Goal: Task Accomplishment & Management: Complete application form

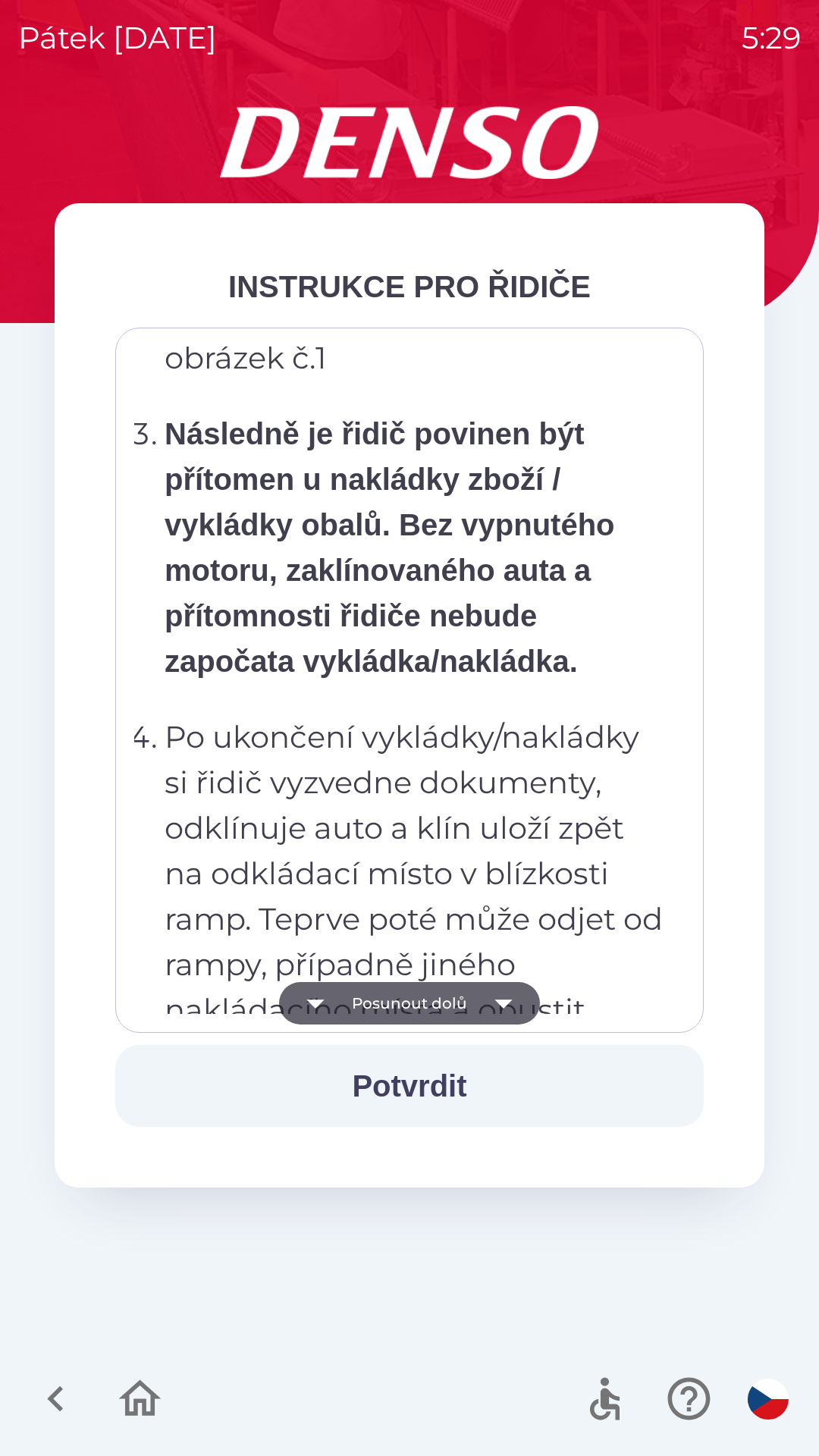
scroll to position [8521, 0]
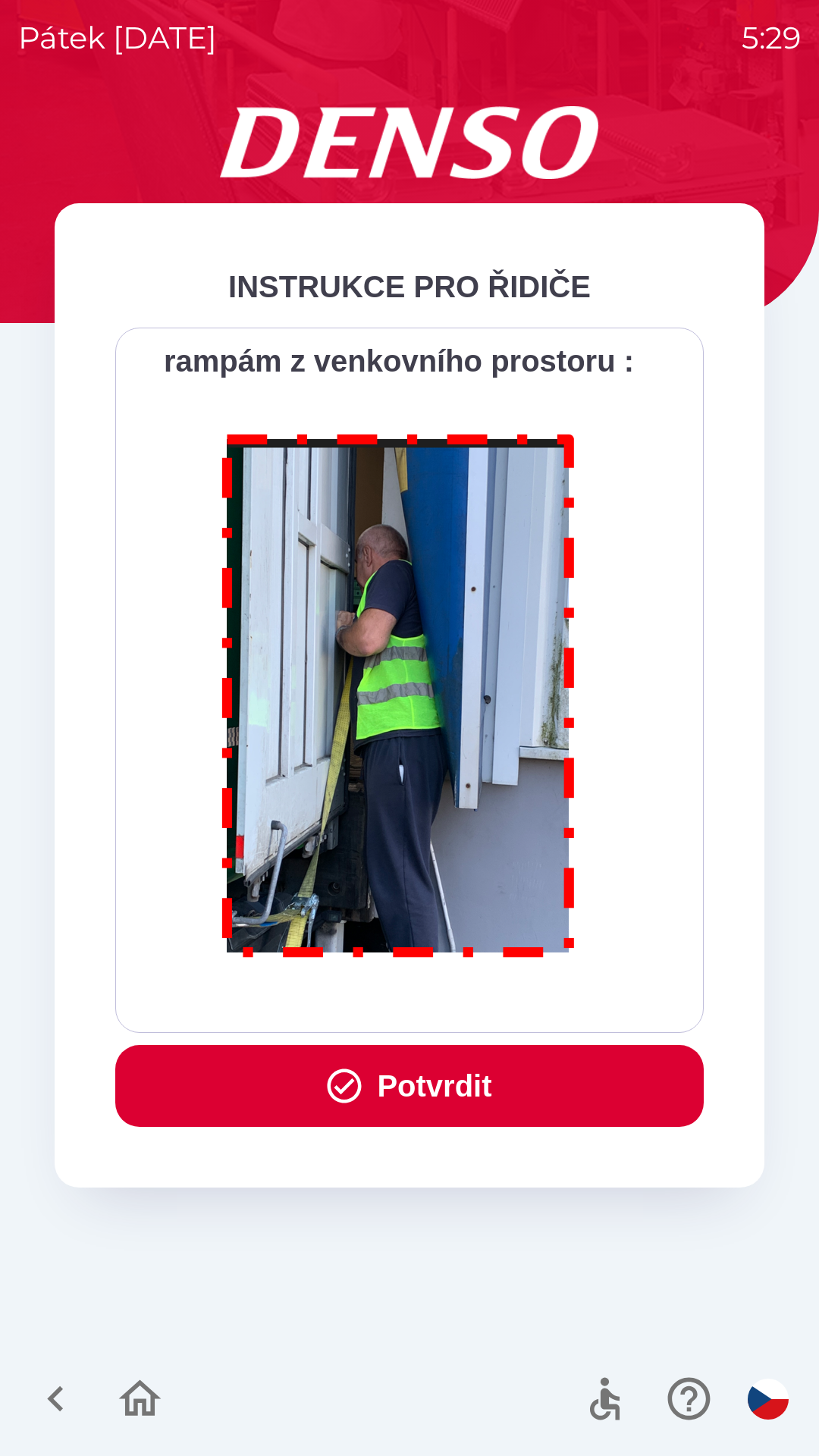
click at [401, 1068] on button "Potvrdit" at bounding box center [410, 1085] width 589 height 82
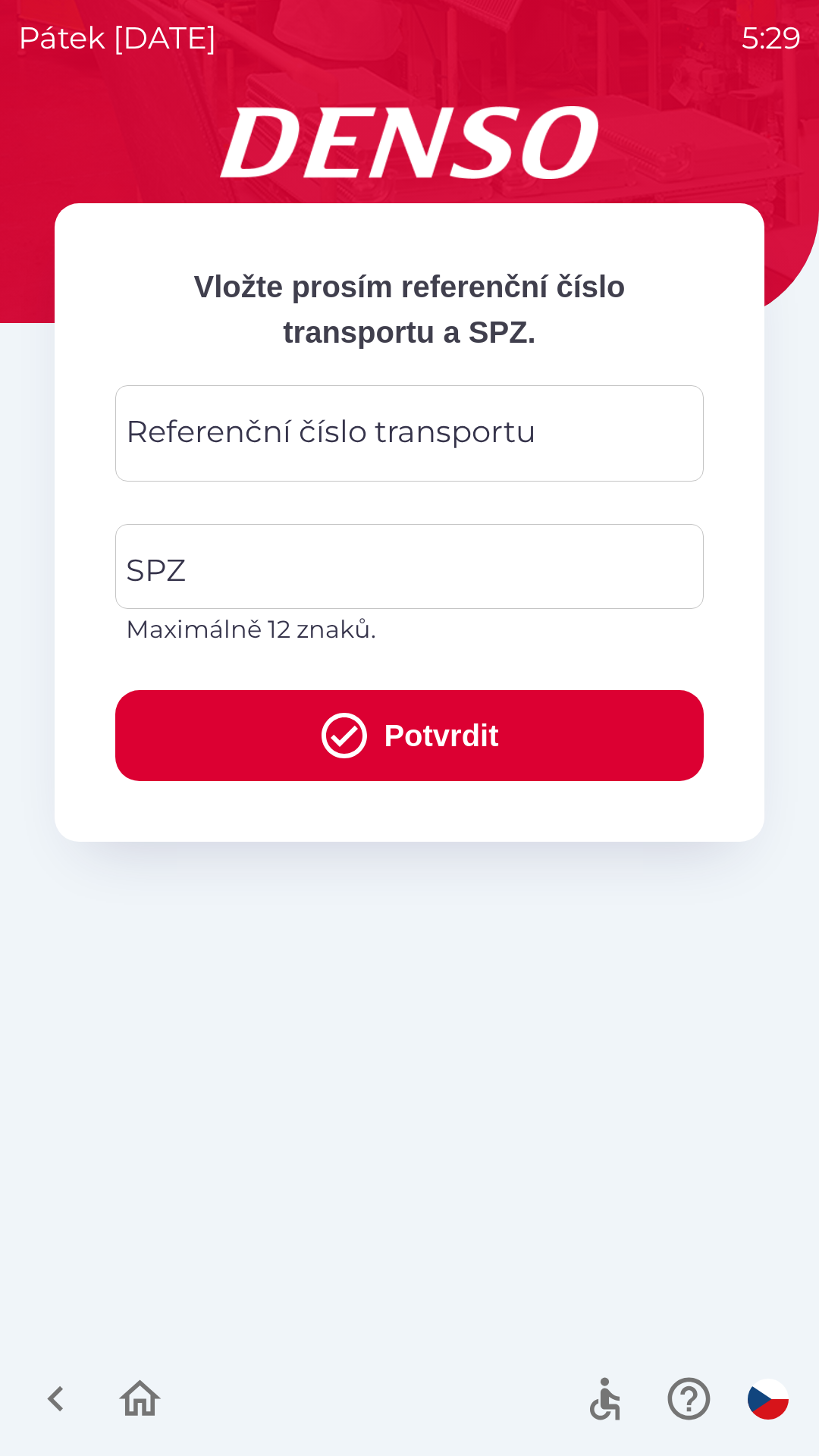
click at [229, 420] on div "Referenční číslo transportu Referenční číslo transportu" at bounding box center [410, 433] width 589 height 96
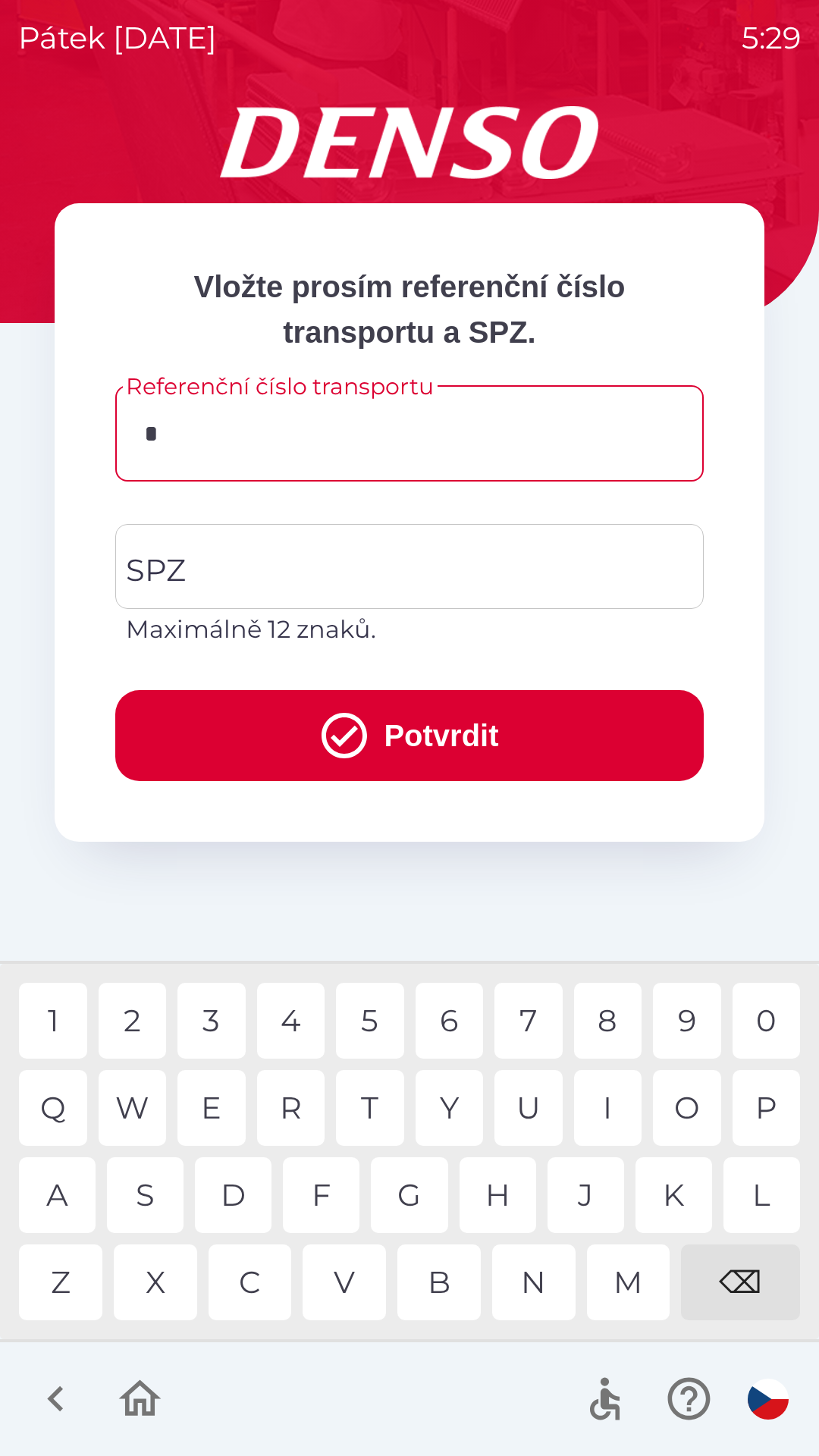
click at [677, 1194] on div "K" at bounding box center [674, 1195] width 76 height 76
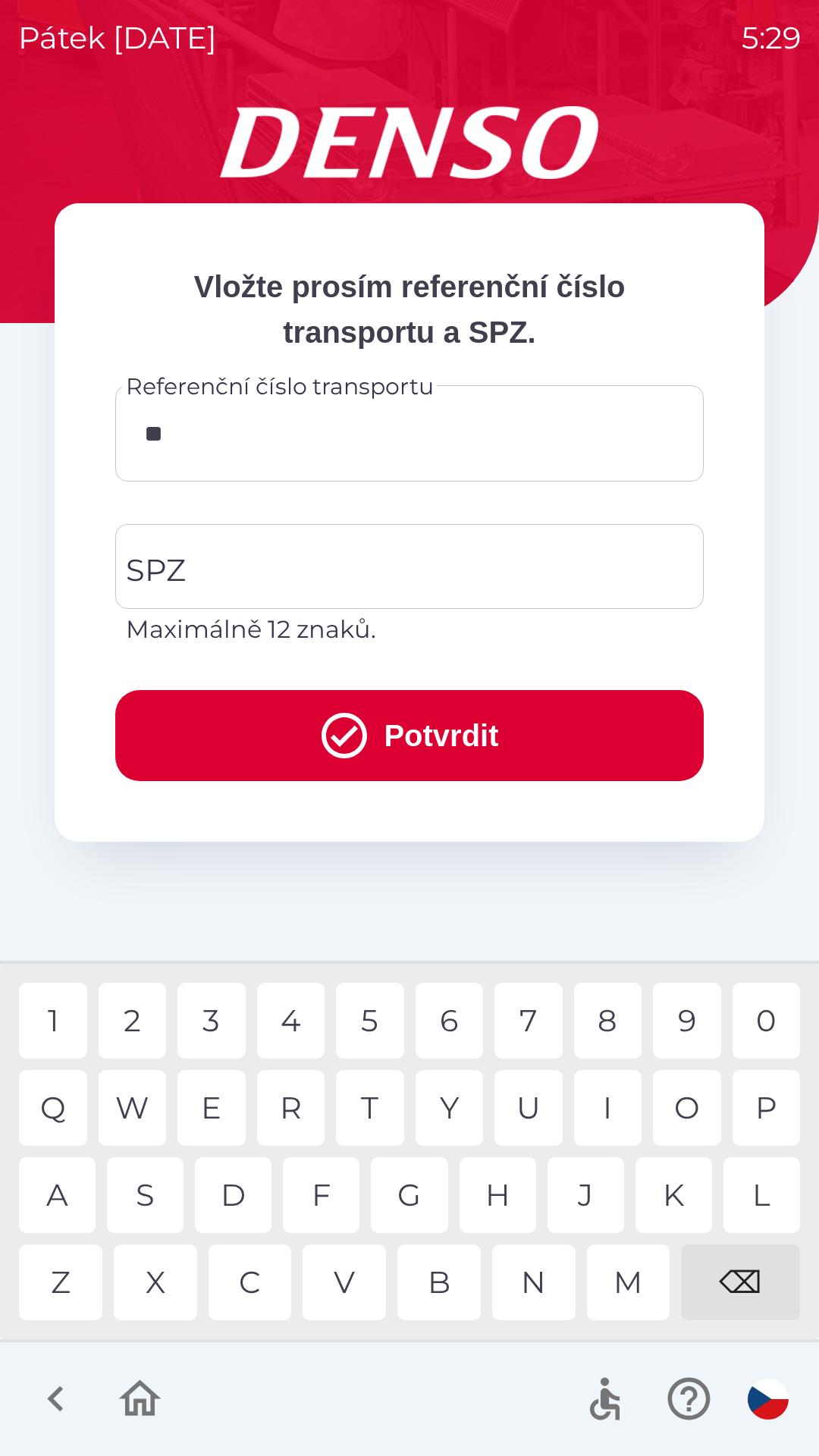
click at [759, 1013] on div "0" at bounding box center [767, 1020] width 68 height 76
click at [291, 1028] on div "4" at bounding box center [291, 1020] width 68 height 76
type input "******"
click at [59, 1017] on div "1" at bounding box center [52, 1020] width 68 height 76
click at [234, 566] on input "SPZ" at bounding box center [397, 566] width 552 height 71
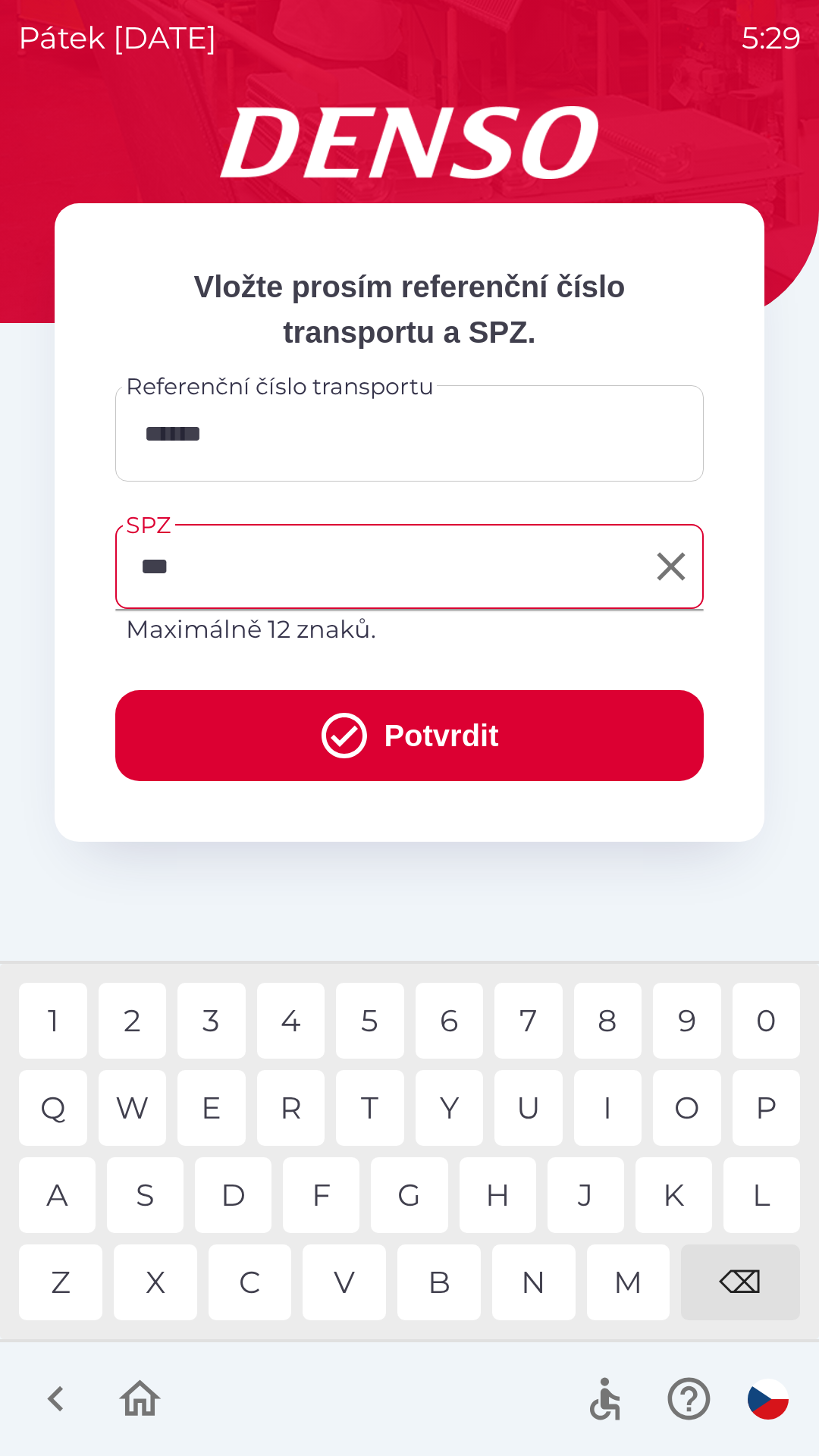
click at [630, 1286] on div "M" at bounding box center [629, 1282] width 84 height 76
click at [226, 1023] on div "3" at bounding box center [212, 1020] width 68 height 76
type input "*******"
click at [258, 730] on button "Potvrdit" at bounding box center [410, 735] width 589 height 91
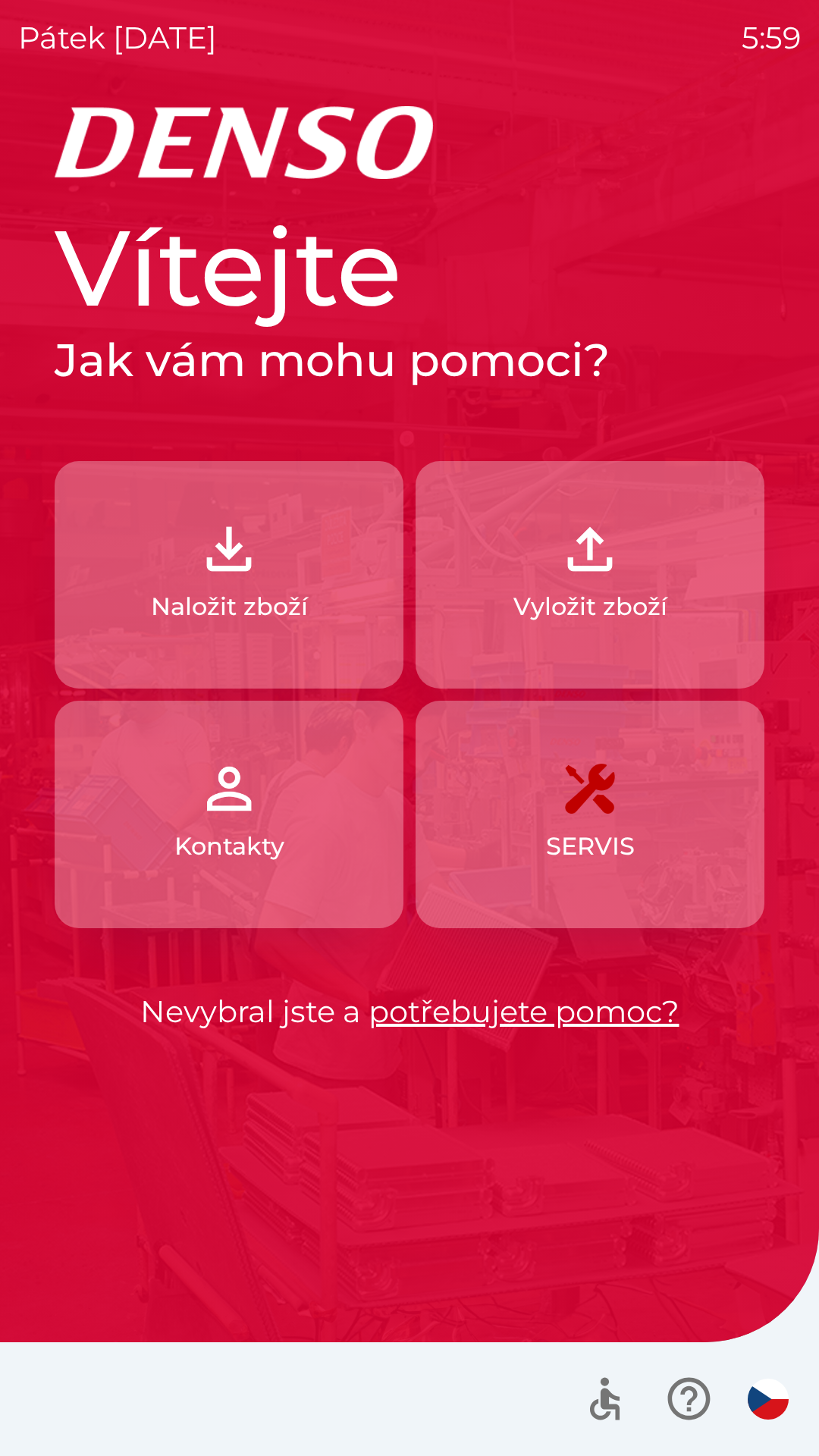
click at [601, 589] on p "Vyložit zboží" at bounding box center [590, 606] width 154 height 36
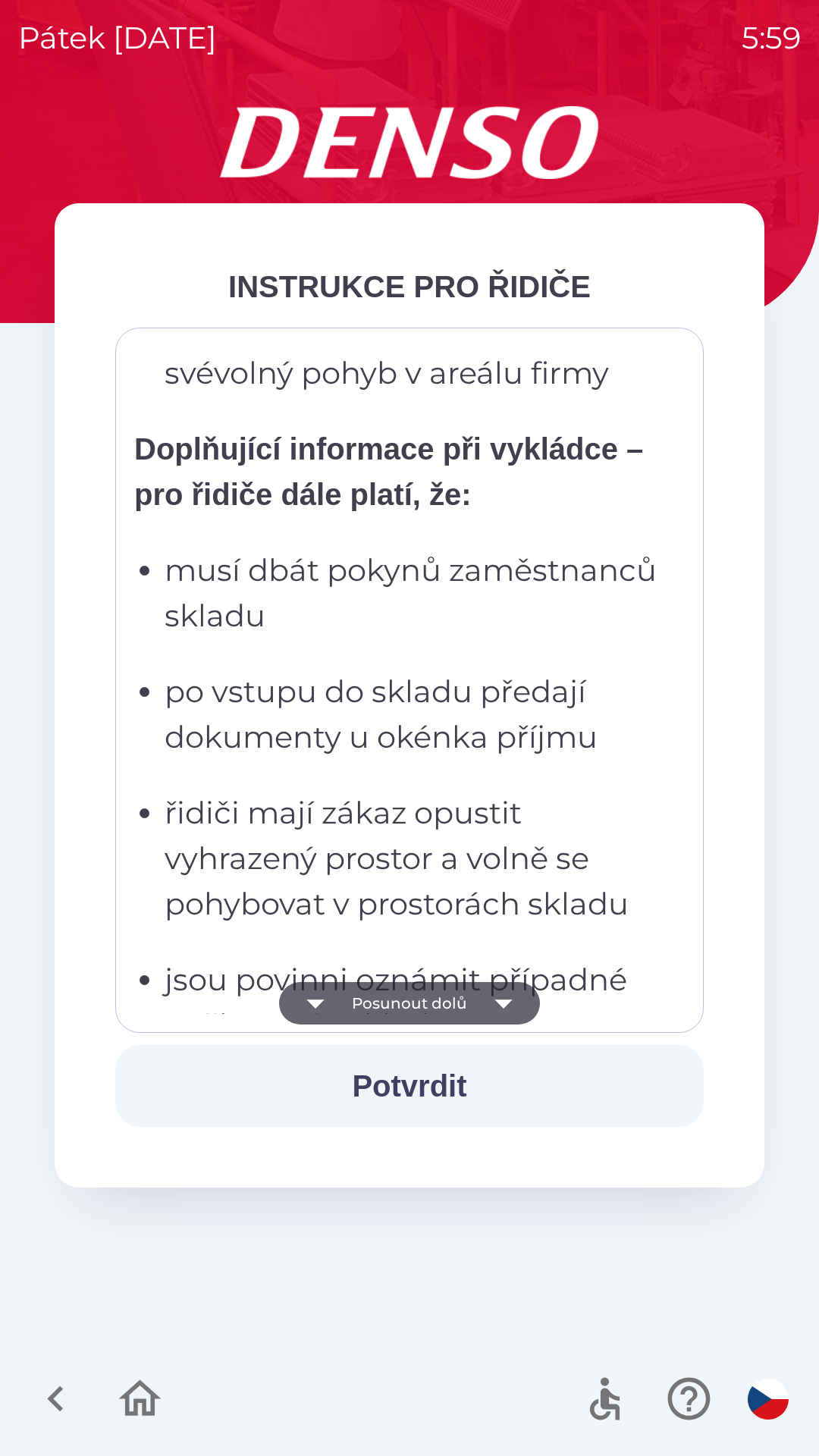
scroll to position [4564, 0]
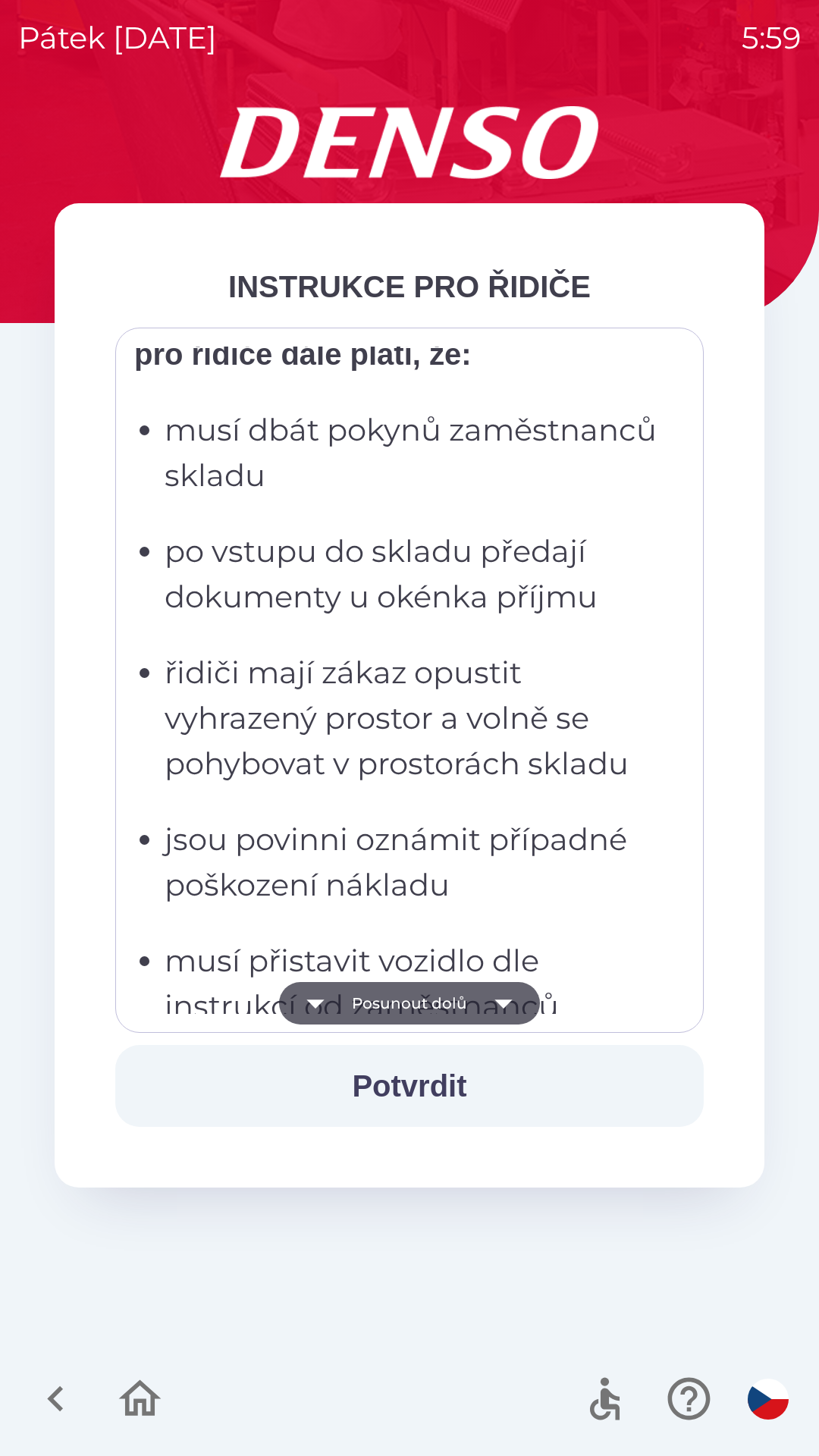
click at [379, 908] on p "jsou povinni oznámit případné poškození nákladu" at bounding box center [414, 862] width 499 height 91
click at [362, 787] on p "řidiči mají zákaz opustit vyhrazený prostor a volně se pohybovat v prostorách s…" at bounding box center [414, 718] width 499 height 137
click at [412, 983] on button "Posunout dolů" at bounding box center [409, 1004] width 261 height 43
click at [400, 1393] on p "je mu zakázán libovolný pohyb v celém areálu" at bounding box center [414, 1438] width 499 height 91
click at [421, 1271] on p "nakládce možno využít vysokozdvižný vozík" at bounding box center [414, 1316] width 499 height 91
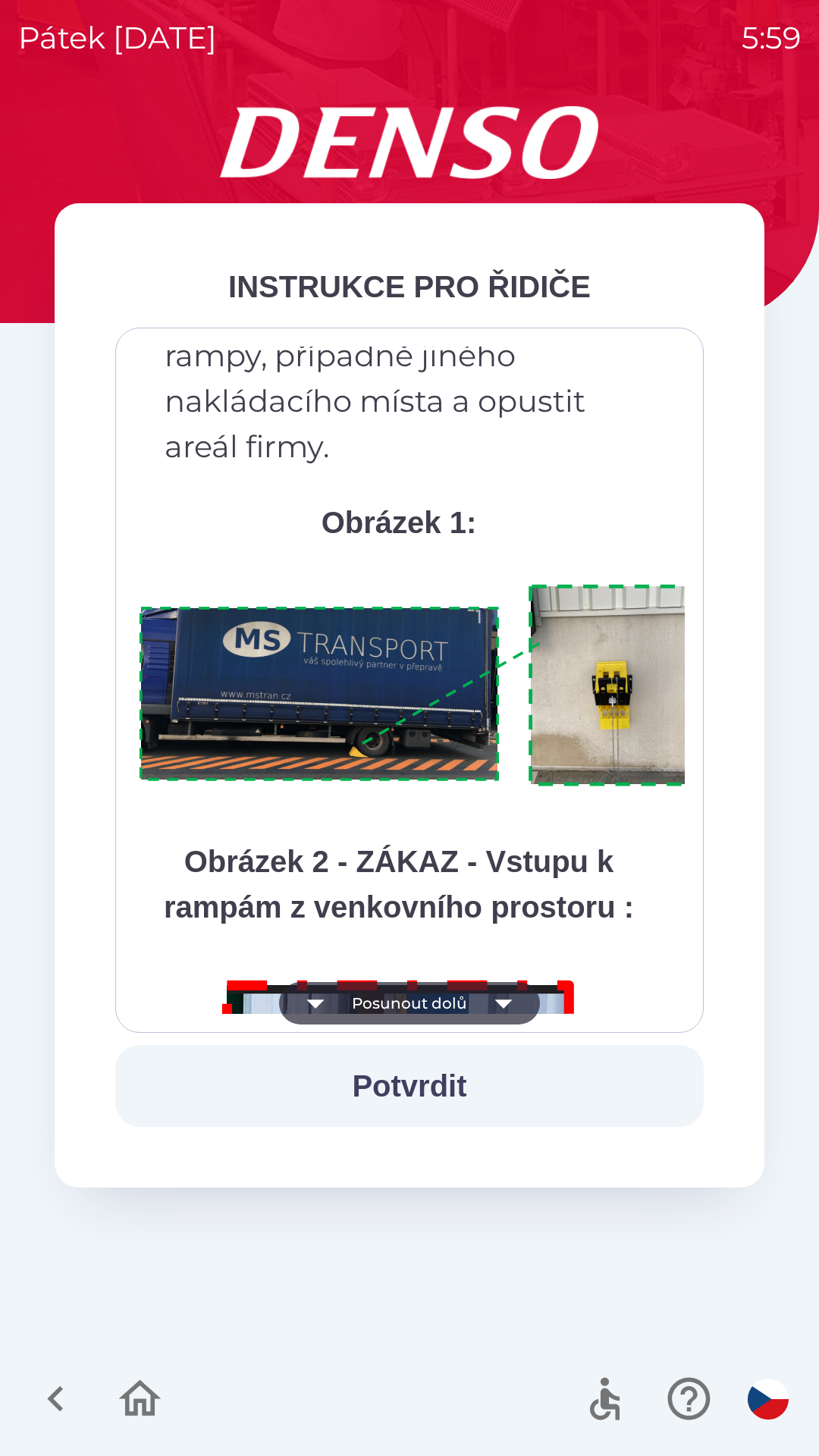
scroll to position [7996, 0]
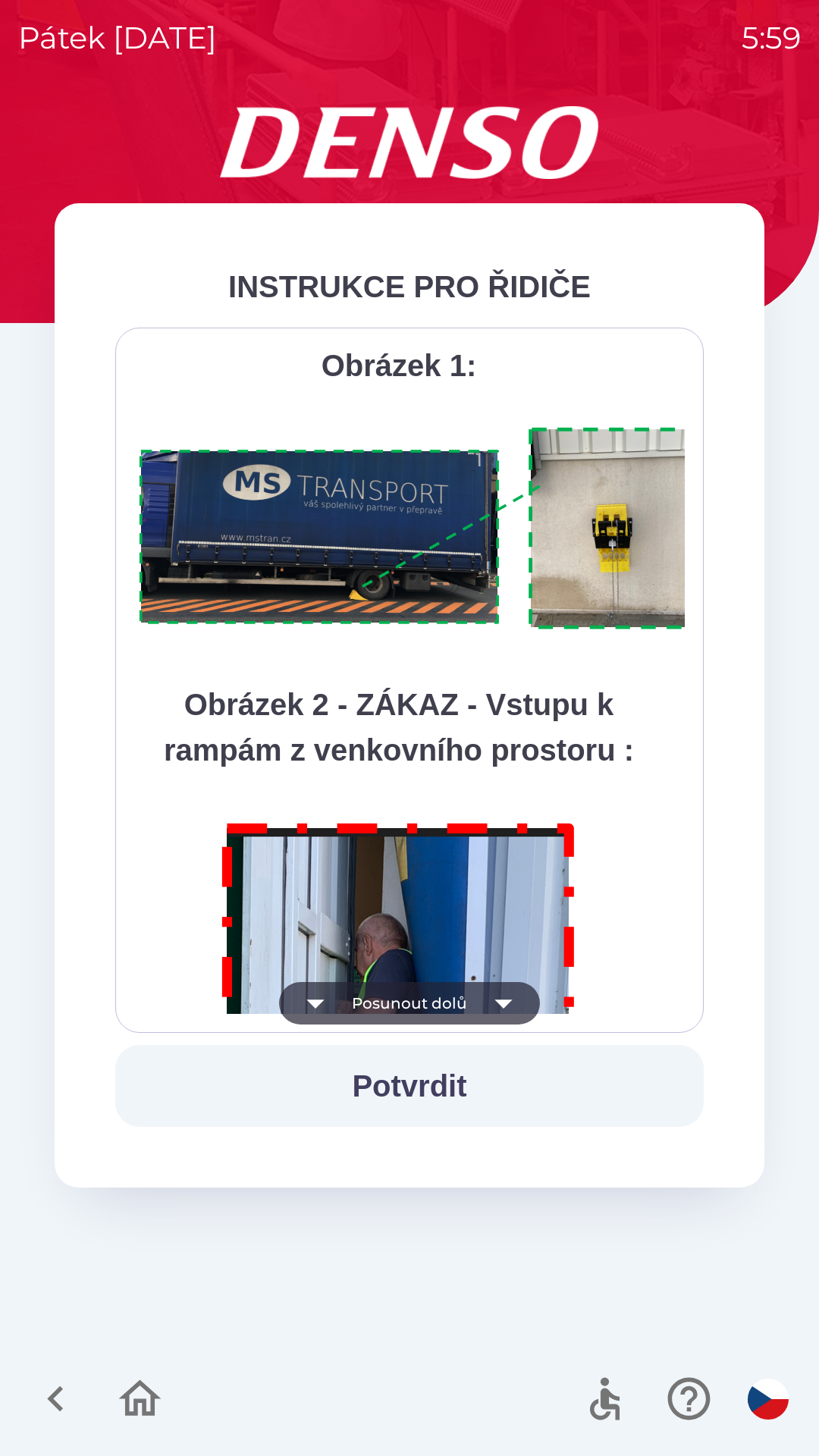
click at [440, 639] on img at bounding box center [429, 529] width 589 height 220
click at [462, 571] on img at bounding box center [429, 529] width 589 height 220
click at [455, 529] on div "Všichni řidiči přijíždějící do skladu firmy DENSO CZECH s.r.o. jsou po průjezdu…" at bounding box center [409, 680] width 550 height 668
click at [488, 312] on p "Po ukončení vykládky/nakládky si řidič vyzvedne dokumenty, odklínuje auto a klí…" at bounding box center [414, 130] width 499 height 364
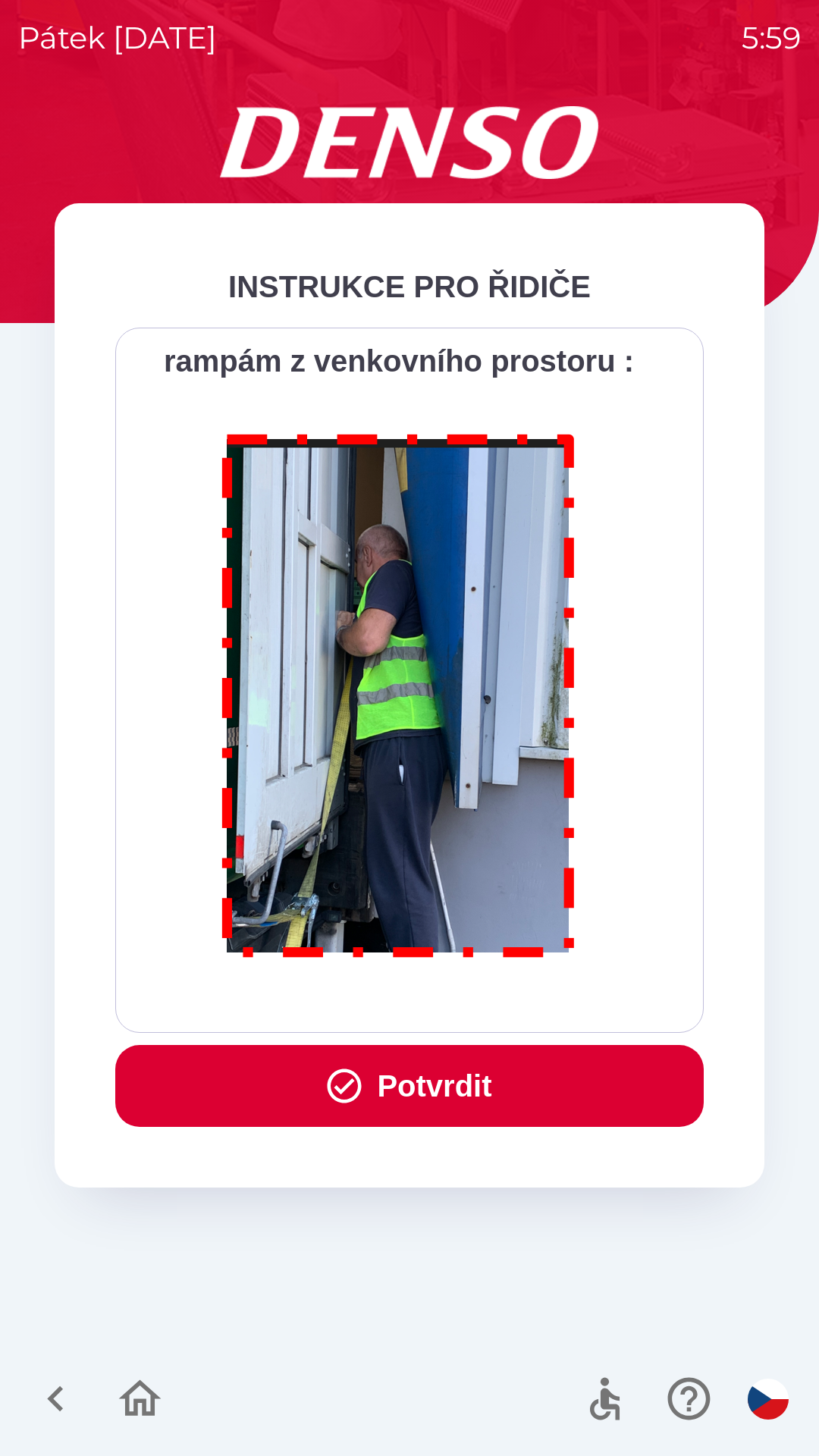
scroll to position [8521, 0]
click at [566, 1079] on button "Potvrdit" at bounding box center [410, 1085] width 589 height 82
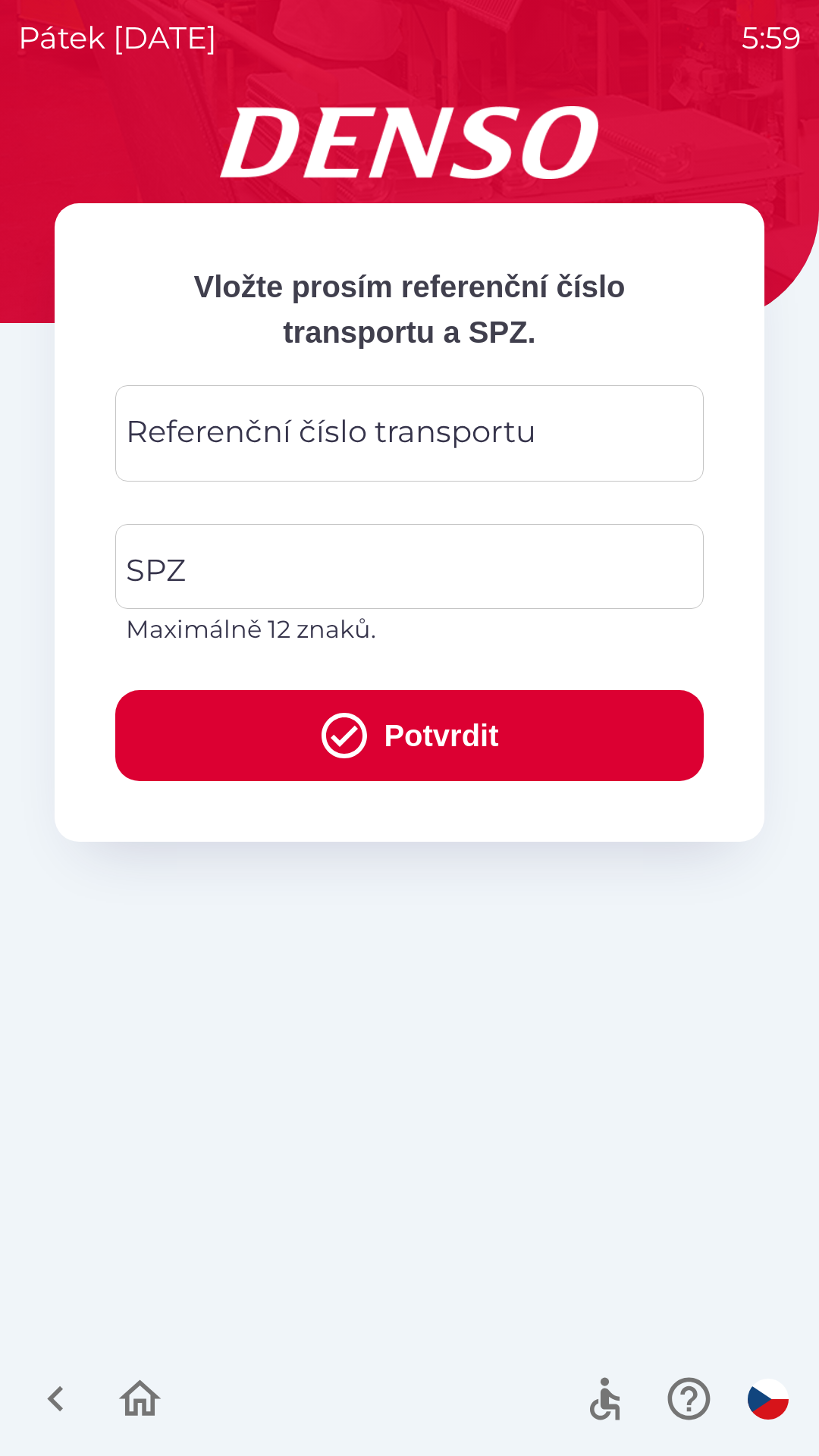
click at [509, 436] on div "Referenční číslo transportu Referenční číslo transportu" at bounding box center [410, 433] width 589 height 96
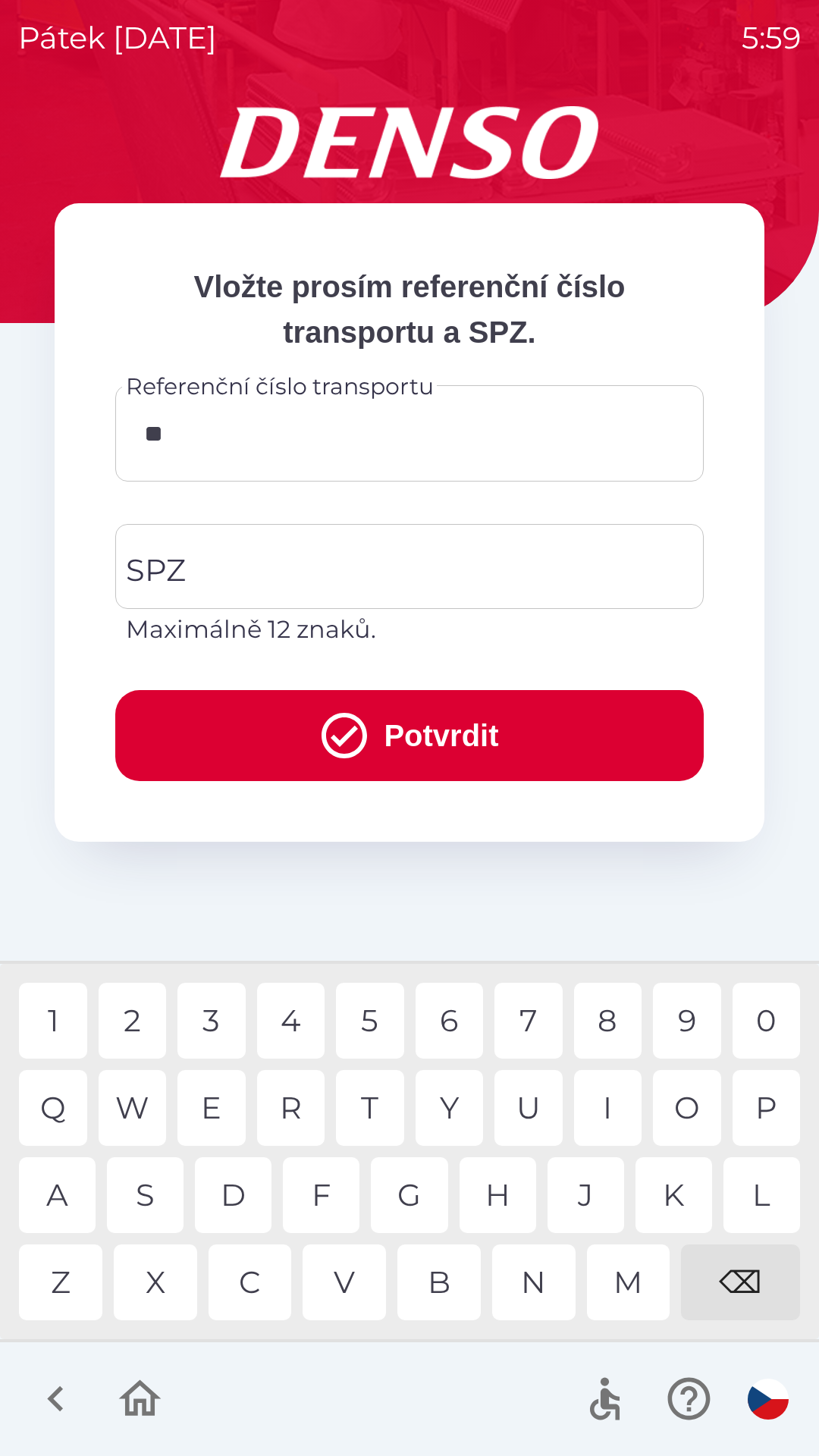
click at [770, 1024] on div "0" at bounding box center [767, 1020] width 68 height 76
click at [137, 1022] on div "2" at bounding box center [132, 1020] width 68 height 76
type input "*******"
click at [476, 558] on input "SPZ" at bounding box center [397, 566] width 552 height 71
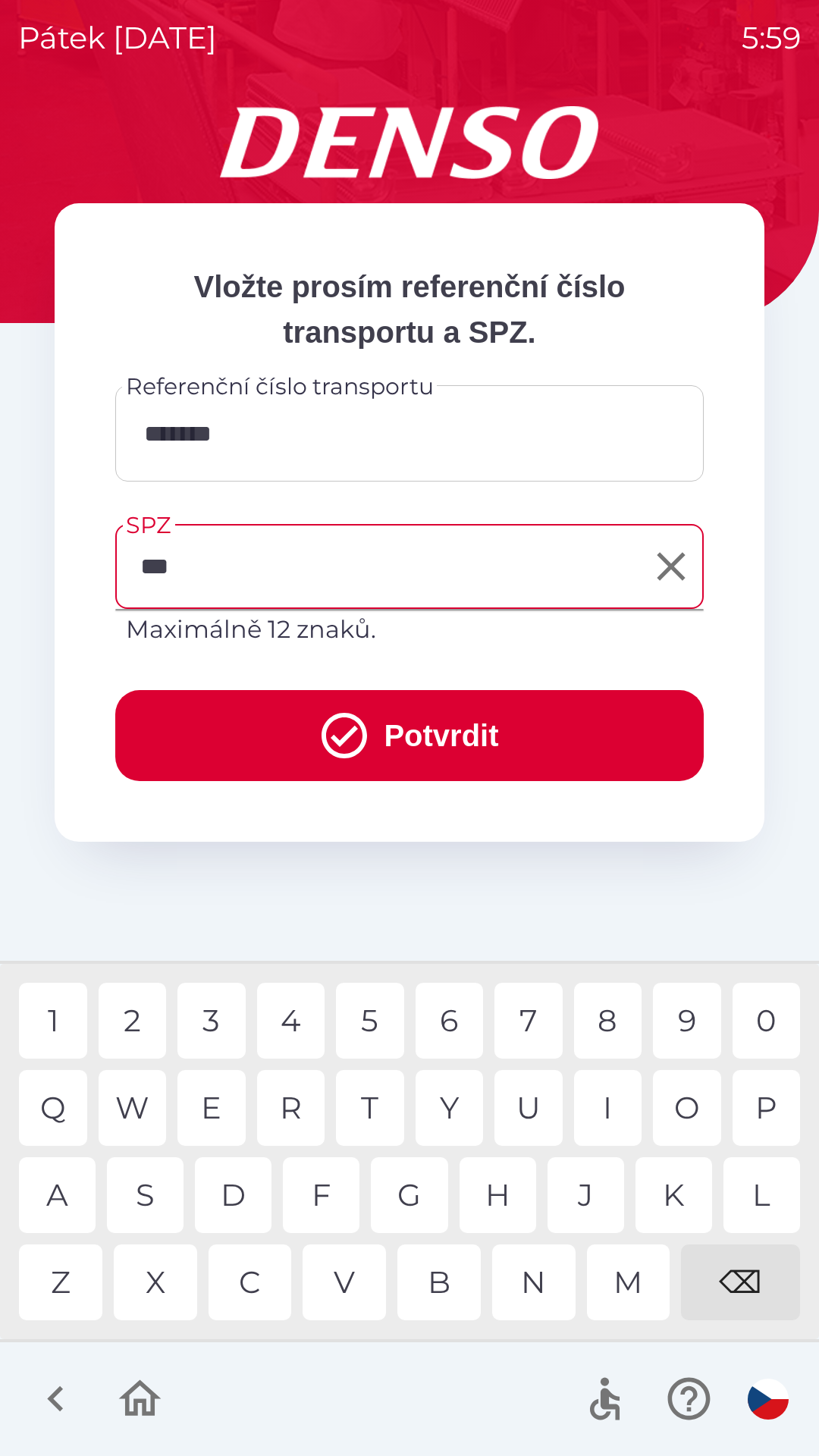
click at [439, 1283] on div "B" at bounding box center [439, 1282] width 84 height 76
type input "*******"
click at [609, 1021] on div "8" at bounding box center [608, 1020] width 68 height 76
click at [518, 727] on button "Potvrdit" at bounding box center [410, 735] width 589 height 91
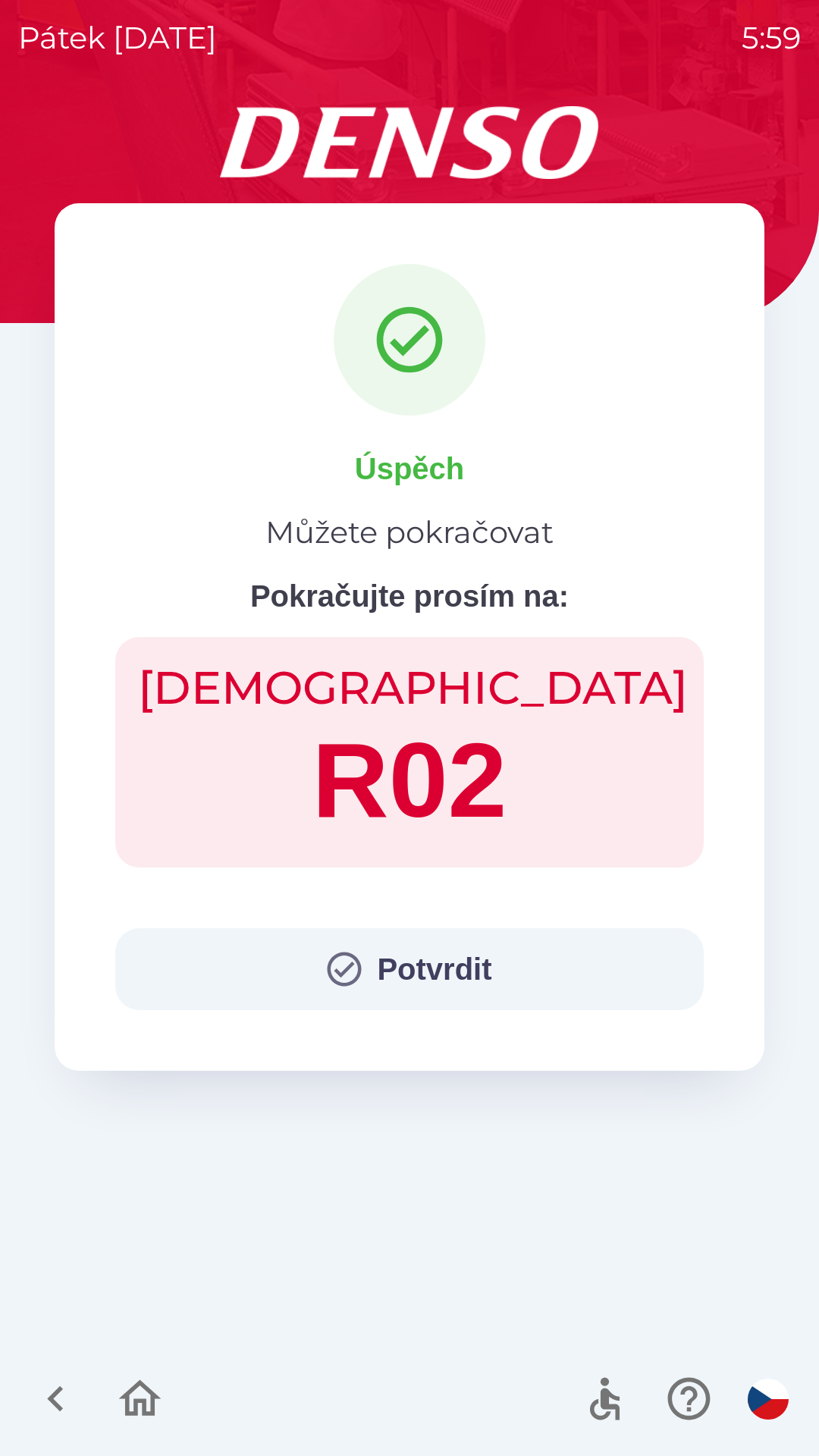
click at [503, 965] on button "Potvrdit" at bounding box center [410, 969] width 589 height 82
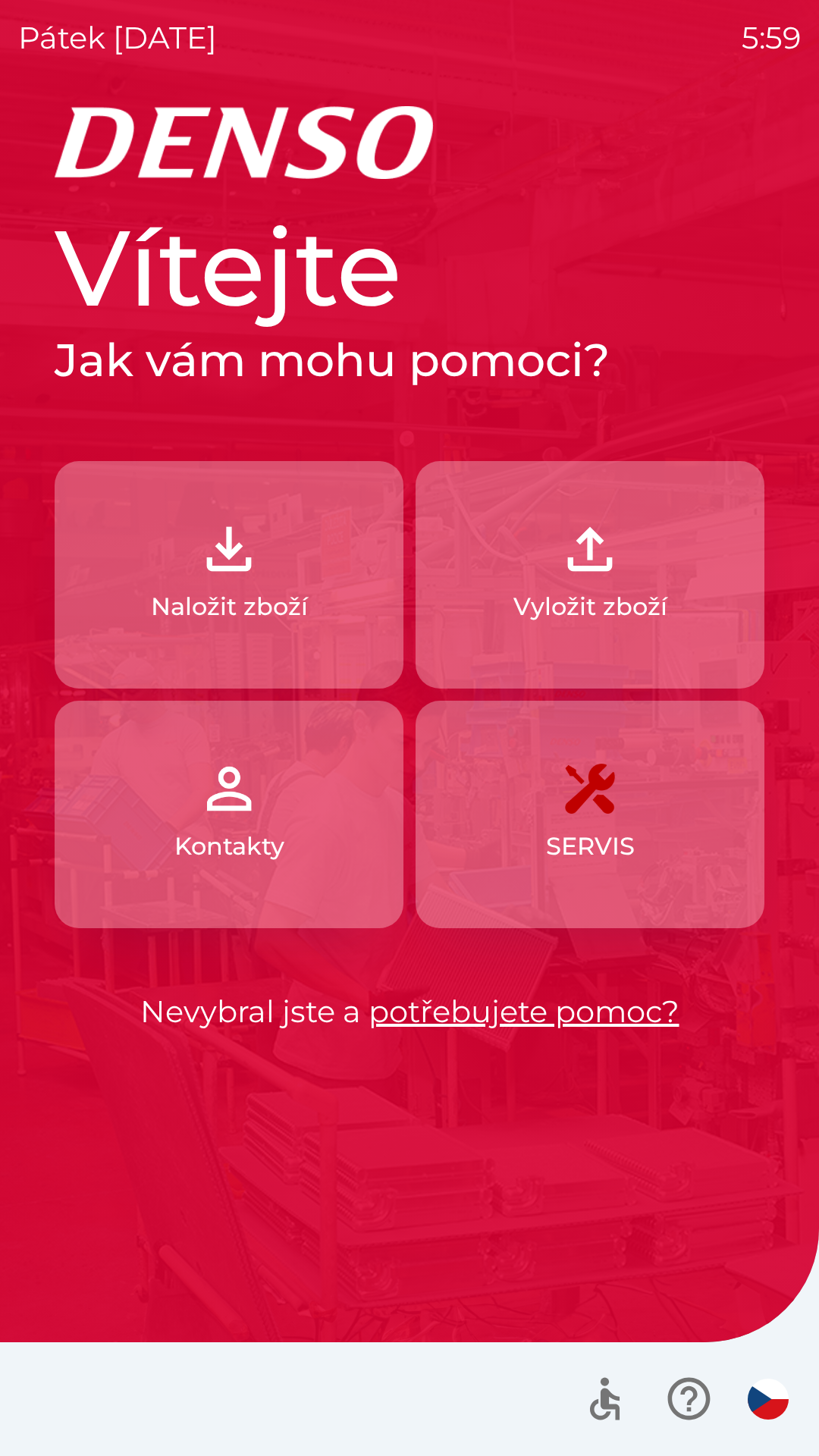
click at [622, 597] on p "Vyložit zboží" at bounding box center [590, 606] width 154 height 36
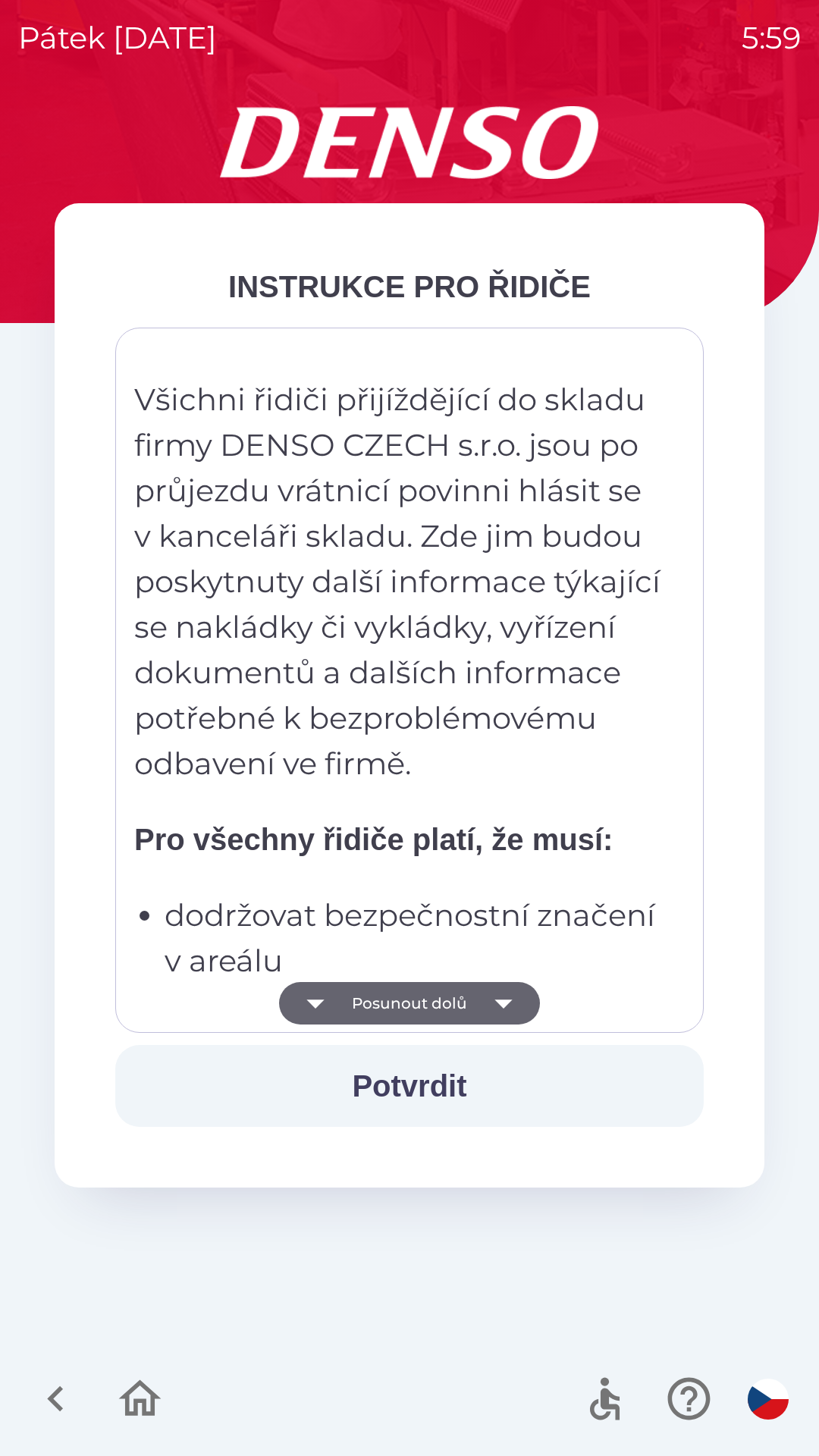
click at [521, 844] on strong "Pro všechny řidiče platí, že musí:" at bounding box center [373, 839] width 478 height 34
click at [518, 748] on p "Všichni řidiči přijíždějící do skladu firmy DENSO CZECH s.r.o. jsou po průjezdu…" at bounding box center [398, 581] width 529 height 410
click at [559, 576] on p "Všichni řidiči přijíždějící do skladu firmy DENSO CZECH s.r.o. jsou po průjezdu…" at bounding box center [398, 581] width 529 height 410
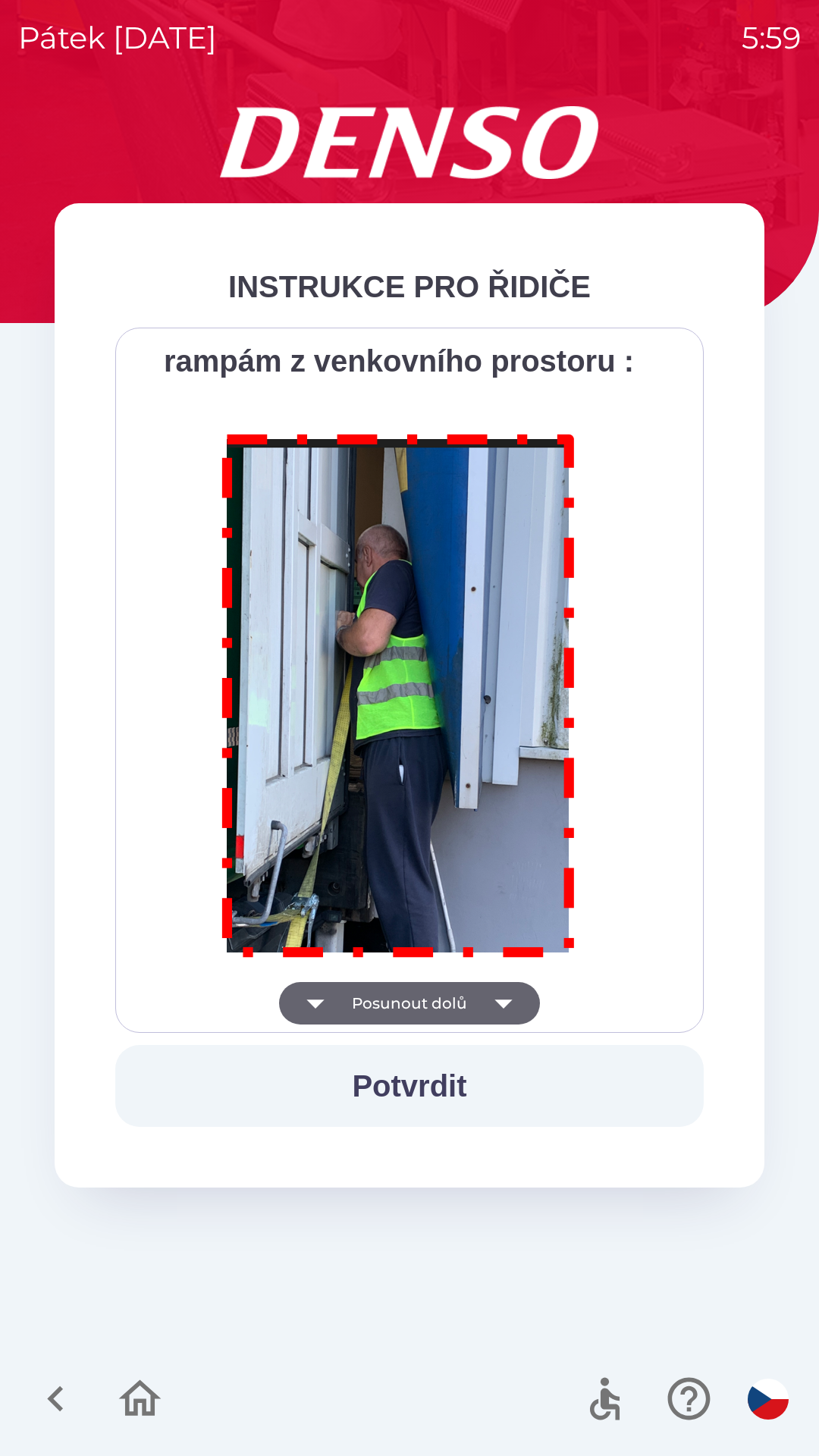
scroll to position [8521, 0]
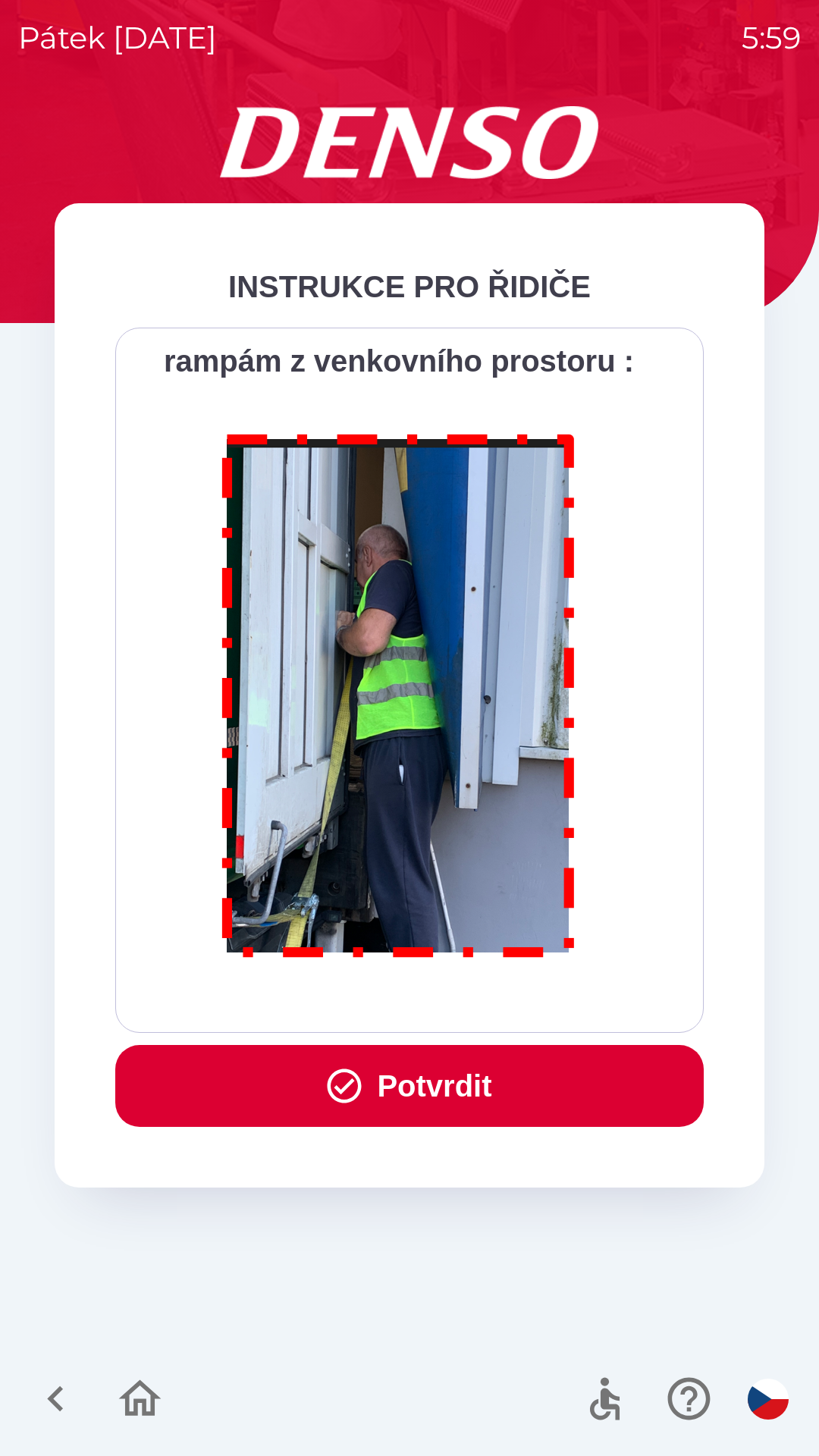
click at [499, 1074] on button "Potvrdit" at bounding box center [410, 1085] width 589 height 82
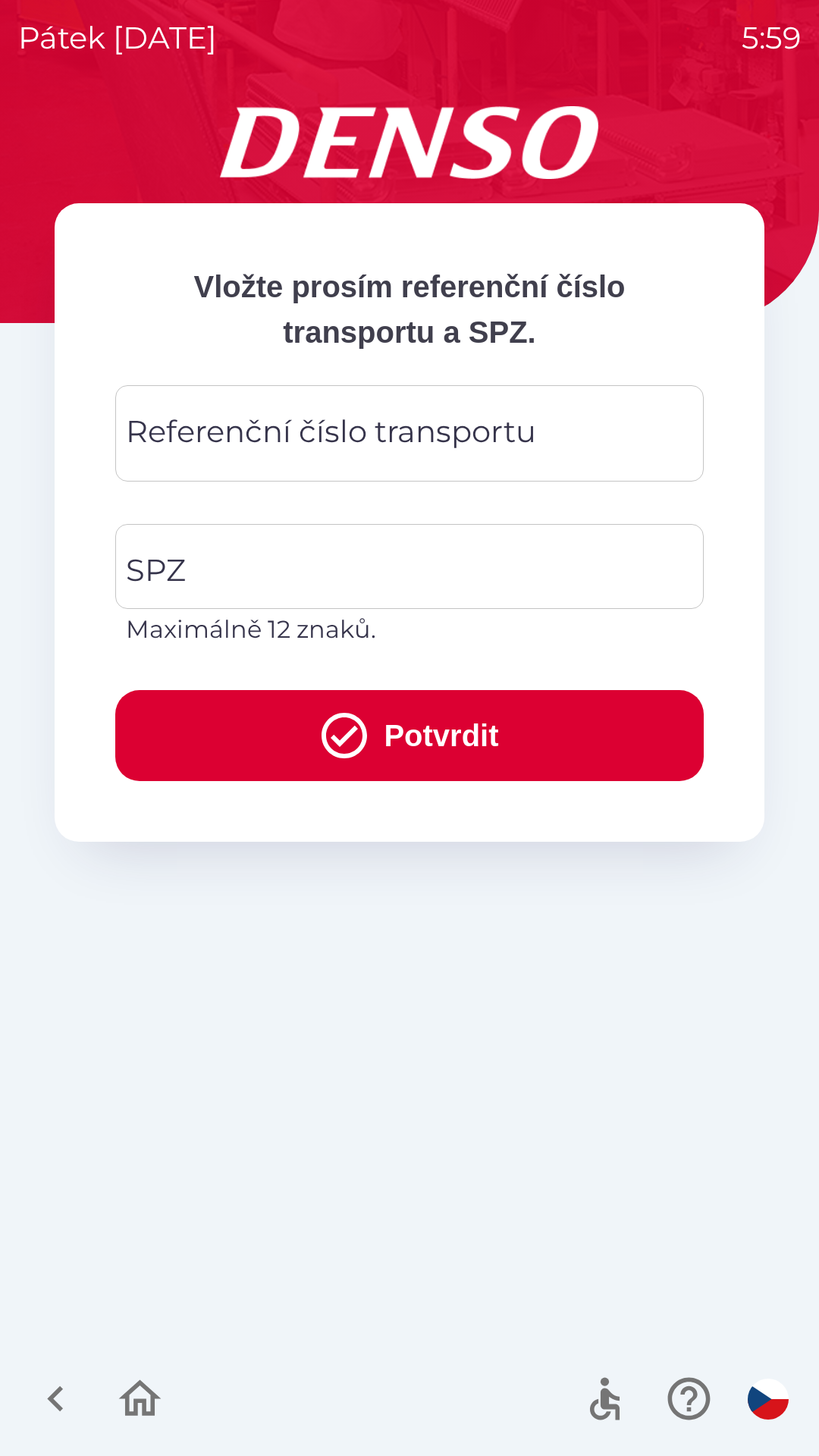
click at [443, 415] on div "Referenční číslo transportu Referenční číslo transportu" at bounding box center [410, 433] width 589 height 96
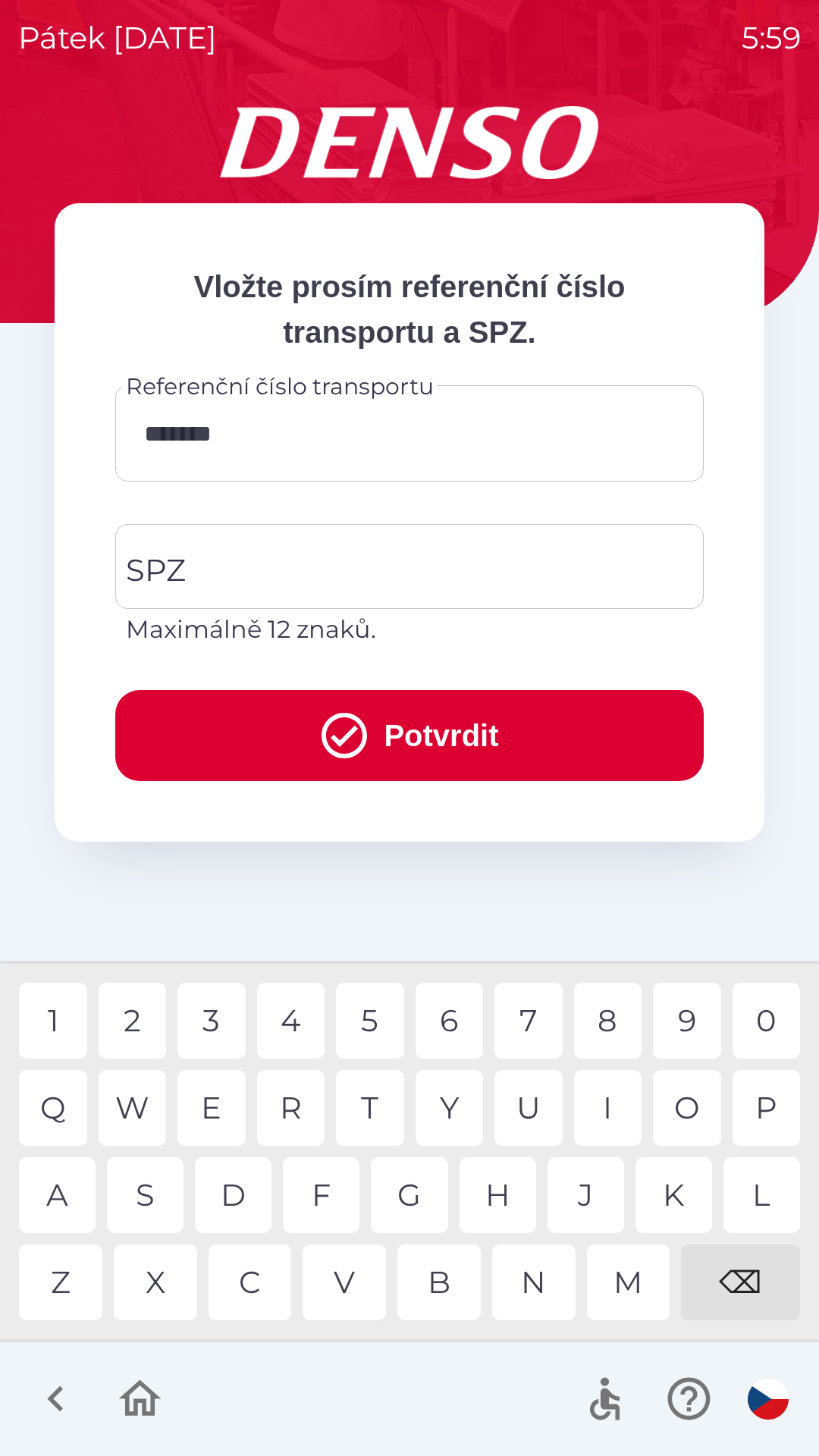
click at [129, 1013] on div "2" at bounding box center [132, 1020] width 68 height 76
type input "********"
click at [137, 1008] on div "2" at bounding box center [132, 1020] width 68 height 76
click at [444, 553] on input "SPZ" at bounding box center [397, 566] width 552 height 71
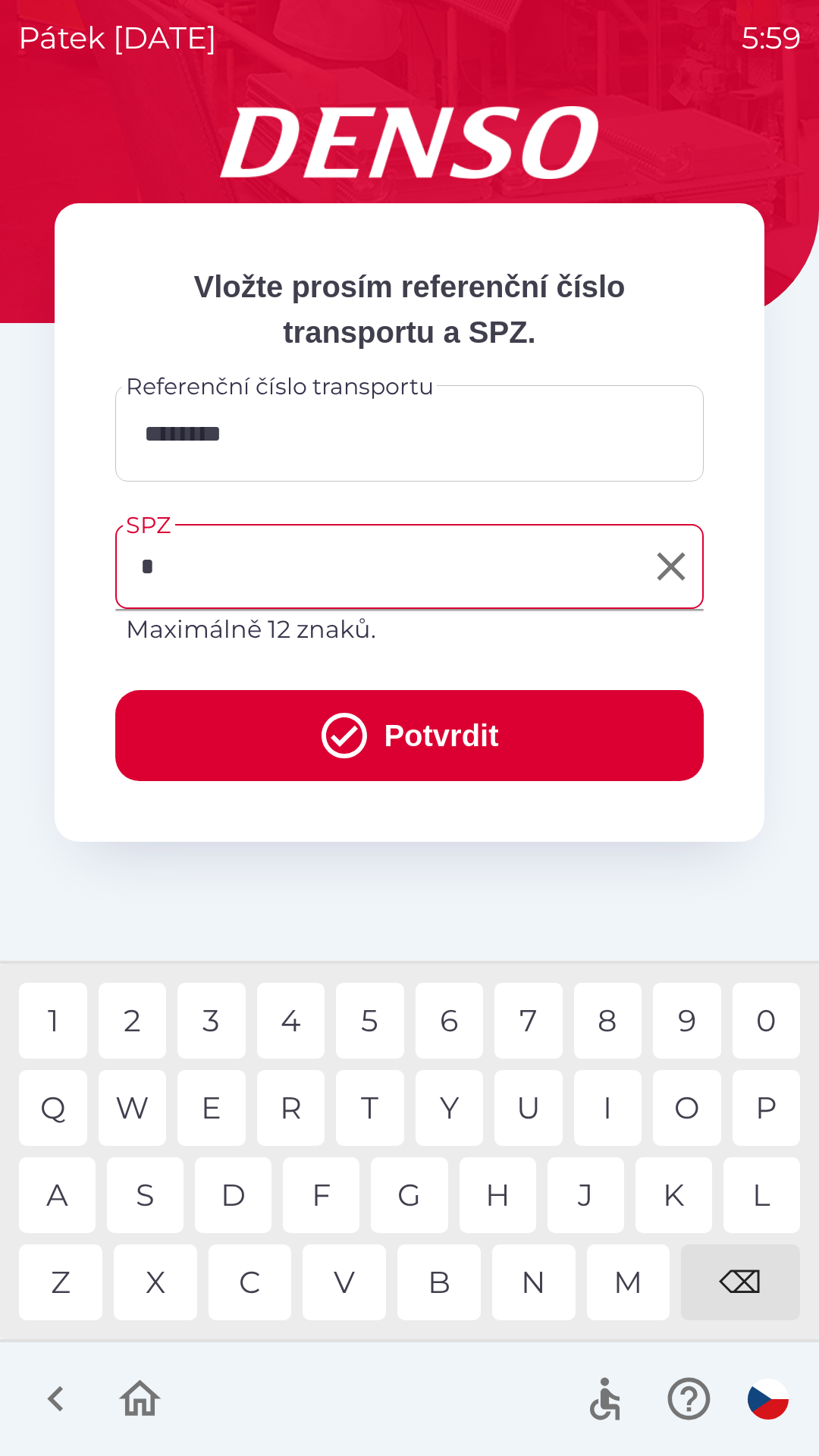
click at [67, 1189] on div "A" at bounding box center [57, 1195] width 76 height 76
click at [58, 1194] on div "A" at bounding box center [57, 1195] width 76 height 76
click at [441, 1275] on div "B" at bounding box center [439, 1282] width 84 height 76
type input "*******"
click at [622, 723] on button "Potvrdit" at bounding box center [410, 735] width 589 height 91
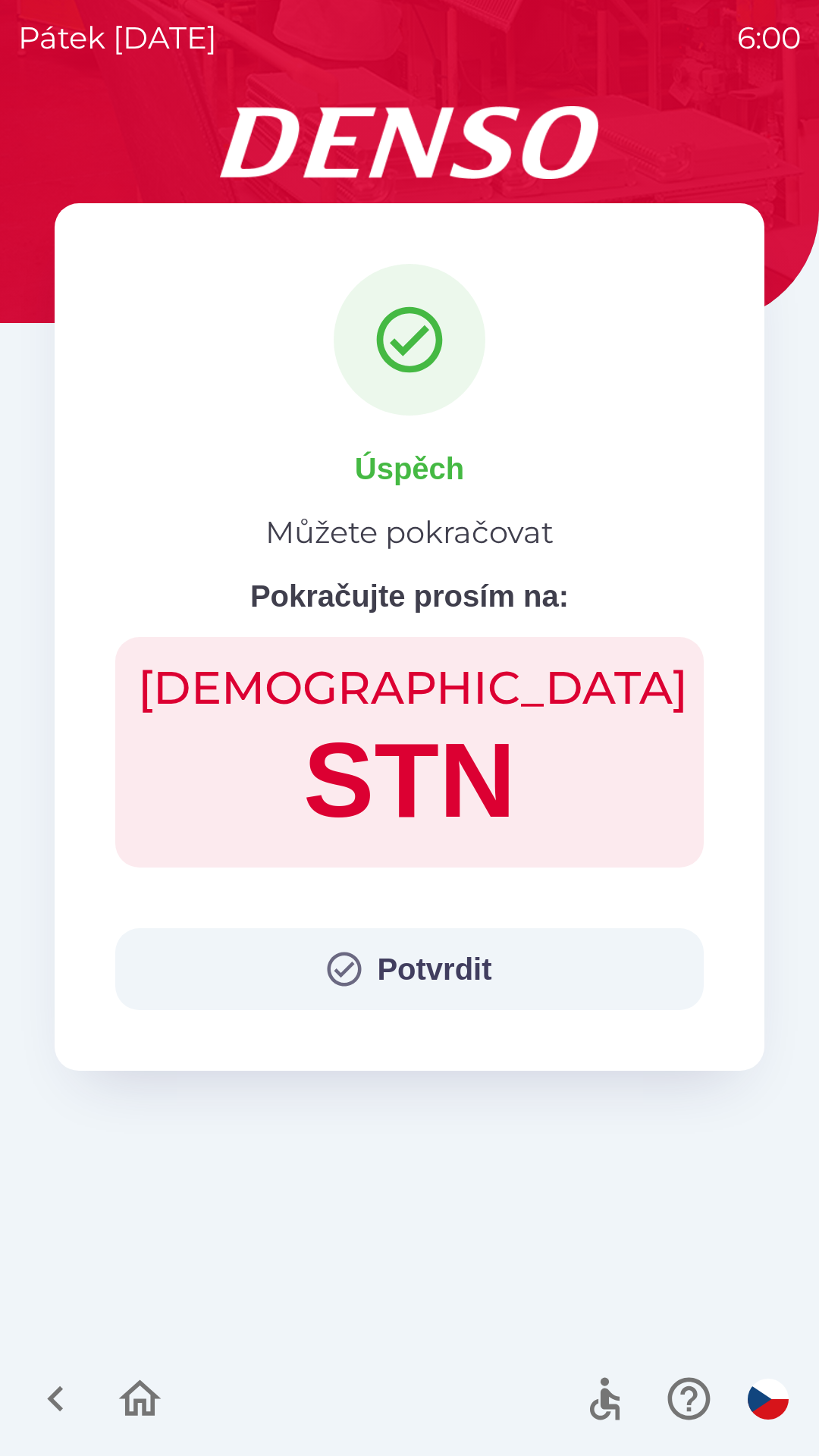
click at [539, 952] on button "Potvrdit" at bounding box center [410, 969] width 589 height 82
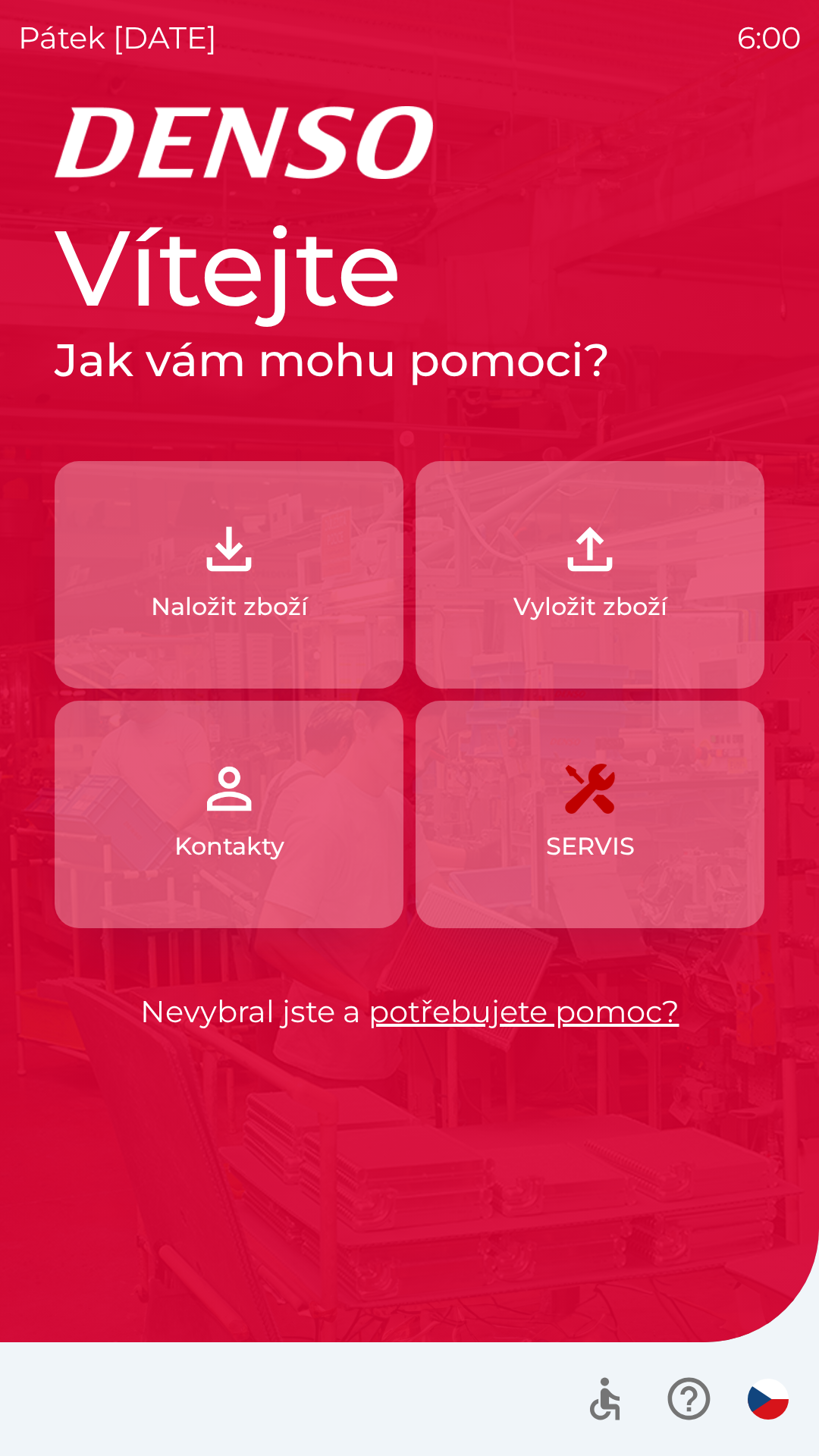
click at [277, 564] on button "Naložit zboží" at bounding box center [229, 575] width 349 height 228
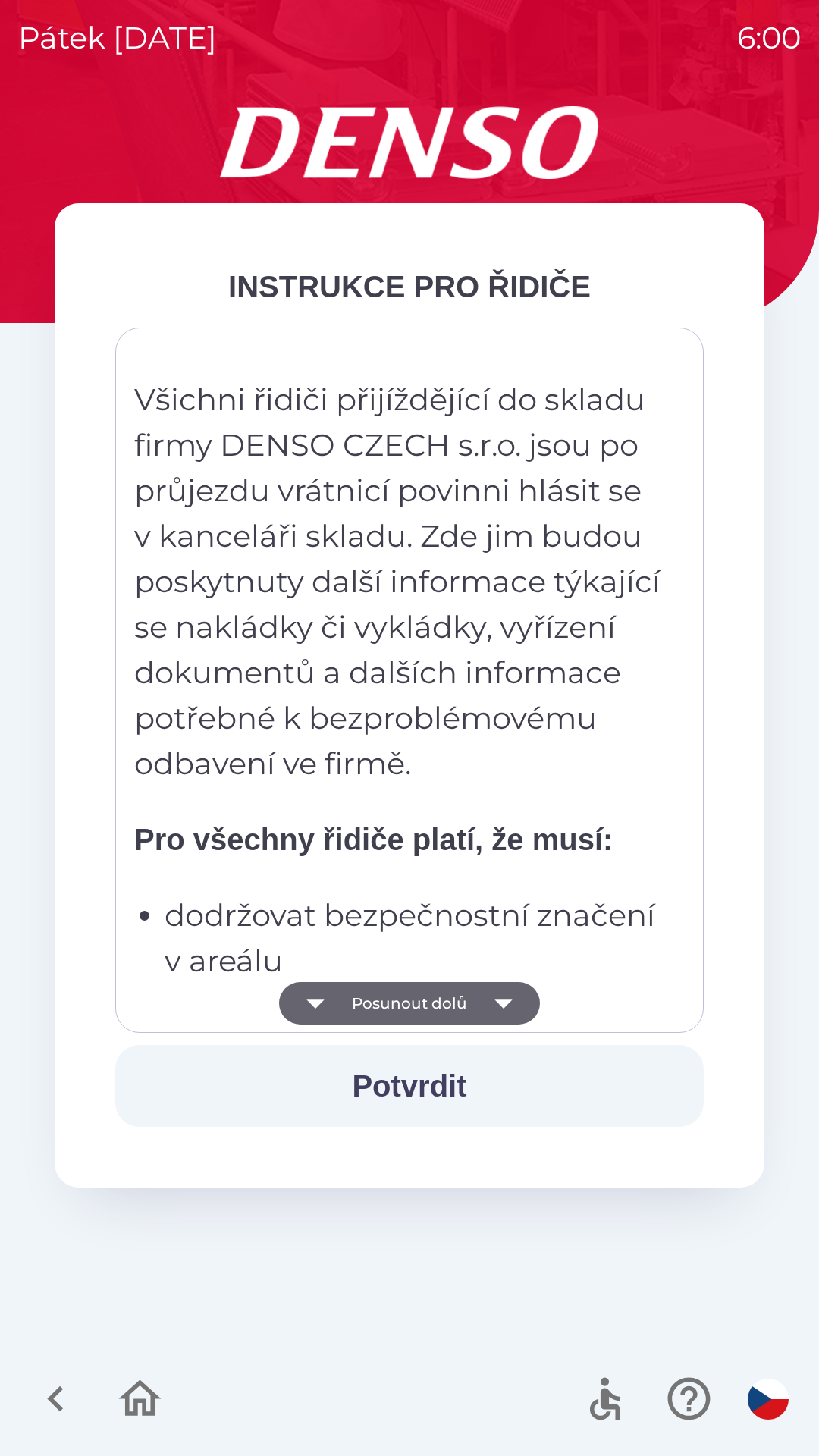
click at [428, 916] on p "dodržovat bezpečnostní značení v areálu" at bounding box center [414, 938] width 499 height 91
click at [436, 810] on div "Všichni řidiči přijíždějící do skladu firmy DENSO CZECH s.r.o. jsou po průjezdu…" at bounding box center [409, 680] width 550 height 668
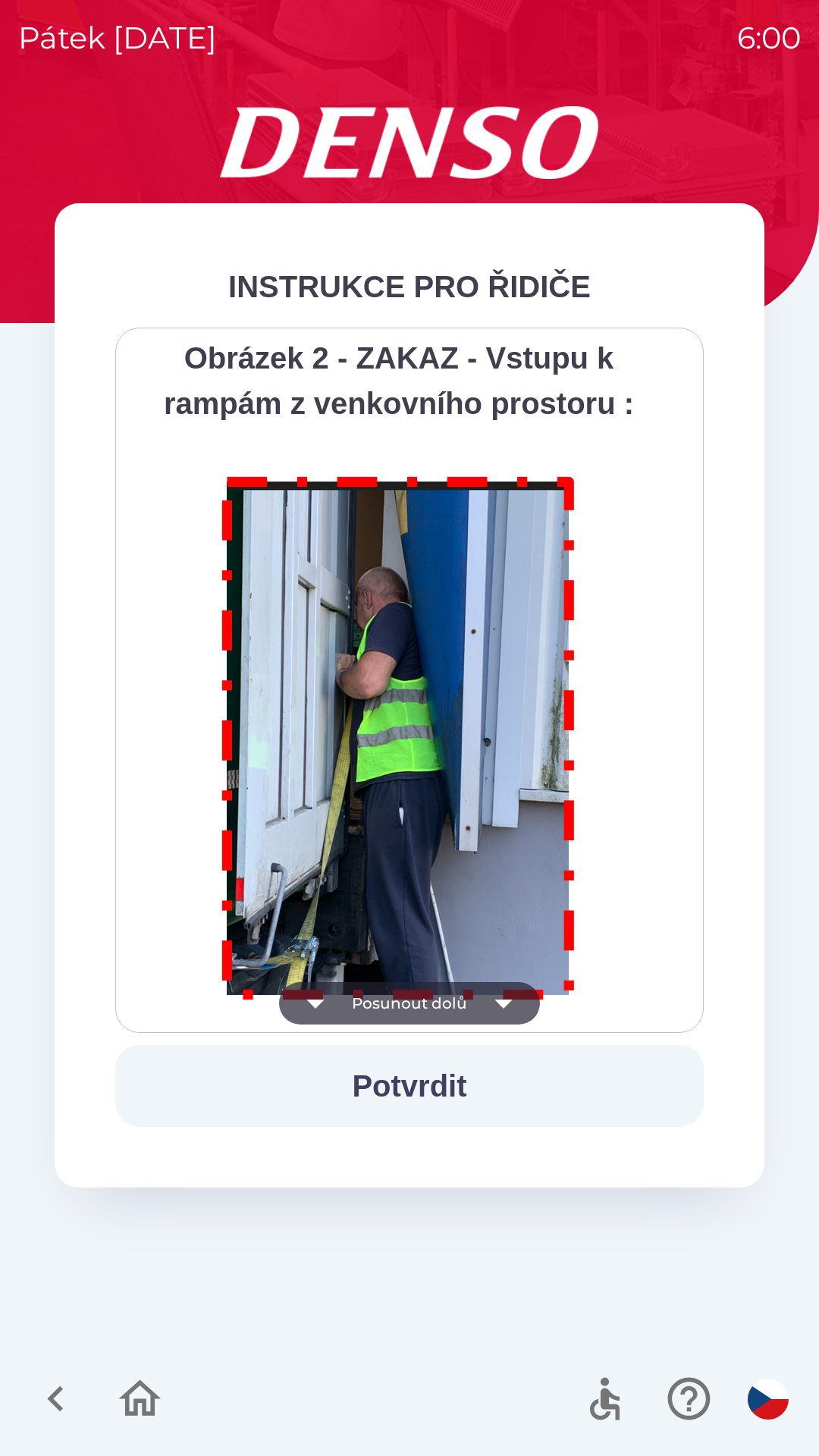
scroll to position [8521, 0]
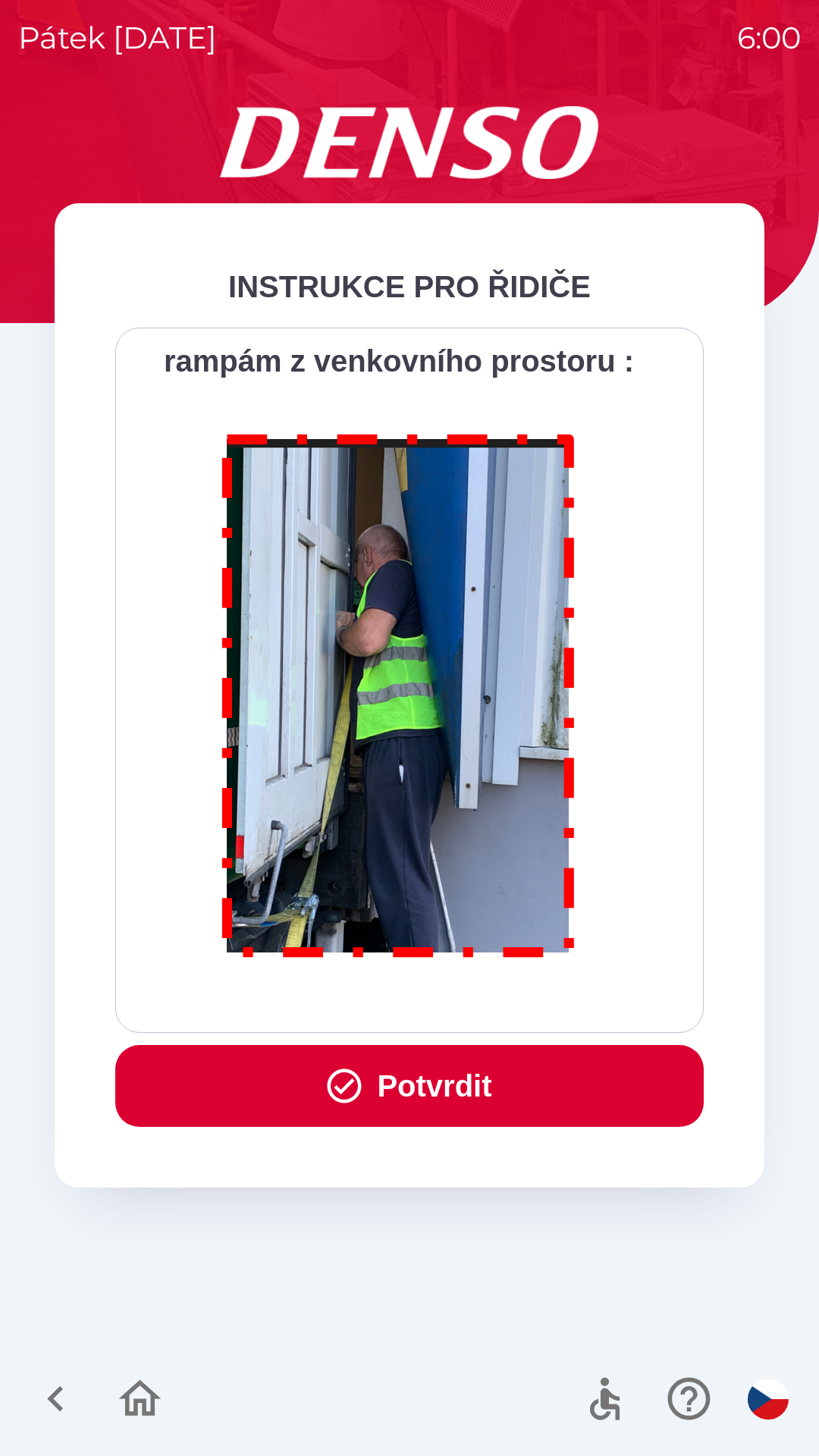
click at [440, 1092] on button "Potvrdit" at bounding box center [410, 1085] width 589 height 82
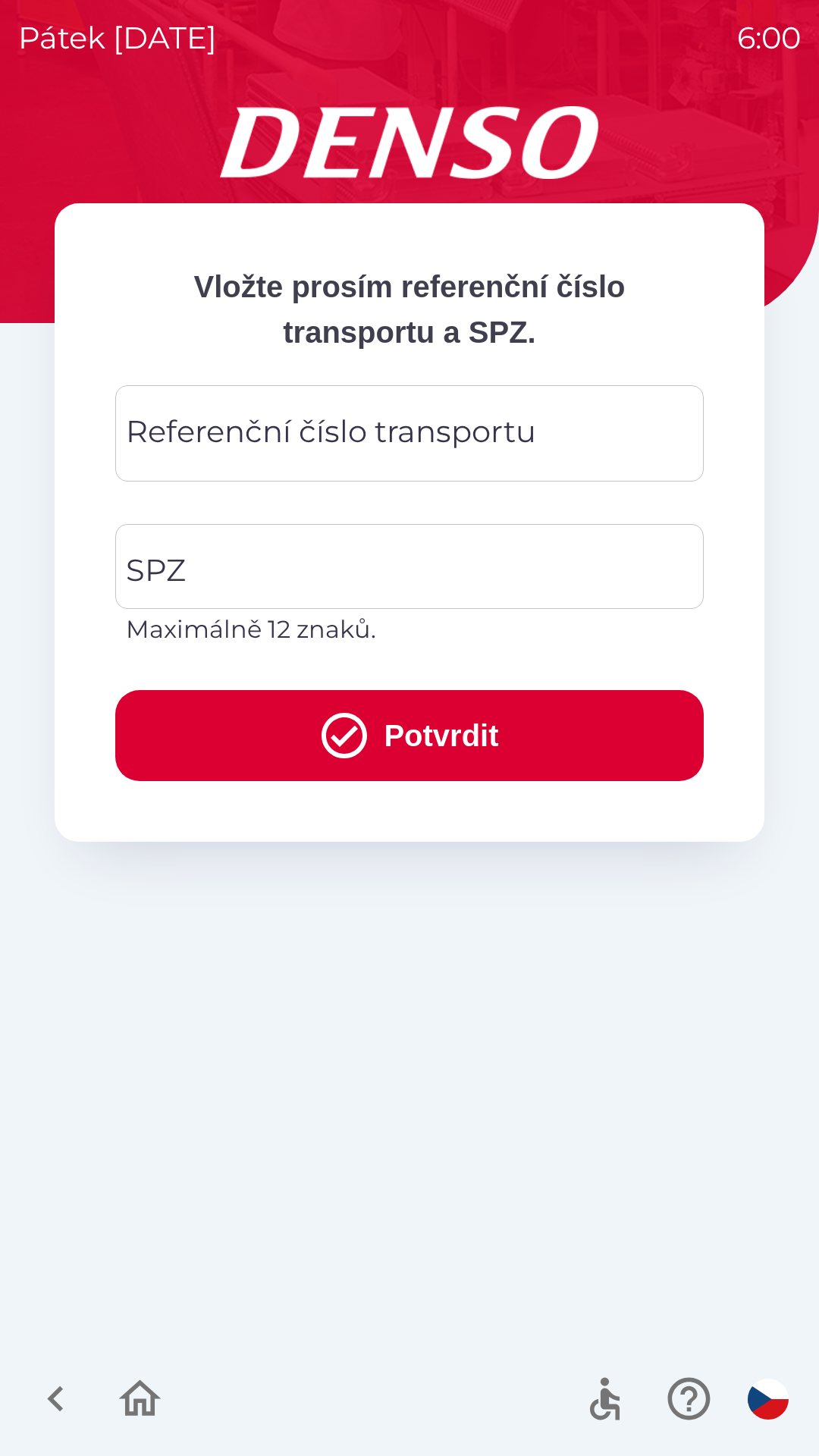
click at [364, 419] on div "Referenční číslo transportu Referenční číslo transportu" at bounding box center [410, 433] width 589 height 96
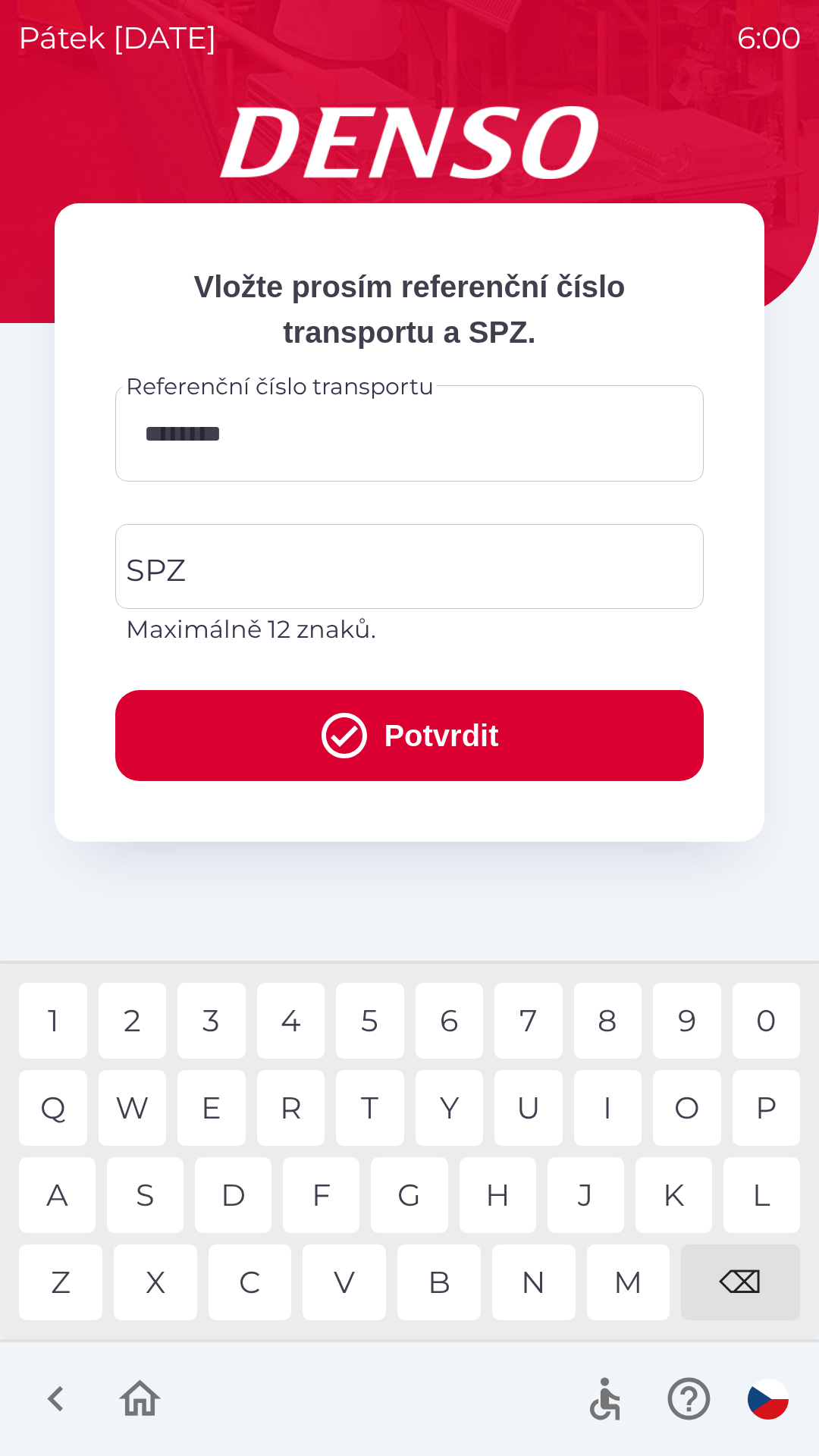
type input "*********"
click at [435, 561] on input "SPZ" at bounding box center [397, 566] width 552 height 71
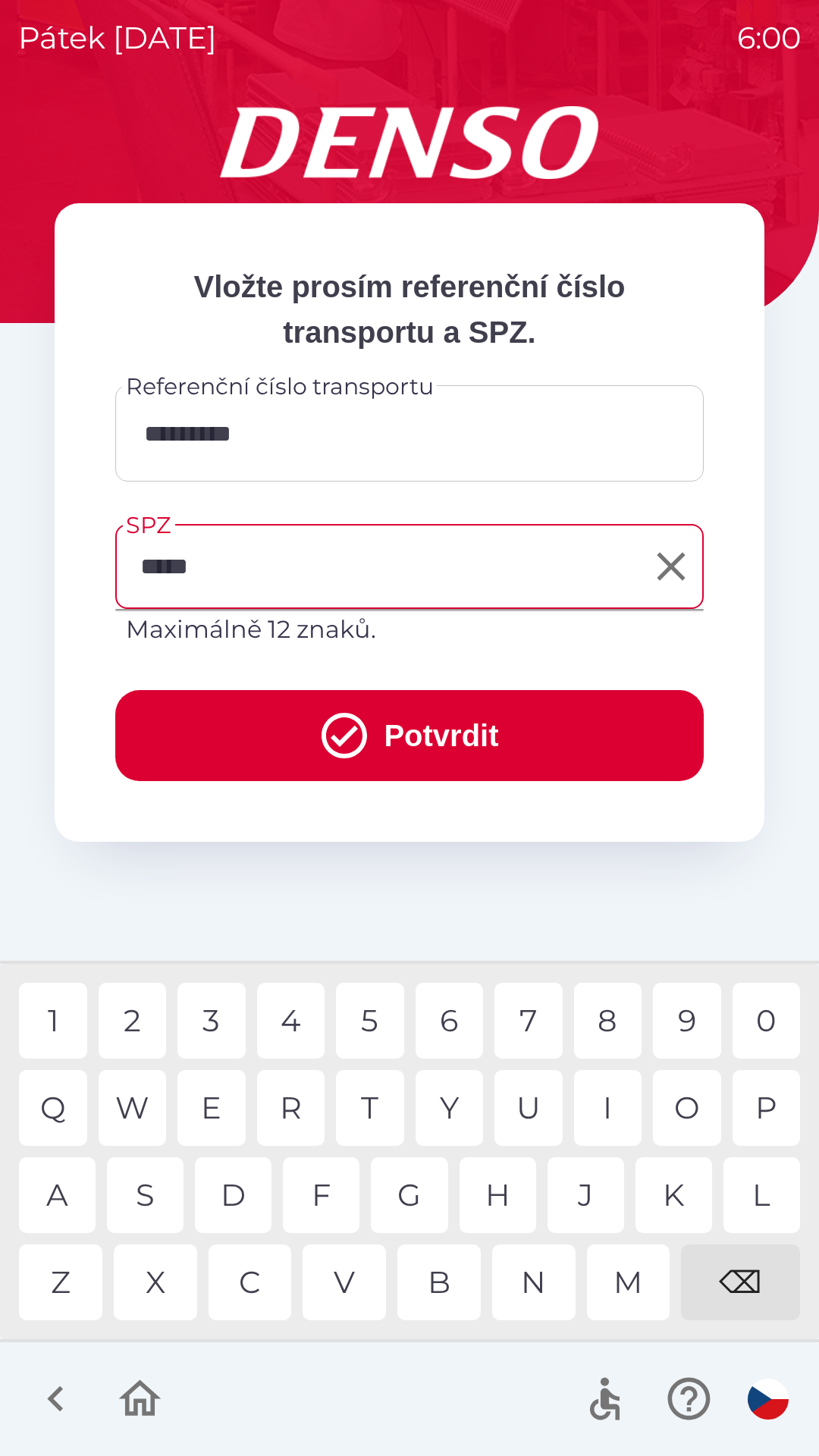
click at [606, 1035] on div "8" at bounding box center [608, 1020] width 68 height 76
type input "*******"
click at [581, 740] on button "Potvrdit" at bounding box center [410, 735] width 589 height 91
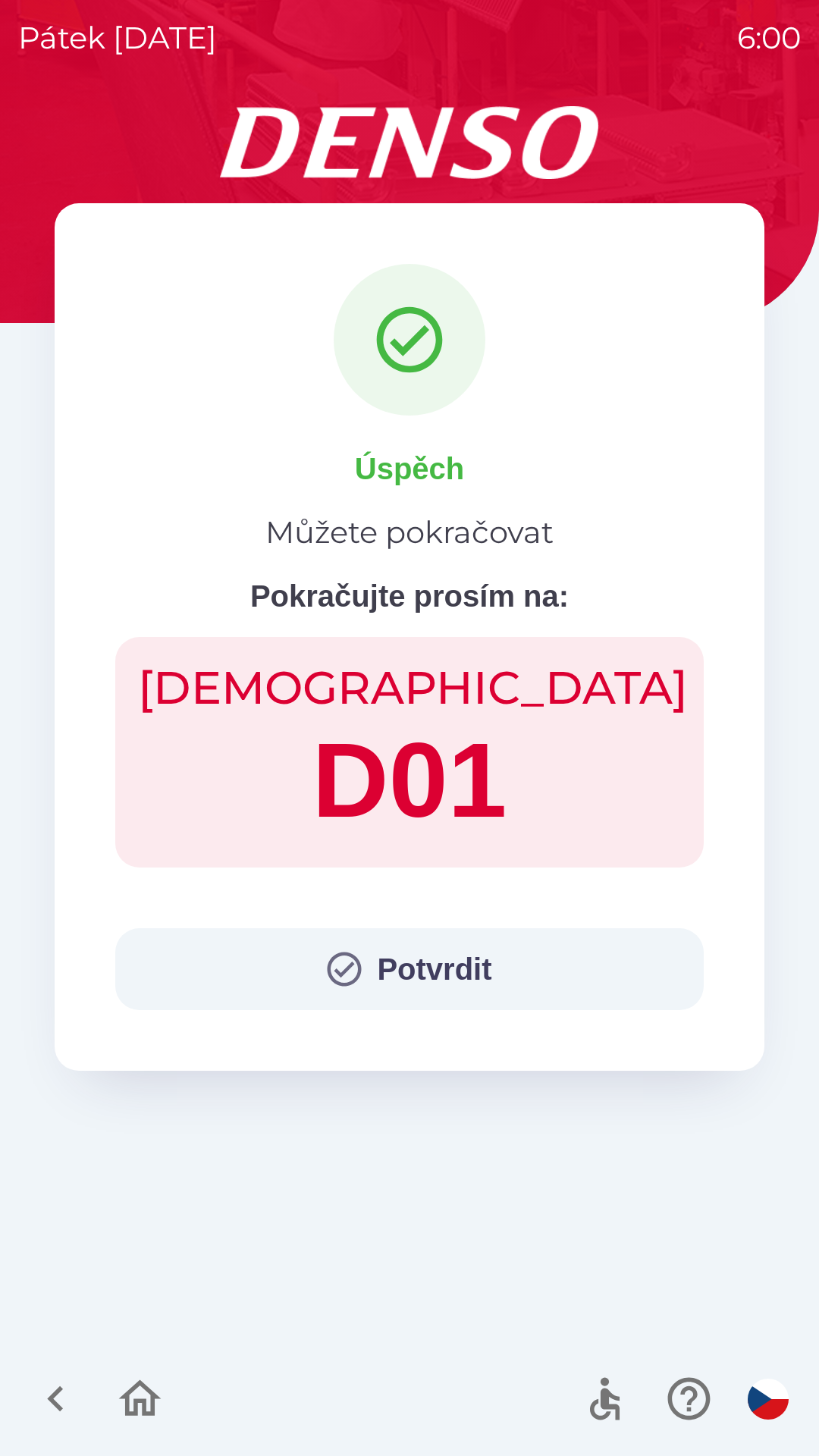
click at [546, 961] on button "Potvrdit" at bounding box center [410, 969] width 589 height 82
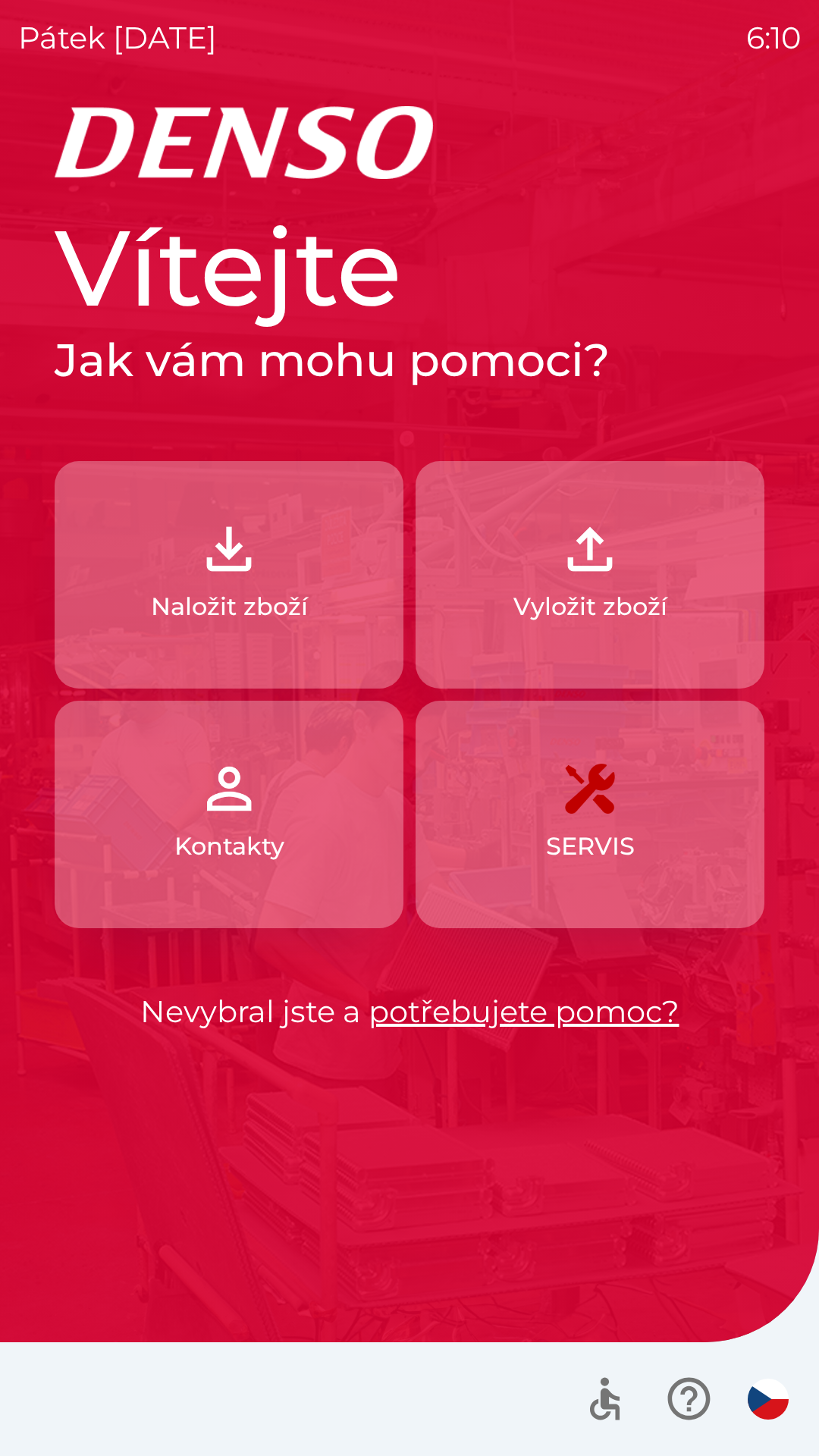
click at [306, 506] on button "Naložit zboží" at bounding box center [229, 575] width 349 height 228
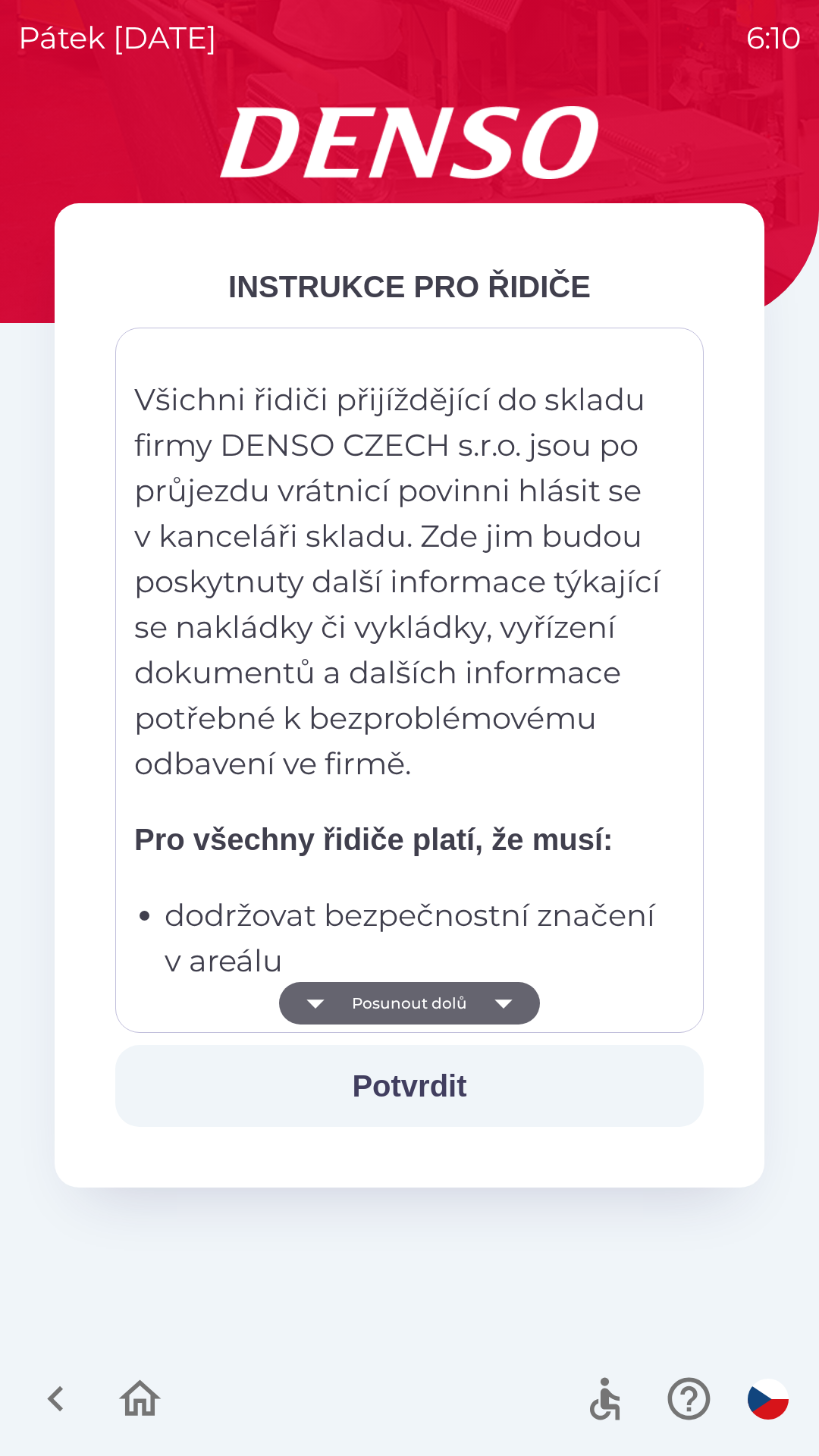
click at [451, 996] on button "Posunout dolů" at bounding box center [409, 1004] width 261 height 43
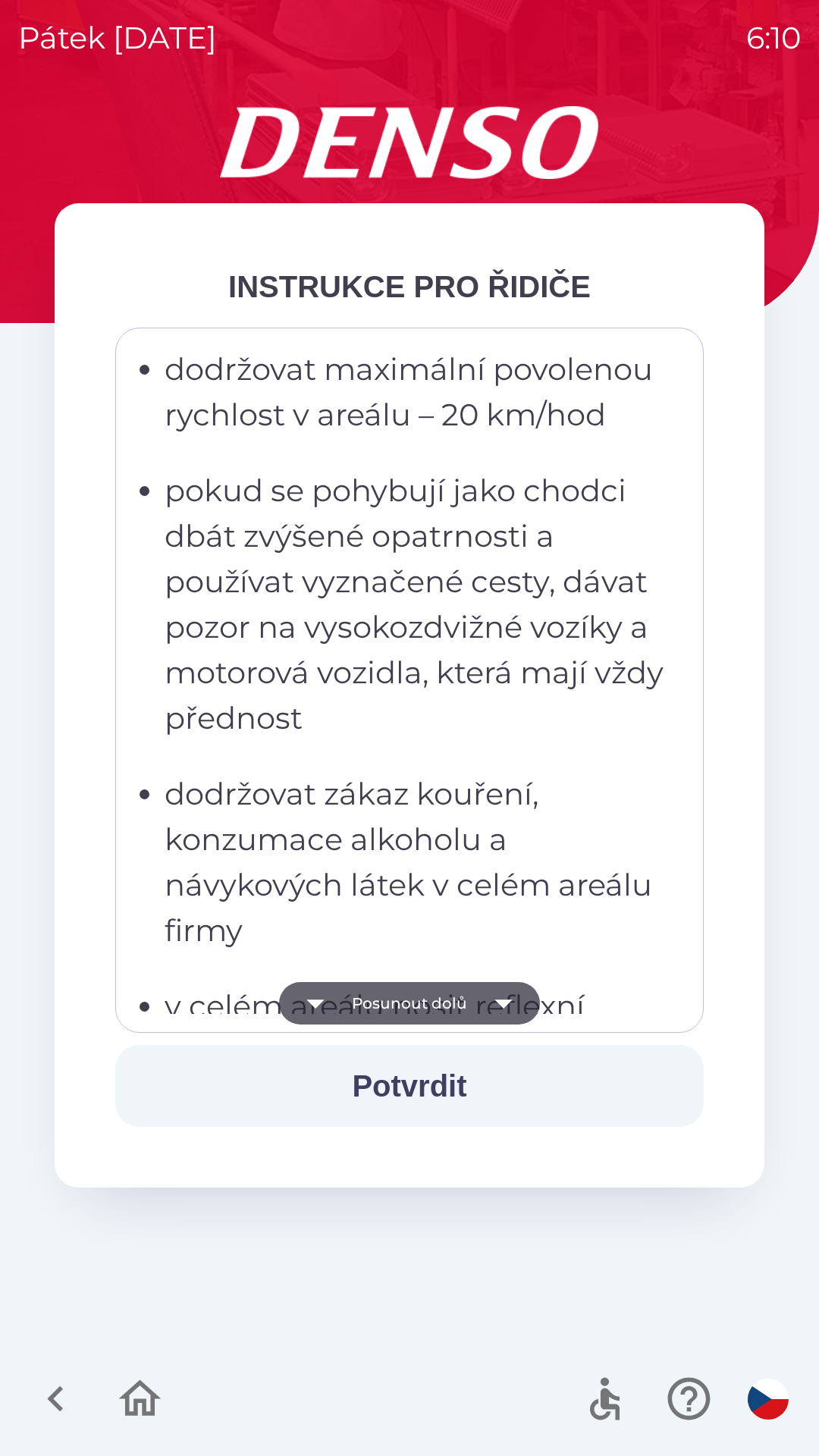
click at [410, 1004] on button "Posunout dolů" at bounding box center [409, 1004] width 261 height 43
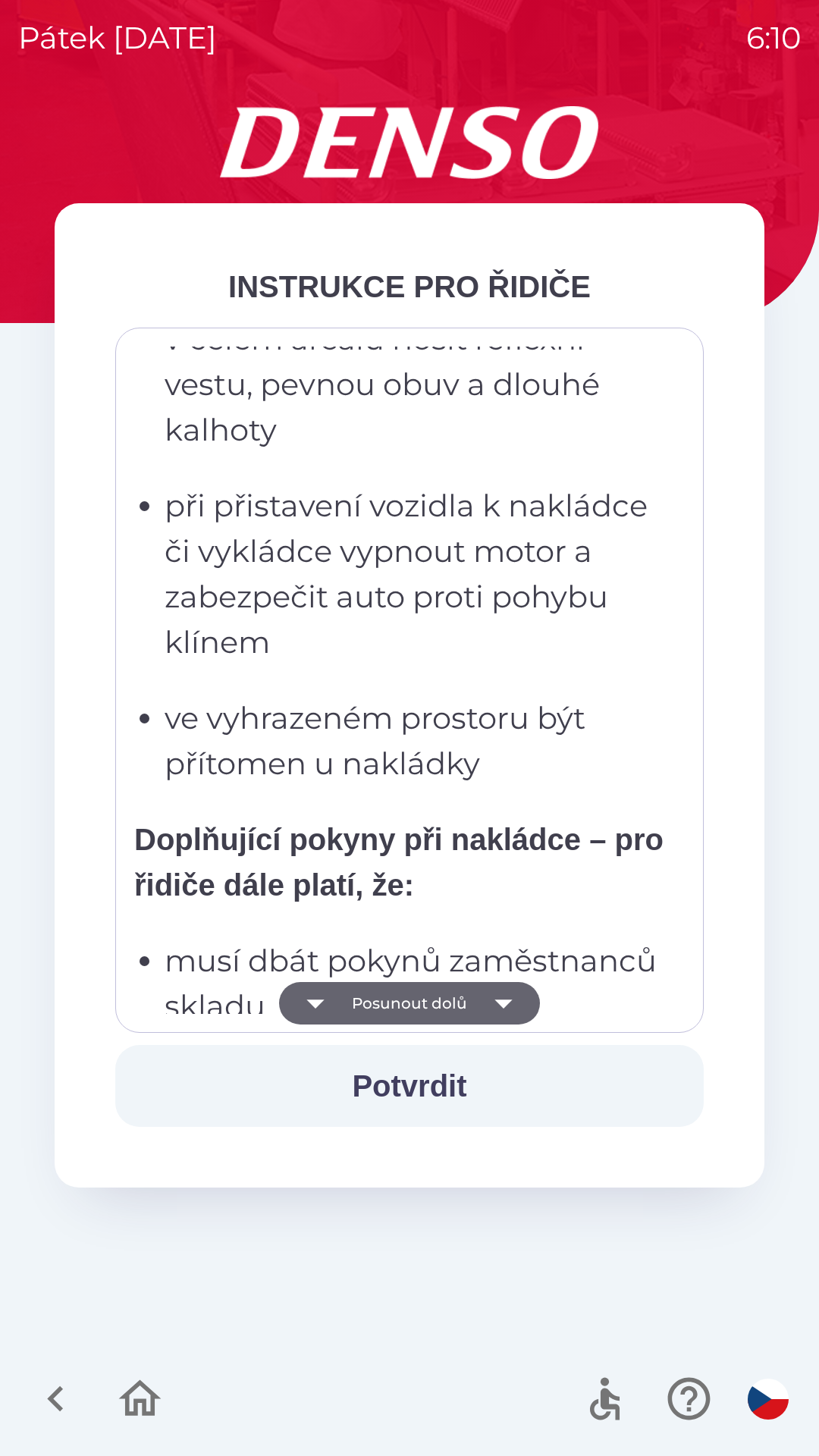
click at [390, 1006] on button "Posunout dolů" at bounding box center [409, 1004] width 261 height 43
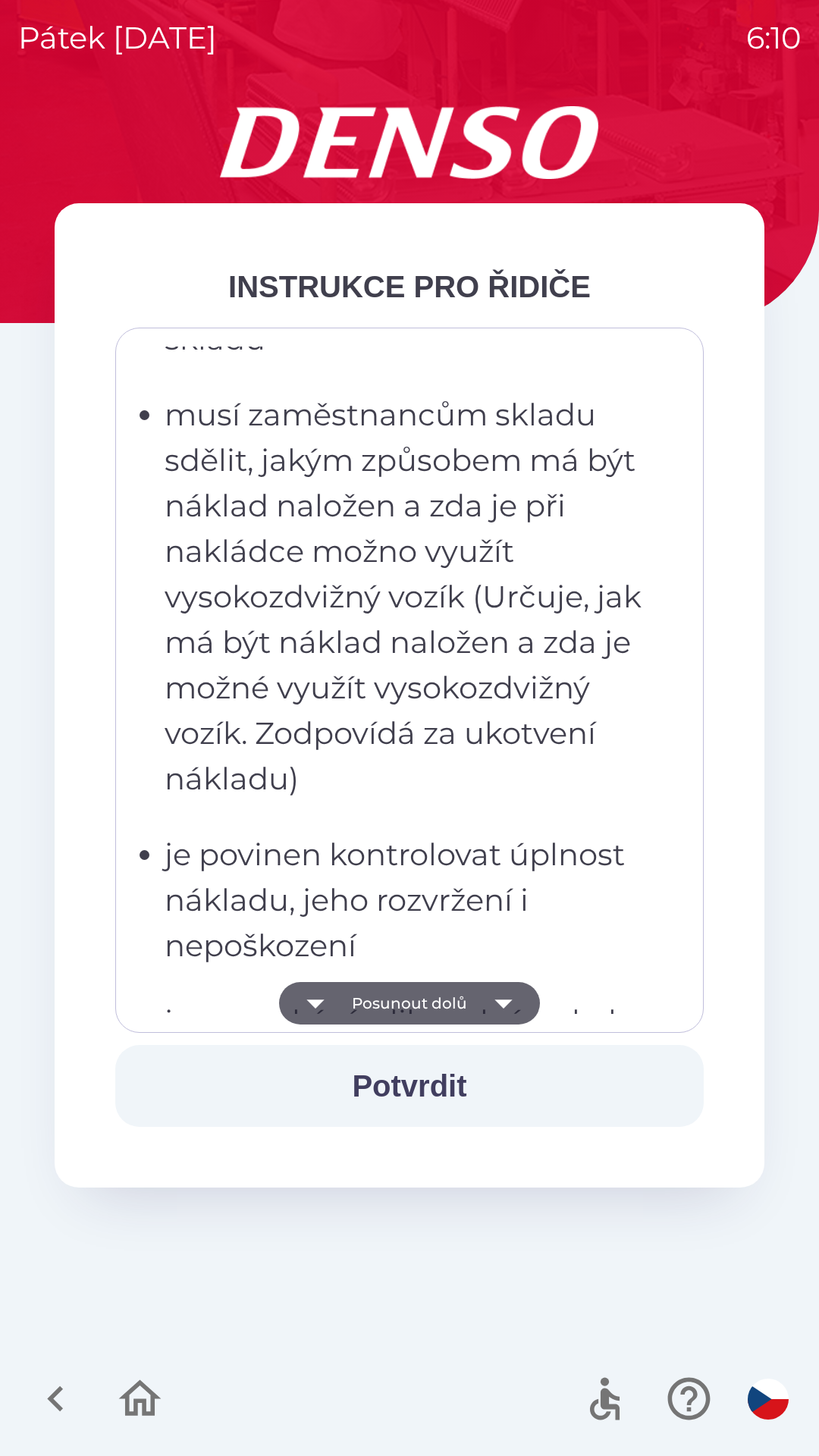
click at [368, 1012] on button "Posunout dolů" at bounding box center [409, 1004] width 261 height 43
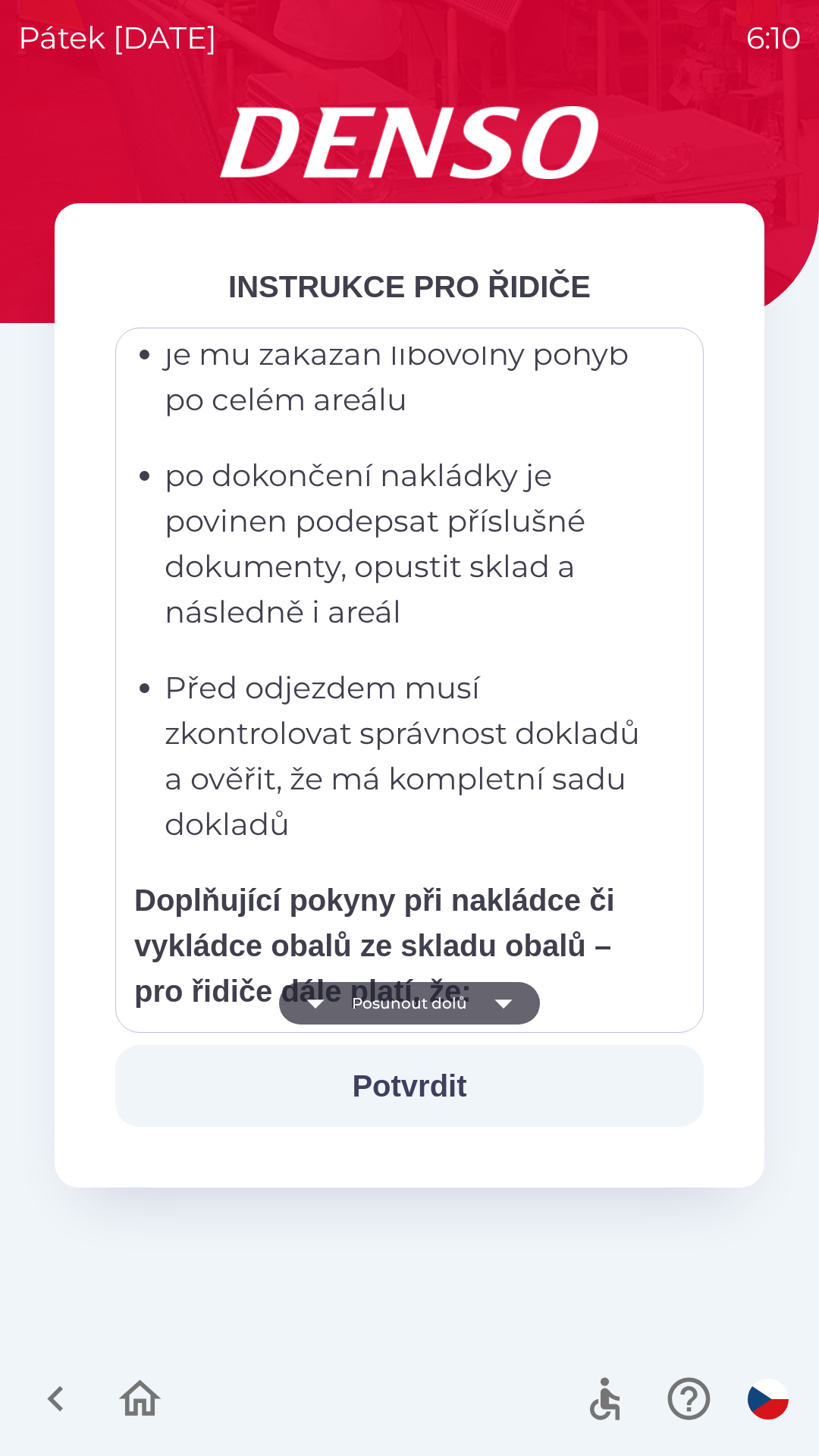
click at [329, 1017] on icon "button" at bounding box center [316, 1004] width 43 height 43
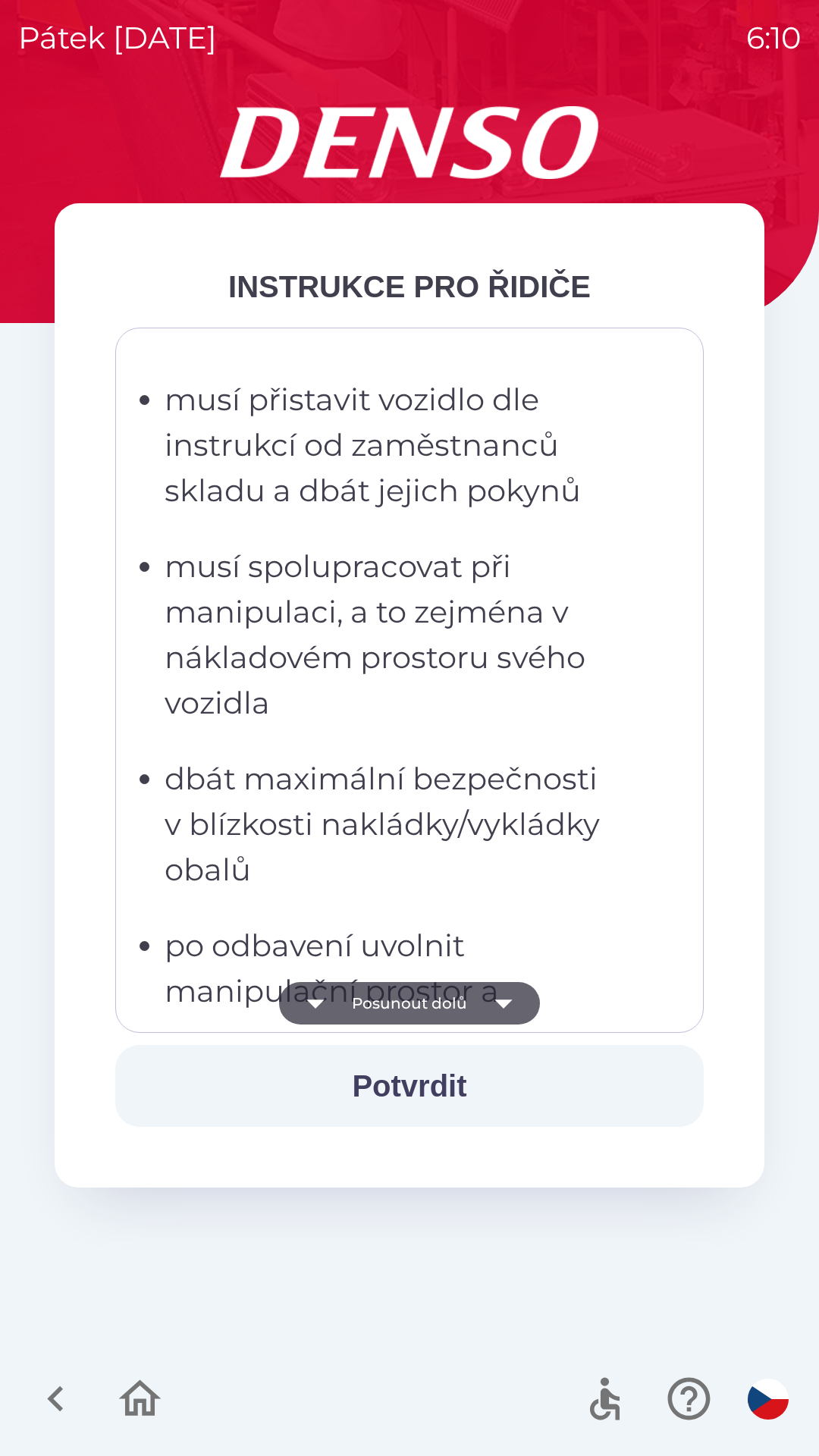
click at [363, 1009] on button "Posunout dolů" at bounding box center [409, 1004] width 261 height 43
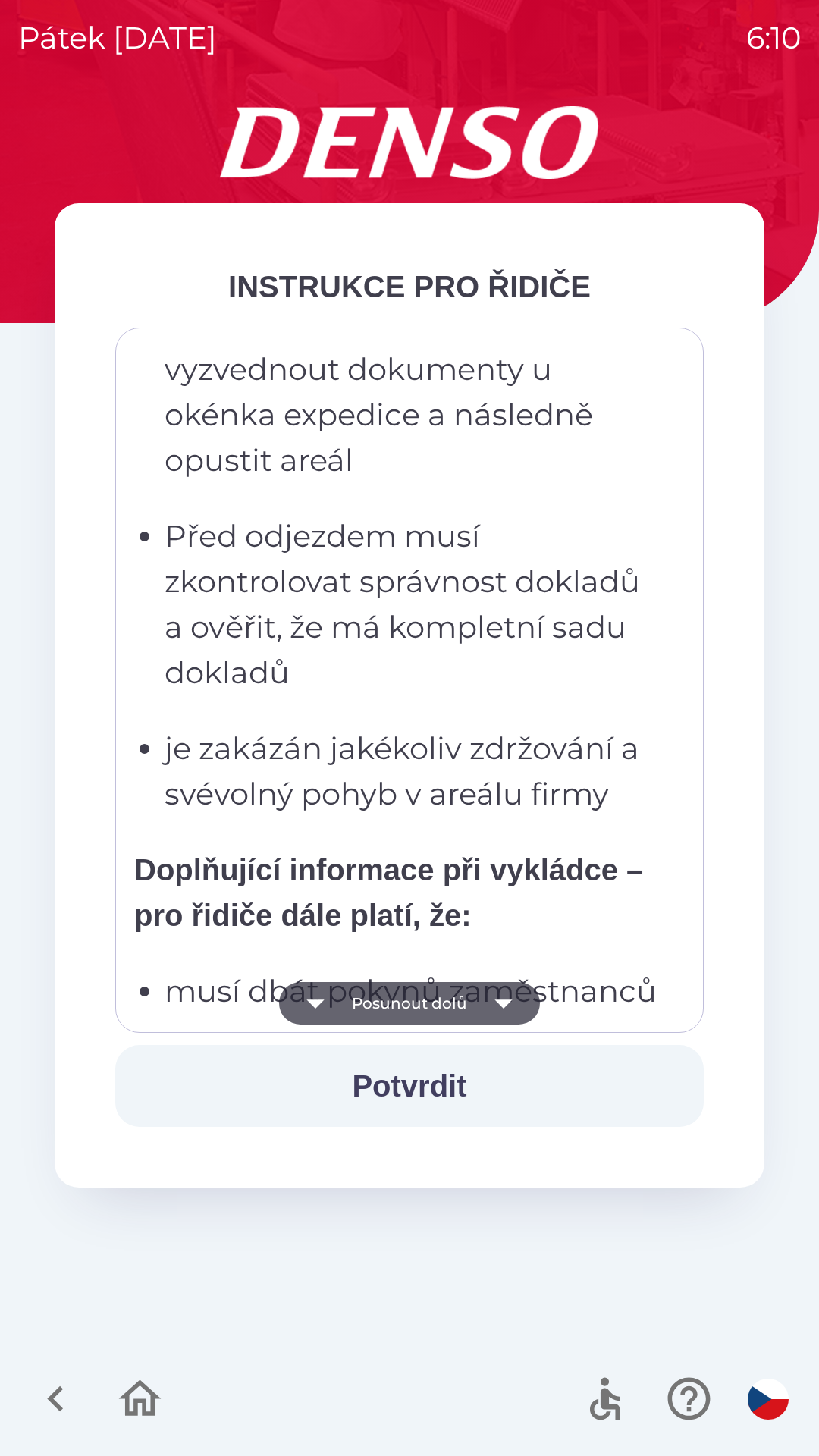
click at [446, 1001] on button "Posunout dolů" at bounding box center [409, 1004] width 261 height 43
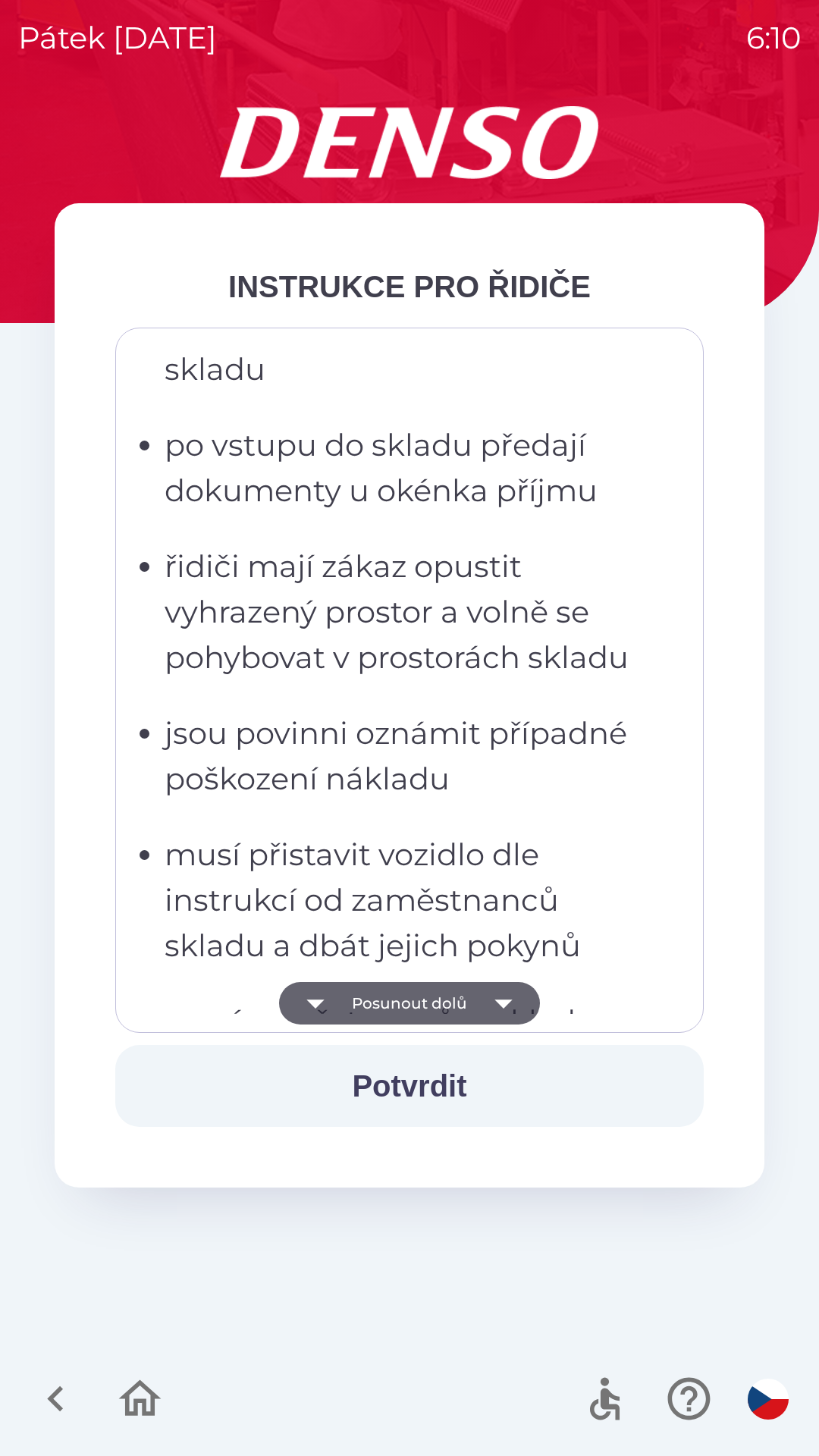
click at [517, 996] on icon "button" at bounding box center [503, 1004] width 43 height 43
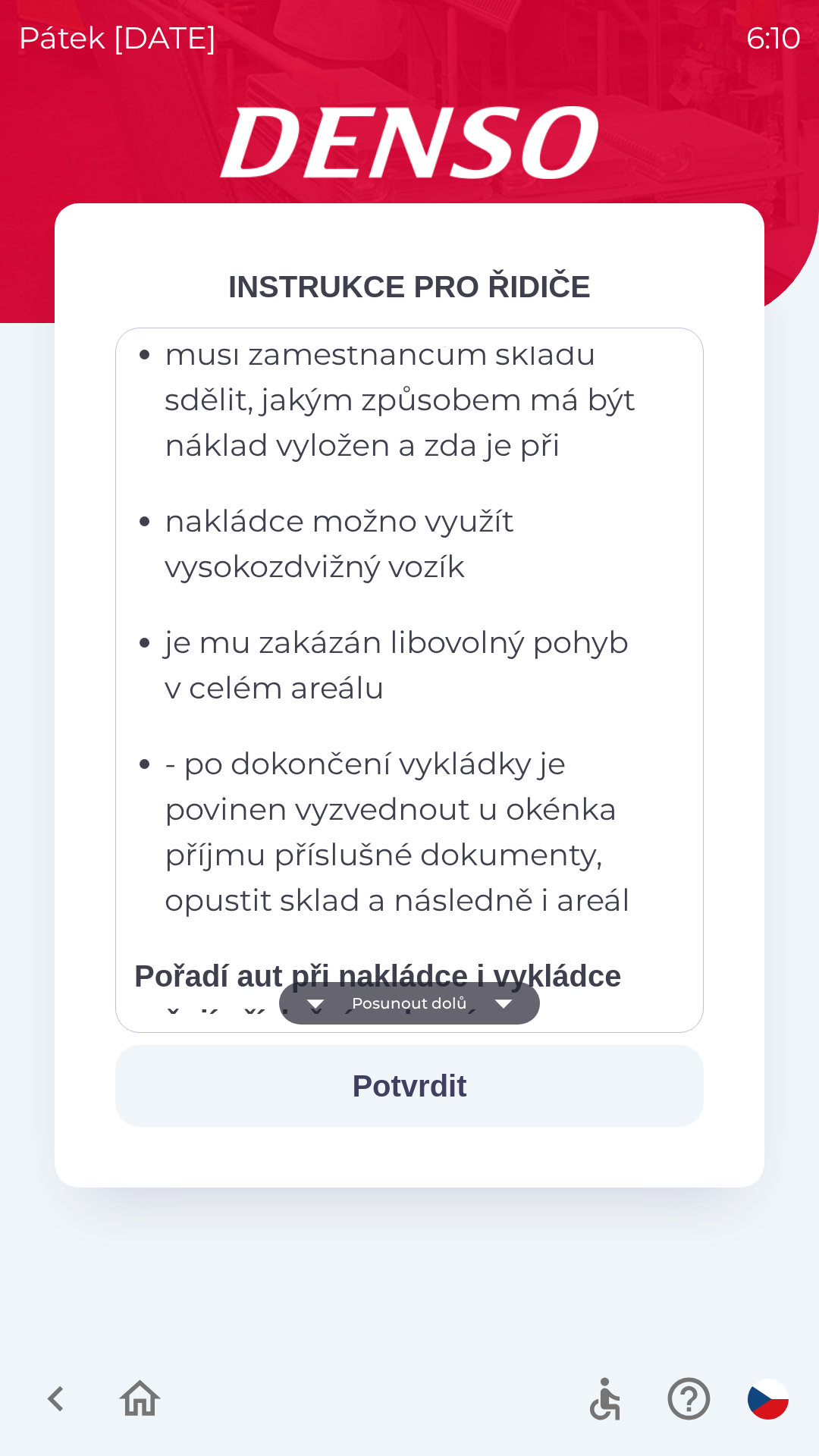
click at [434, 1003] on button "Posunout dolů" at bounding box center [409, 1004] width 261 height 43
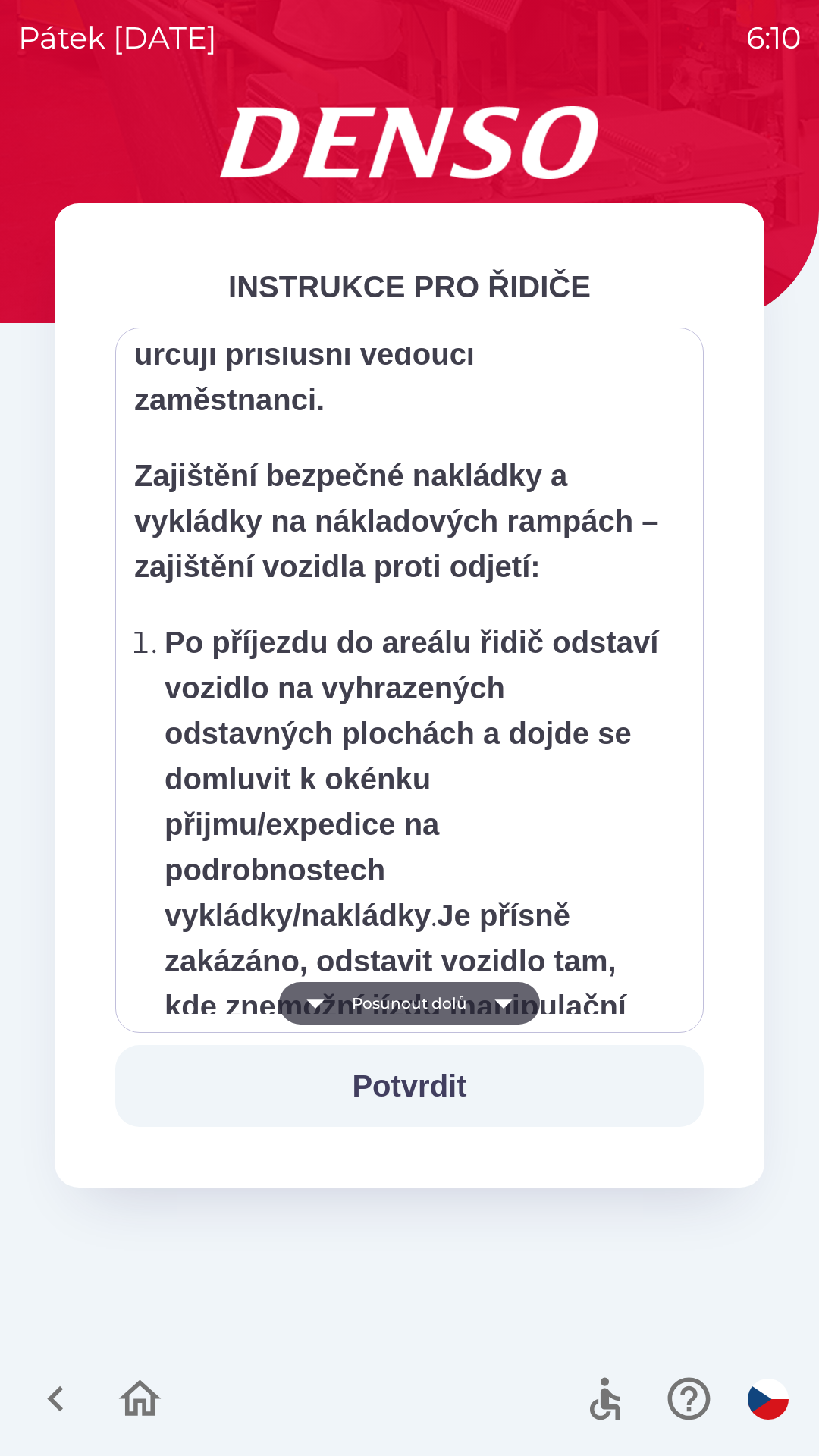
click at [366, 1000] on button "Posunout dolů" at bounding box center [409, 1004] width 261 height 43
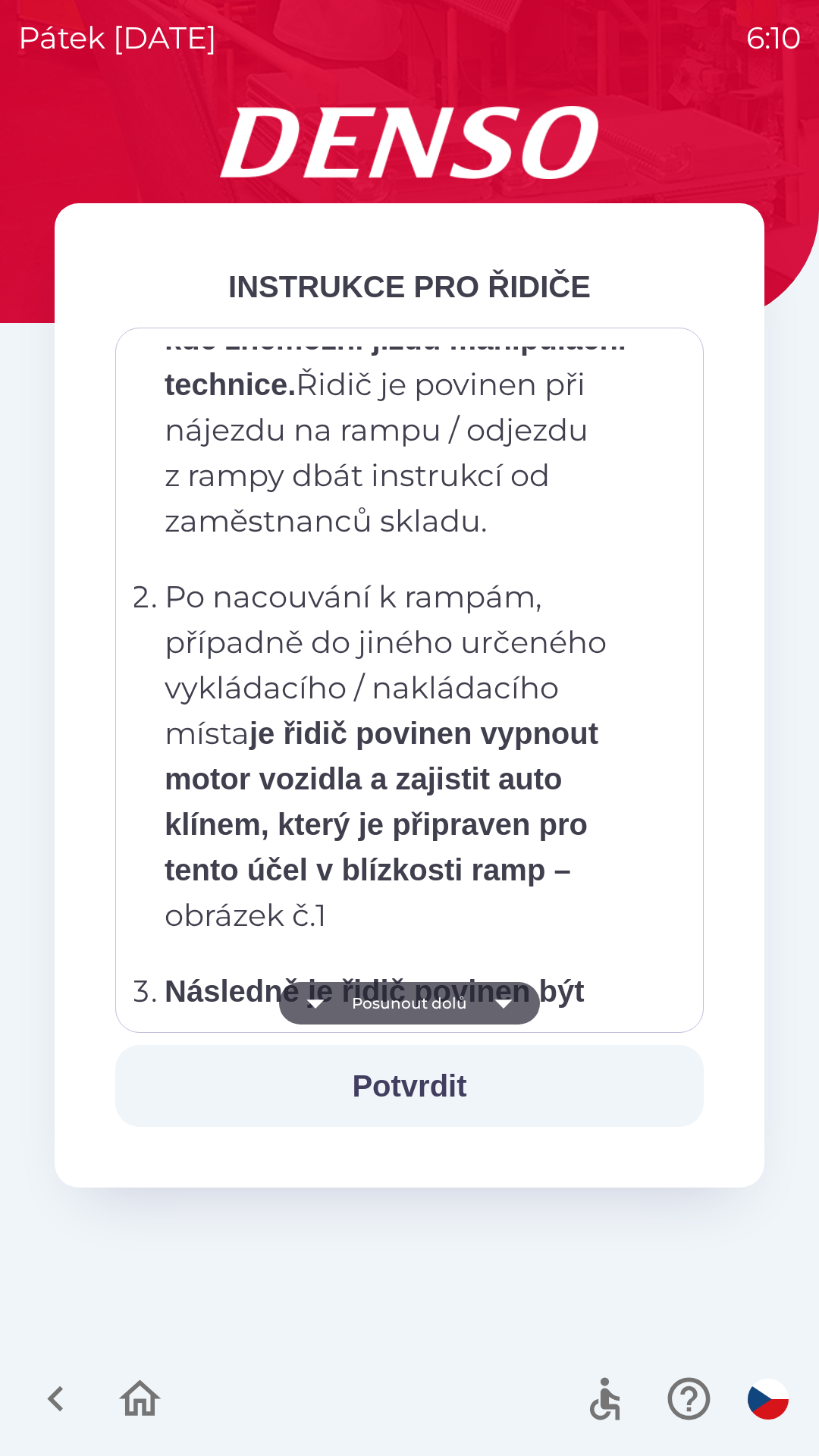
click at [441, 997] on button "Posunout dolů" at bounding box center [409, 1004] width 261 height 43
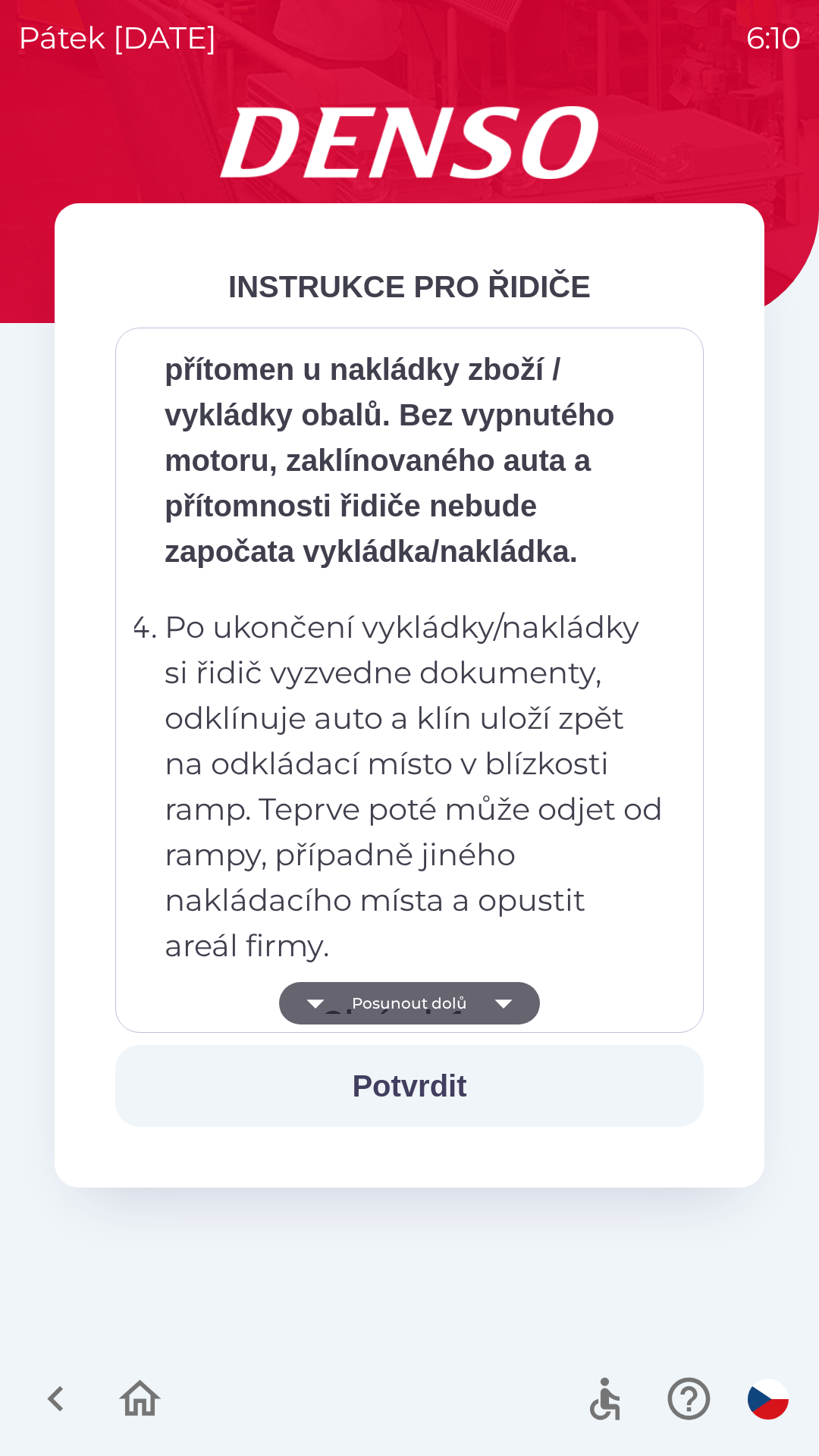
click at [451, 1001] on button "Posunout dolů" at bounding box center [409, 1004] width 261 height 43
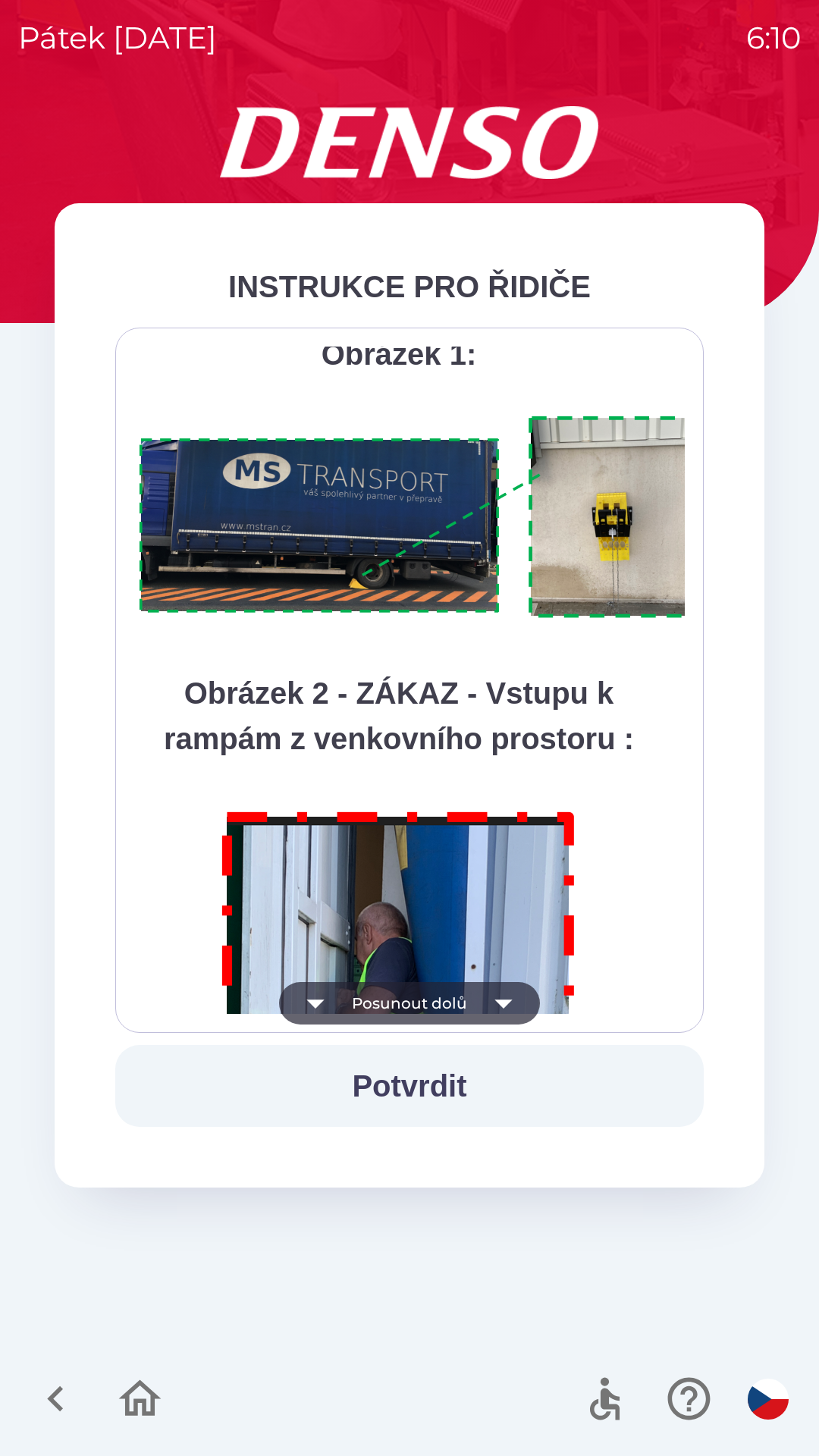
click at [405, 1004] on button "Posunout dolů" at bounding box center [409, 1004] width 261 height 43
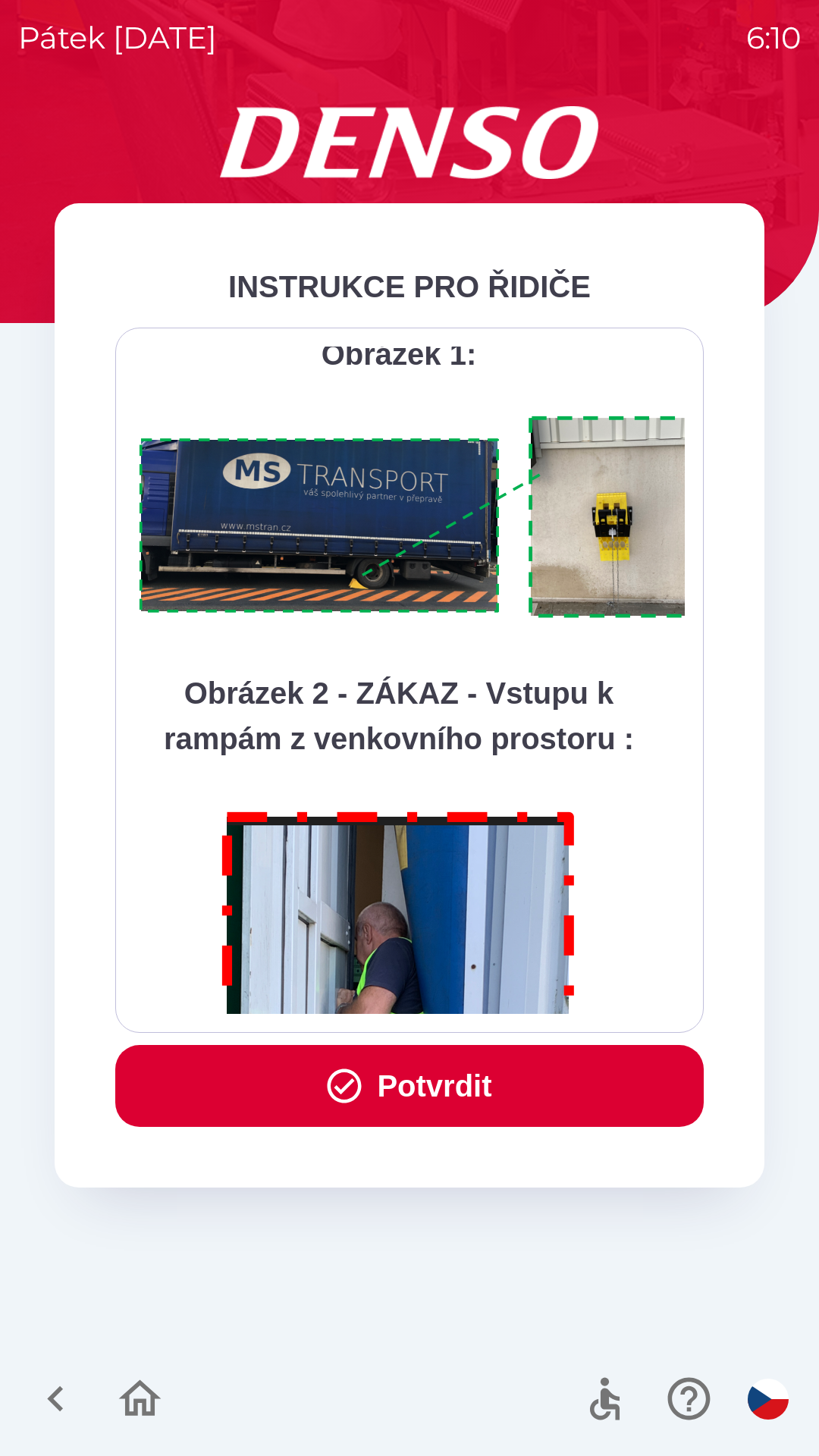
scroll to position [8521, 0]
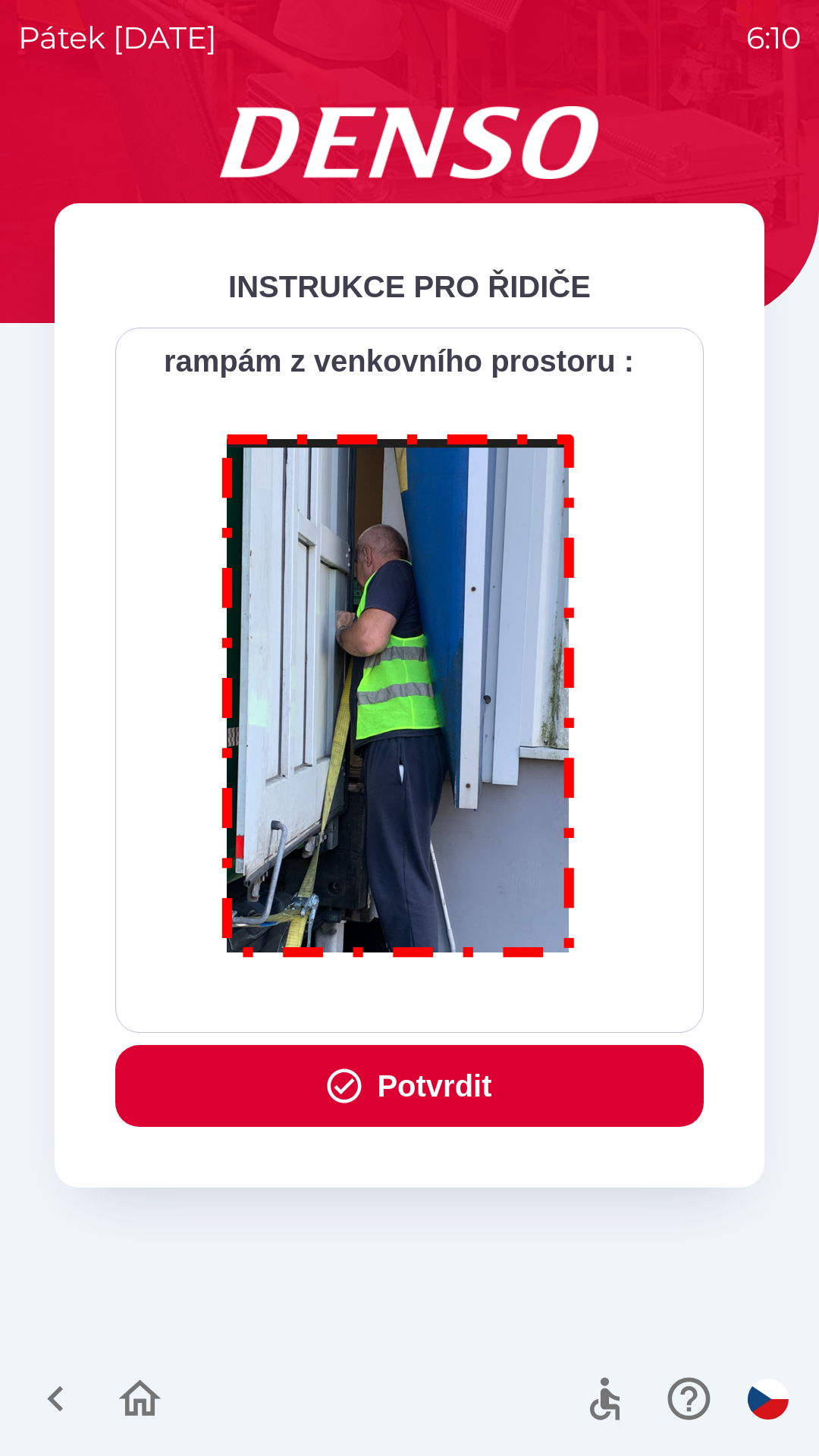
click at [421, 1000] on div "Všichni řidiči přijíždějící do skladu firmy DENSO CZECH s.r.o. jsou po průjezdu…" at bounding box center [409, 680] width 550 height 668
click at [484, 1100] on button "Potvrdit" at bounding box center [410, 1085] width 589 height 82
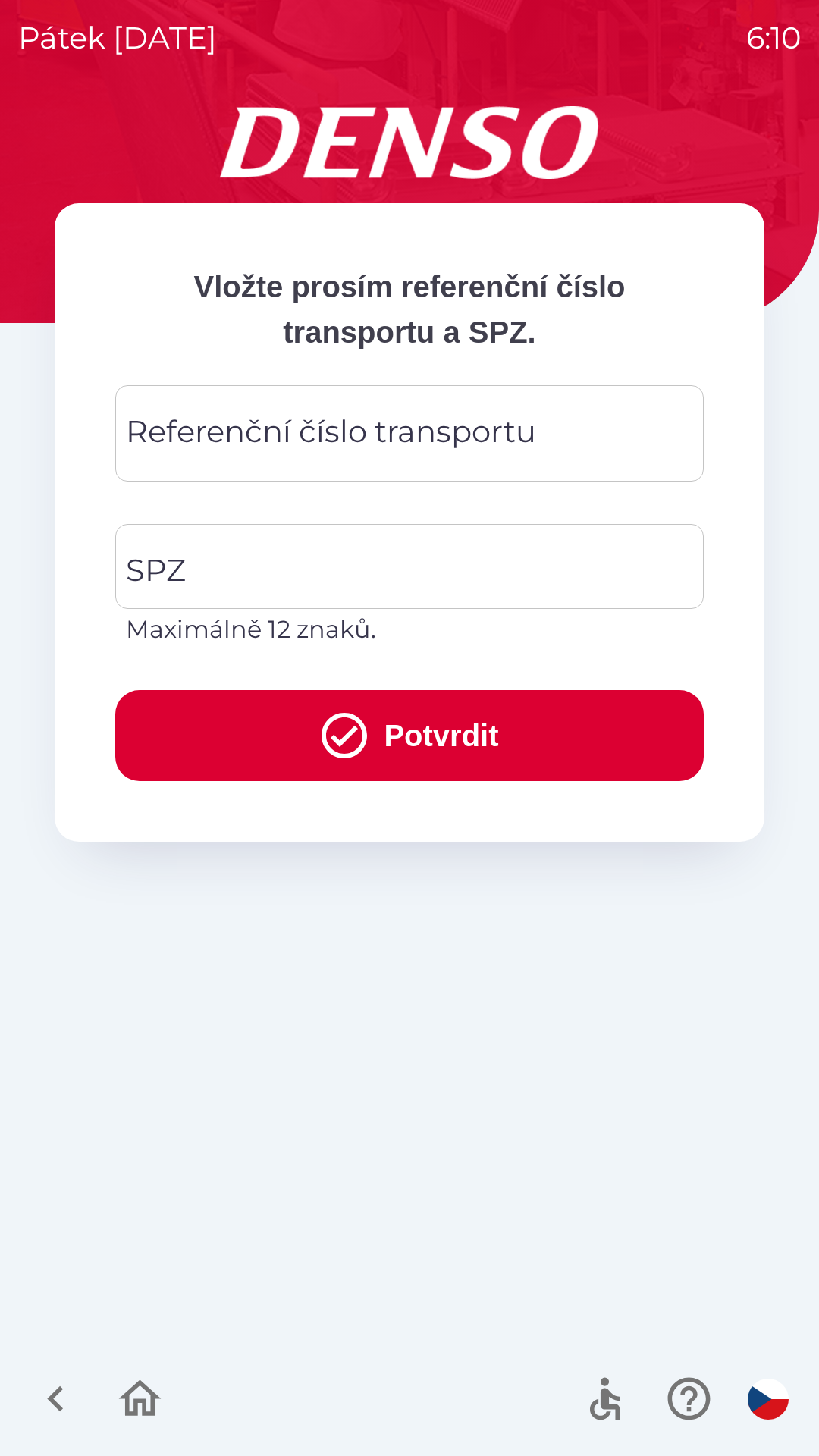
click at [377, 427] on div "Referenční číslo transportu Referenční číslo transportu" at bounding box center [410, 433] width 589 height 96
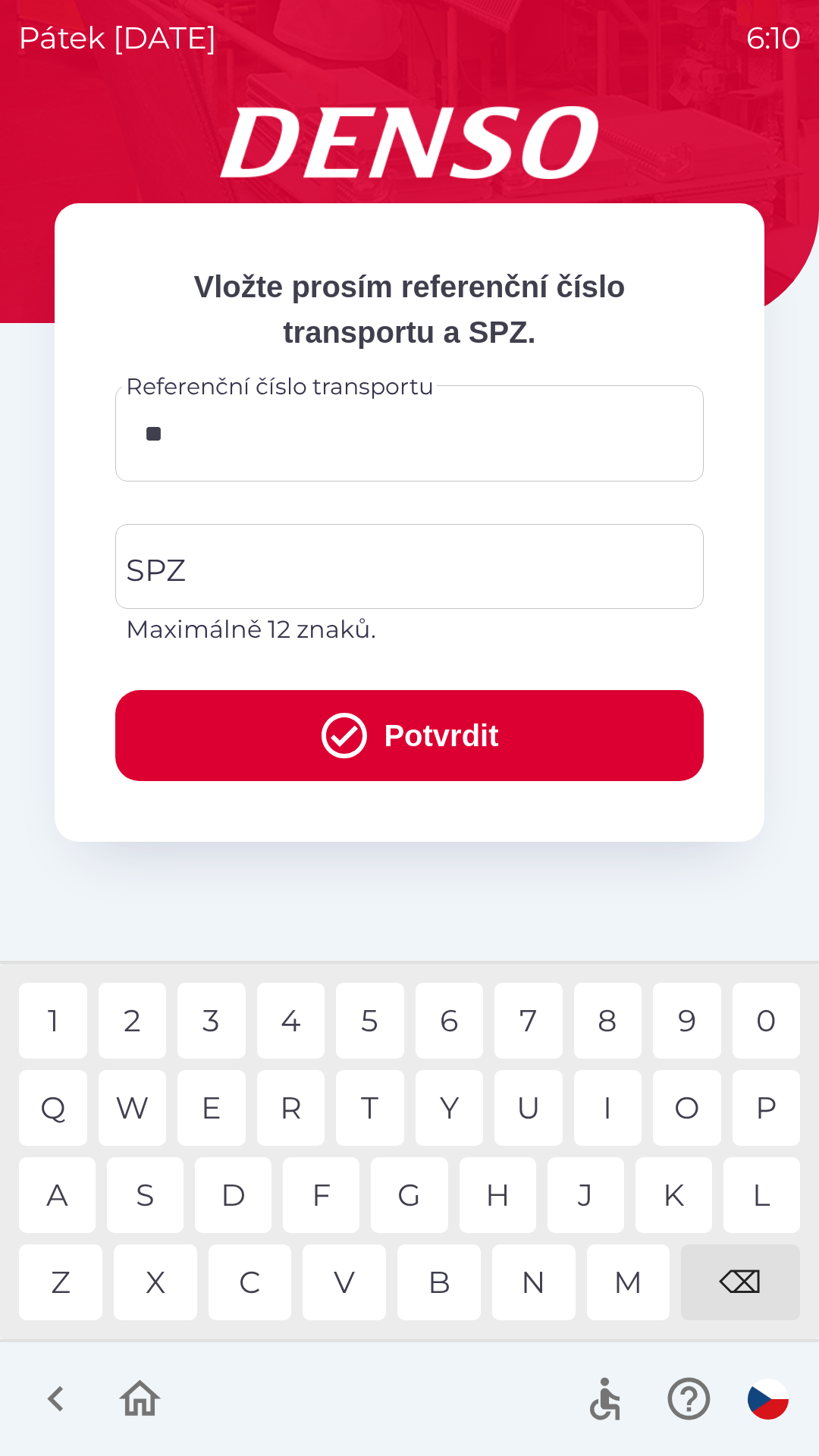
click at [682, 1022] on div "9" at bounding box center [687, 1020] width 68 height 76
click at [211, 1014] on div "3" at bounding box center [212, 1020] width 68 height 76
click at [144, 1099] on div "W" at bounding box center [132, 1108] width 68 height 76
click at [215, 1026] on div "3" at bounding box center [212, 1020] width 68 height 76
type input "********"
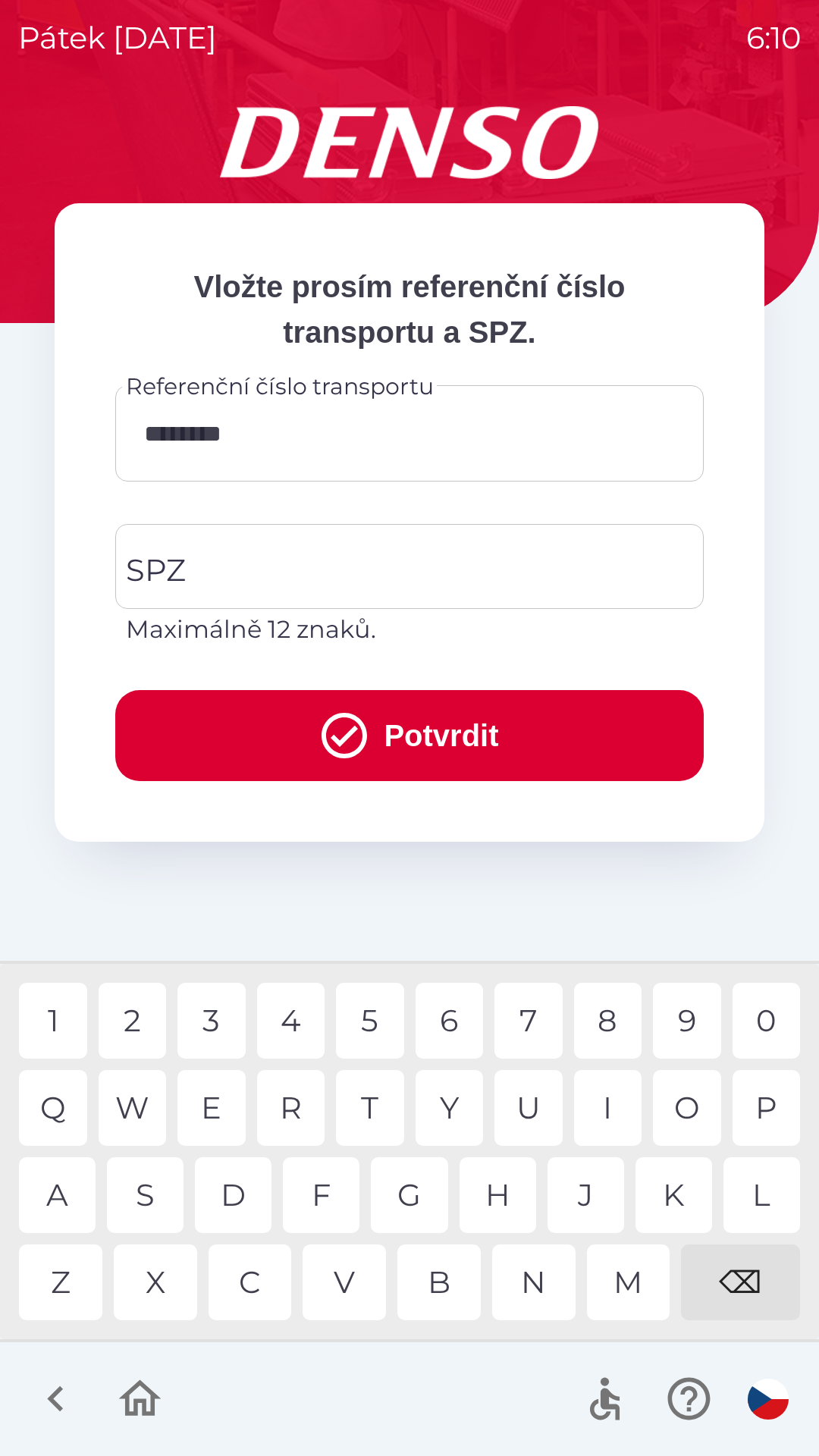
click at [303, 1015] on div "4" at bounding box center [291, 1020] width 68 height 76
click at [318, 557] on input "SPZ" at bounding box center [397, 566] width 552 height 71
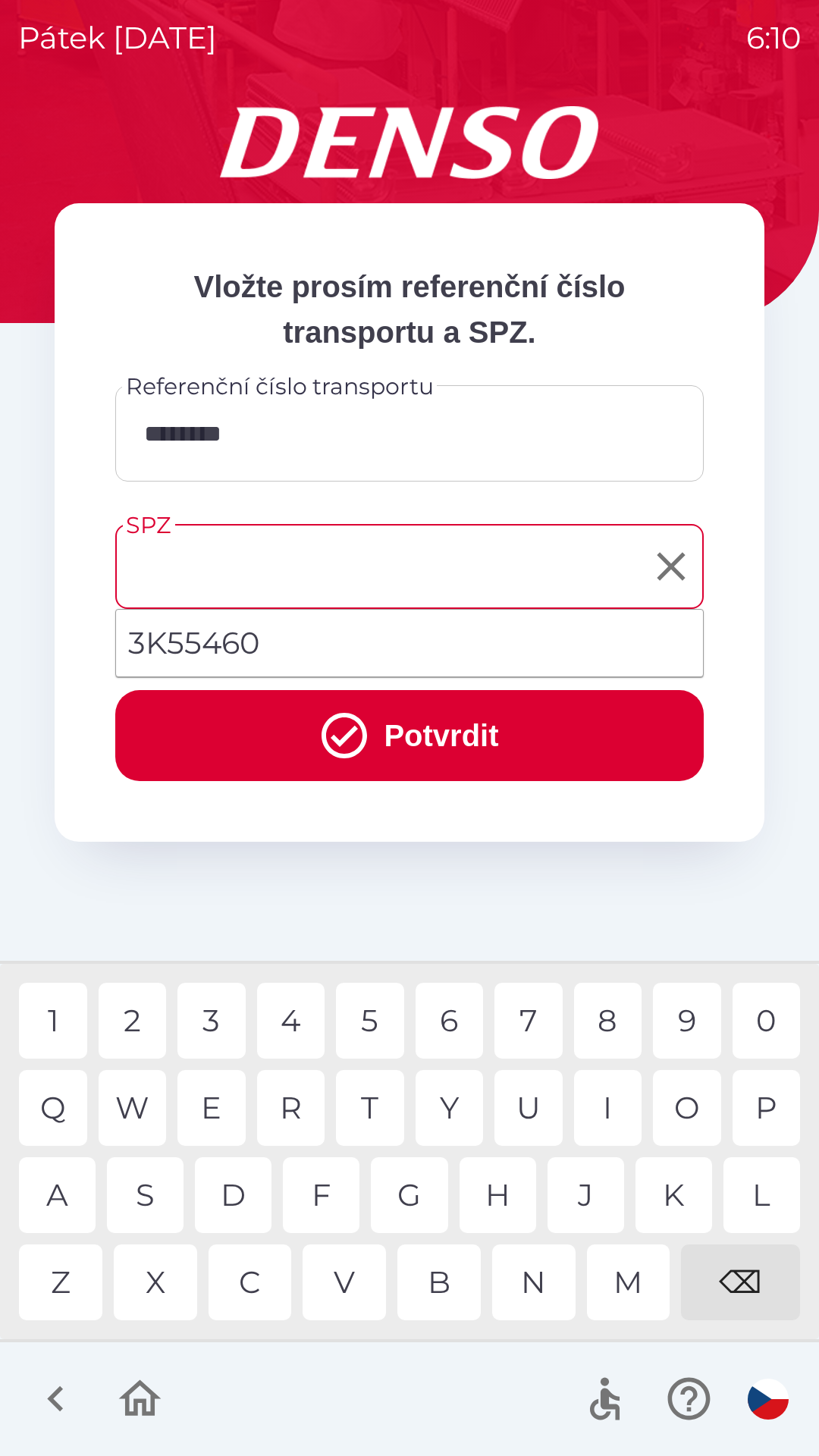
click at [283, 631] on li "3K55460" at bounding box center [410, 643] width 587 height 54
type input "*******"
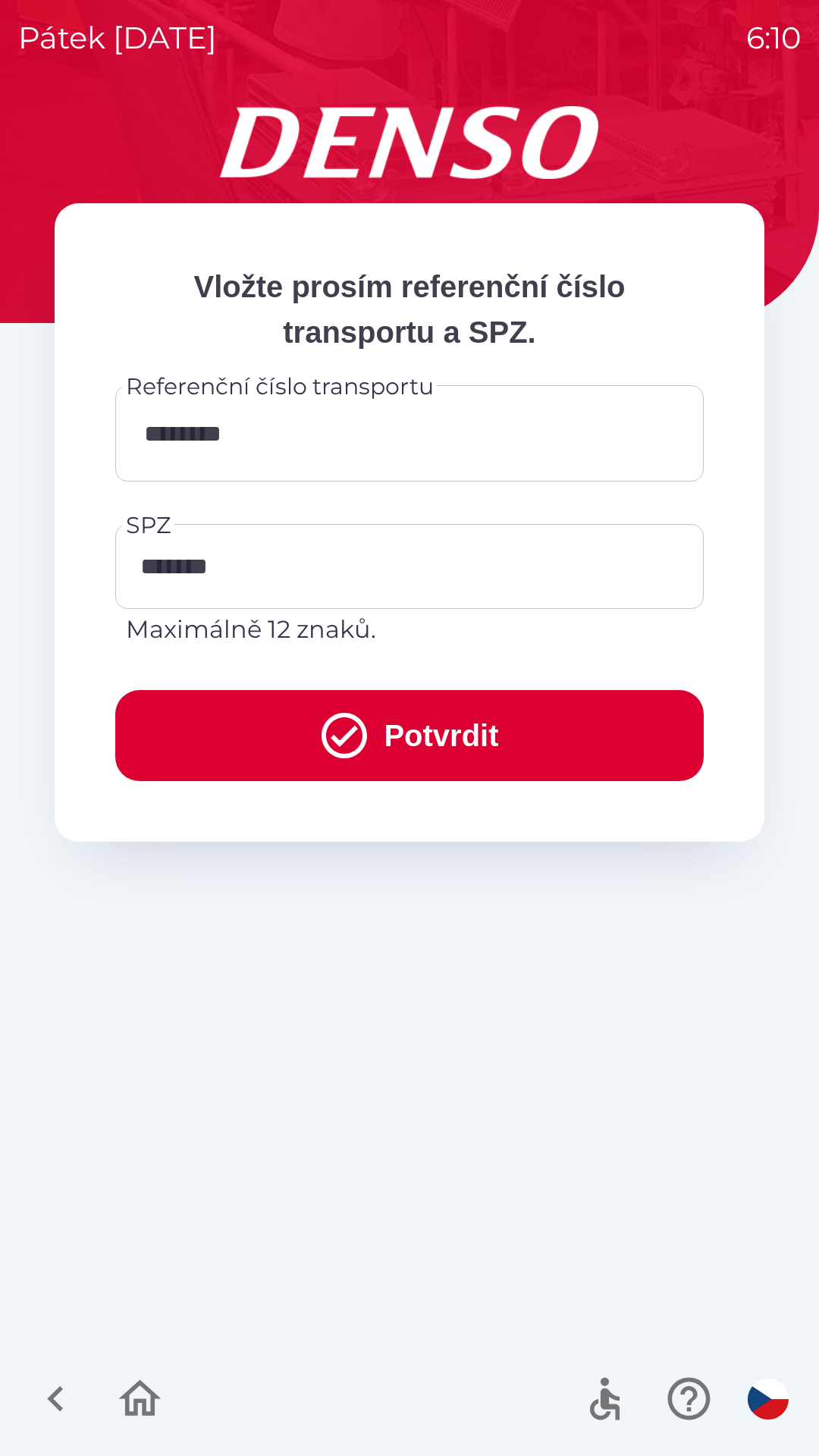
click at [397, 724] on button "Potvrdit" at bounding box center [410, 735] width 589 height 91
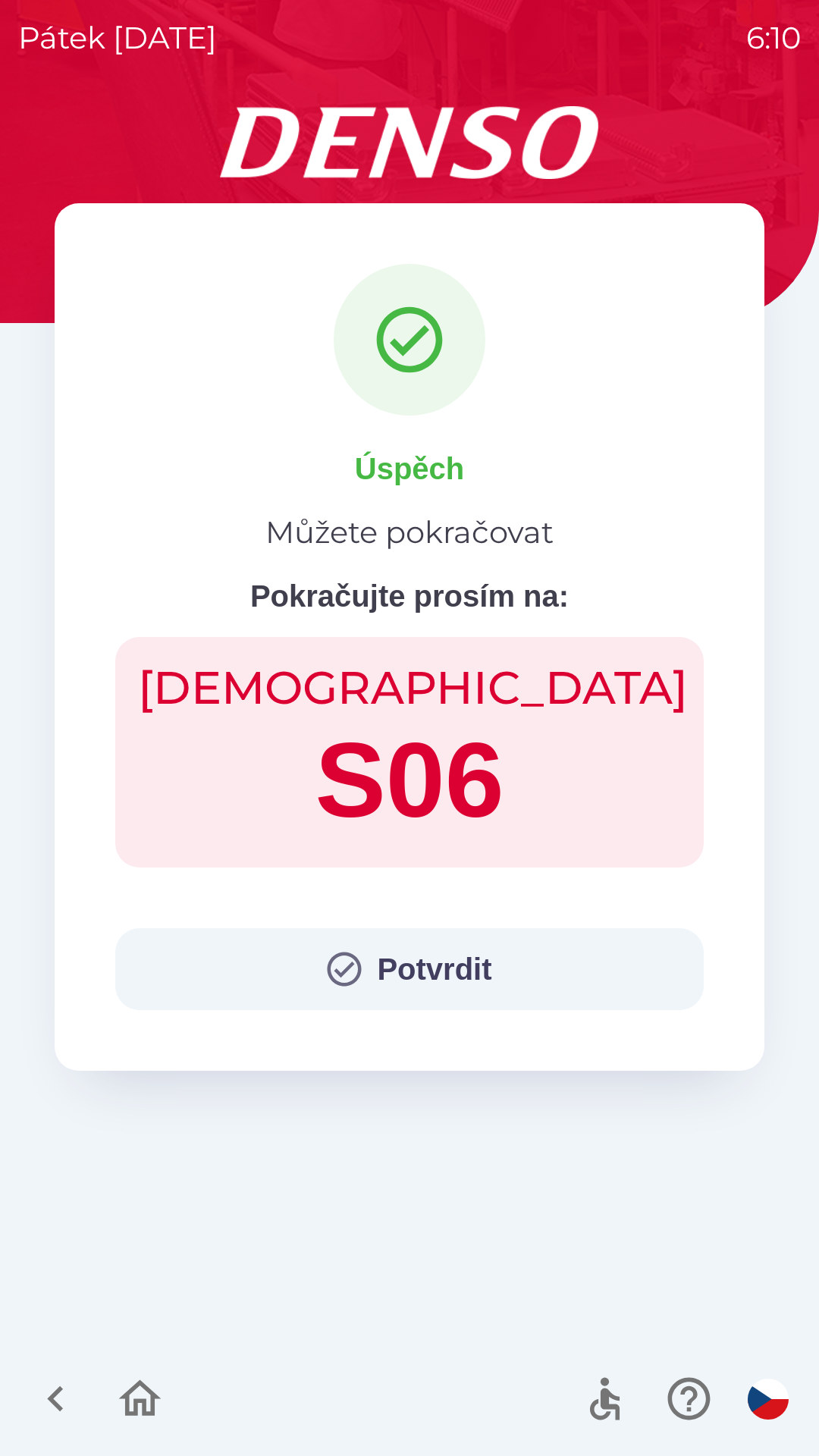
click at [433, 971] on button "Potvrdit" at bounding box center [410, 969] width 589 height 82
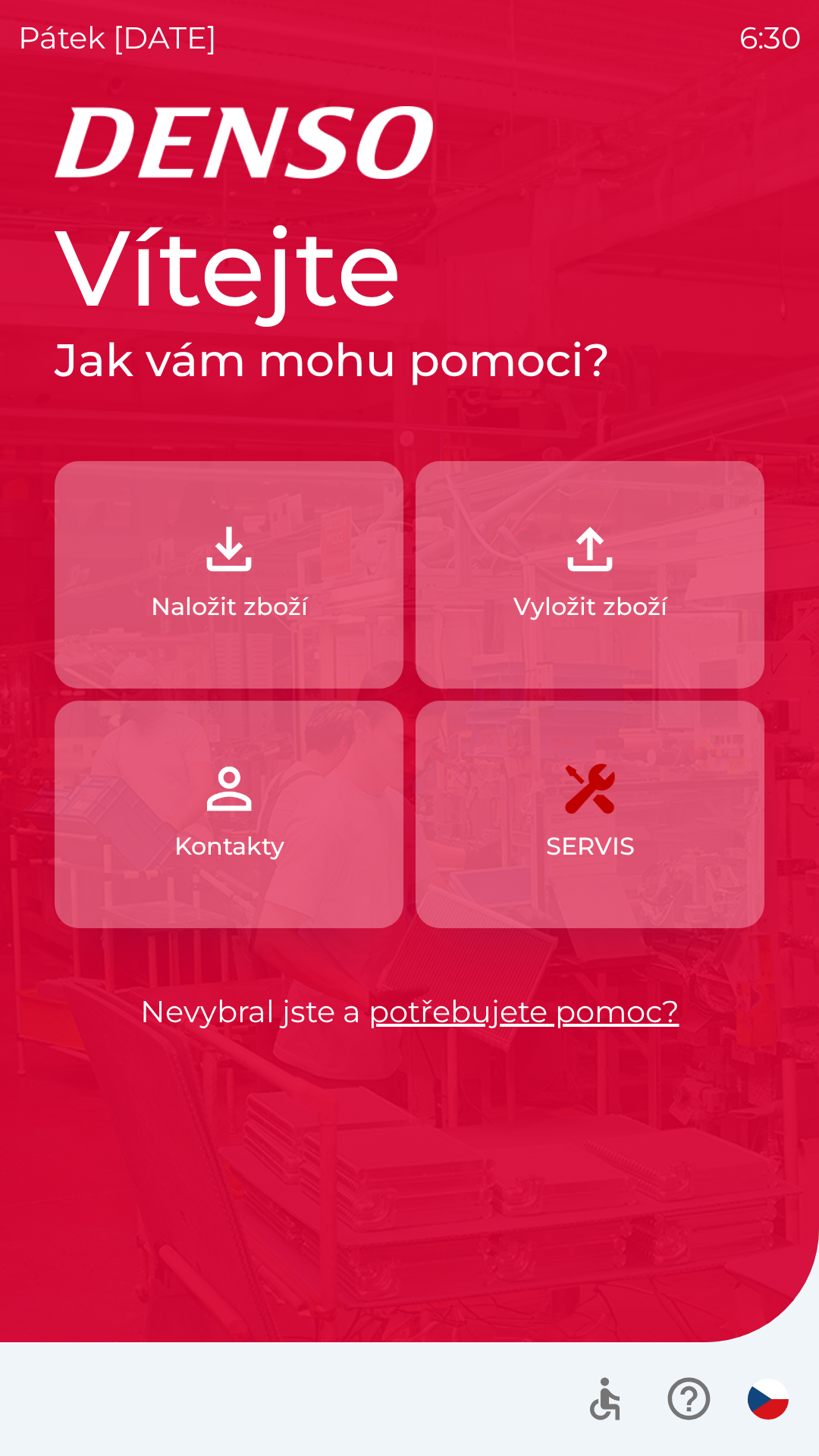
click at [617, 590] on p "Vyložit zboží" at bounding box center [590, 606] width 154 height 36
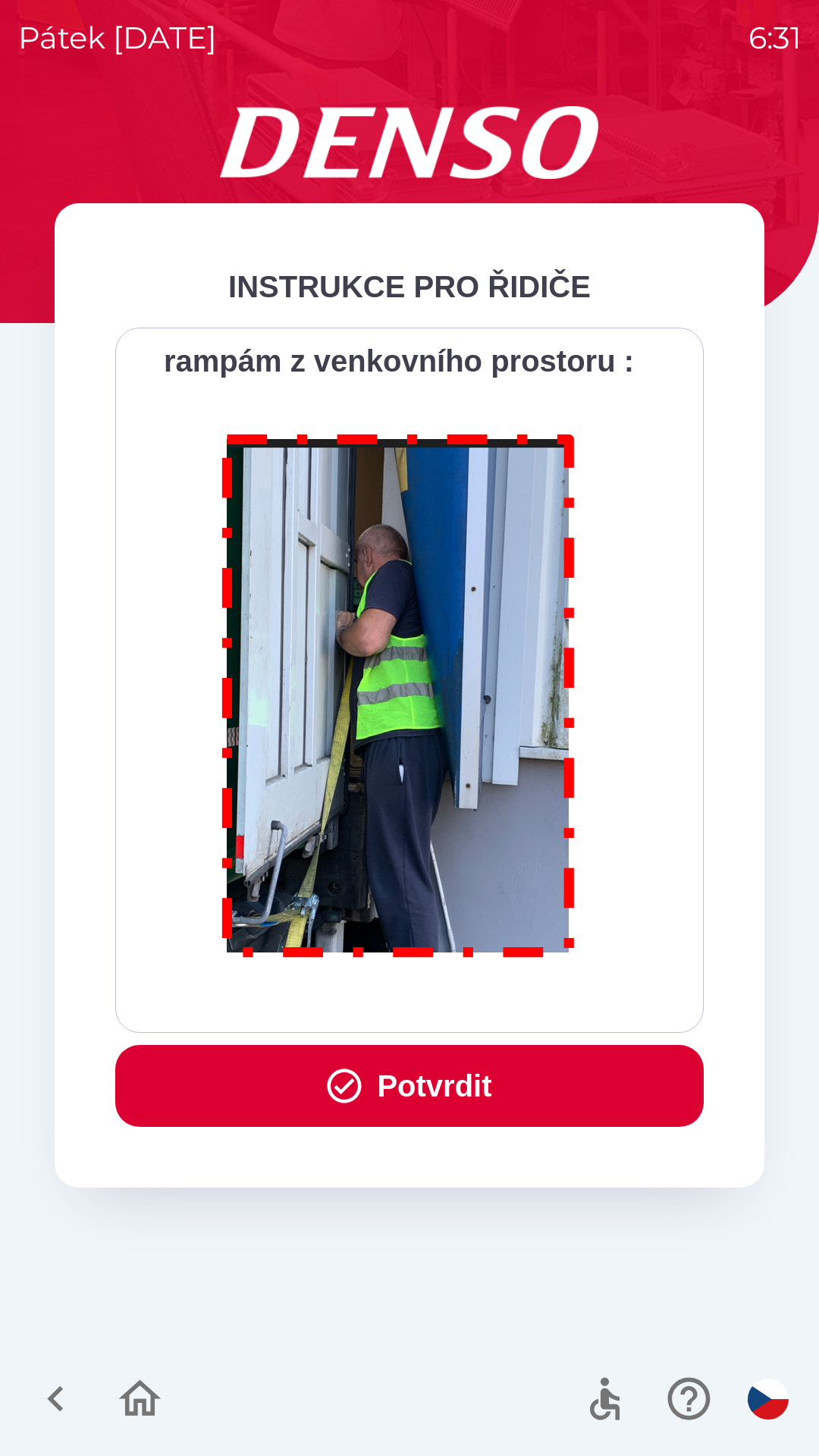
scroll to position [8521, 0]
click at [445, 1104] on button "Potvrdit" at bounding box center [410, 1085] width 589 height 82
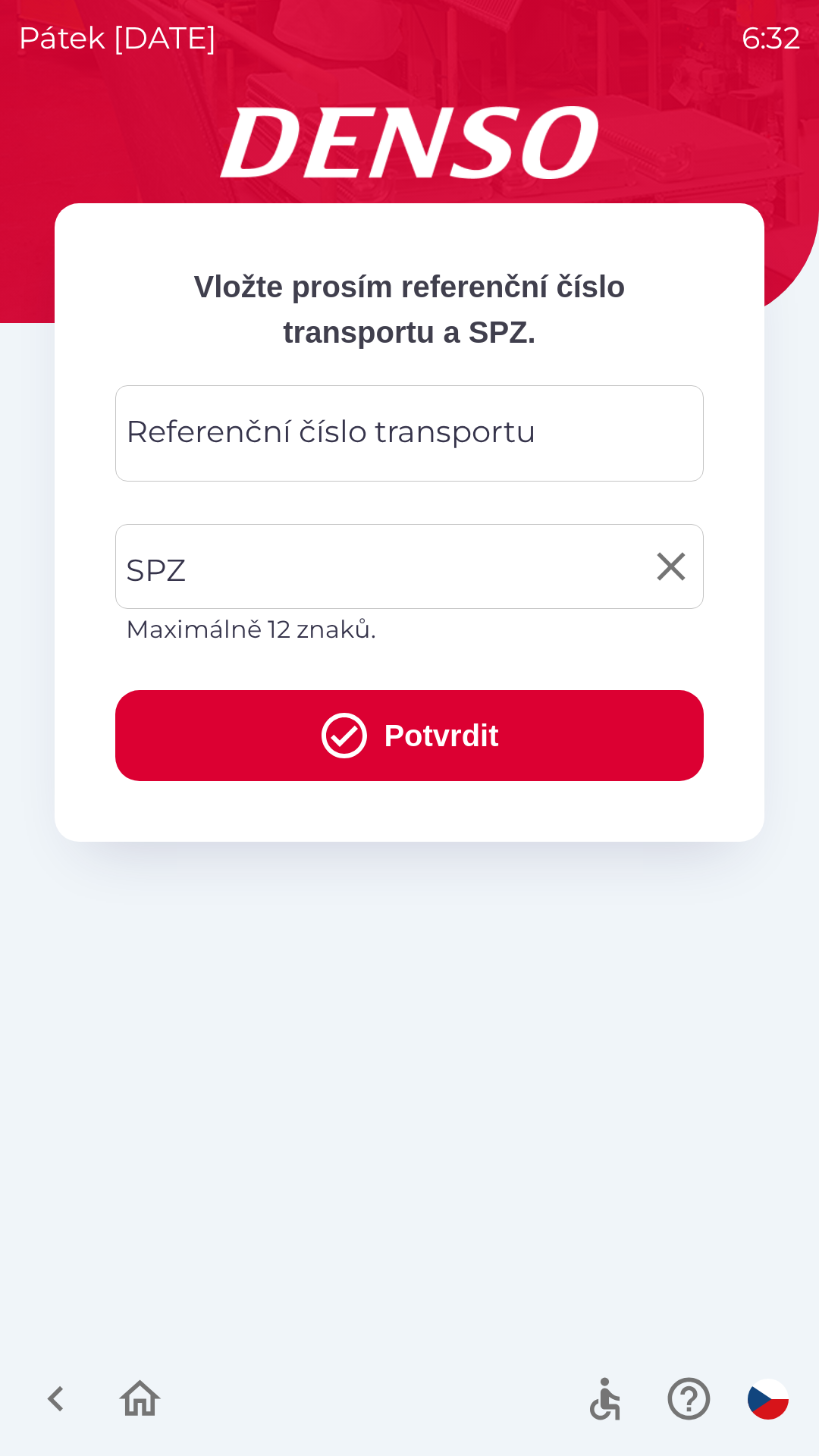
click at [246, 562] on input "SPZ" at bounding box center [397, 566] width 552 height 71
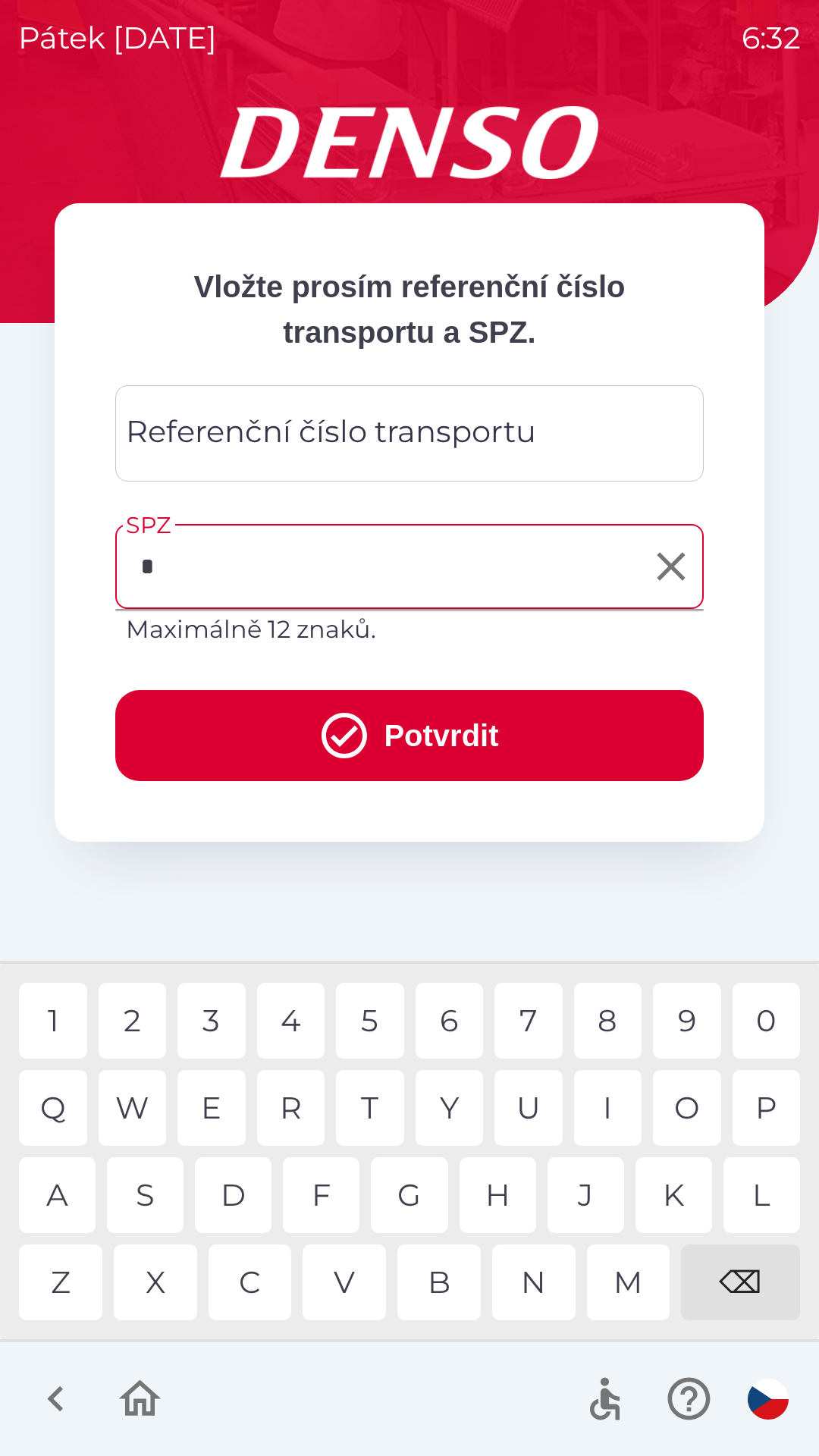
click at [297, 1020] on div "4" at bounding box center [291, 1020] width 68 height 76
click at [152, 1202] on div "S" at bounding box center [145, 1195] width 76 height 76
click at [333, 1287] on div "V" at bounding box center [344, 1282] width 84 height 76
click at [209, 1025] on div "3" at bounding box center [212, 1020] width 68 height 76
click at [679, 1022] on div "9" at bounding box center [687, 1020] width 68 height 76
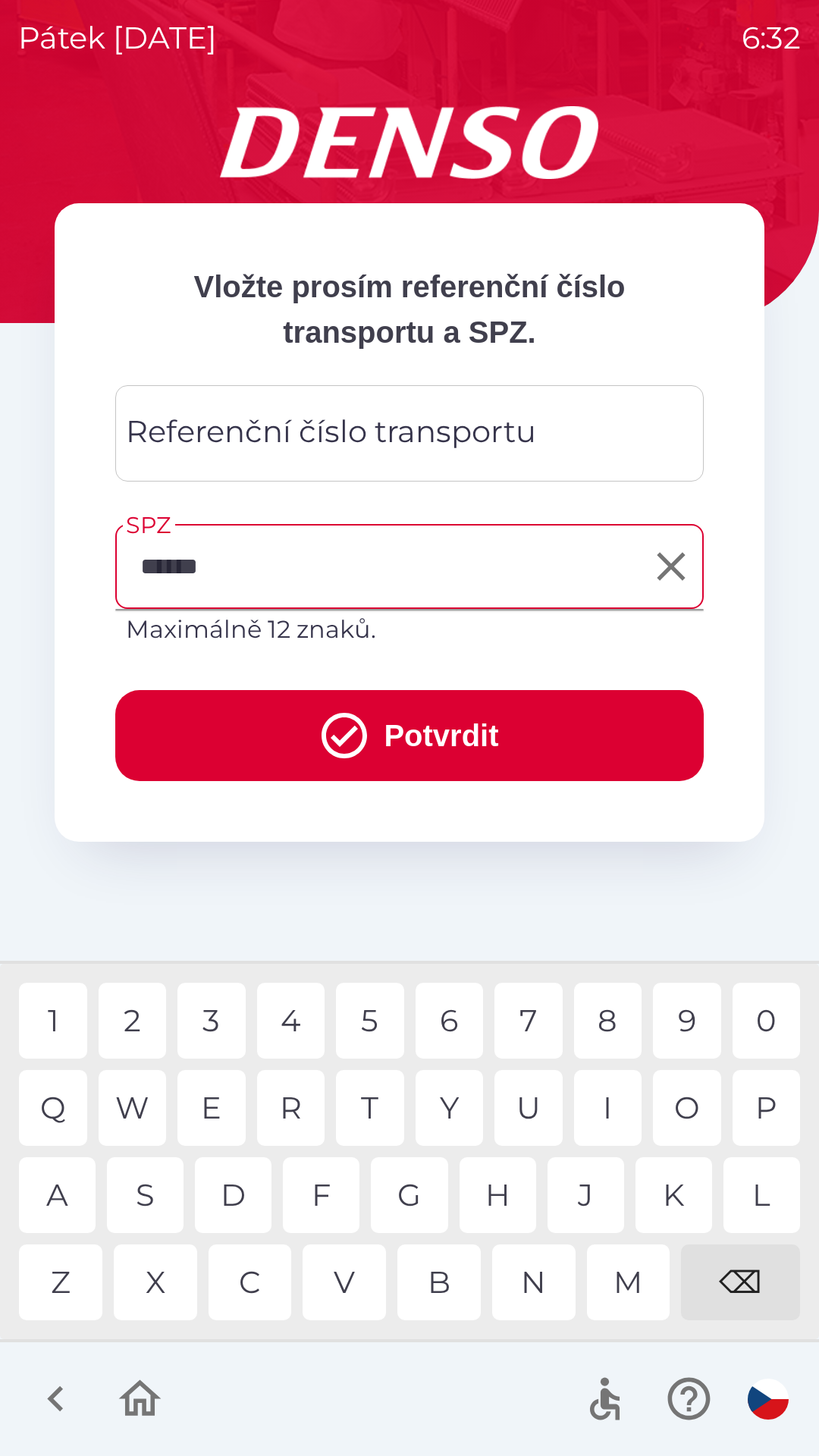
click at [522, 1019] on div "7" at bounding box center [528, 1020] width 68 height 76
type input "*******"
click at [430, 748] on button "Potvrdit" at bounding box center [410, 735] width 589 height 91
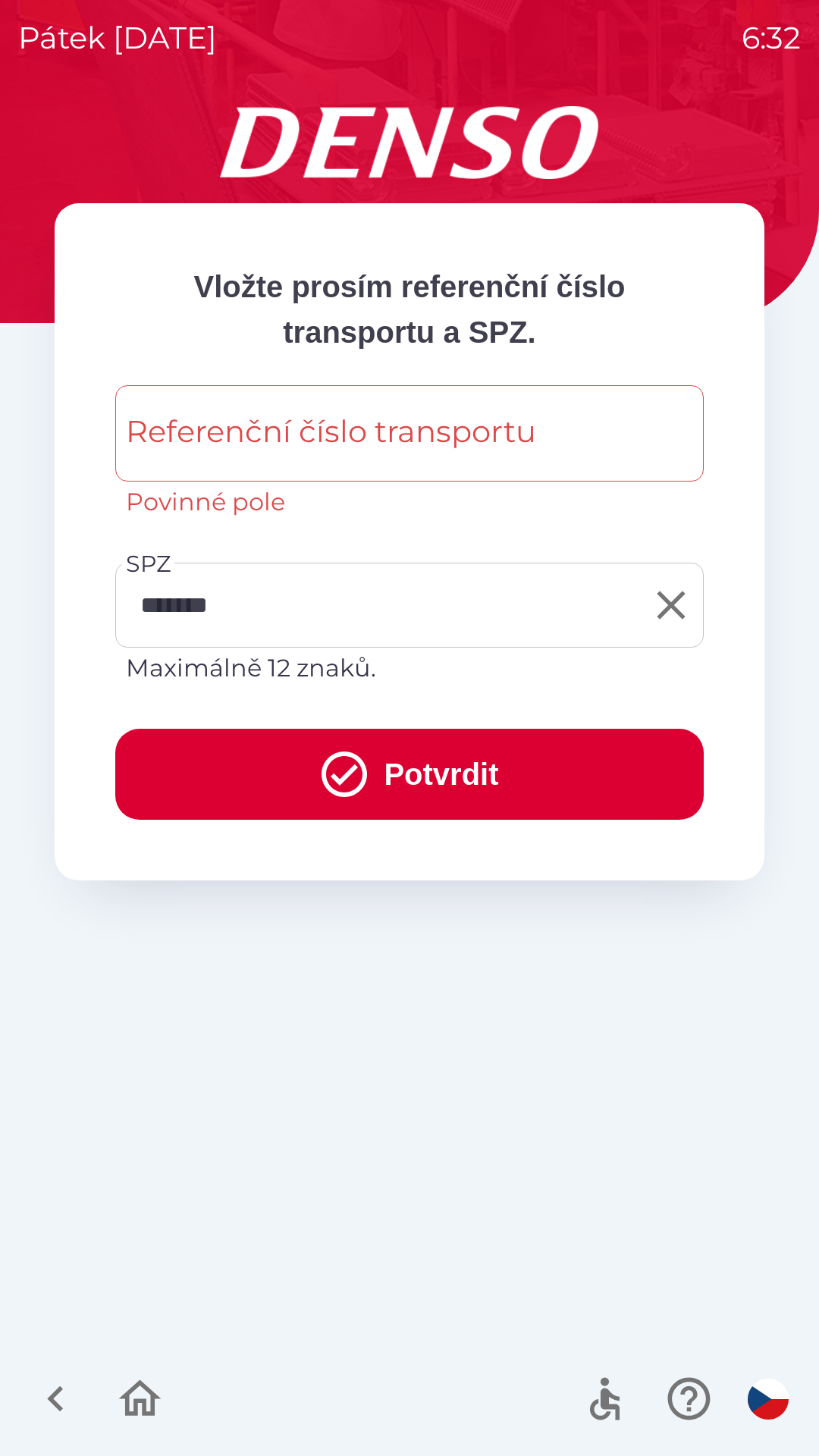
click at [359, 429] on div "Referenční číslo transportu Referenční číslo transportu Povinné pole" at bounding box center [410, 452] width 589 height 135
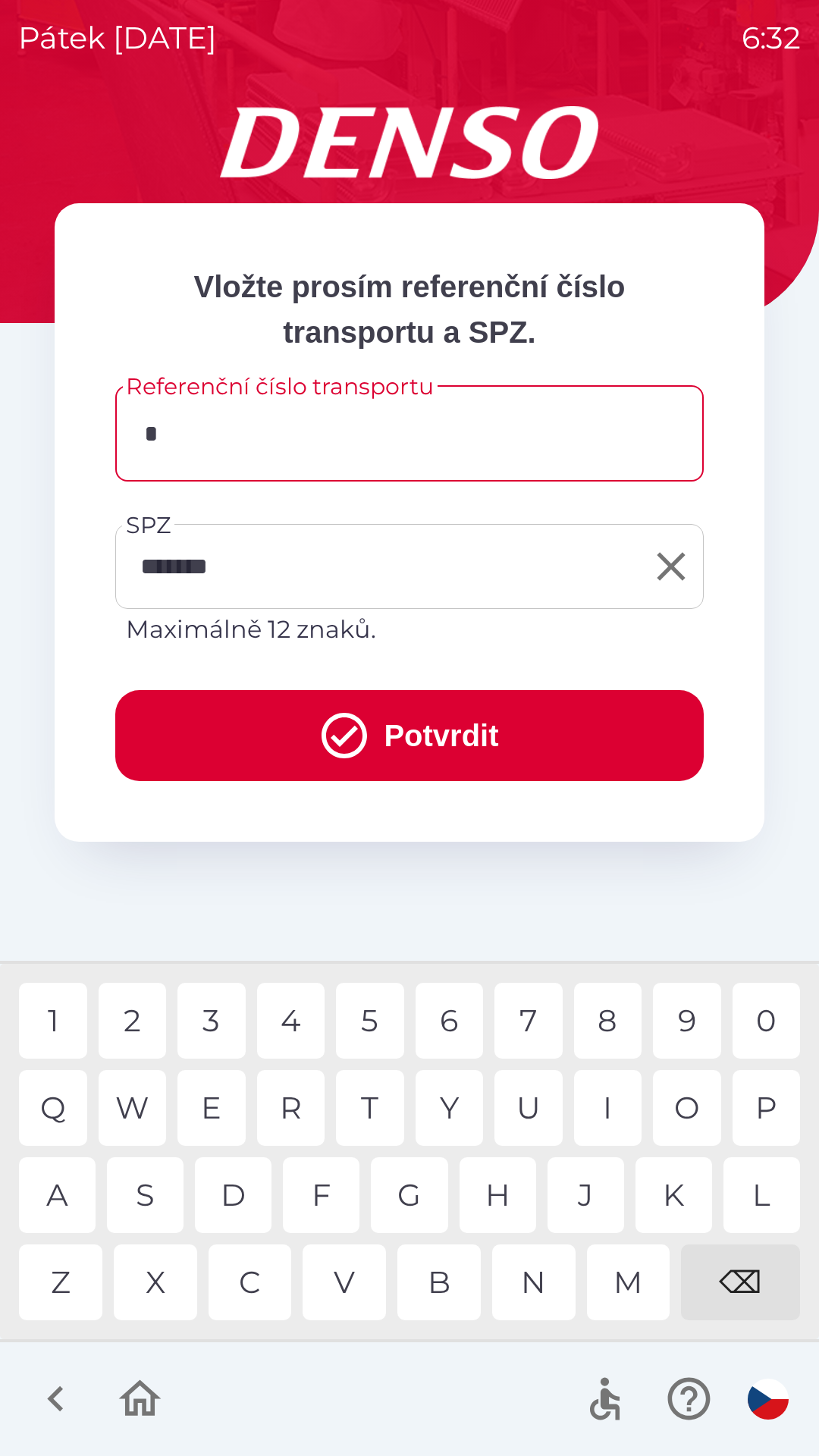
click at [597, 1024] on div "8" at bounding box center [608, 1020] width 68 height 76
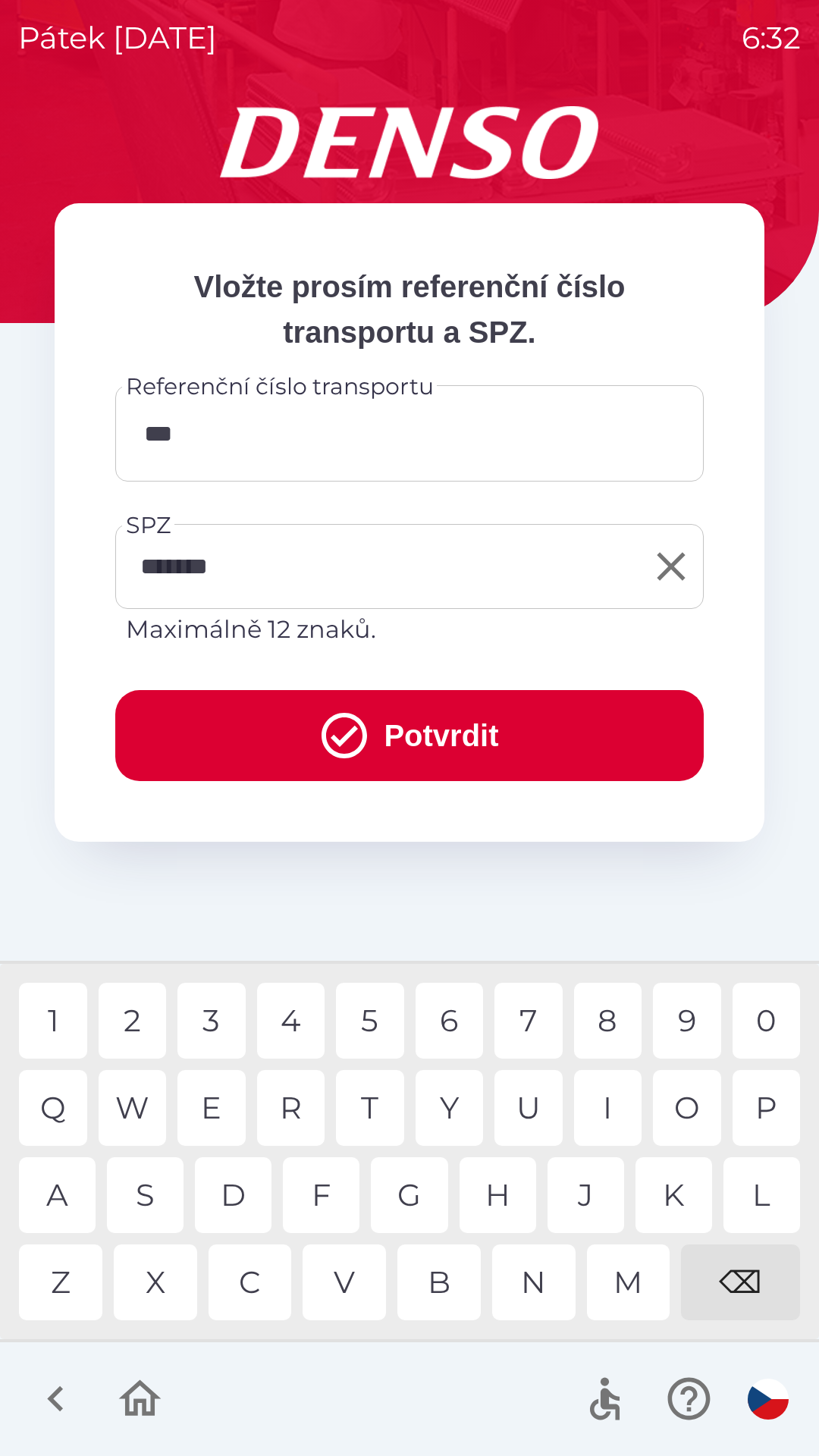
click at [763, 1015] on div "0" at bounding box center [767, 1020] width 68 height 76
click at [684, 1027] on div "9" at bounding box center [687, 1020] width 68 height 76
click at [687, 1019] on div "9" at bounding box center [687, 1020] width 68 height 76
type input "********"
click at [532, 1019] on div "7" at bounding box center [528, 1020] width 68 height 76
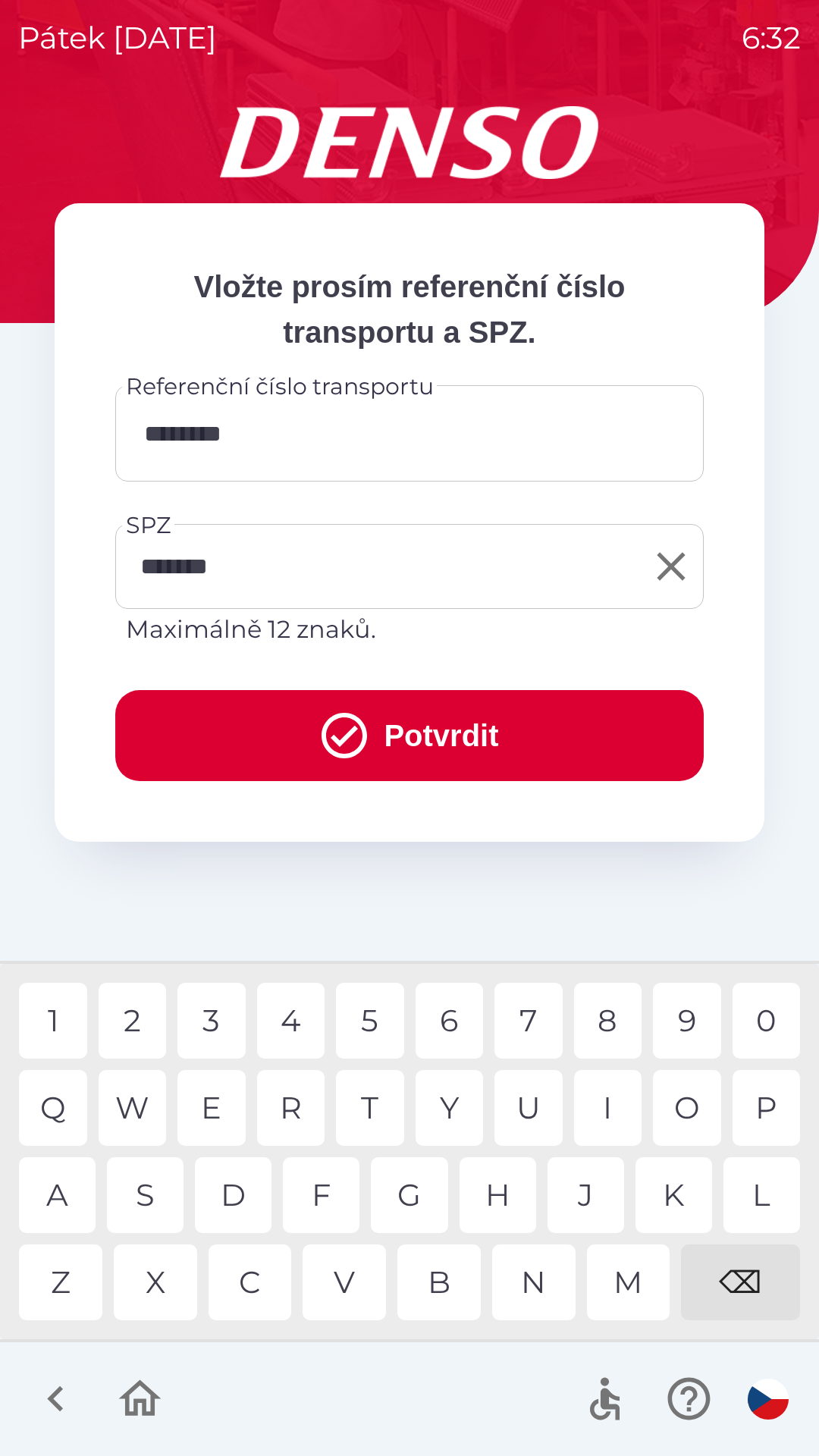
click at [436, 725] on button "Potvrdit" at bounding box center [410, 735] width 589 height 91
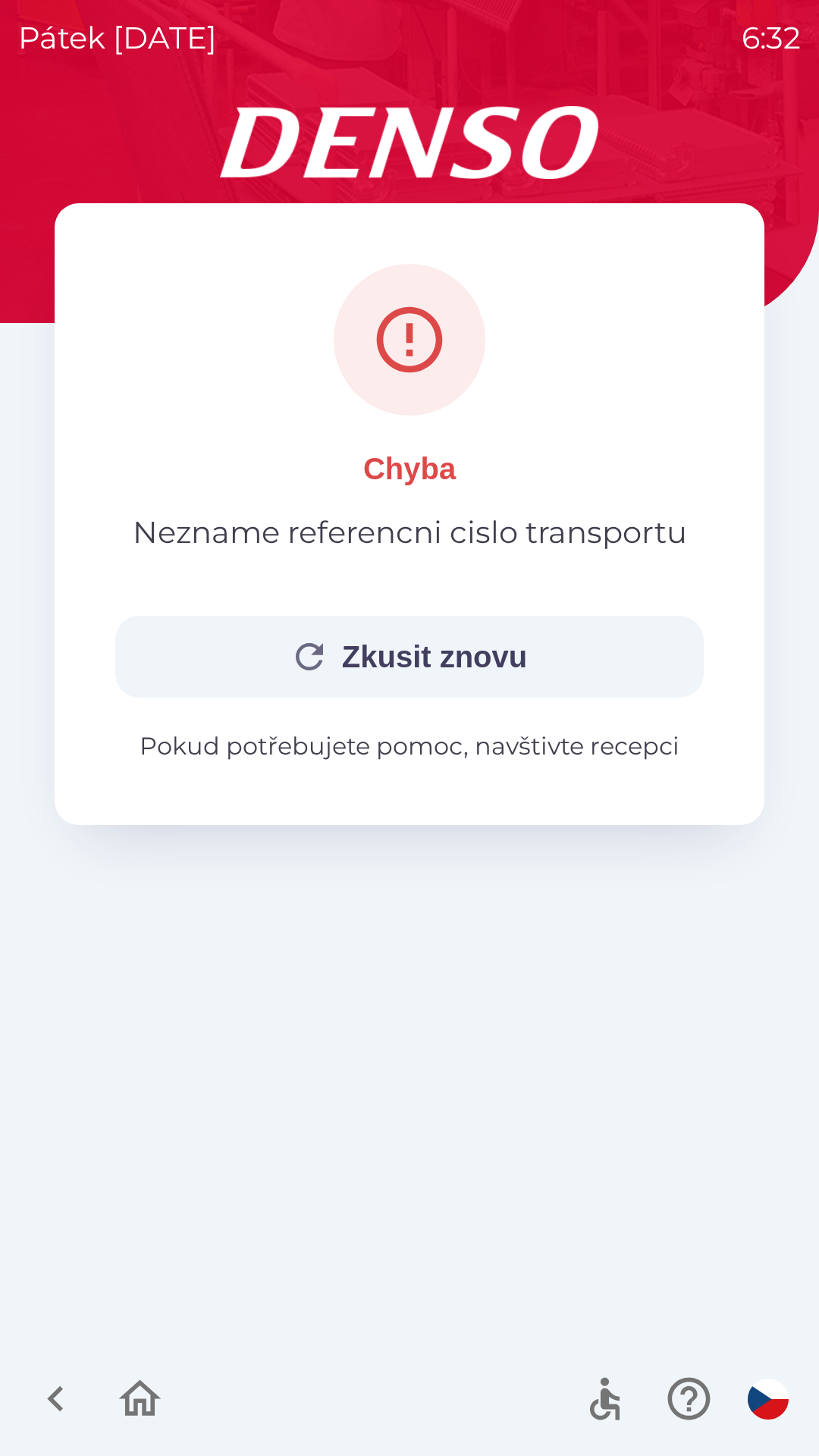
click at [395, 658] on button "Zkusit znovu" at bounding box center [410, 657] width 589 height 82
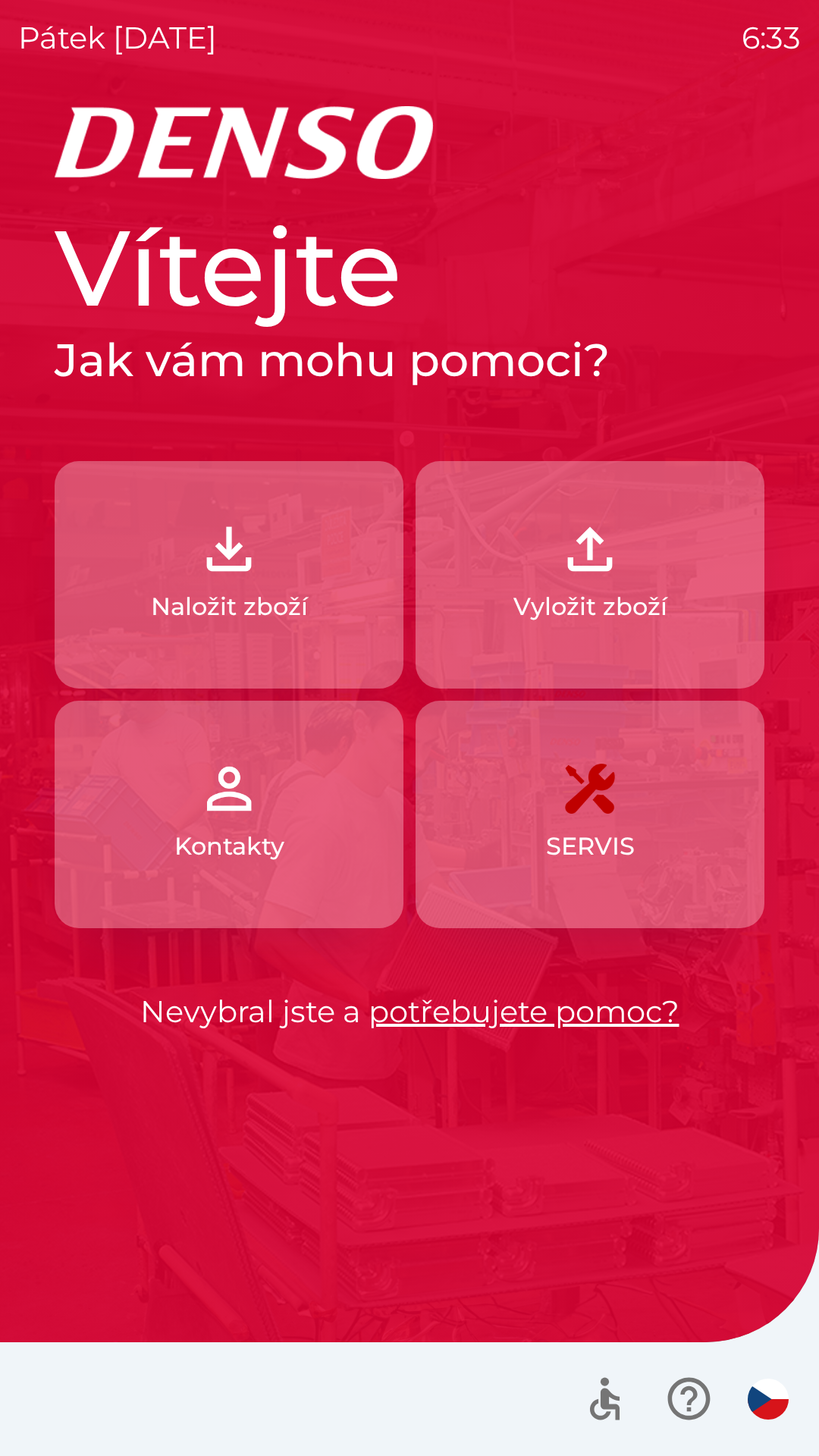
click at [217, 863] on p "Kontakty" at bounding box center [229, 845] width 110 height 36
click at [581, 597] on p "Vyložit zboží" at bounding box center [590, 606] width 154 height 36
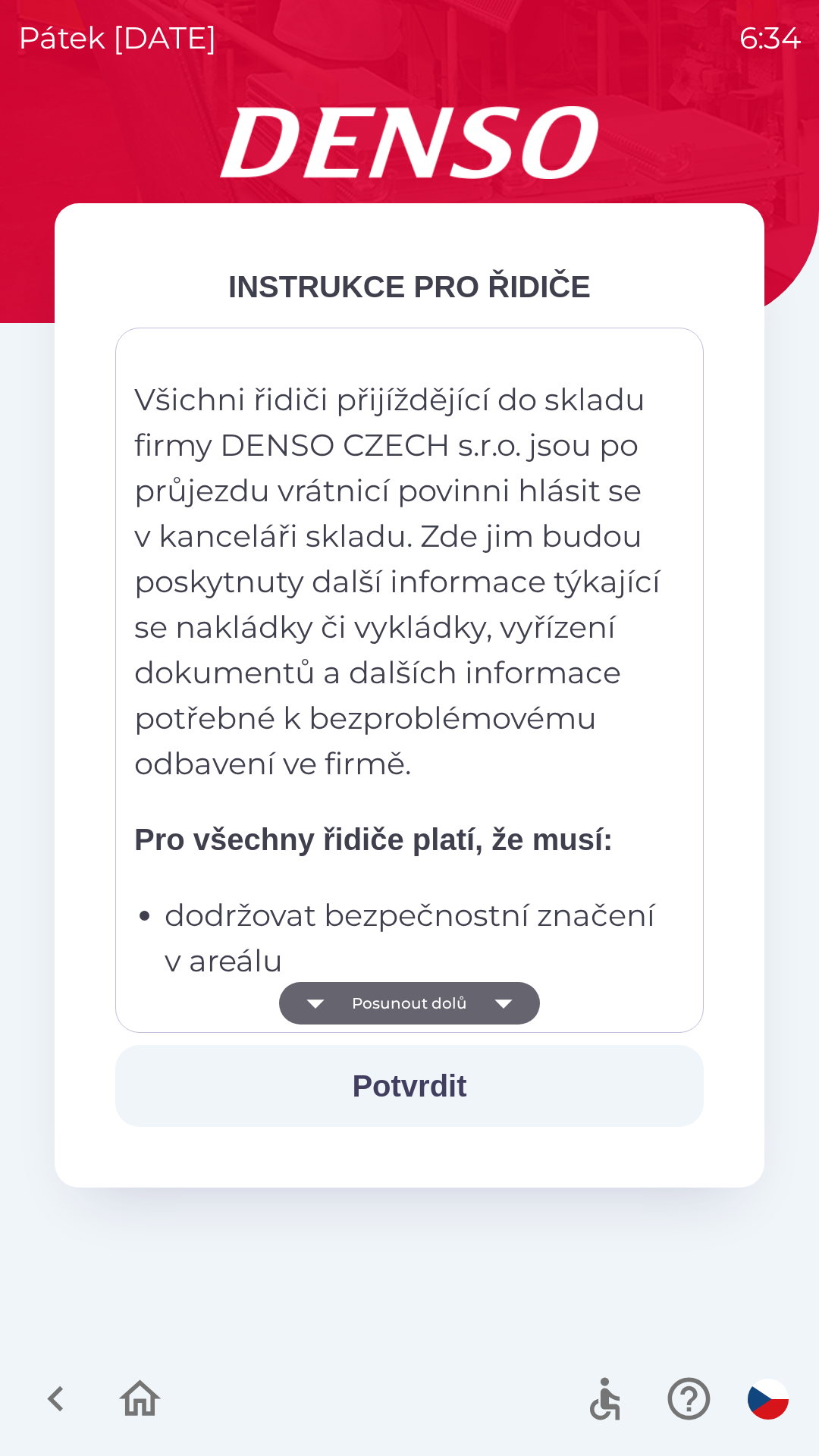
click at [414, 1084] on button "Potvrdit" at bounding box center [410, 1085] width 589 height 82
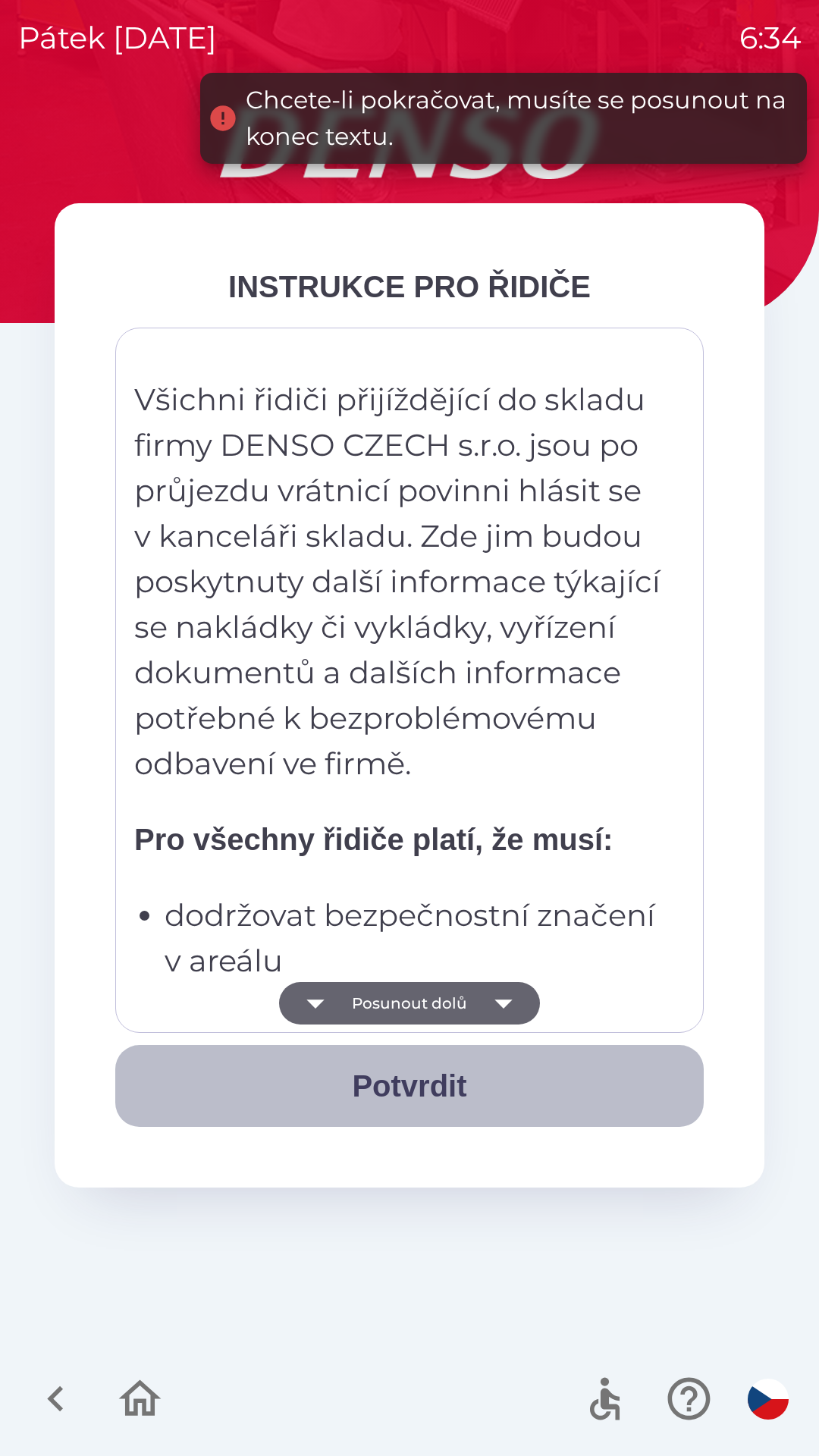
click at [445, 1095] on button "Potvrdit" at bounding box center [410, 1085] width 589 height 82
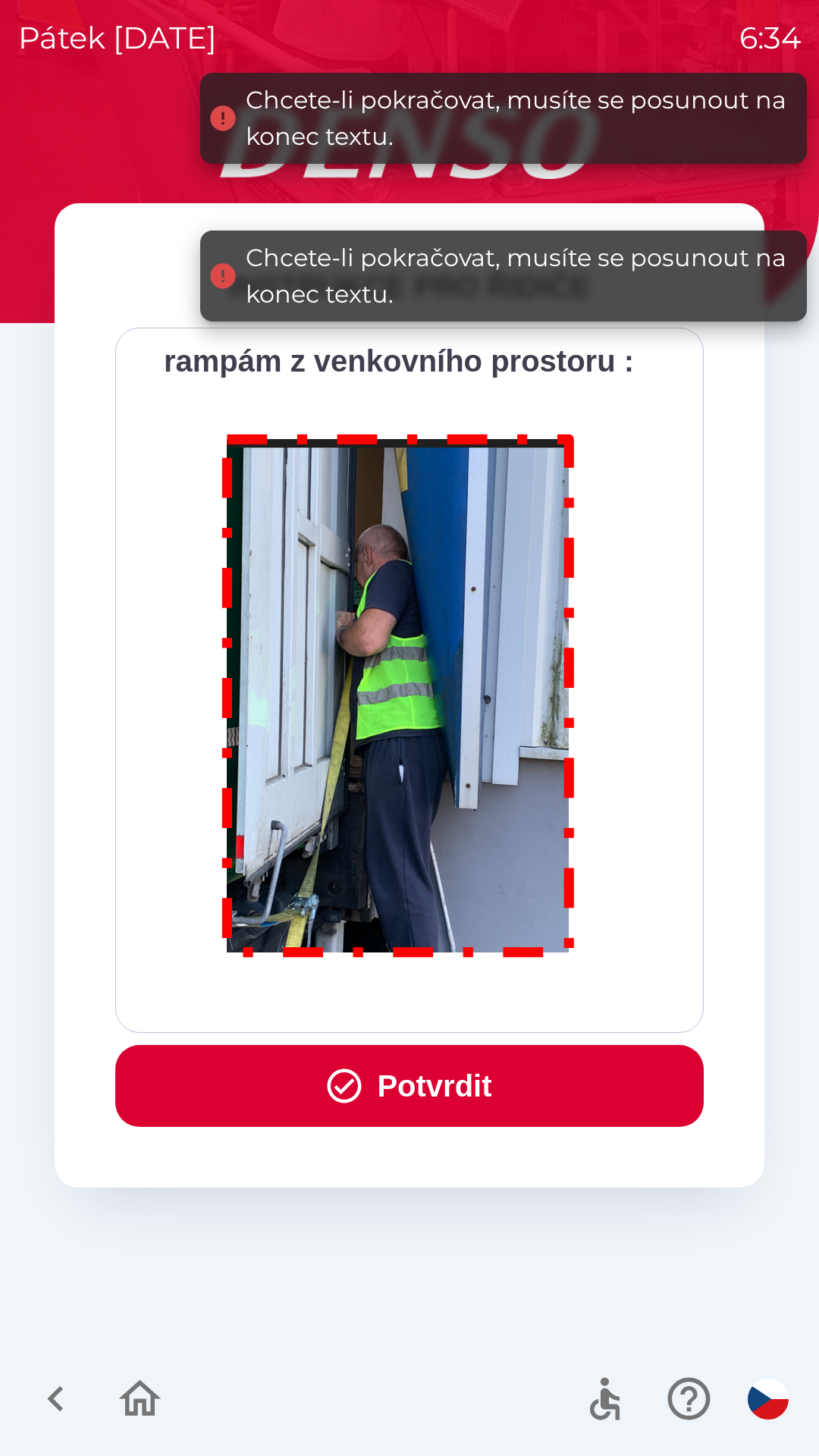
scroll to position [8521, 0]
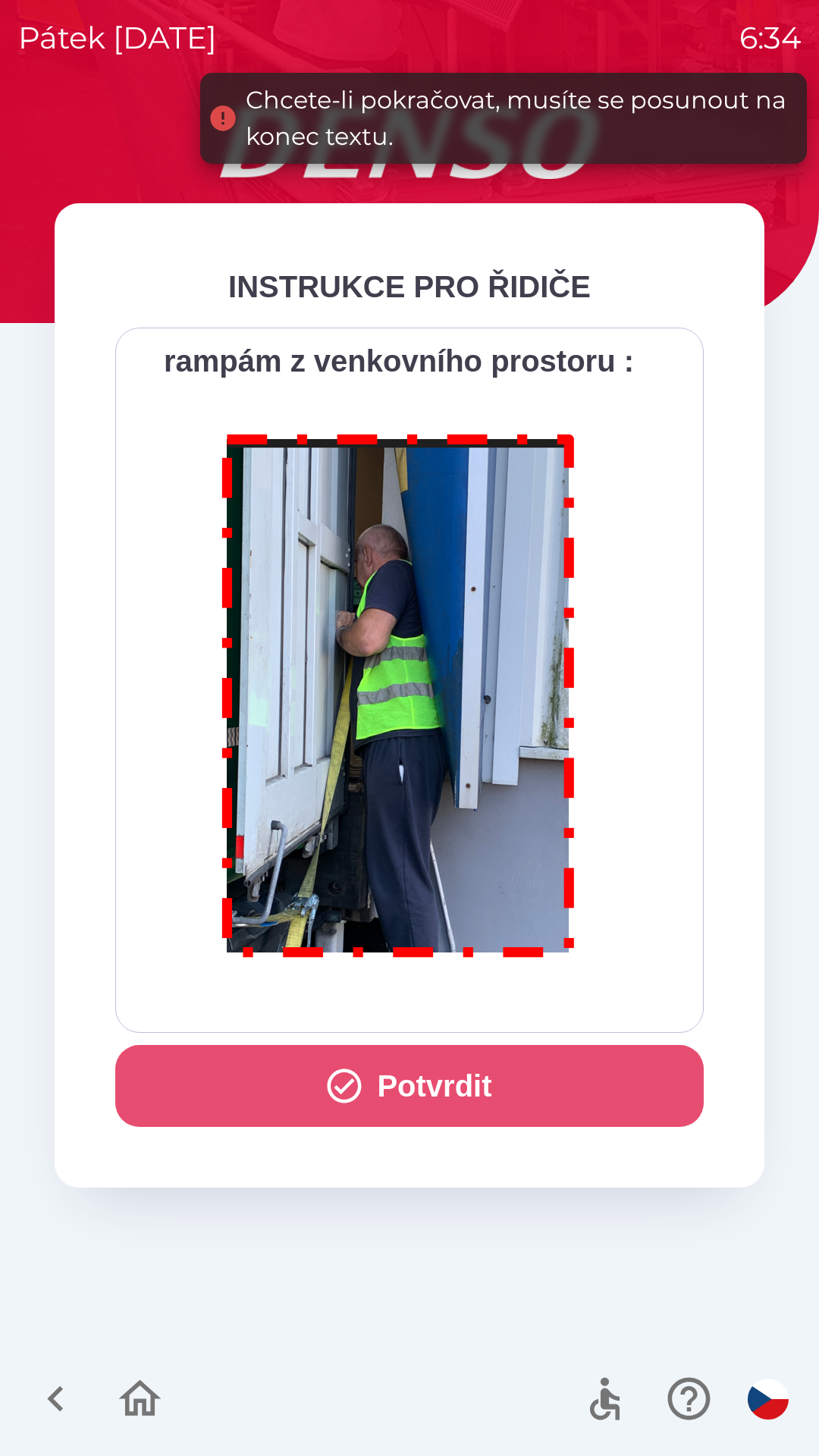
click at [396, 1089] on button "Potvrdit" at bounding box center [410, 1085] width 589 height 82
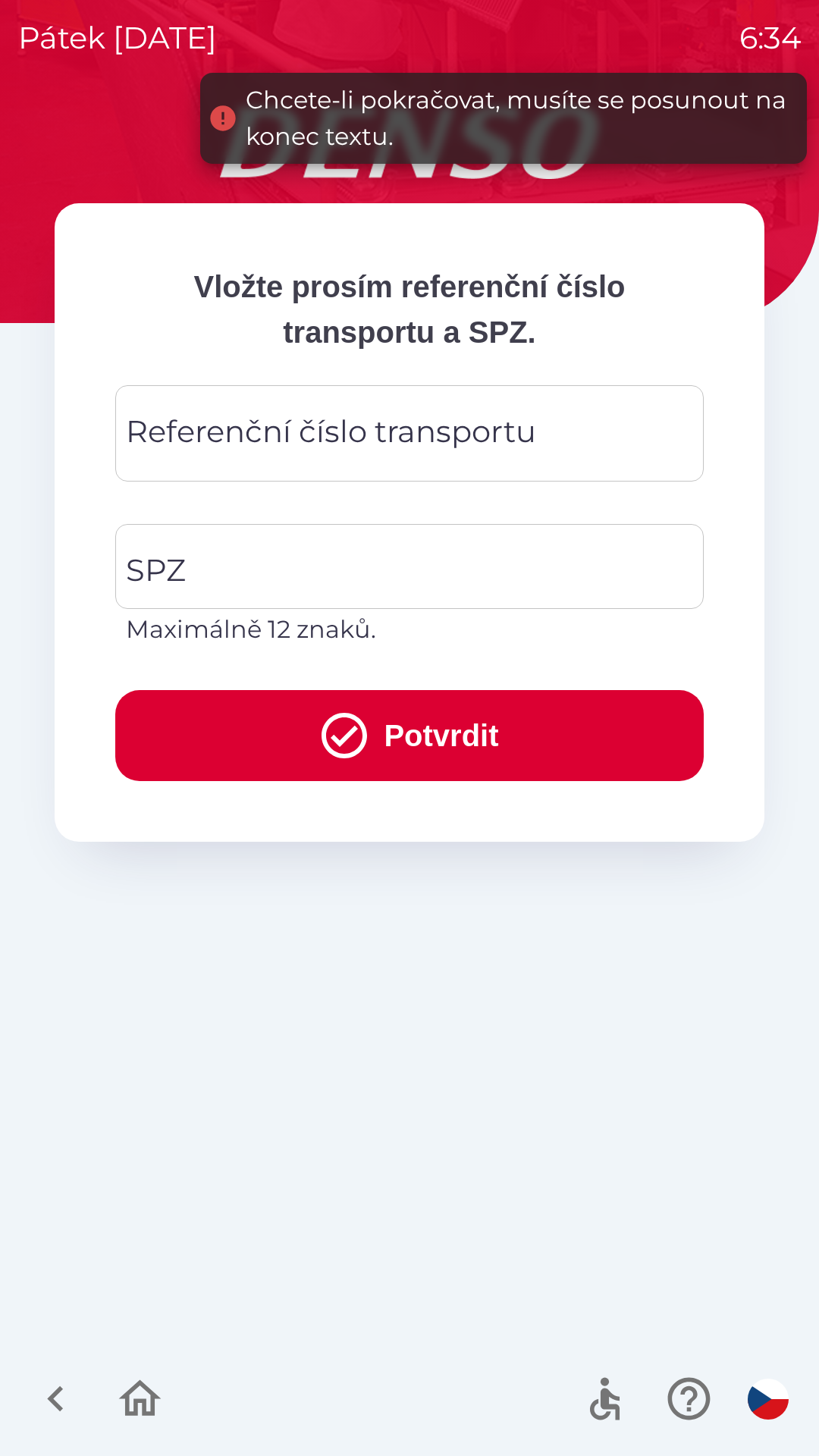
click at [358, 443] on div "Referenční číslo transportu Referenční číslo transportu" at bounding box center [410, 433] width 589 height 96
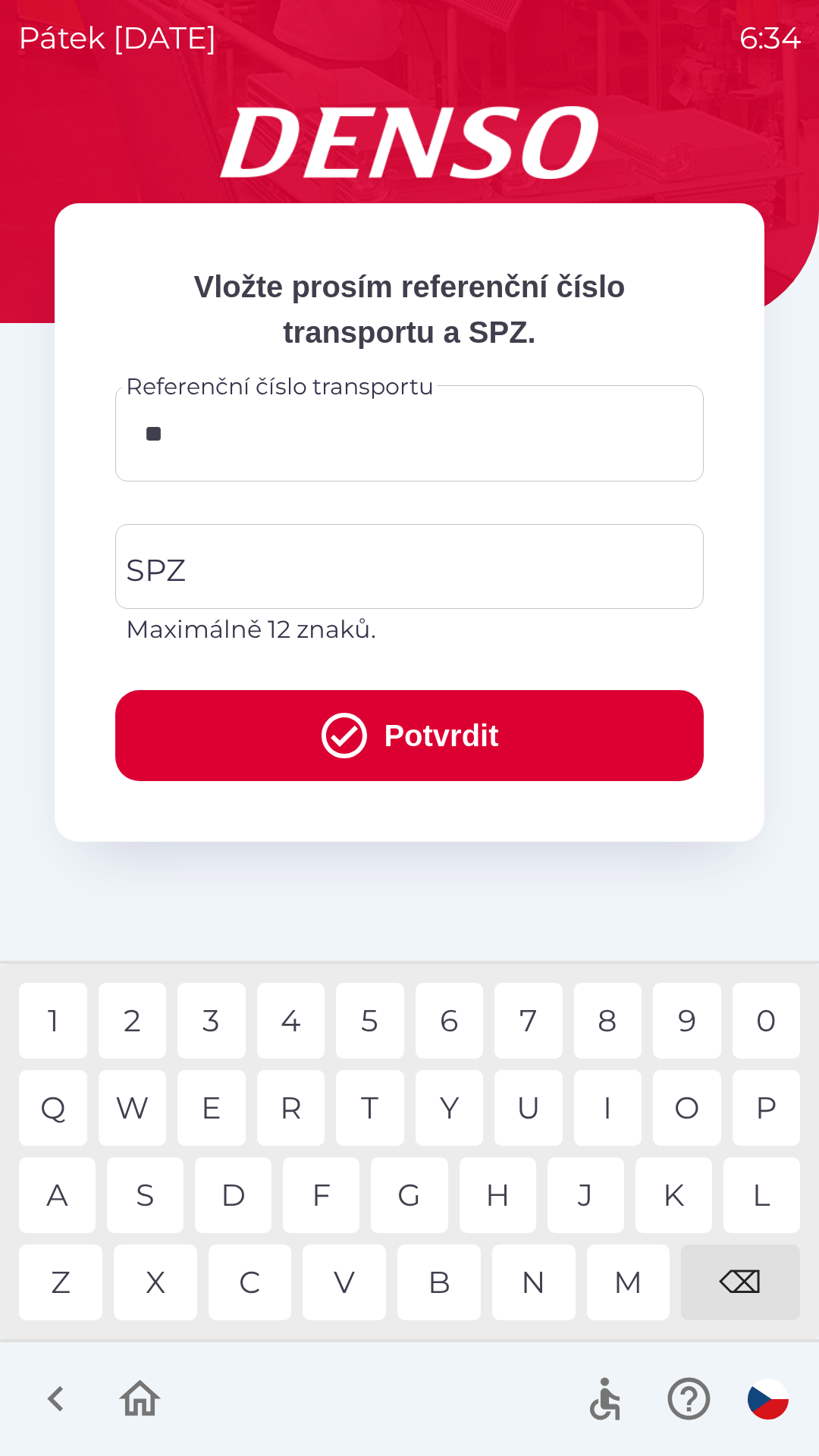
click at [670, 1111] on div "O" at bounding box center [687, 1108] width 68 height 76
click at [290, 1028] on div "4" at bounding box center [291, 1020] width 68 height 76
click at [132, 1026] on div "2" at bounding box center [132, 1020] width 68 height 76
click at [365, 1019] on div "5" at bounding box center [370, 1020] width 68 height 76
click at [454, 1019] on div "6" at bounding box center [449, 1020] width 68 height 76
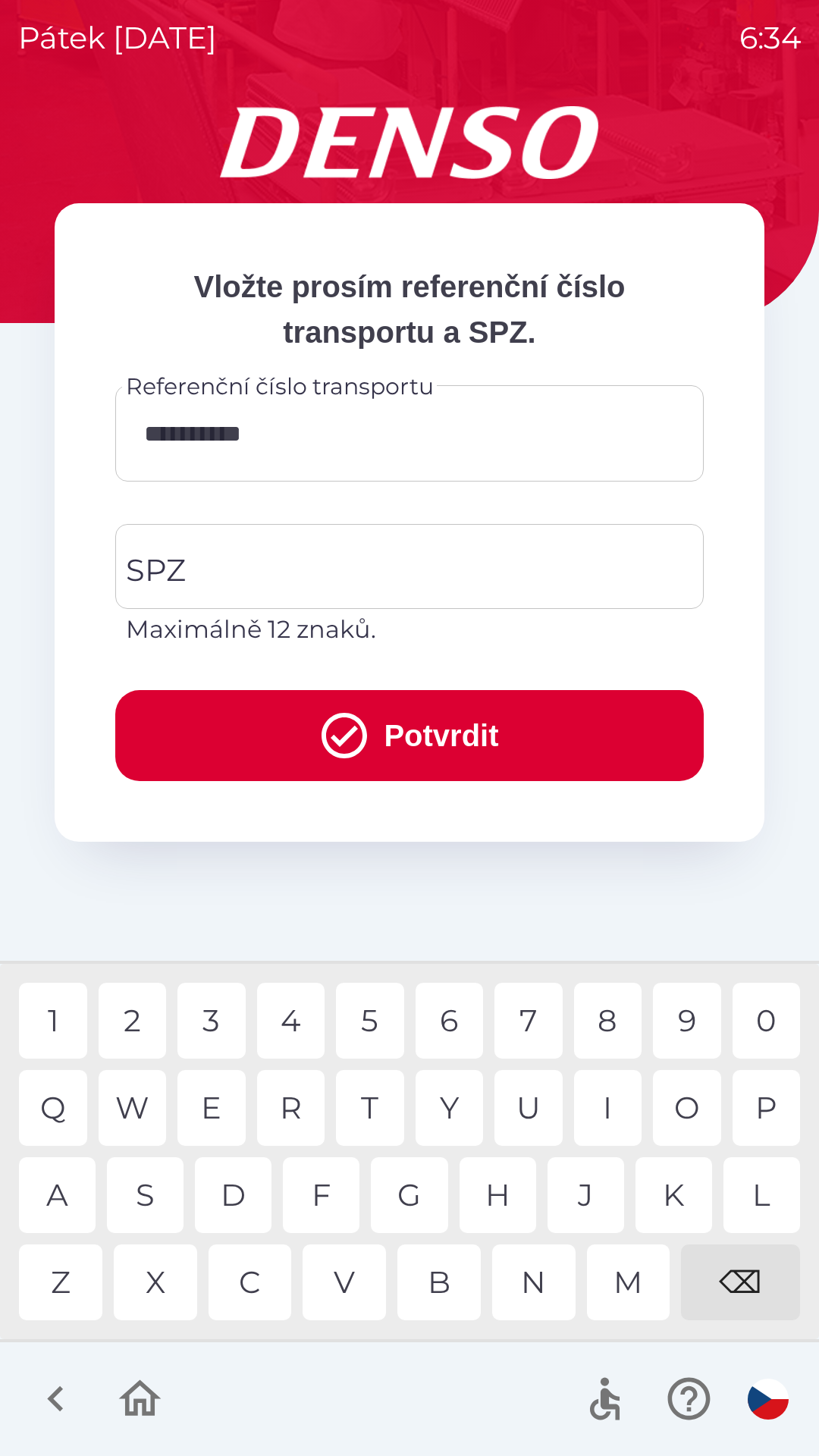
click at [292, 1025] on div "4" at bounding box center [291, 1020] width 68 height 76
type input "**********"
click at [611, 1028] on div "8" at bounding box center [608, 1020] width 68 height 76
click at [314, 557] on input "SPZ" at bounding box center [397, 566] width 552 height 71
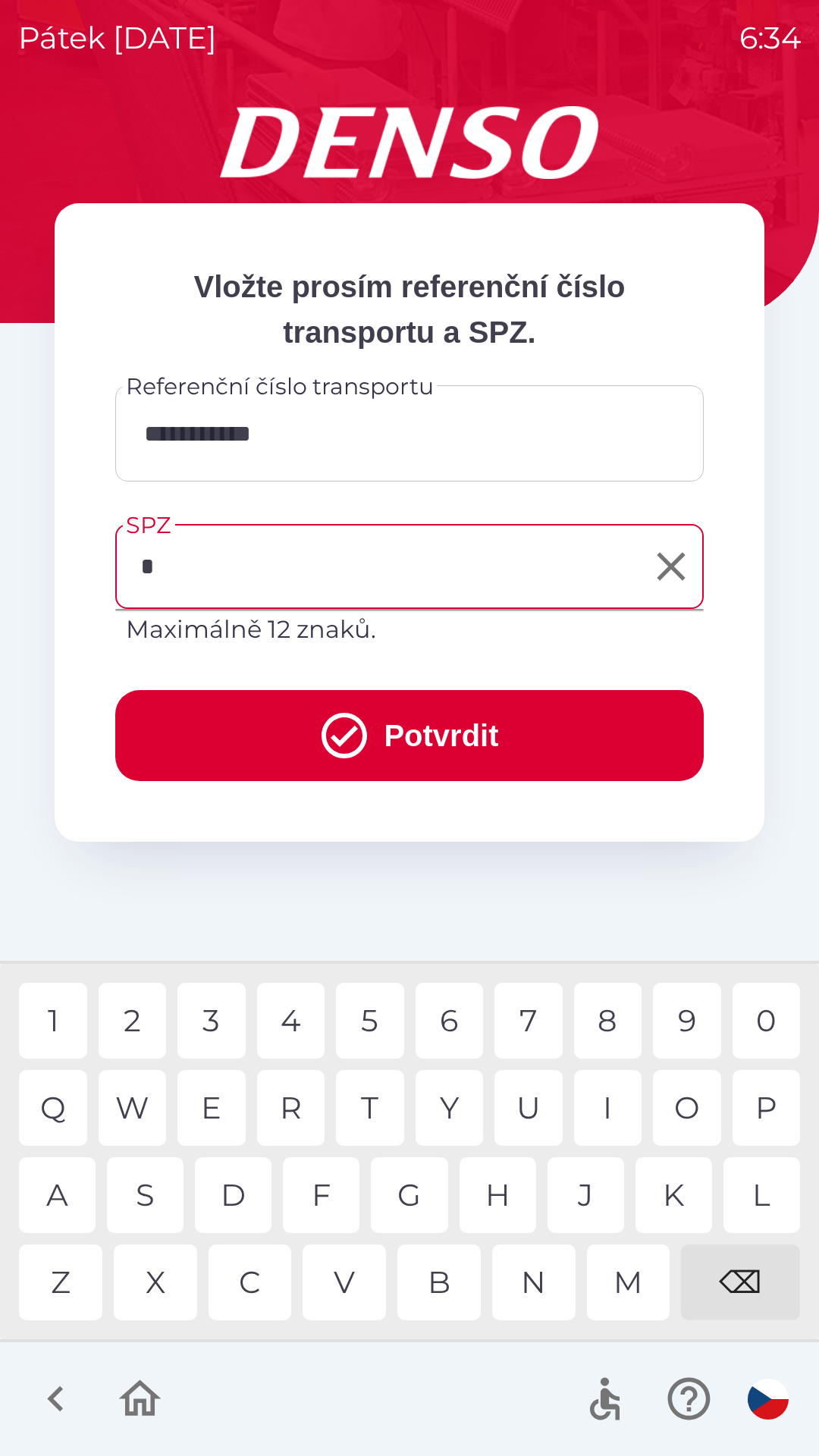
click at [298, 1013] on div "4" at bounding box center [291, 1020] width 68 height 76
type input "*******"
click at [420, 742] on button "Potvrdit" at bounding box center [410, 735] width 589 height 91
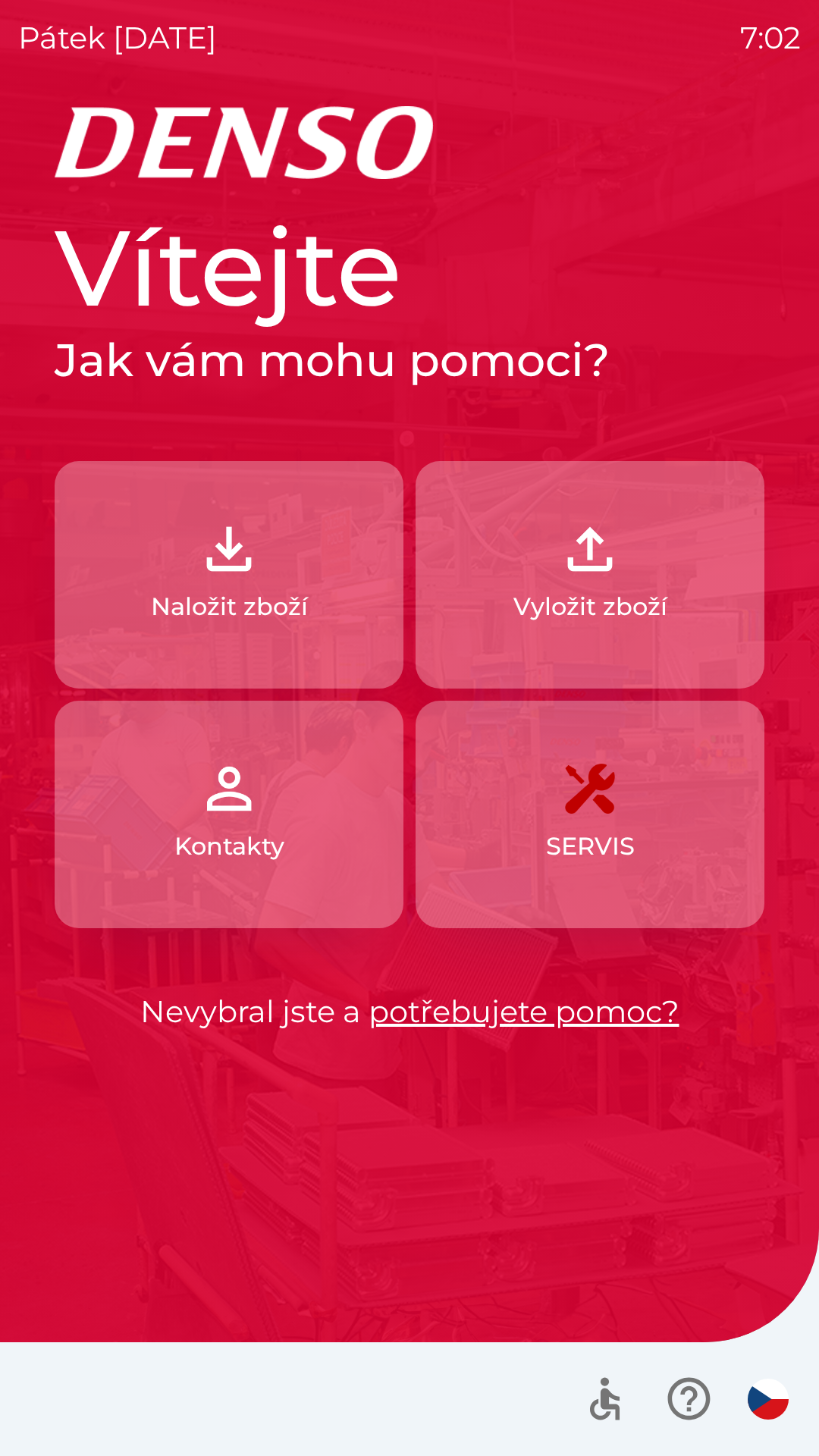
click at [540, 604] on p "Vyložit zboží" at bounding box center [590, 606] width 154 height 36
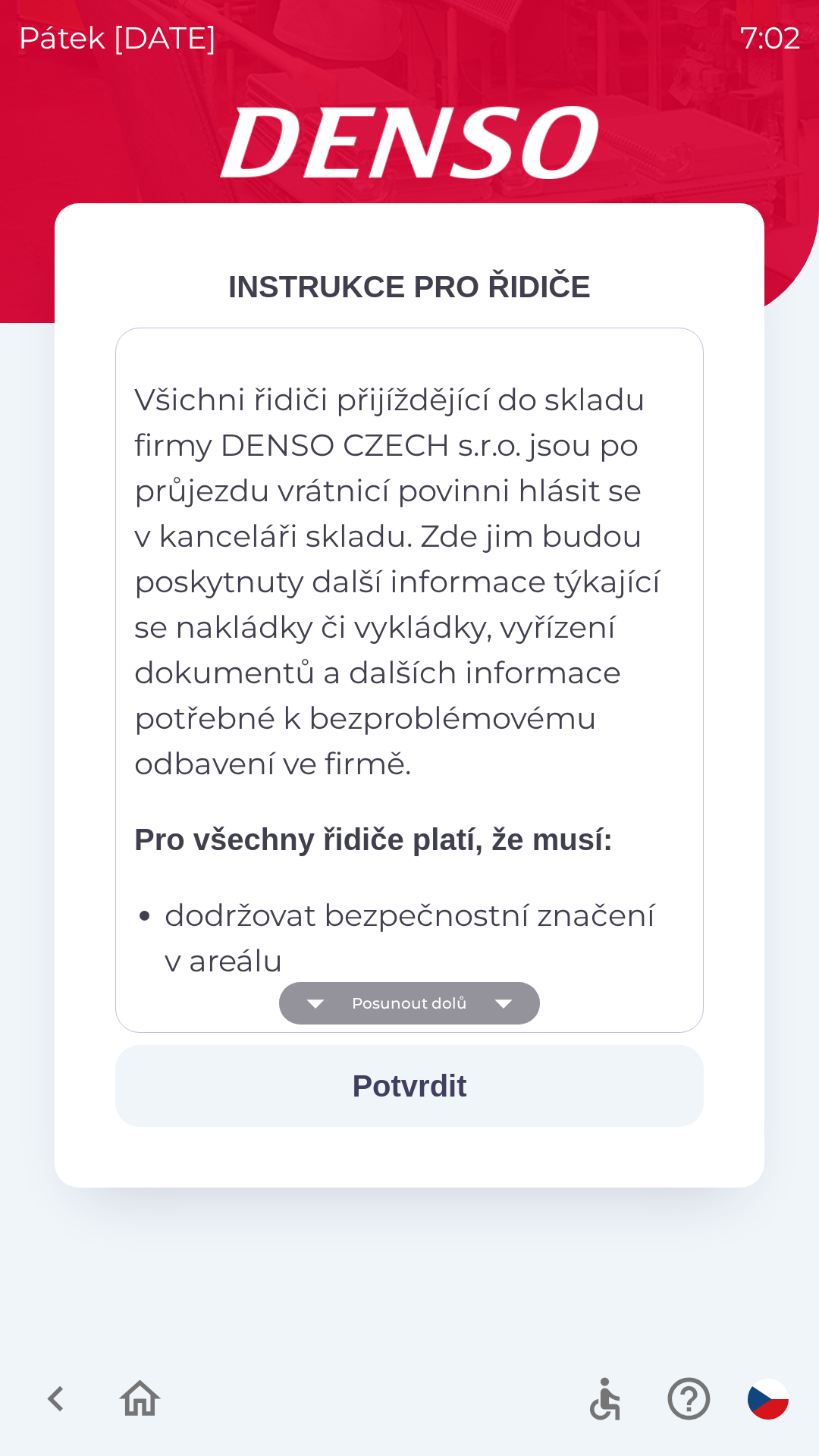
click at [347, 1003] on button "Posunout dolů" at bounding box center [409, 1004] width 261 height 43
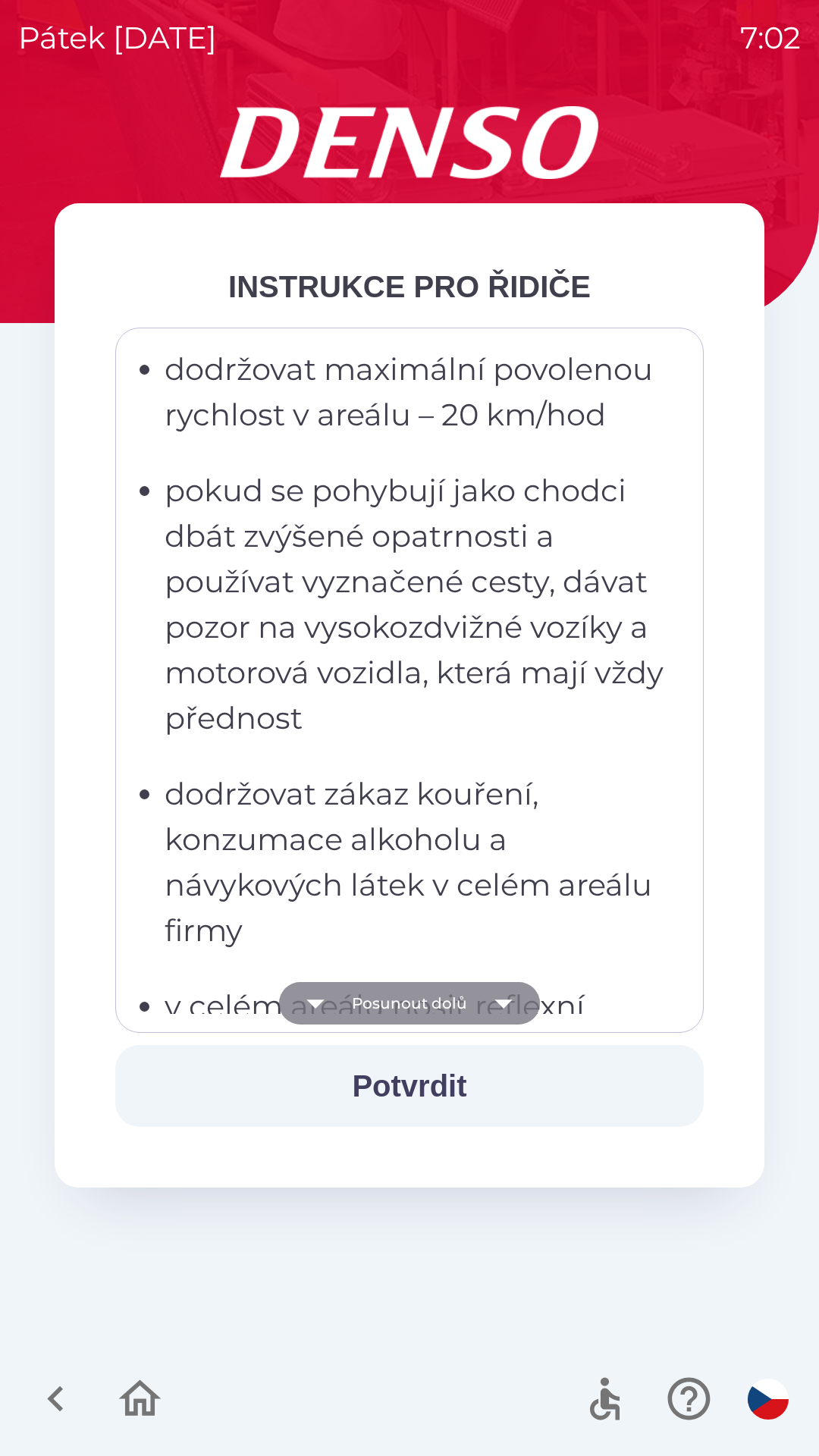
click at [341, 1007] on button "Posunout dolů" at bounding box center [409, 1004] width 261 height 43
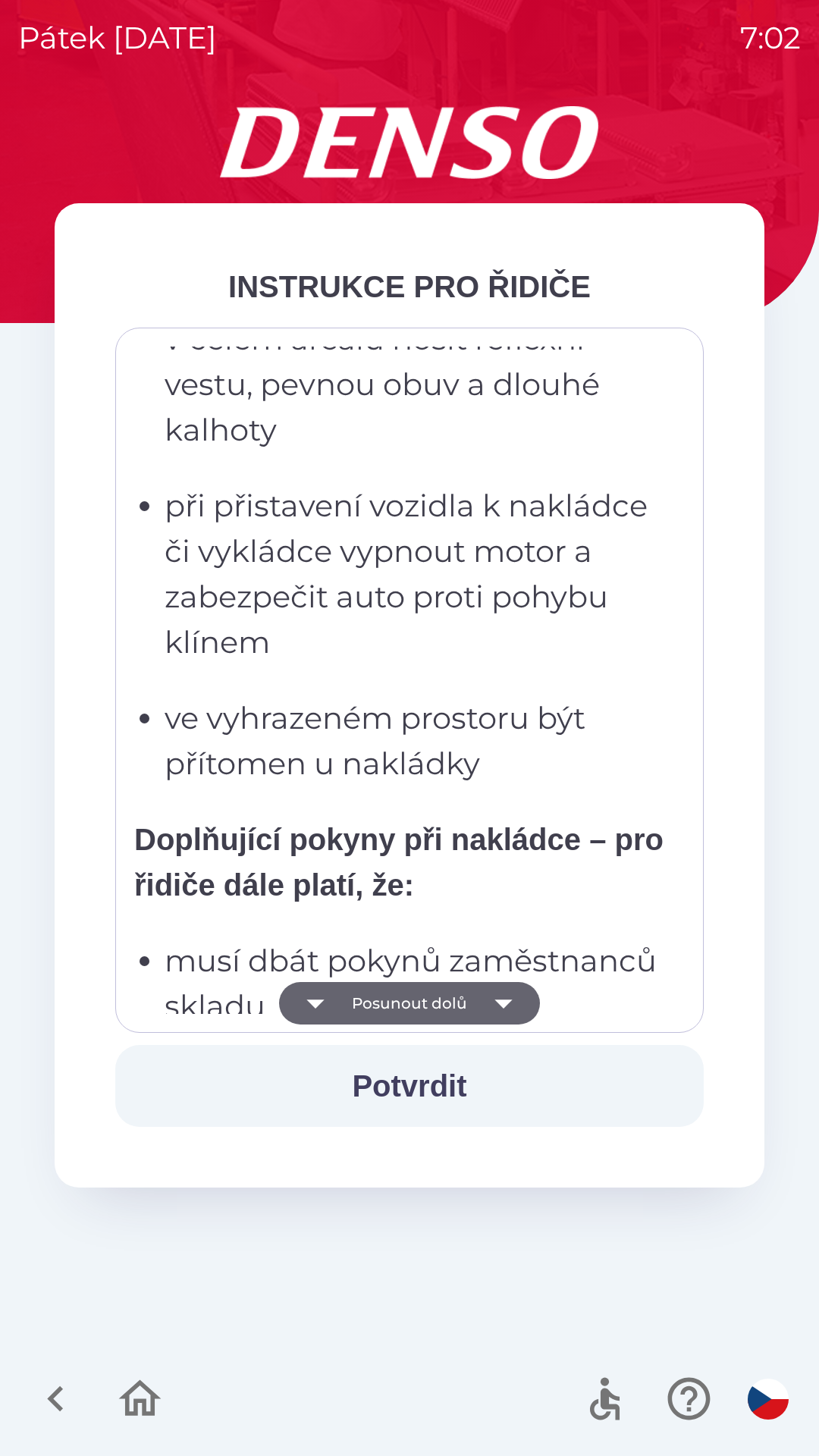
click at [351, 1014] on button "Posunout dolů" at bounding box center [409, 1004] width 261 height 43
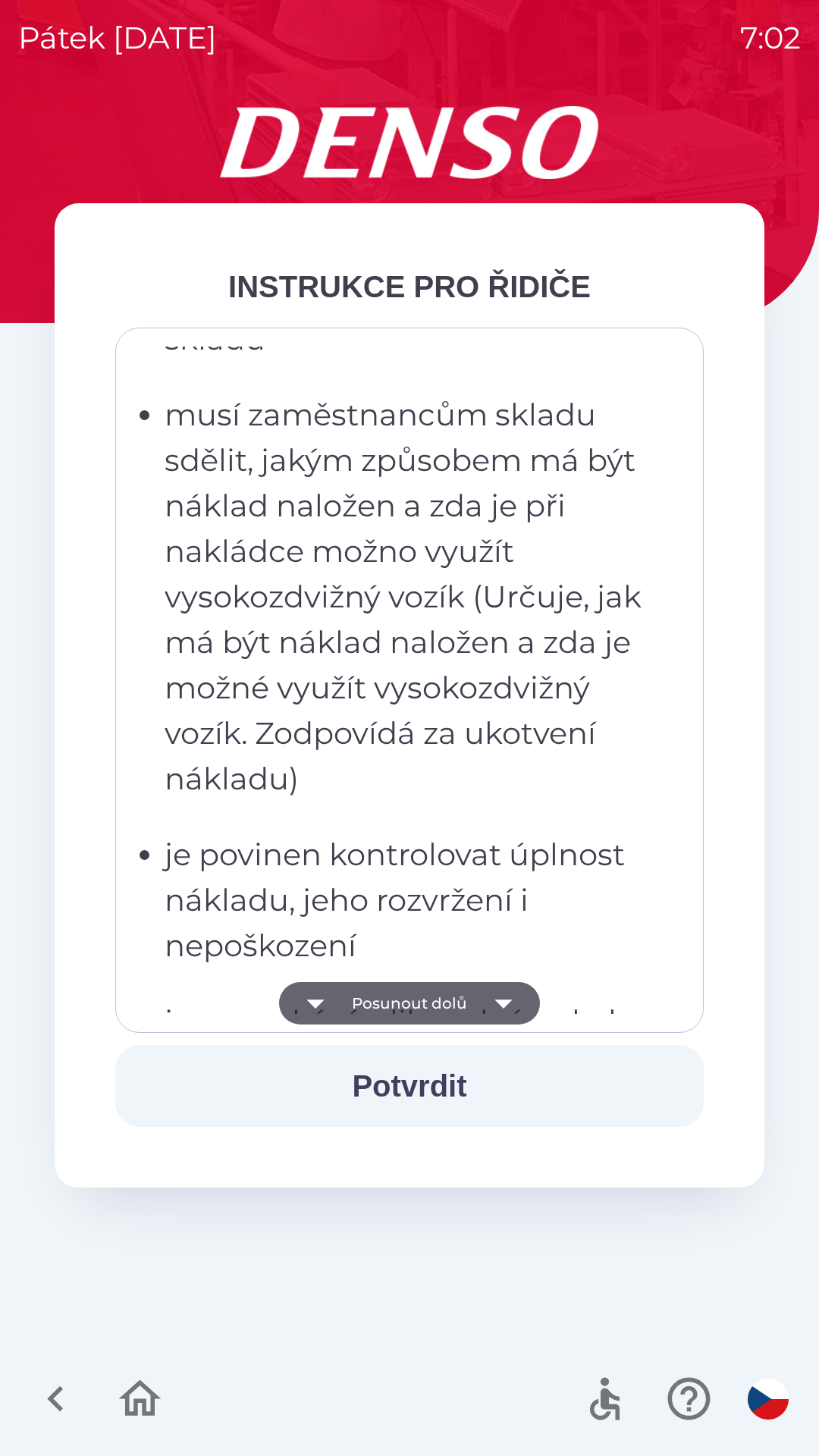
click at [356, 1004] on button "Posunout dolů" at bounding box center [409, 1004] width 261 height 43
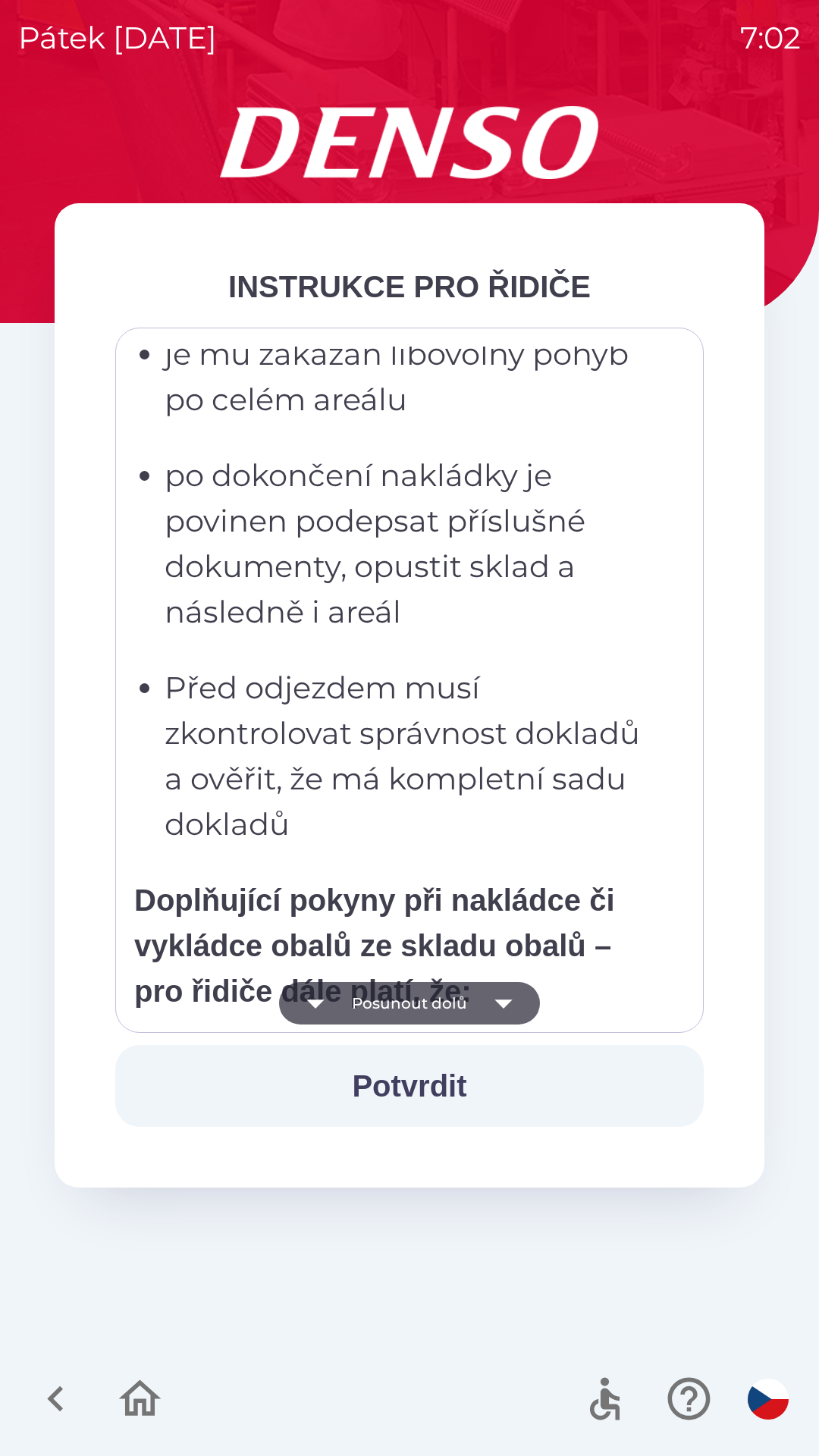
click at [355, 999] on button "Posunout dolů" at bounding box center [409, 1004] width 261 height 43
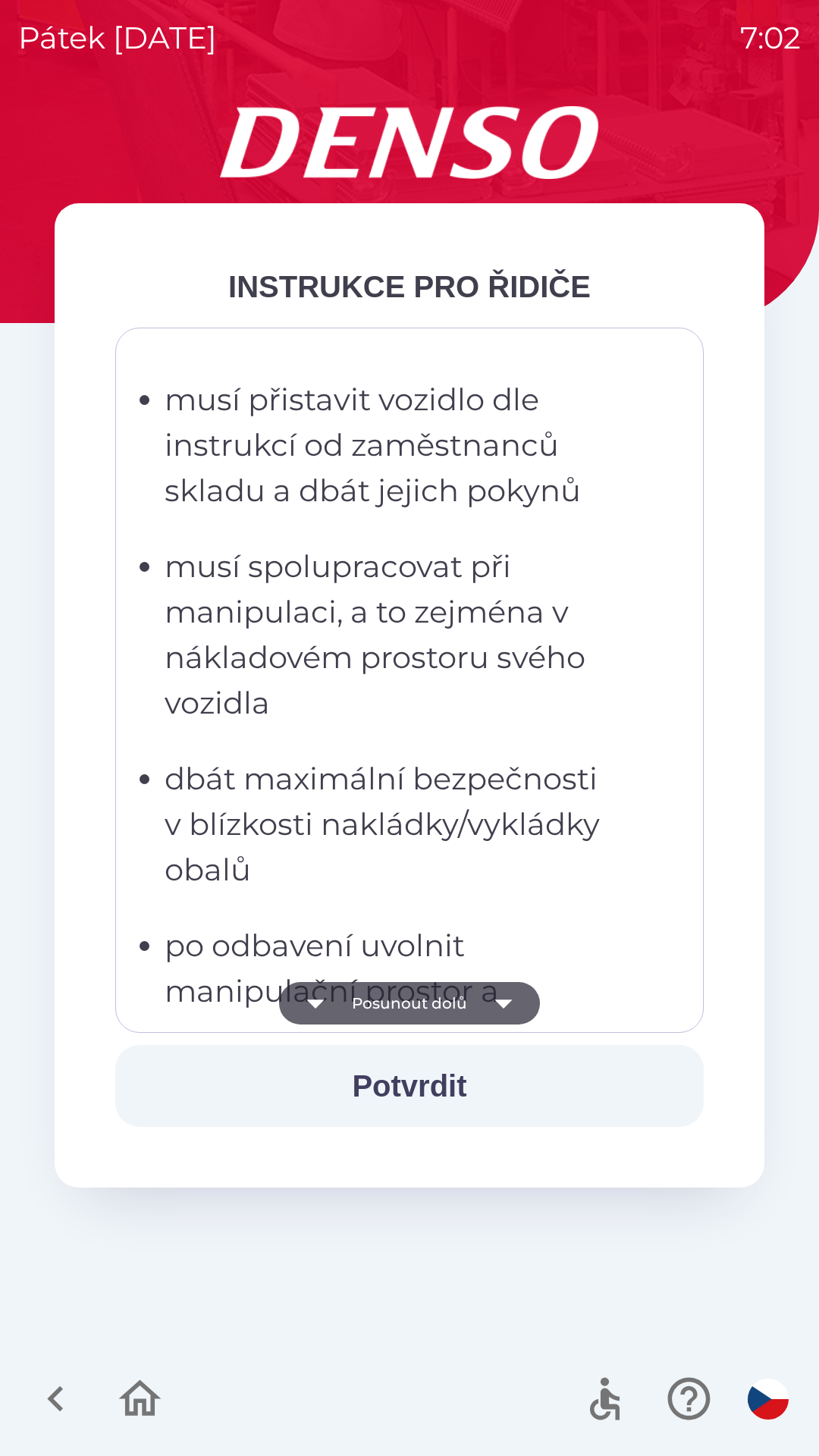
click at [362, 1000] on button "Posunout dolů" at bounding box center [409, 1004] width 261 height 43
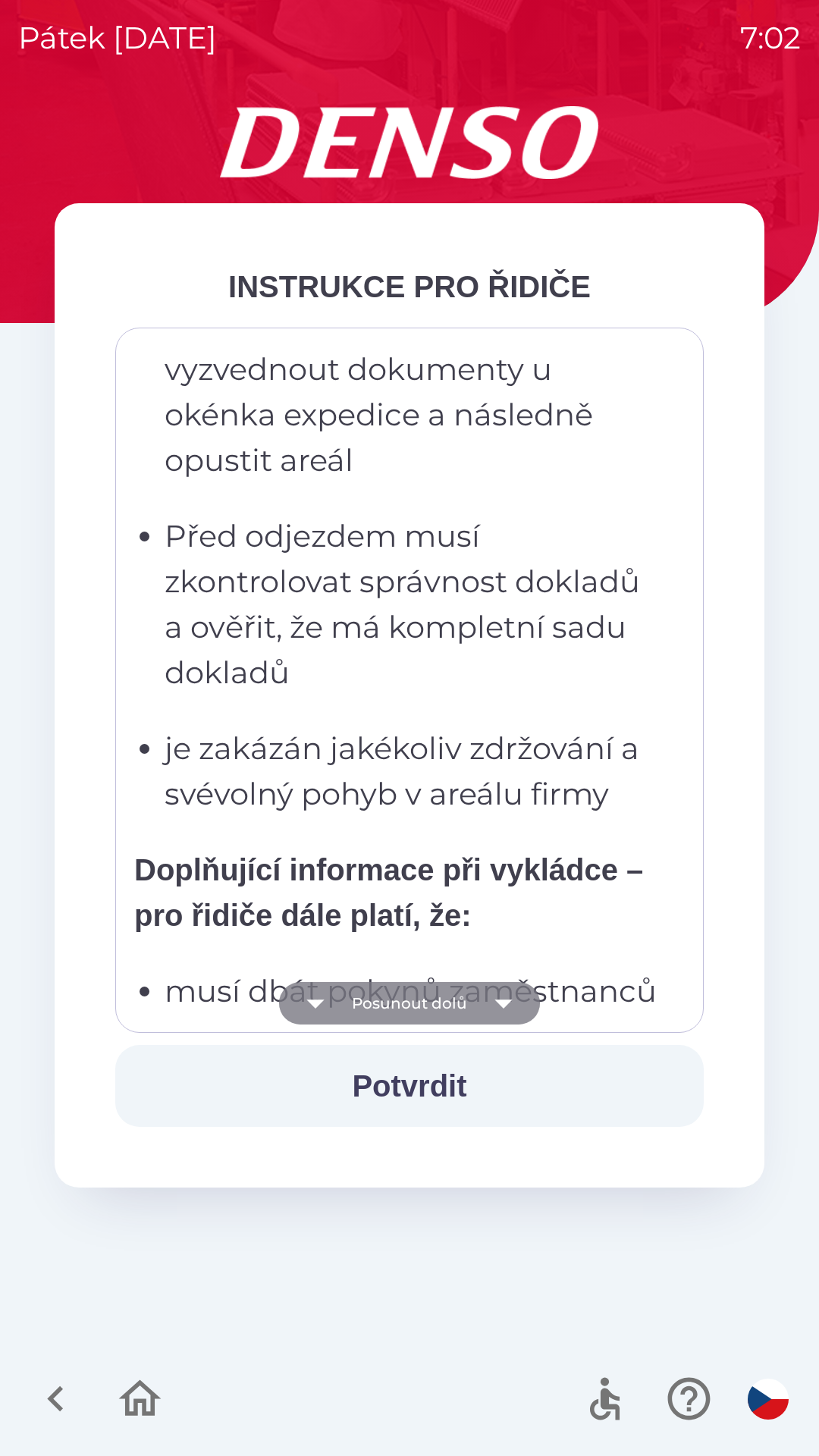
click at [366, 1003] on button "Posunout dolů" at bounding box center [409, 1004] width 261 height 43
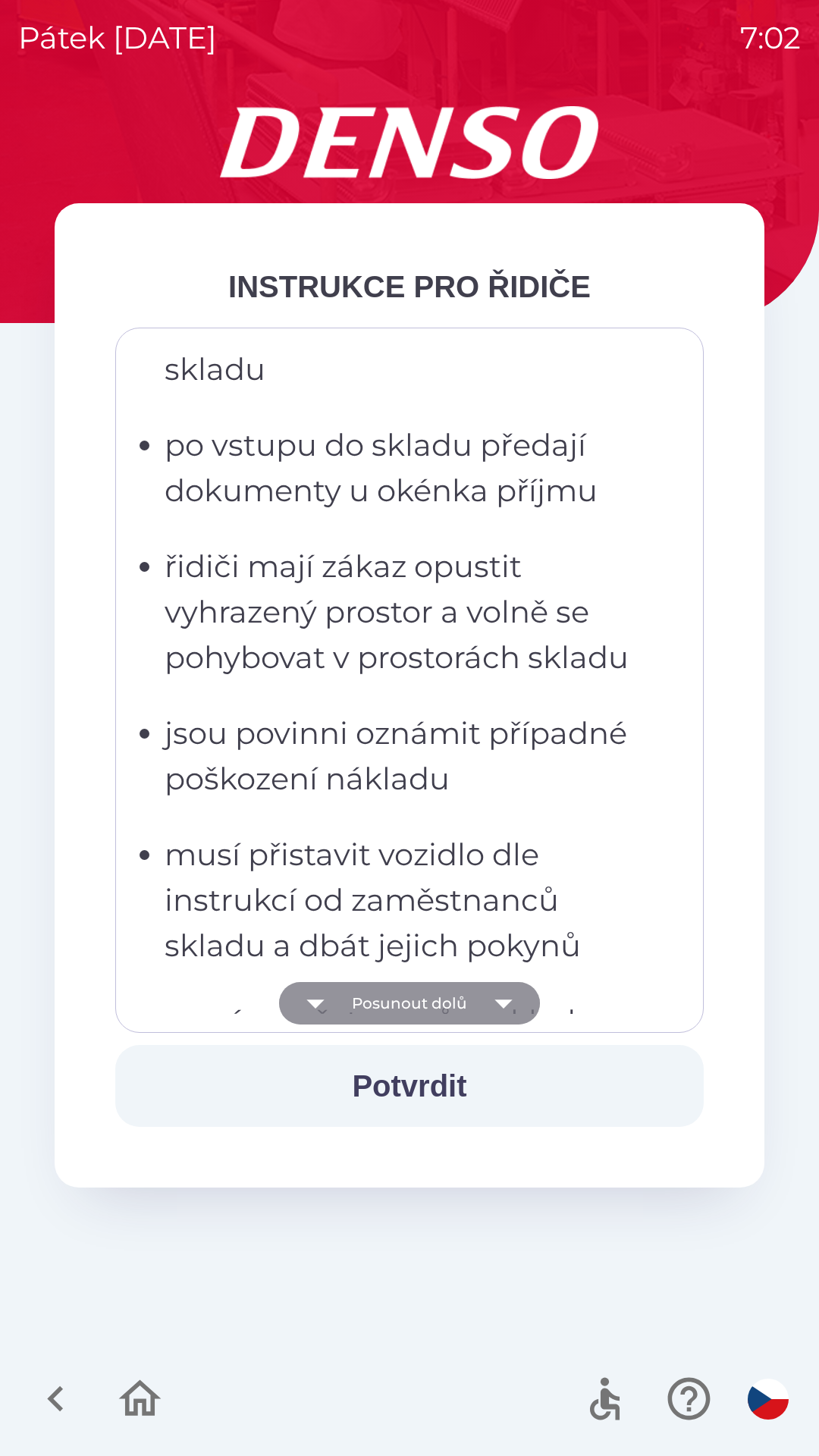
click at [366, 996] on button "Posunout dolů" at bounding box center [409, 1004] width 261 height 43
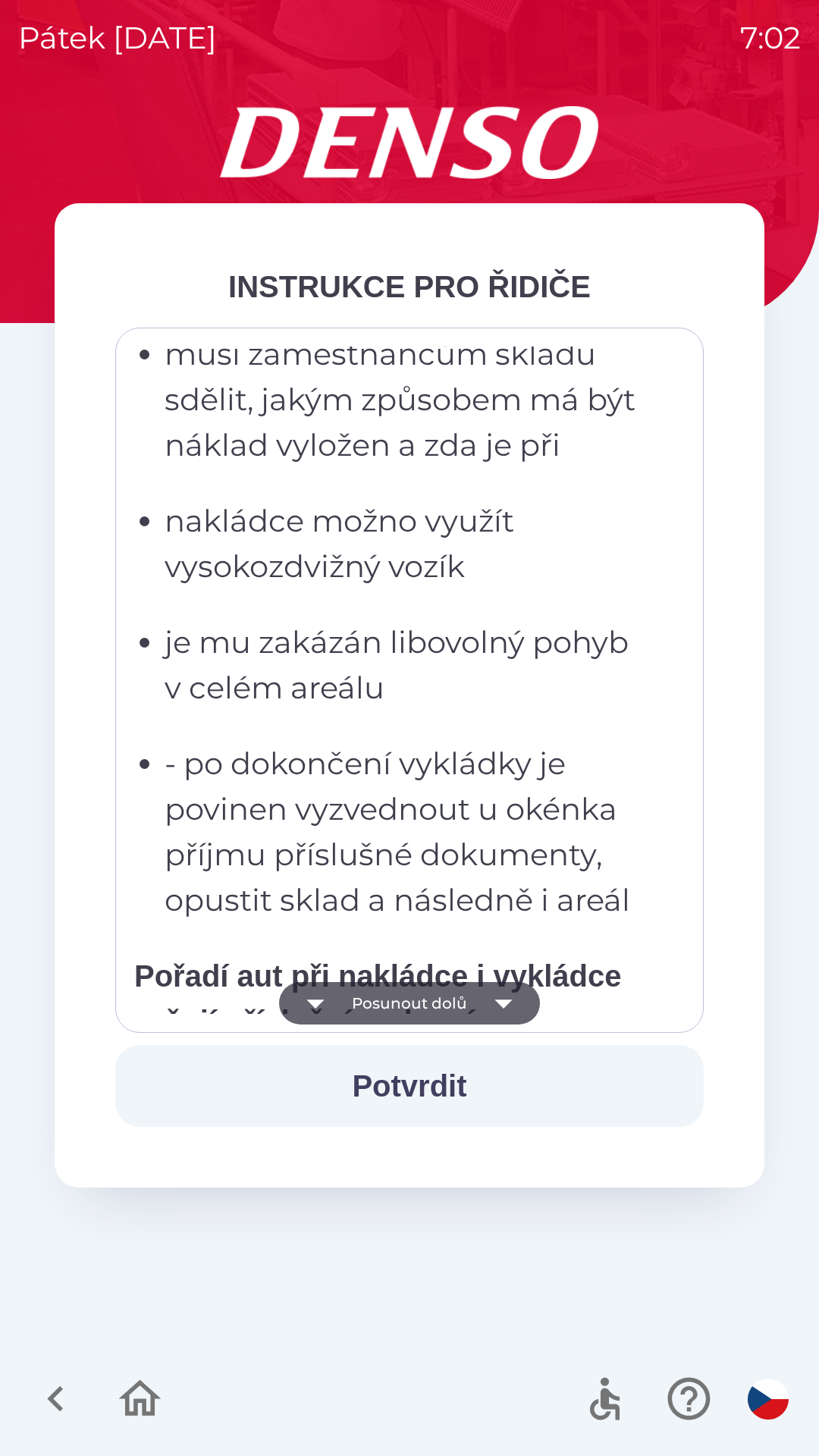
click at [373, 1001] on button "Posunout dolů" at bounding box center [409, 1004] width 261 height 43
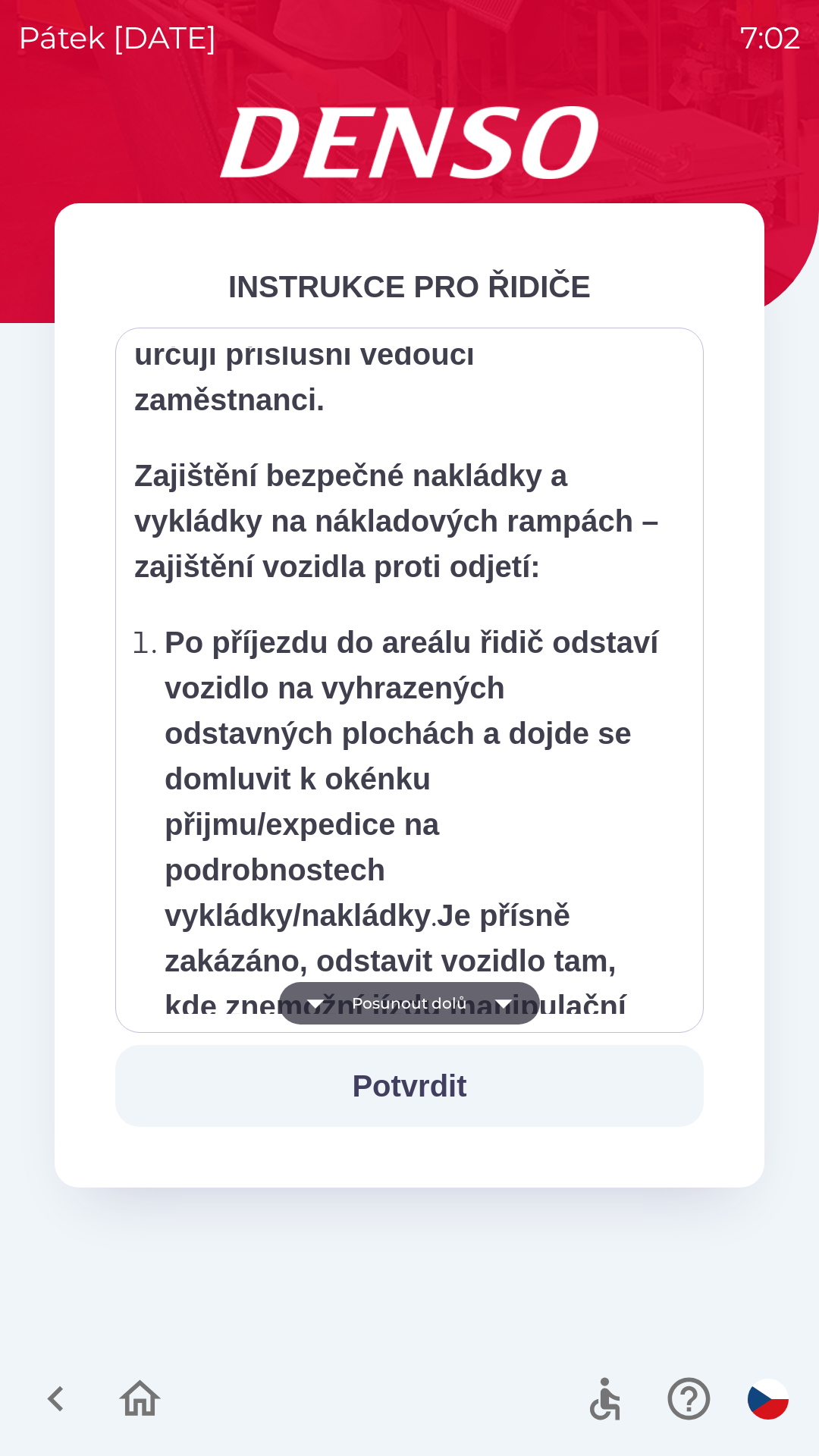
click at [369, 1003] on button "Posunout dolů" at bounding box center [409, 1004] width 261 height 43
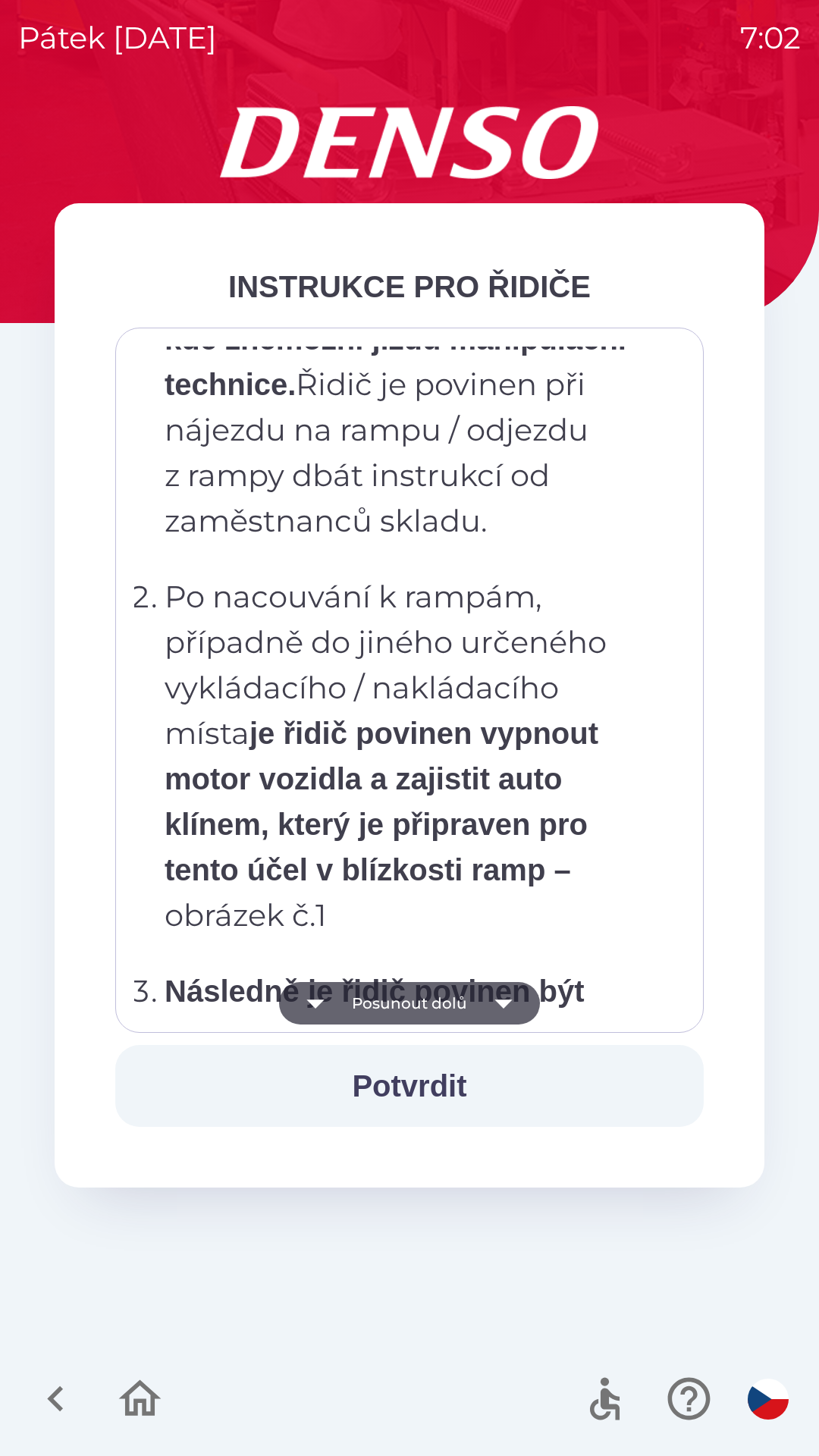
click at [365, 1007] on button "Posunout dolů" at bounding box center [409, 1004] width 261 height 43
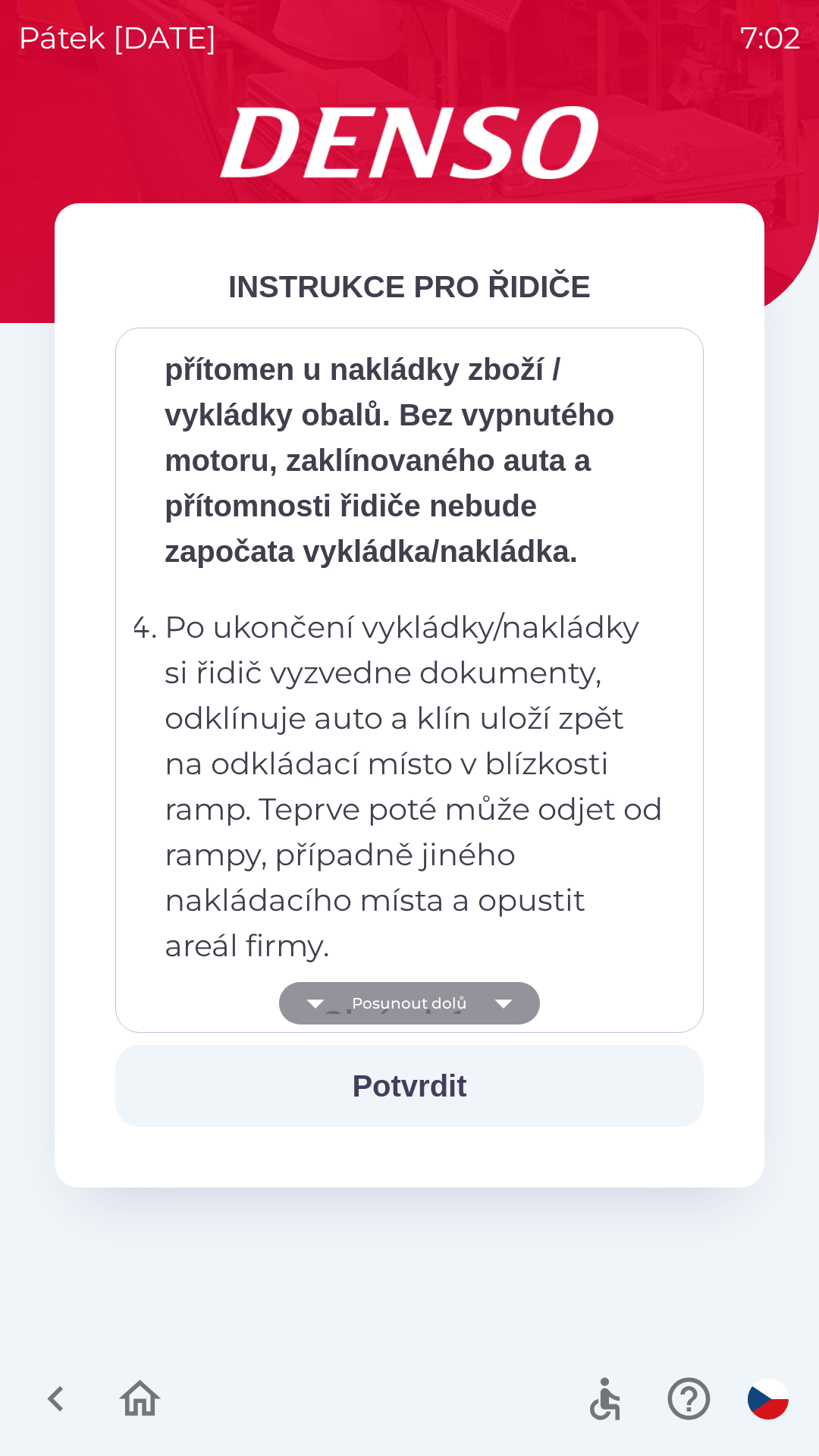
click at [379, 1006] on button "Posunout dolů" at bounding box center [409, 1004] width 261 height 43
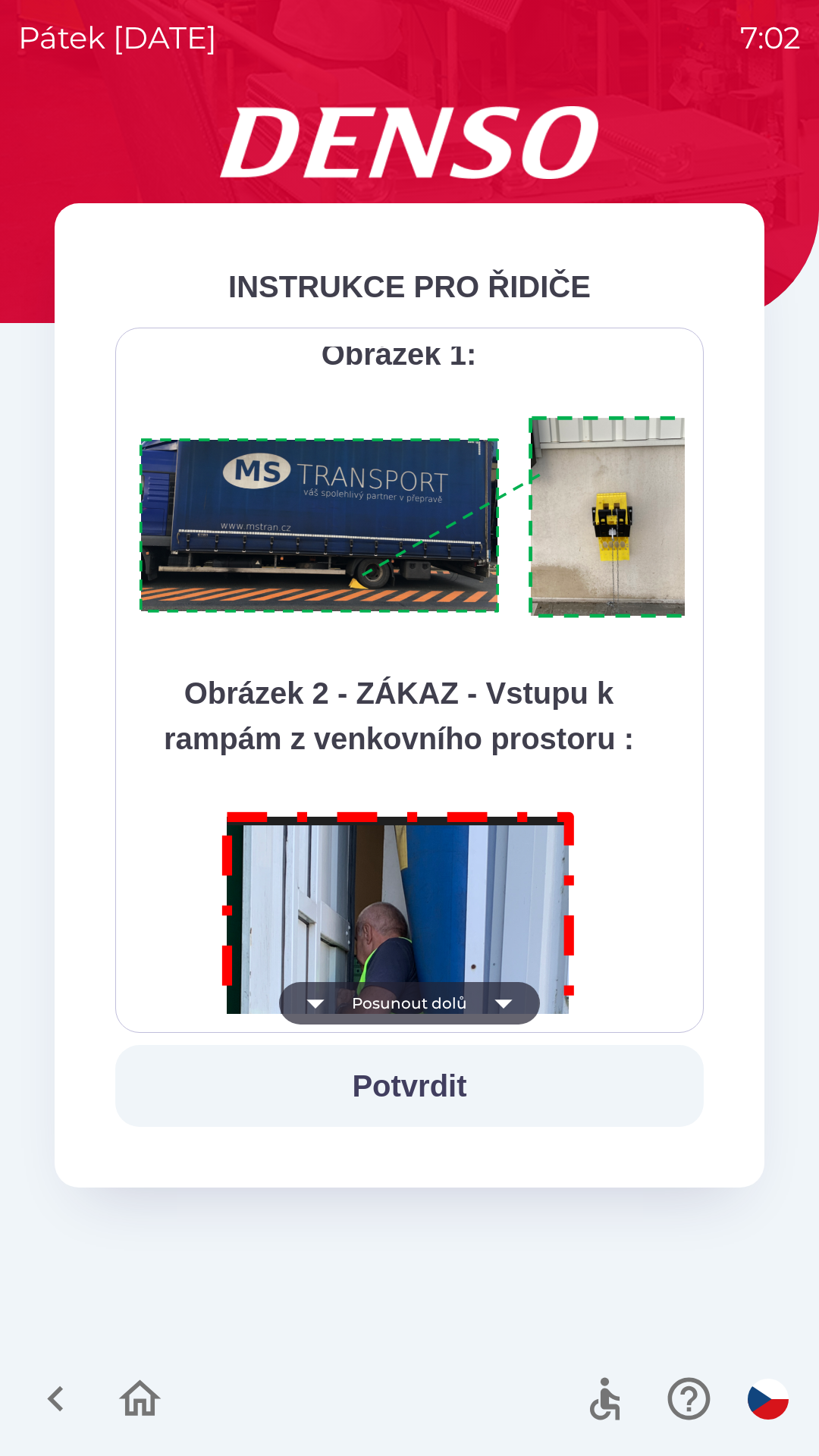
click at [379, 999] on button "Posunout dolů" at bounding box center [409, 1004] width 261 height 43
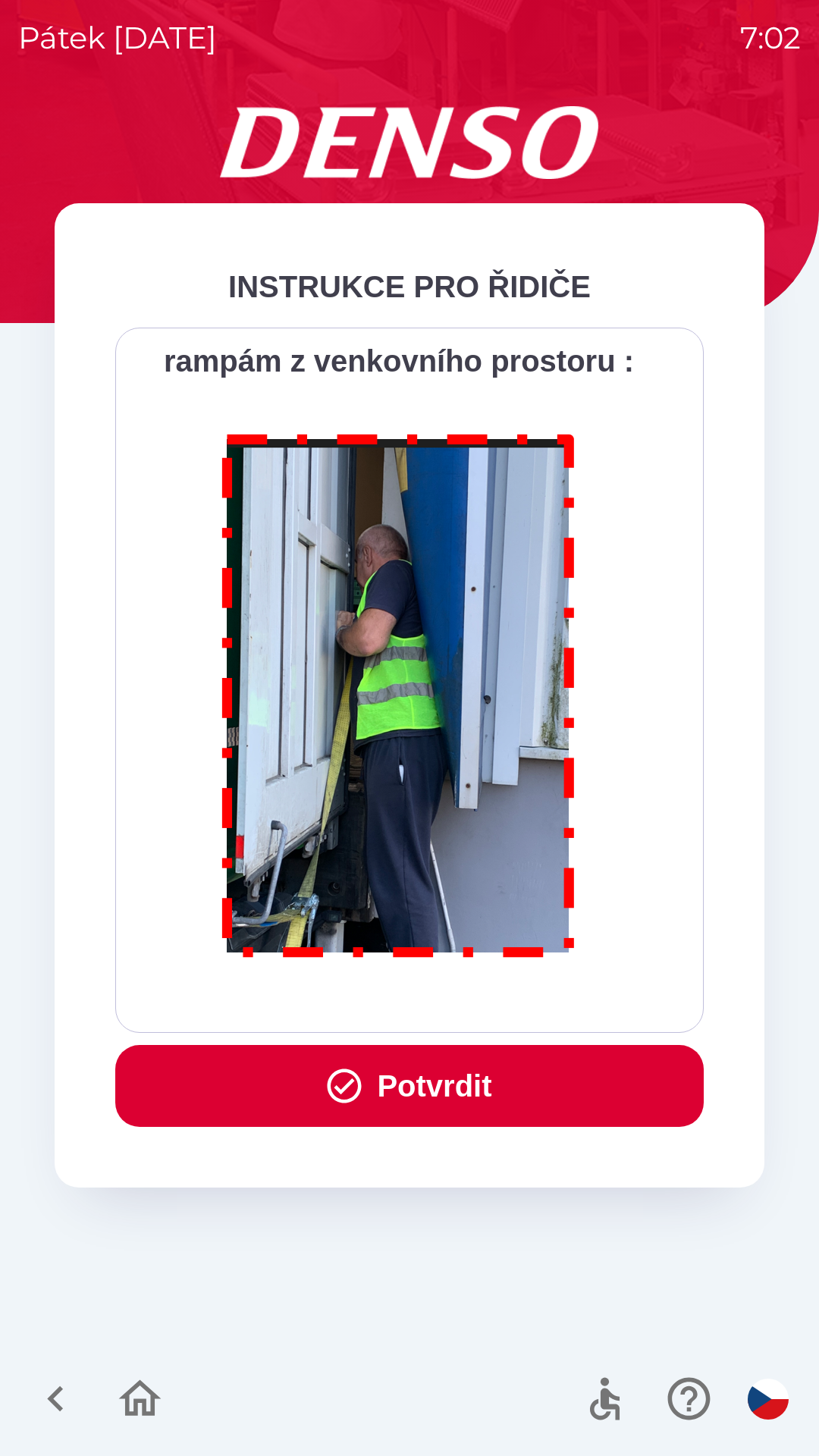
click at [381, 1104] on button "Potvrdit" at bounding box center [410, 1085] width 589 height 82
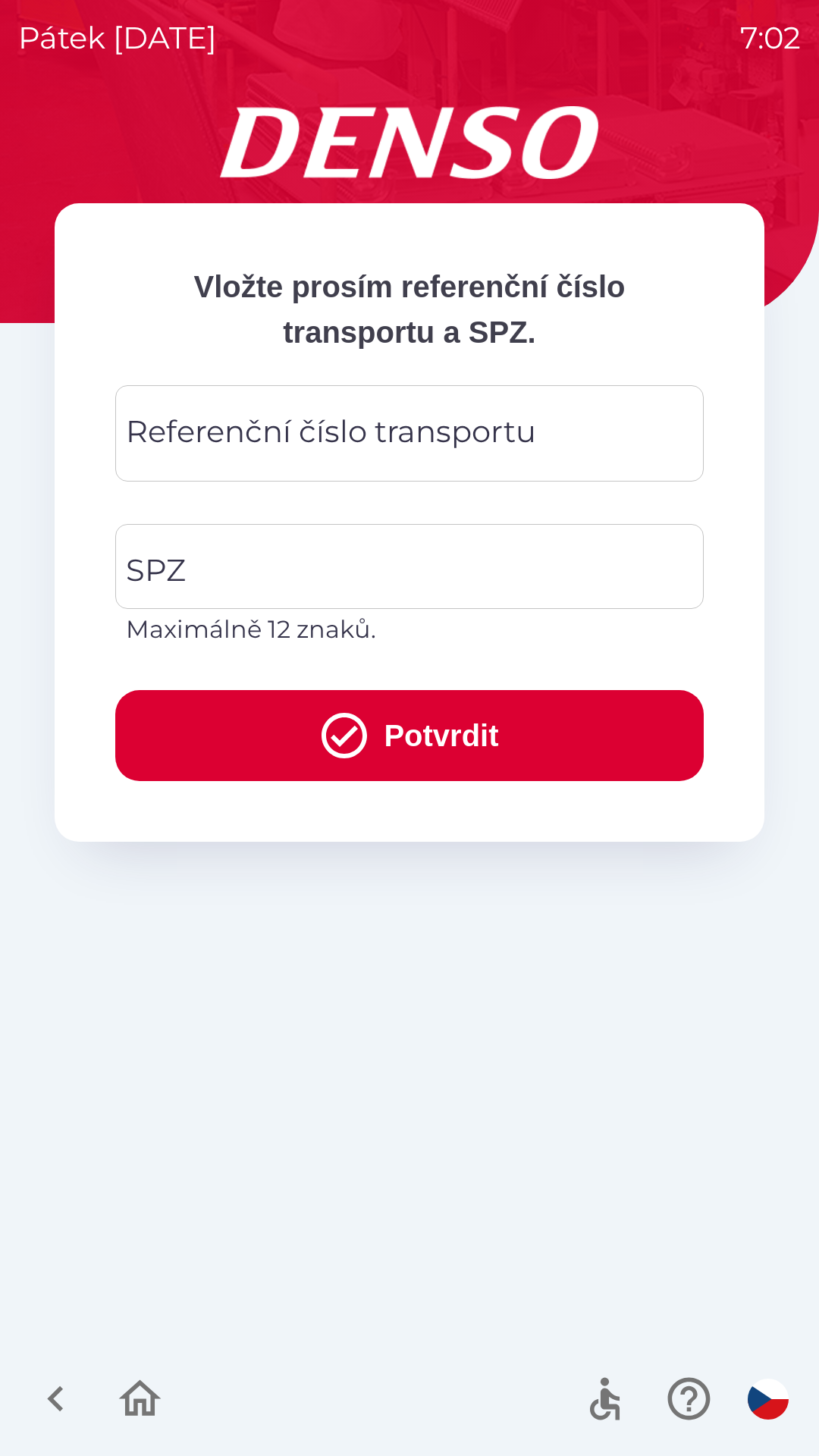
click at [173, 435] on div "Referenční číslo transportu Referenční číslo transportu" at bounding box center [410, 433] width 589 height 96
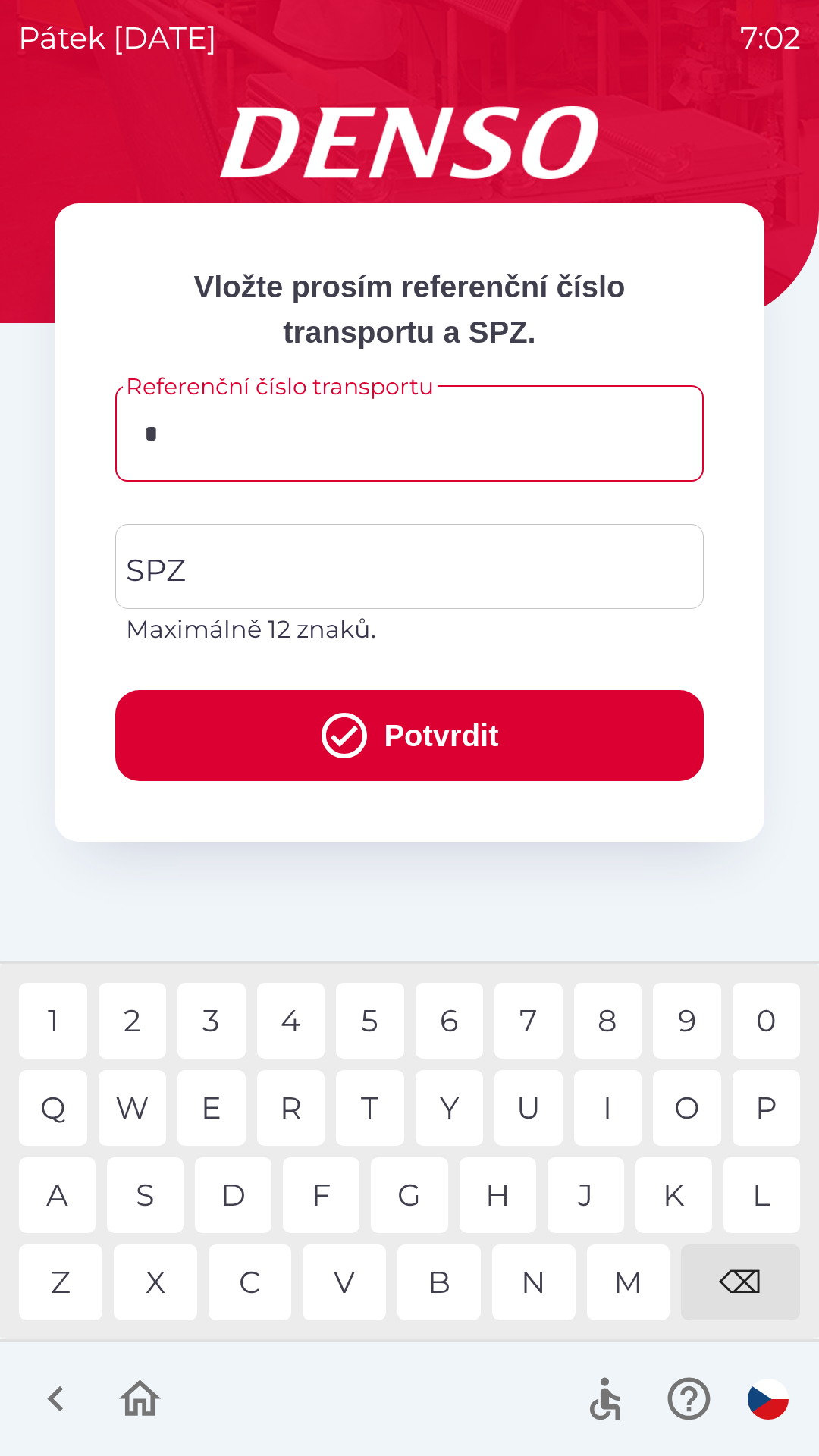
click at [688, 1014] on div "9" at bounding box center [687, 1020] width 68 height 76
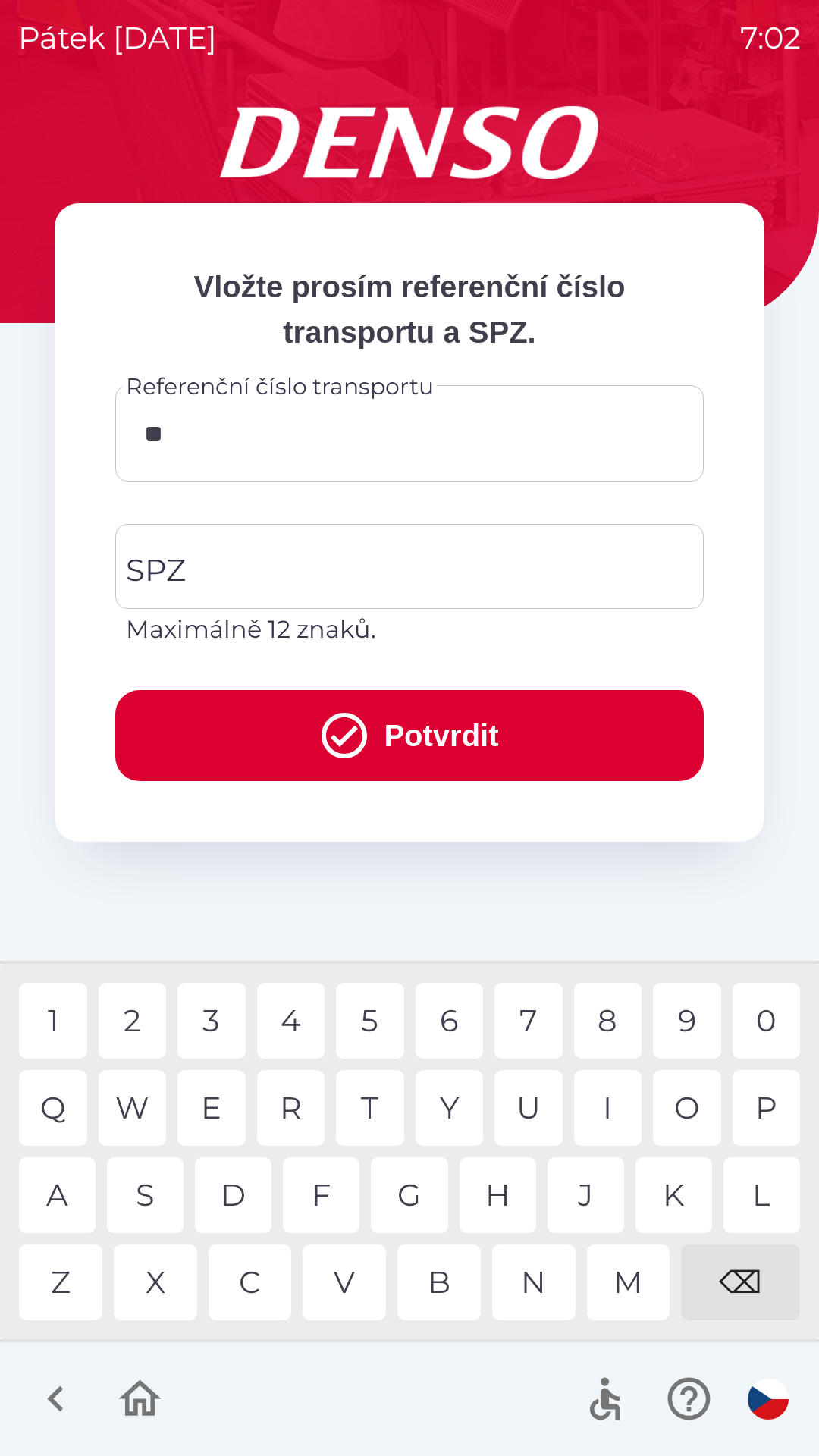
click at [65, 1035] on div "1" at bounding box center [52, 1020] width 68 height 76
click at [456, 1023] on div "6" at bounding box center [449, 1020] width 68 height 76
click at [759, 1013] on div "0" at bounding box center [767, 1020] width 68 height 76
click at [245, 1275] on div "C" at bounding box center [251, 1282] width 84 height 76
click at [214, 1024] on div "3" at bounding box center [212, 1020] width 68 height 76
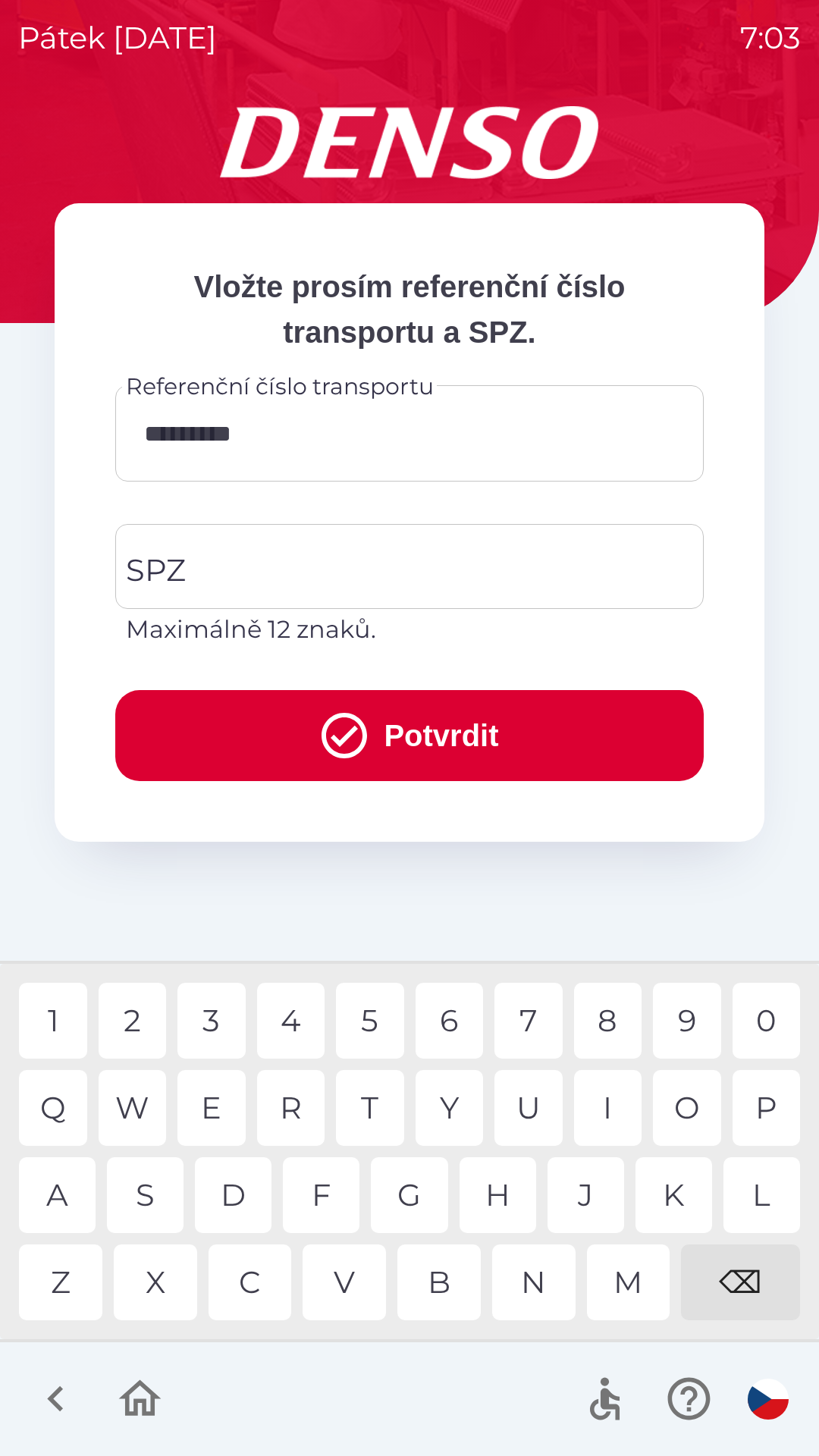
click at [291, 1028] on div "4" at bounding box center [291, 1020] width 68 height 76
click at [132, 1014] on div "2" at bounding box center [132, 1020] width 68 height 76
click at [603, 1013] on div "8" at bounding box center [608, 1020] width 68 height 76
click at [352, 420] on input "**********" at bounding box center [409, 433] width 552 height 60
type input "*"
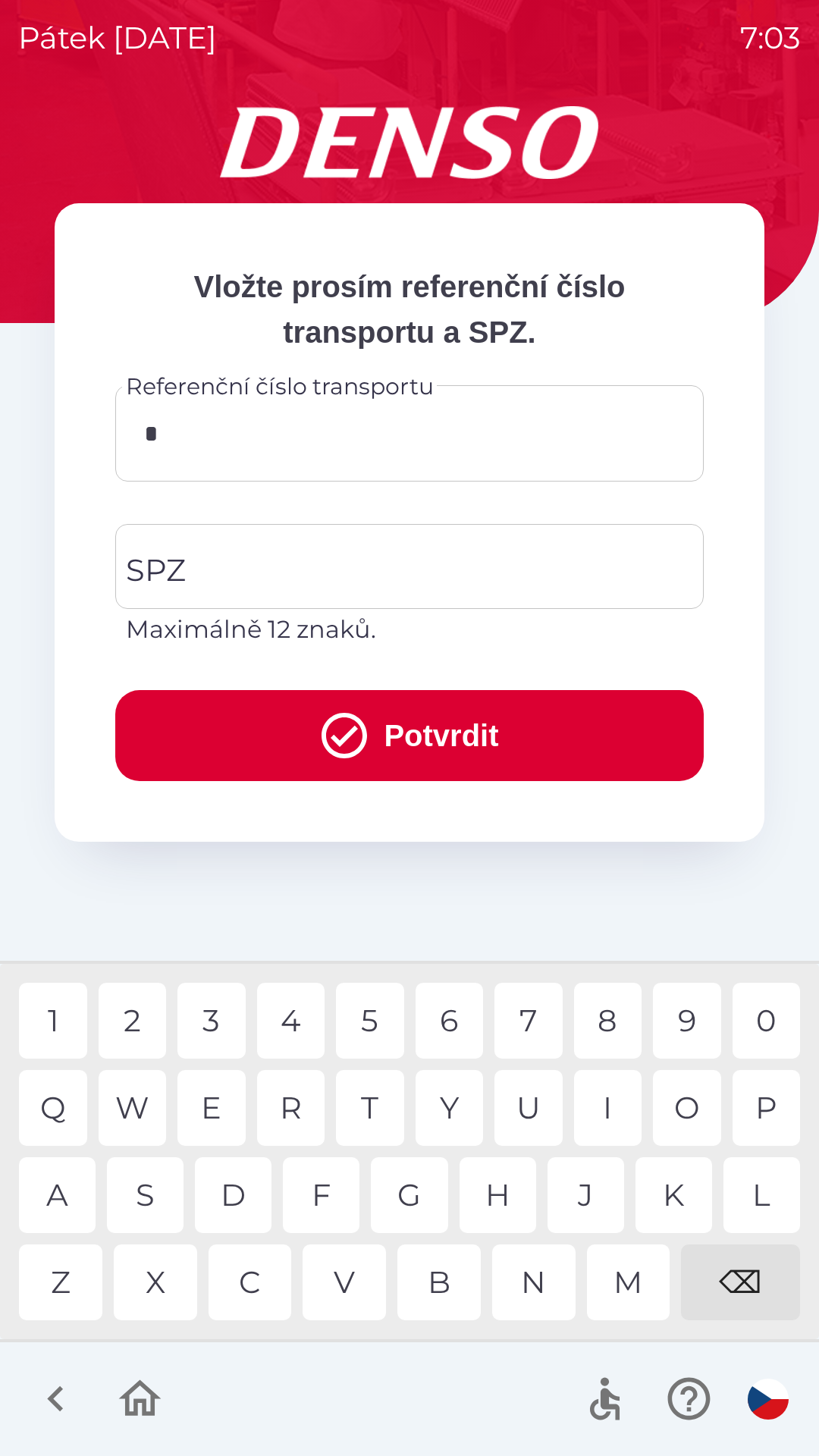
click at [670, 1008] on div "9" at bounding box center [687, 1020] width 68 height 76
click at [45, 1024] on div "1" at bounding box center [52, 1020] width 68 height 76
click at [440, 1028] on div "6" at bounding box center [449, 1020] width 68 height 76
type input "****"
click at [64, 1404] on icon "button" at bounding box center [55, 1398] width 51 height 51
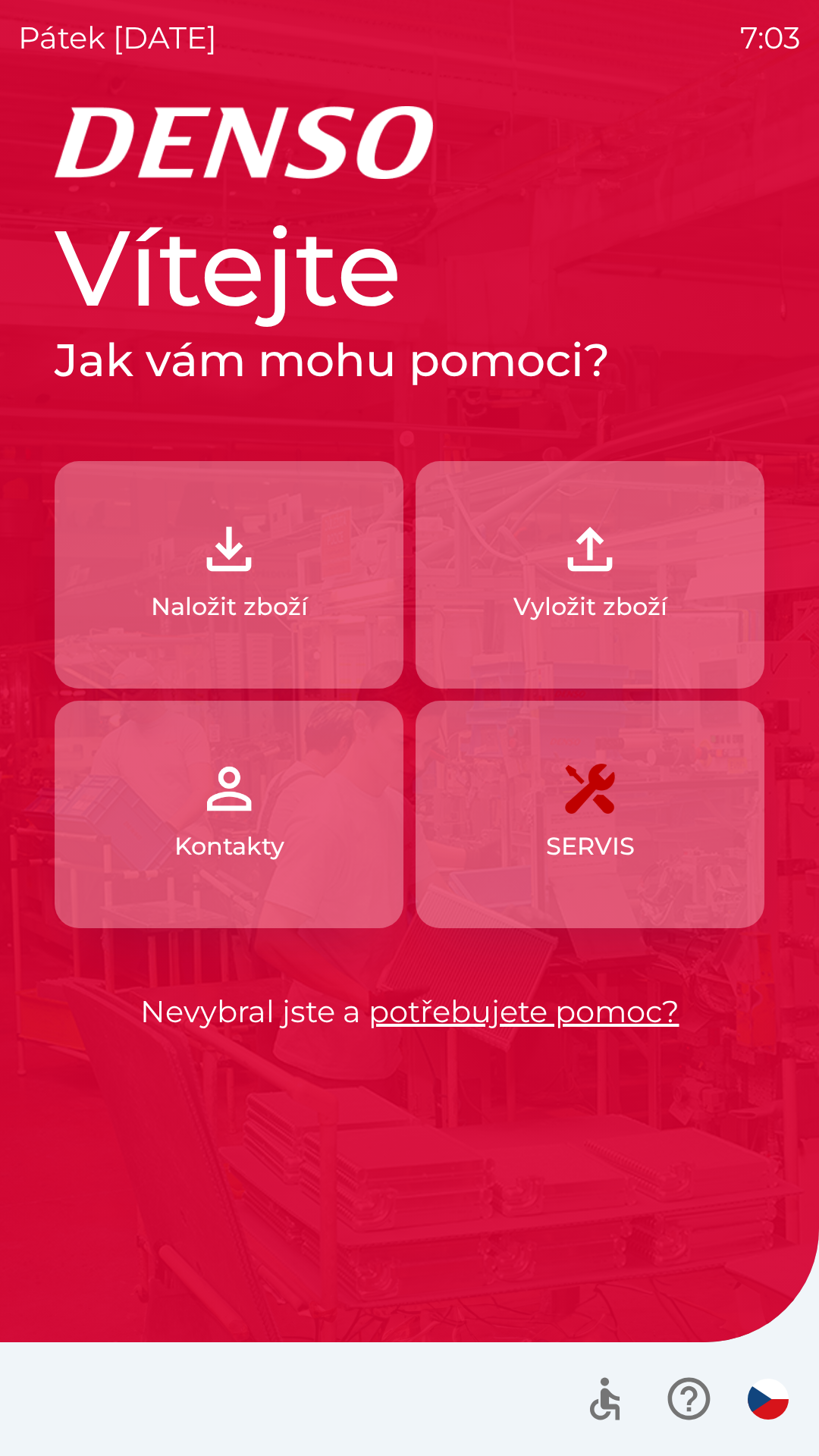
click at [545, 604] on p "Vyložit zboží" at bounding box center [590, 606] width 154 height 36
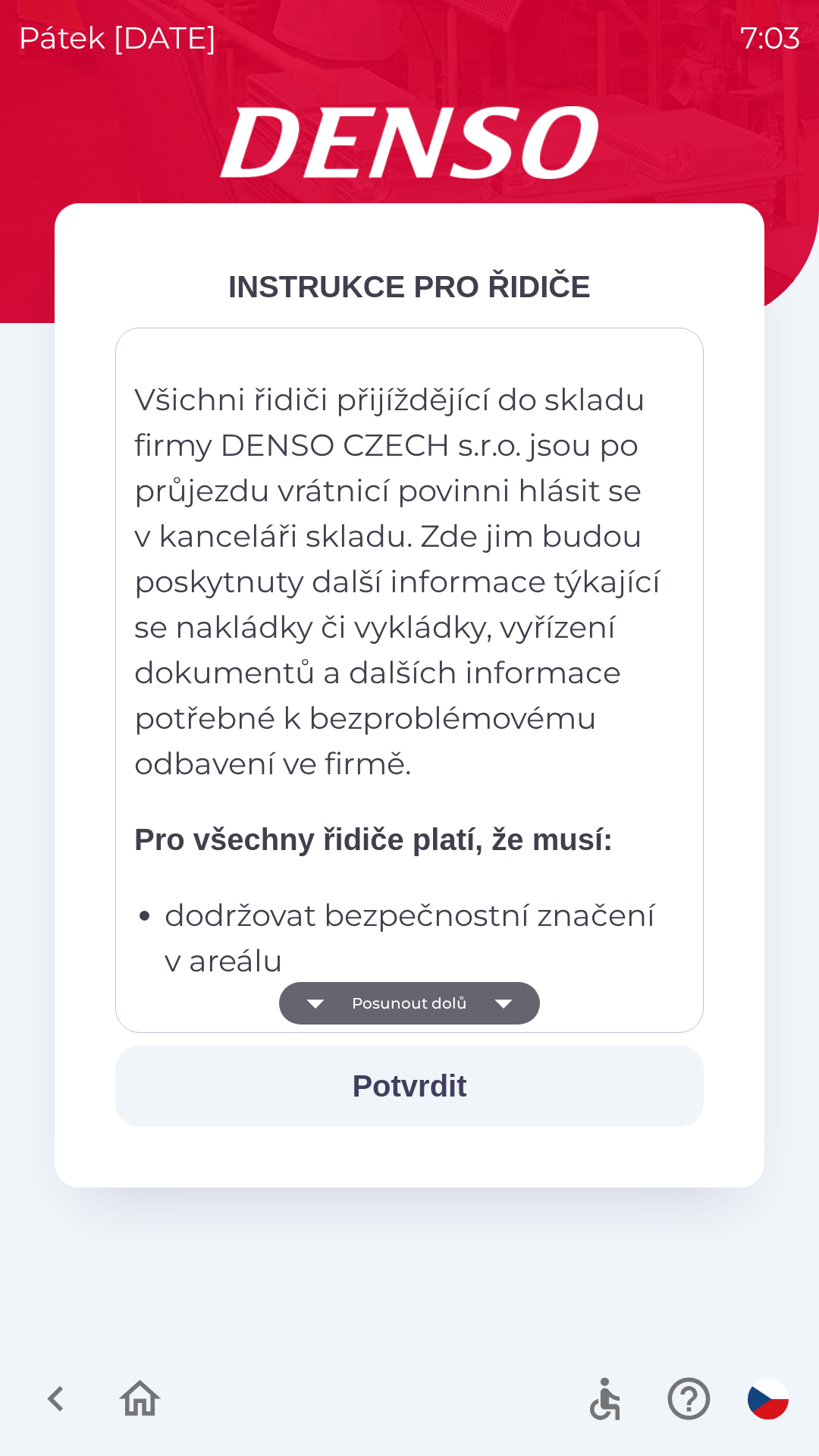
click at [334, 1000] on icon "button" at bounding box center [316, 1004] width 43 height 43
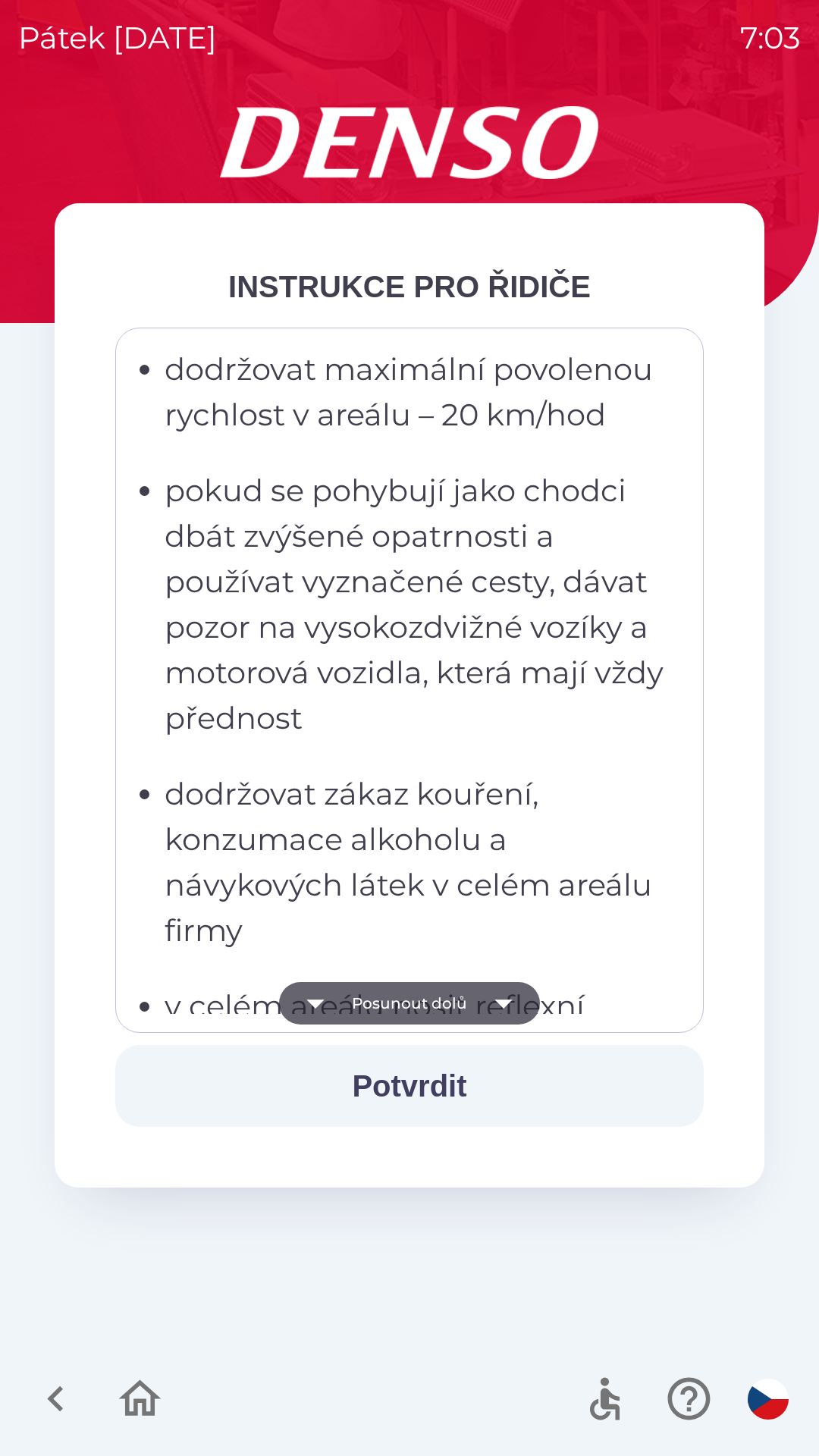
click at [338, 998] on button "Posunout dolů" at bounding box center [409, 1004] width 261 height 43
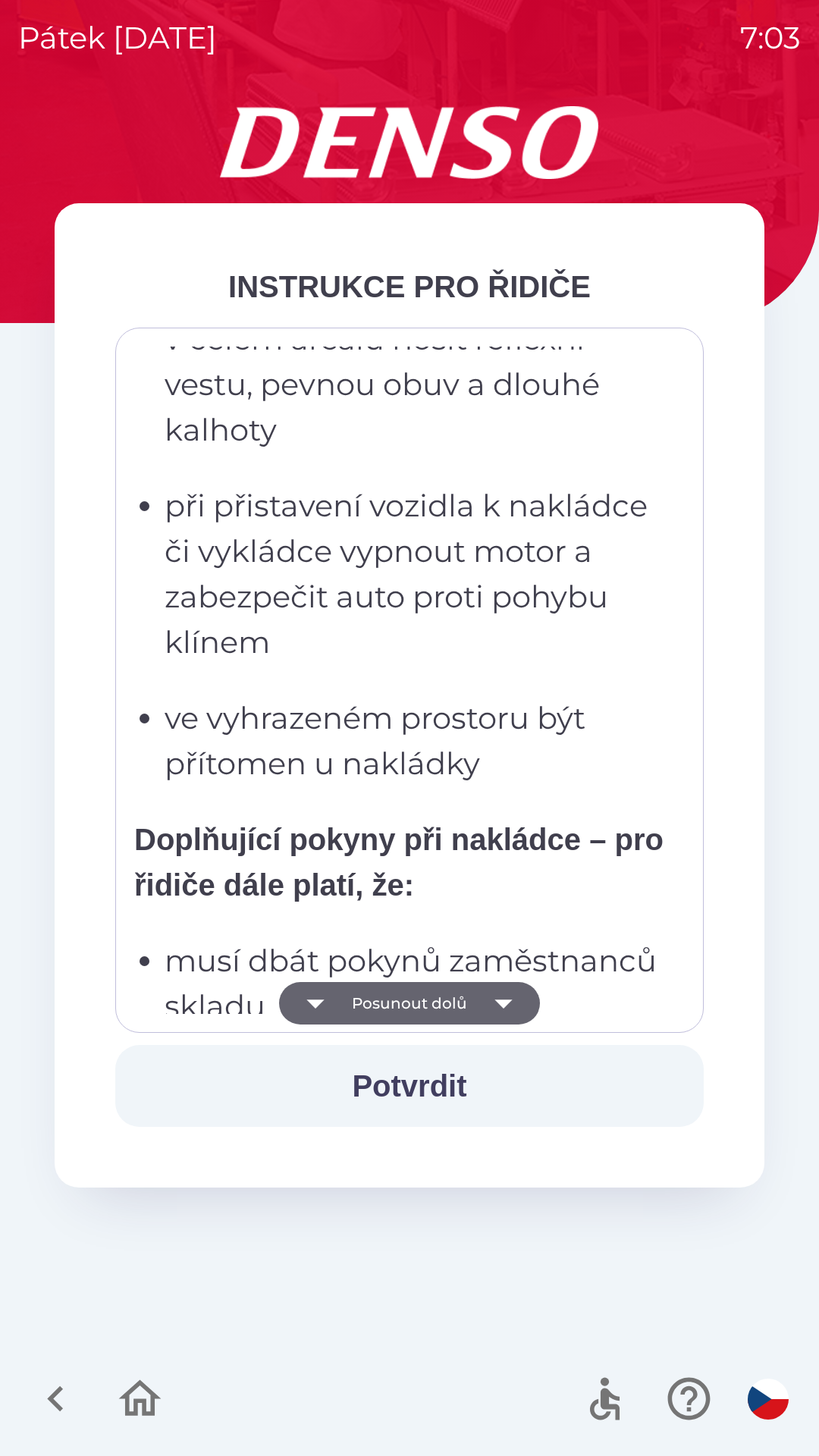
click at [345, 1002] on button "Posunout dolů" at bounding box center [409, 1004] width 261 height 43
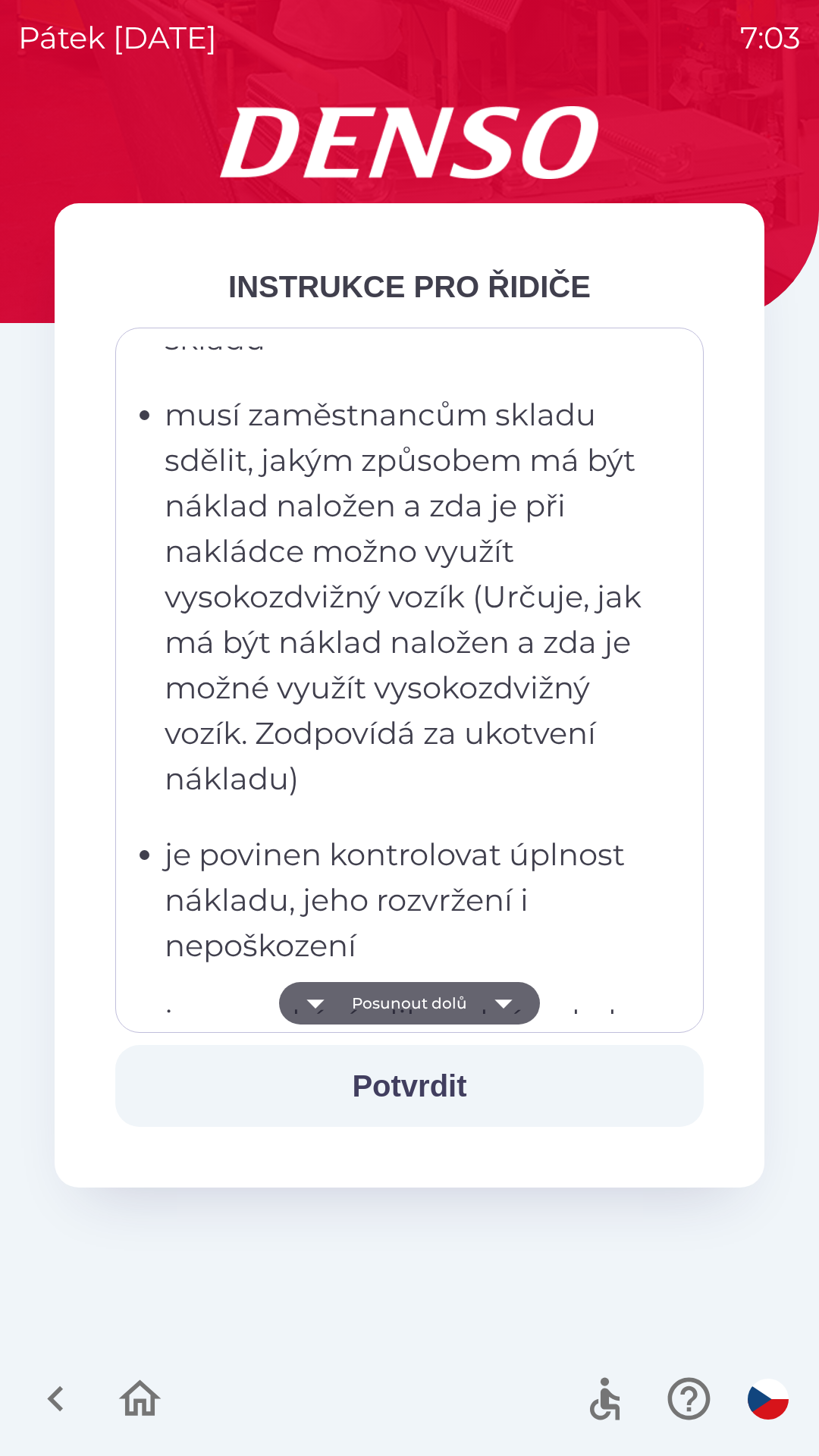
click at [337, 1001] on icon "button" at bounding box center [316, 1004] width 43 height 43
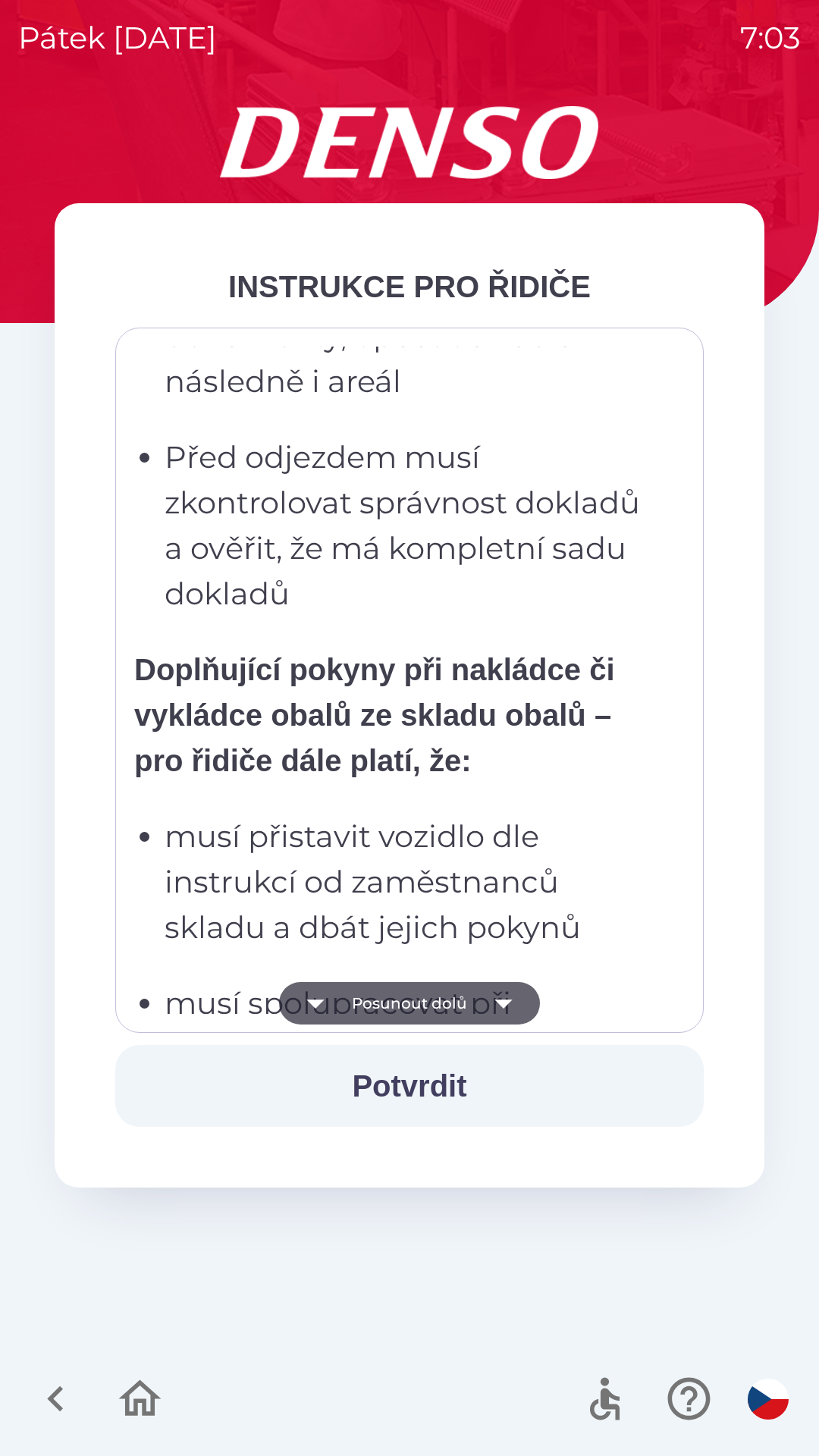
click at [341, 1007] on button "Posunout dolů" at bounding box center [409, 1004] width 261 height 43
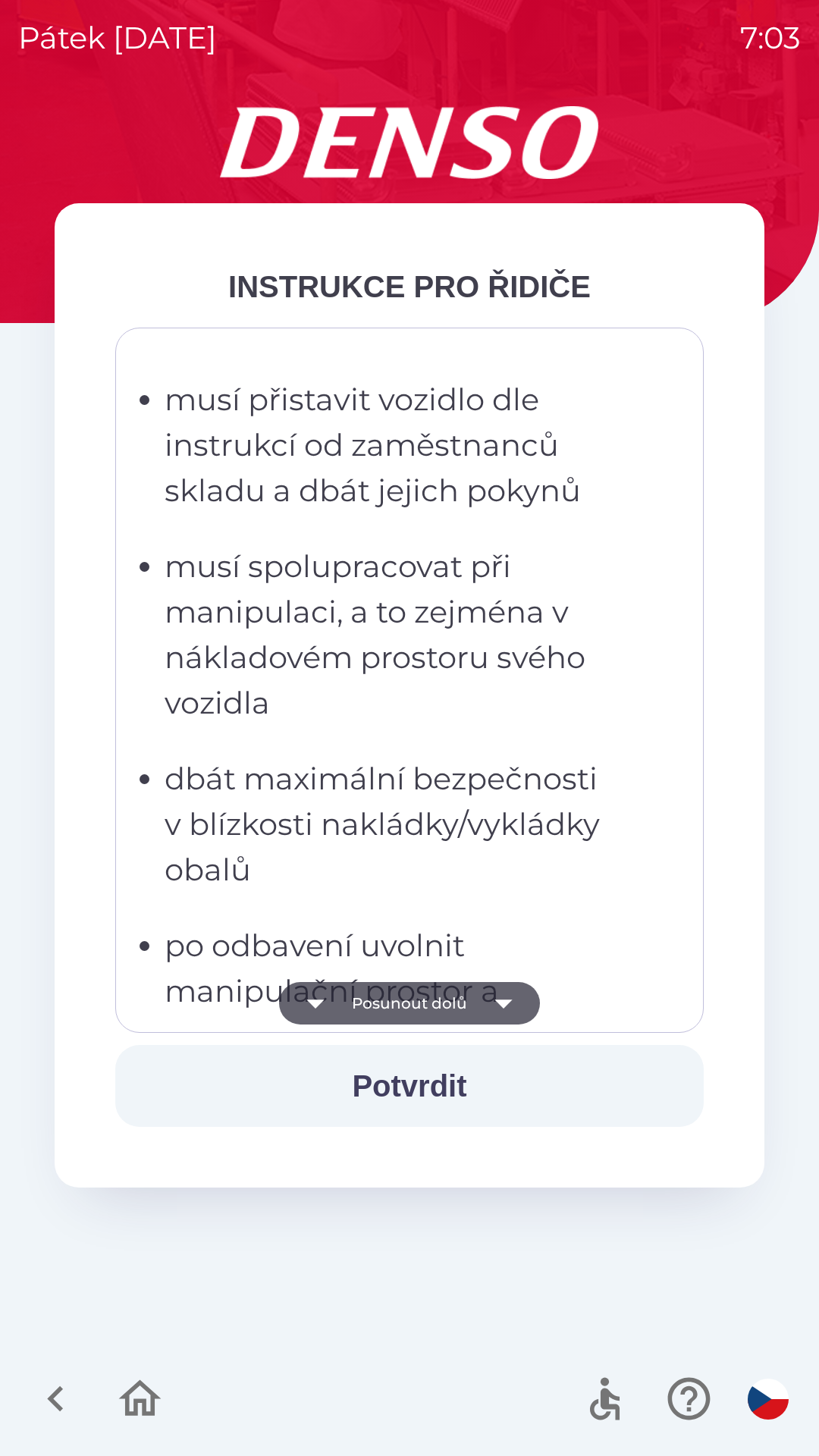
click at [342, 1002] on button "Posunout dolů" at bounding box center [409, 1004] width 261 height 43
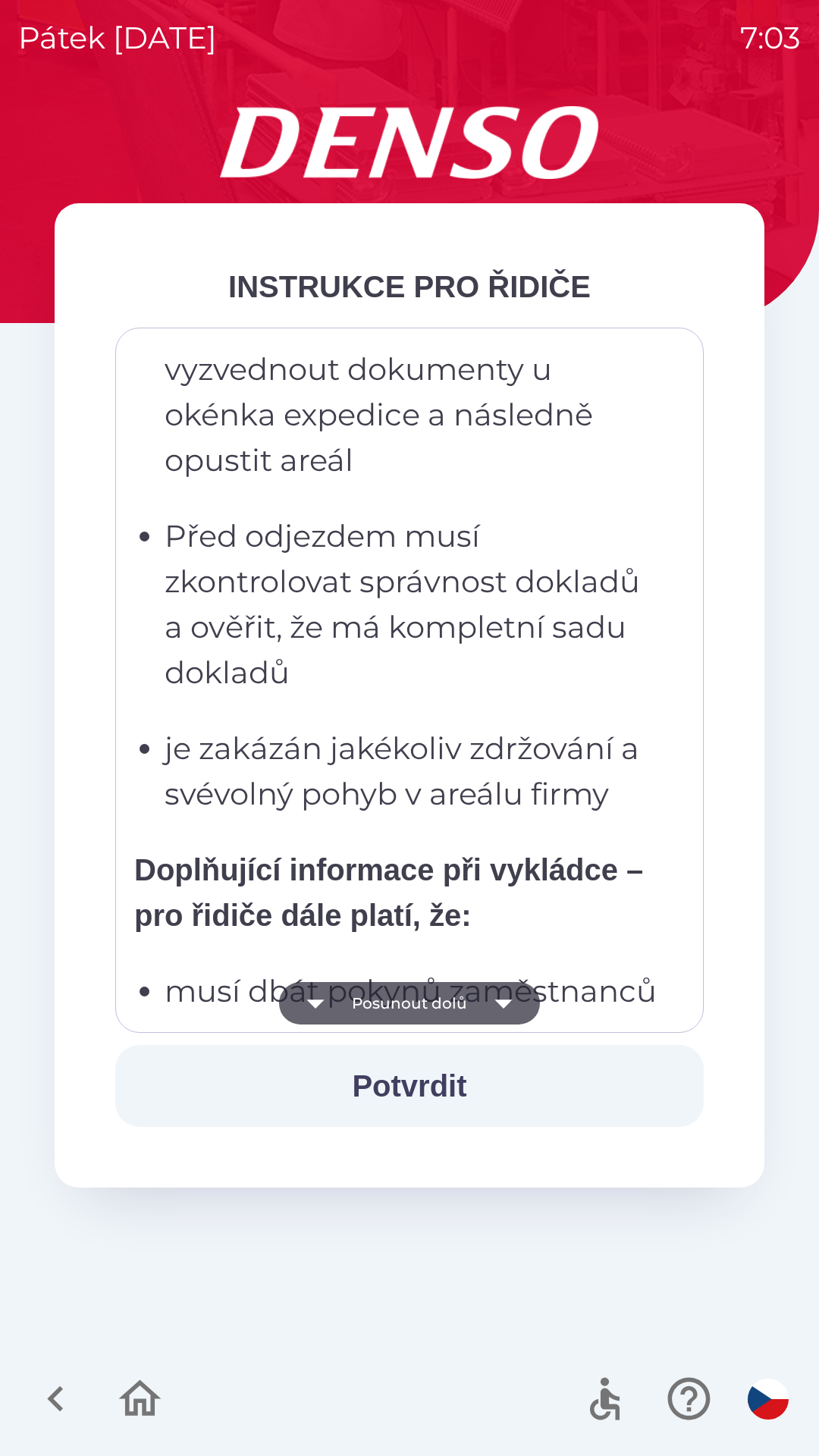
click at [345, 1009] on button "Posunout dolů" at bounding box center [409, 1004] width 261 height 43
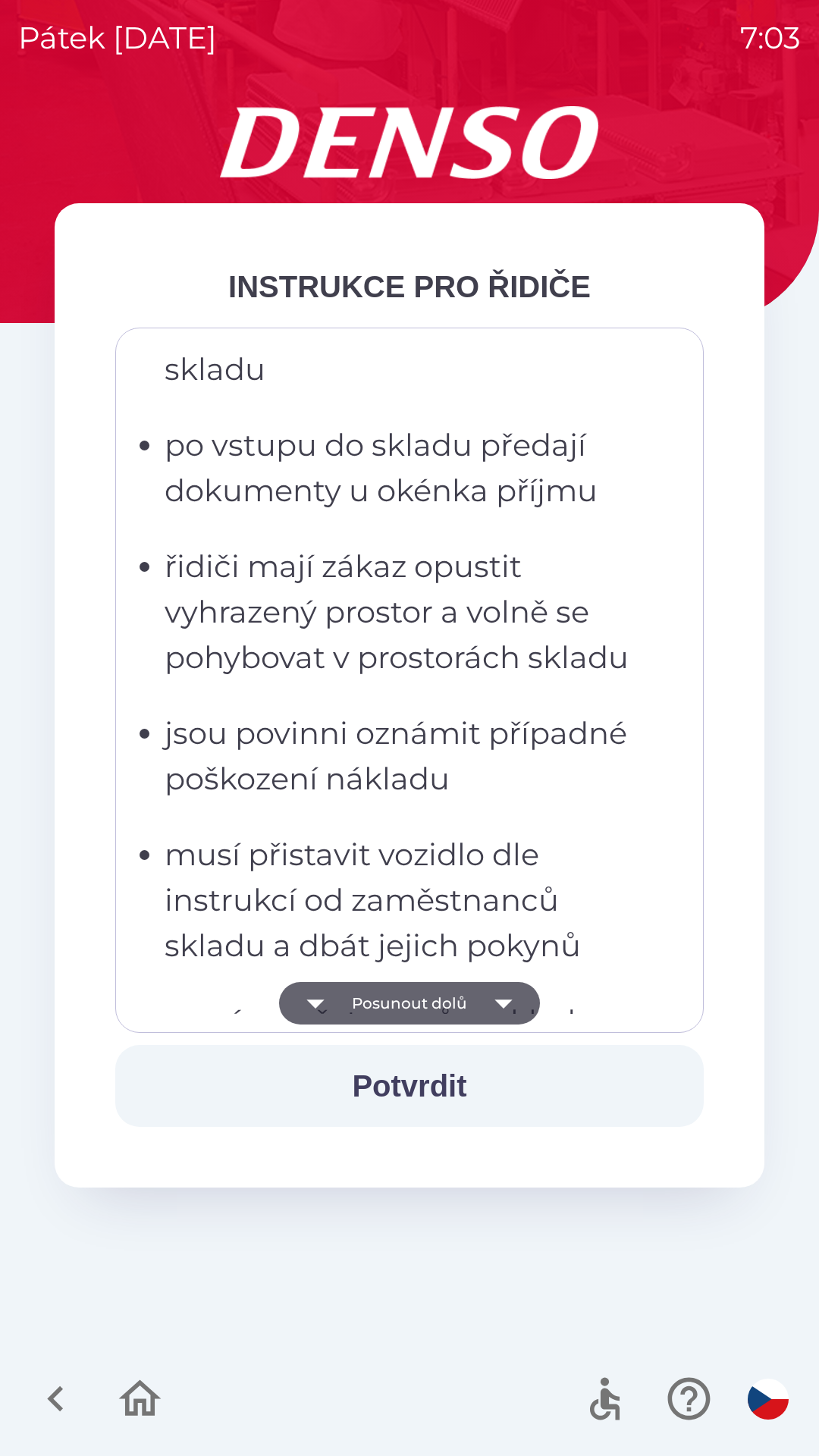
click at [347, 1012] on button "Posunout dolů" at bounding box center [409, 1004] width 261 height 43
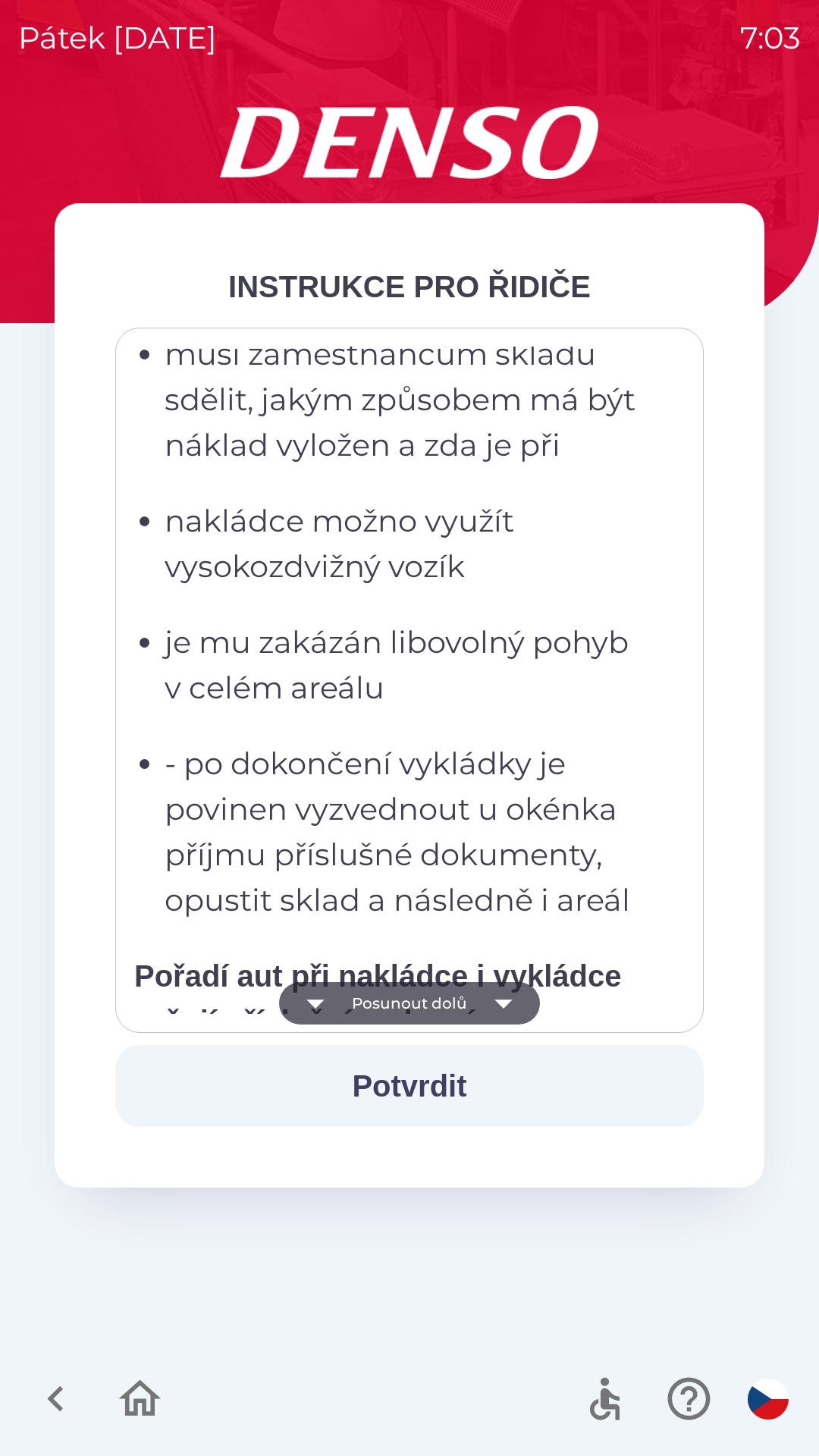
click at [352, 1012] on button "Posunout dolů" at bounding box center [409, 1004] width 261 height 43
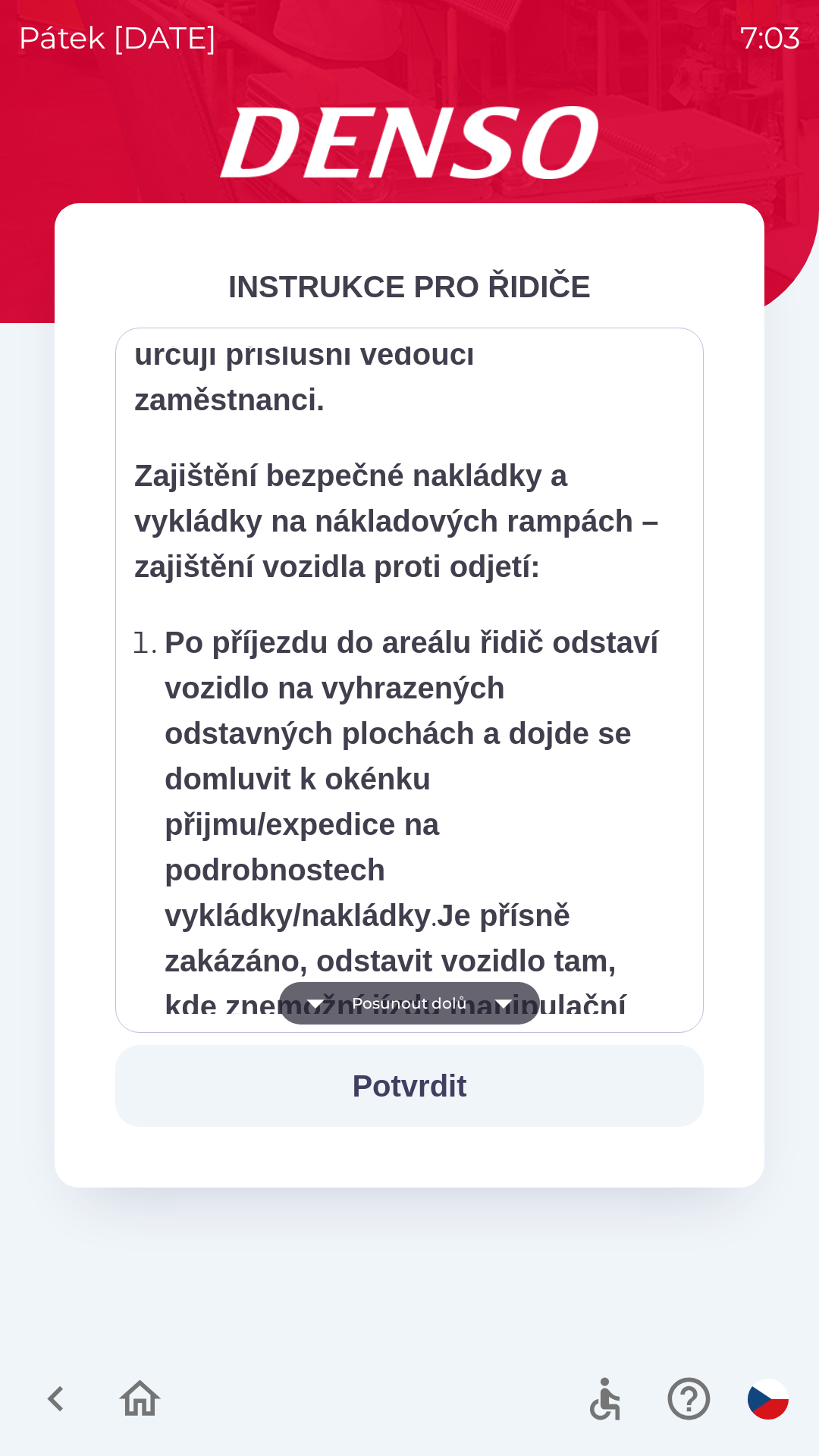
click at [353, 1007] on button "Posunout dolů" at bounding box center [409, 1004] width 261 height 43
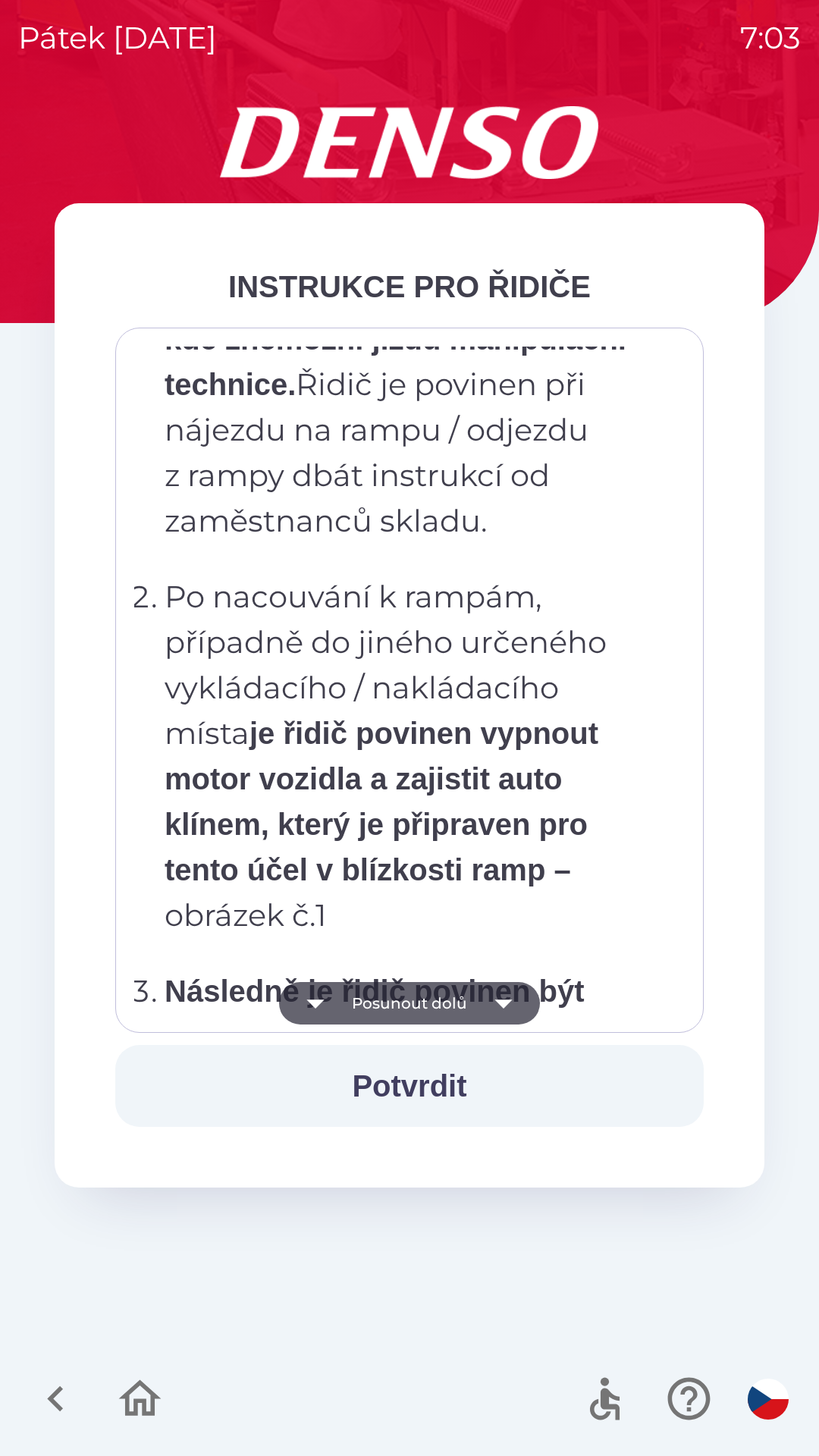
click at [355, 1006] on button "Posunout dolů" at bounding box center [409, 1004] width 261 height 43
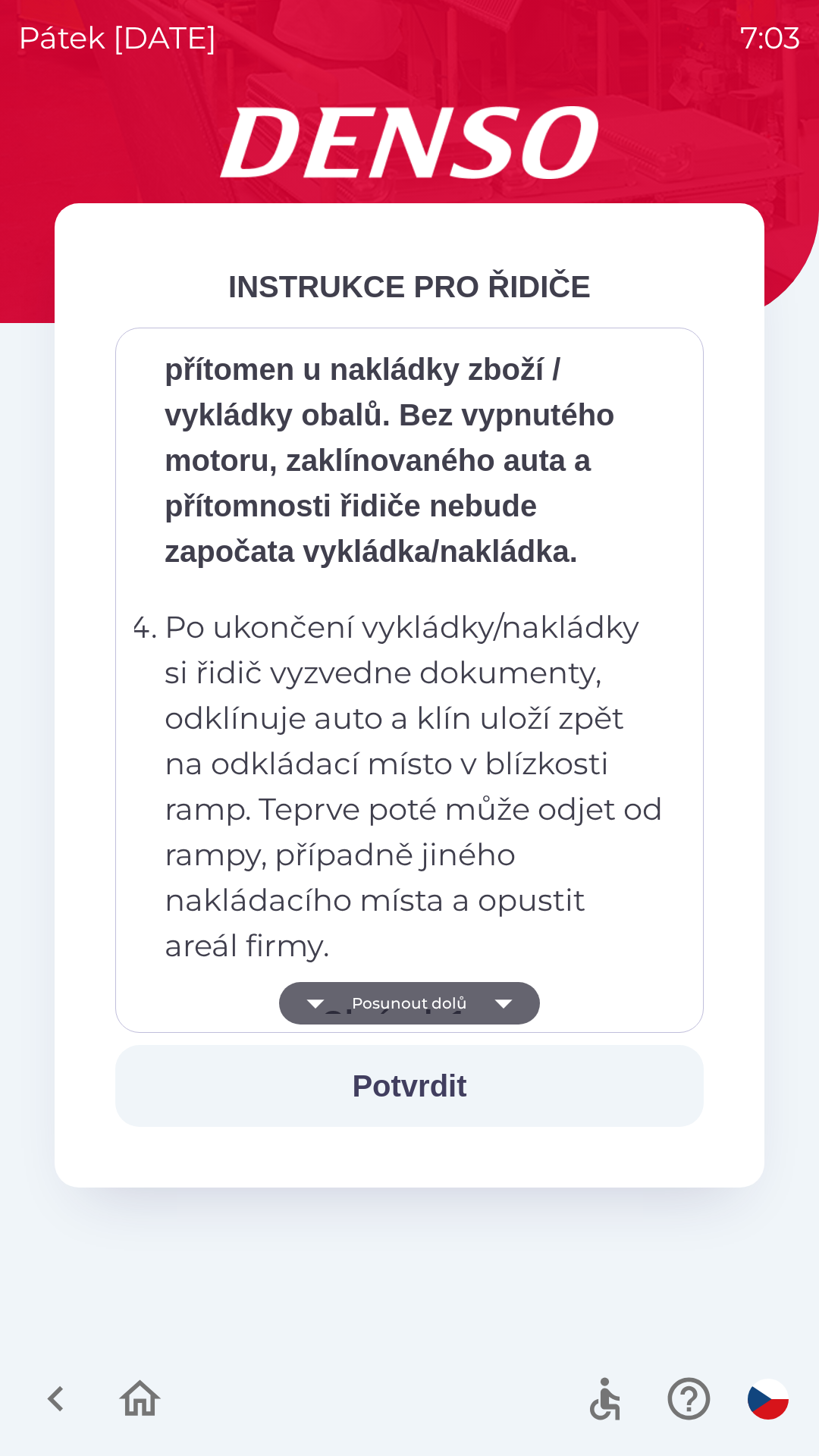
click at [353, 1004] on button "Posunout dolů" at bounding box center [409, 1004] width 261 height 43
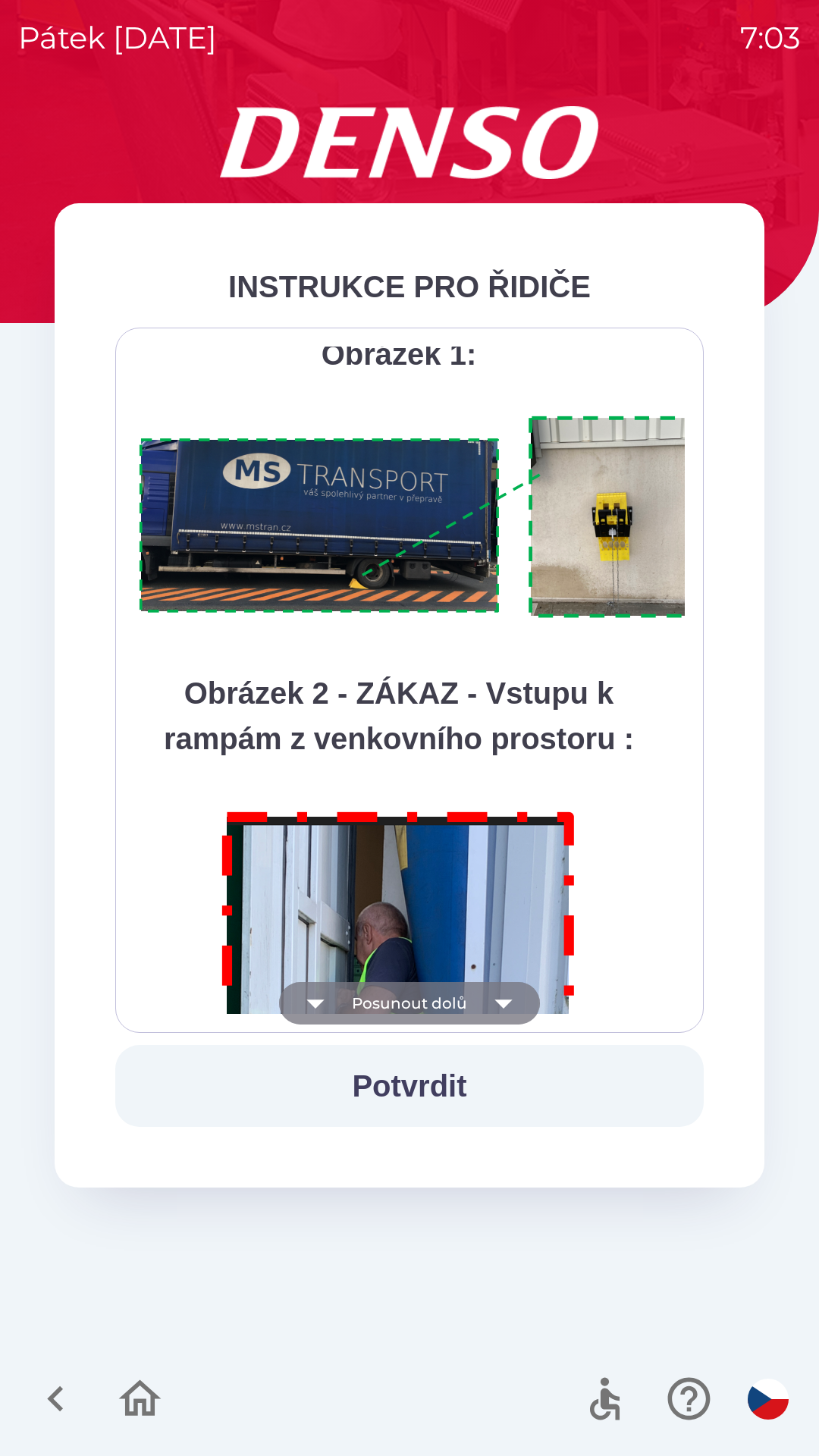
click at [351, 1001] on button "Posunout dolů" at bounding box center [409, 1004] width 261 height 43
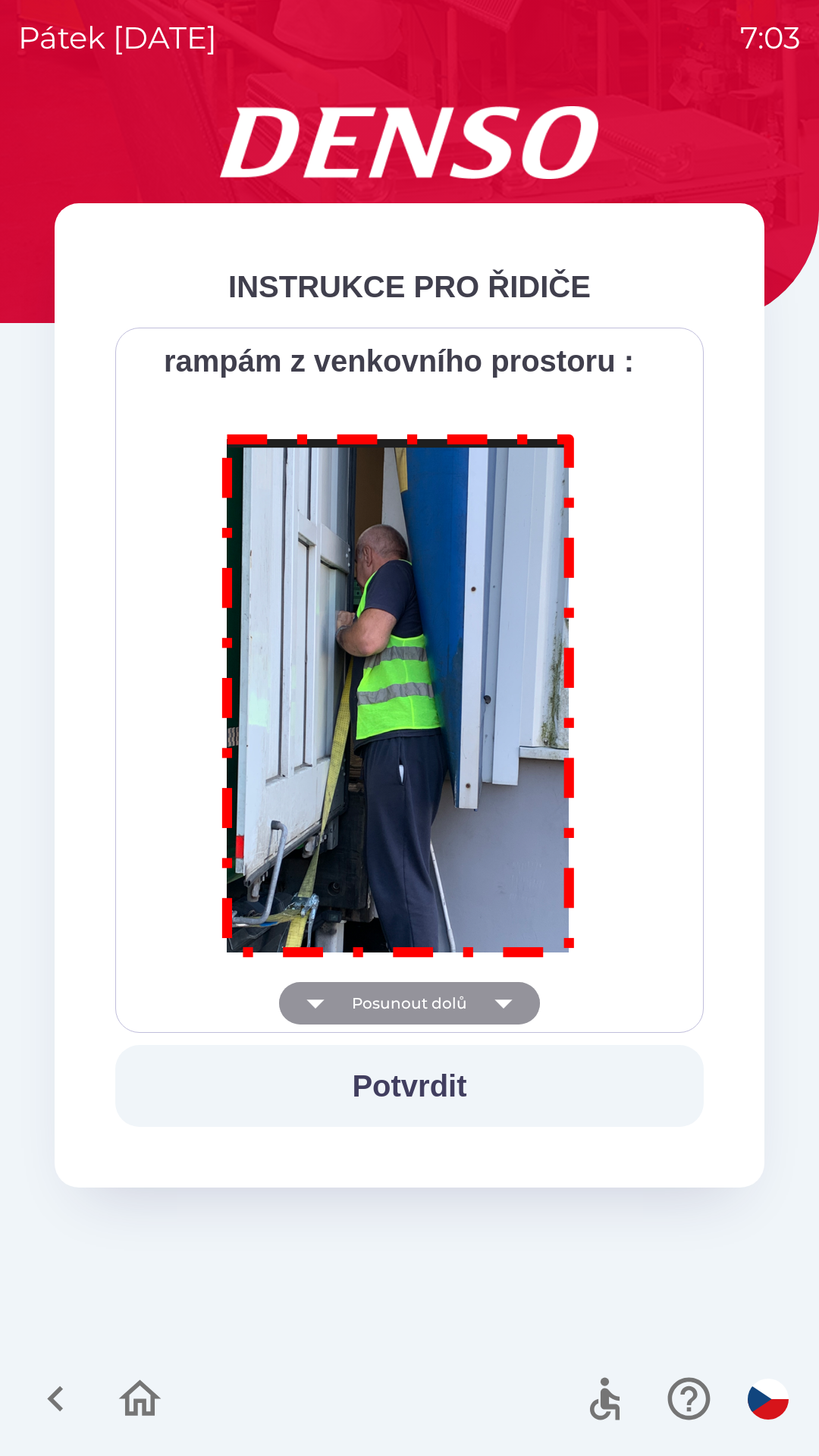
click at [355, 1004] on div "Všichni řidiči přijíždějící do skladu firmy DENSO CZECH s.r.o. jsou po průjezdu…" at bounding box center [409, 680] width 550 height 668
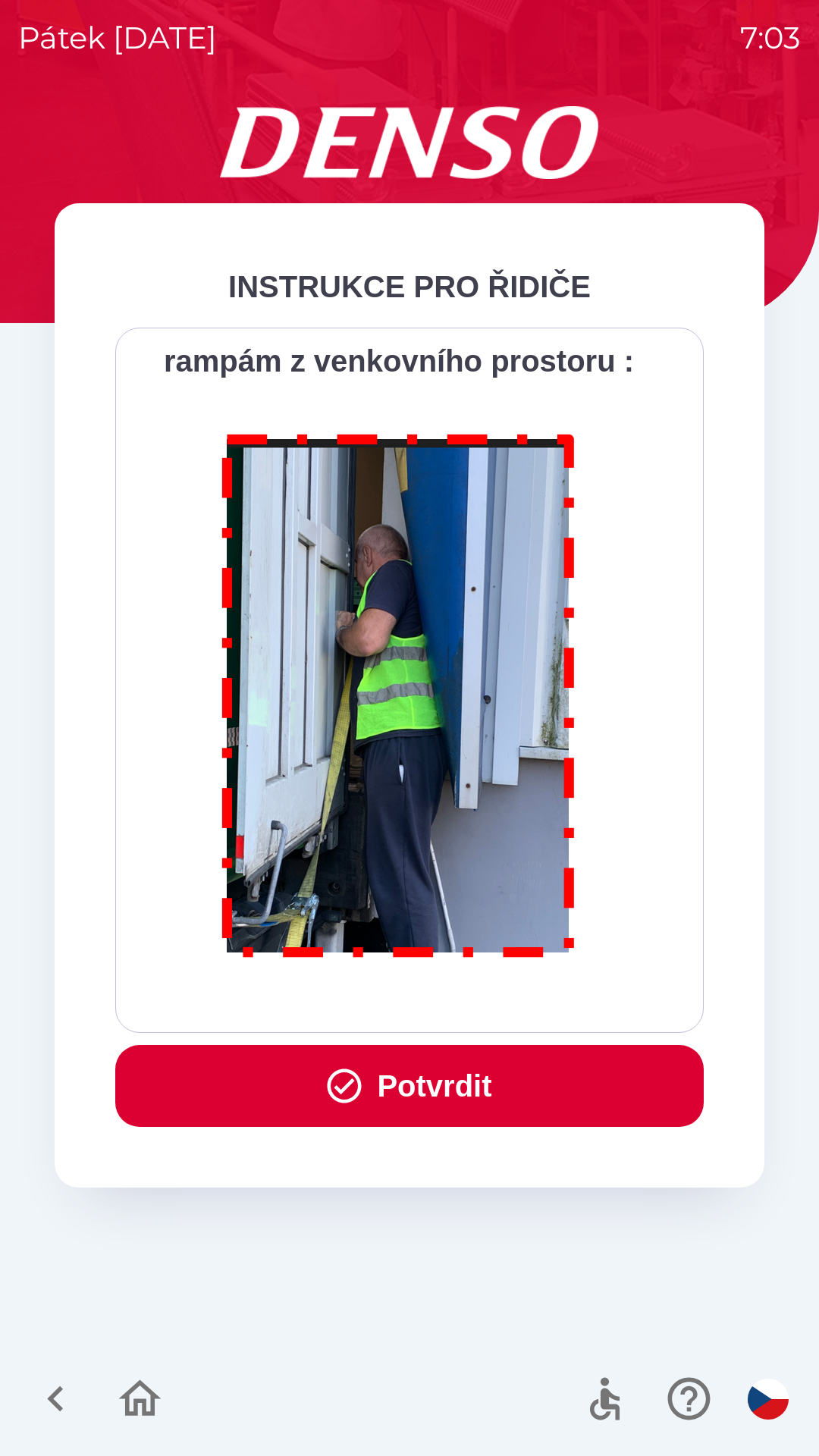
click at [353, 1010] on div "Všichni řidiči přijíždějící do skladu firmy DENSO CZECH s.r.o. jsou po průjezdu…" at bounding box center [409, 680] width 550 height 668
click at [364, 1078] on button "Potvrdit" at bounding box center [410, 1085] width 589 height 82
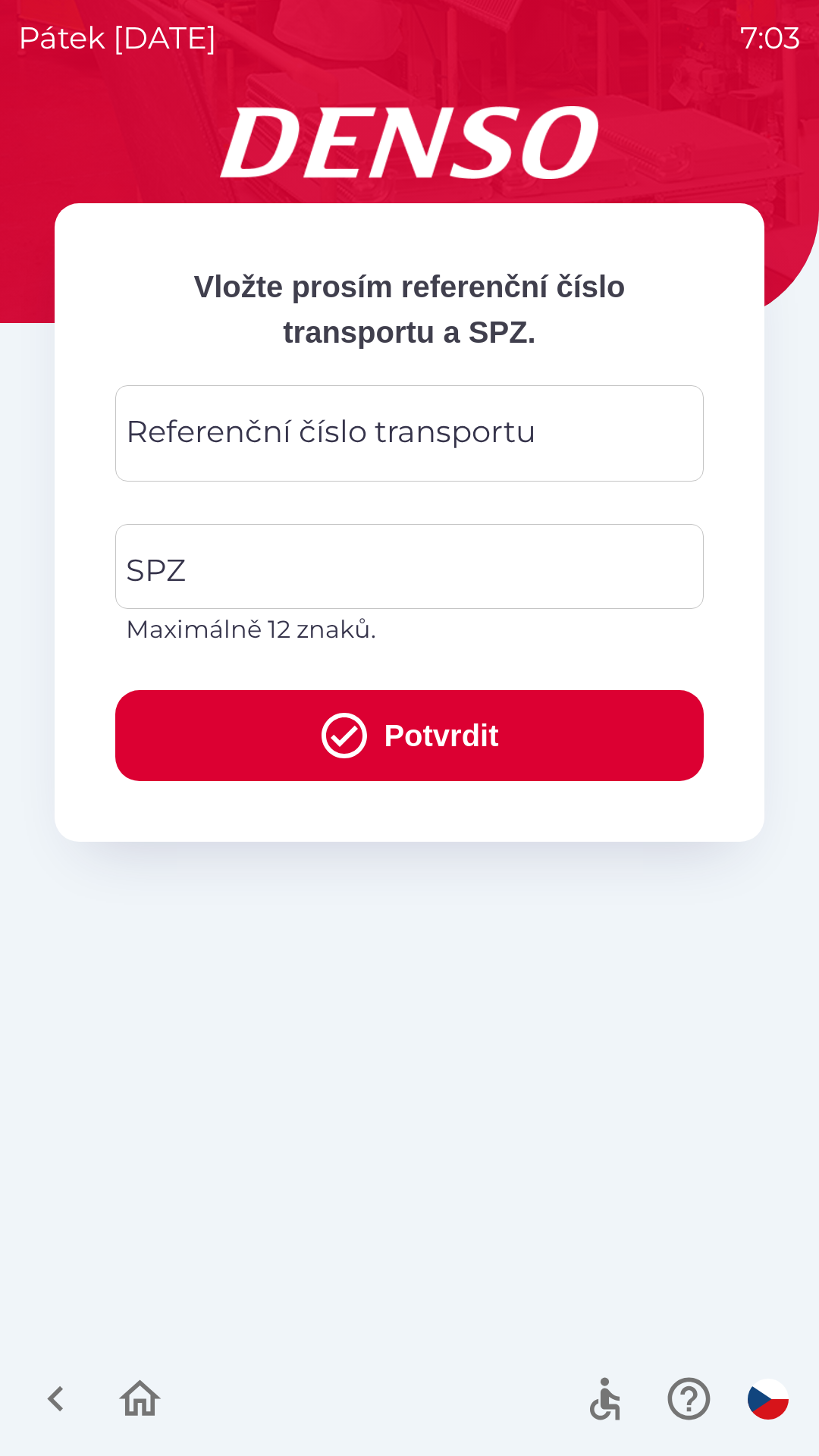
click at [168, 437] on div "Referenční číslo transportu Referenční číslo transportu" at bounding box center [410, 433] width 589 height 96
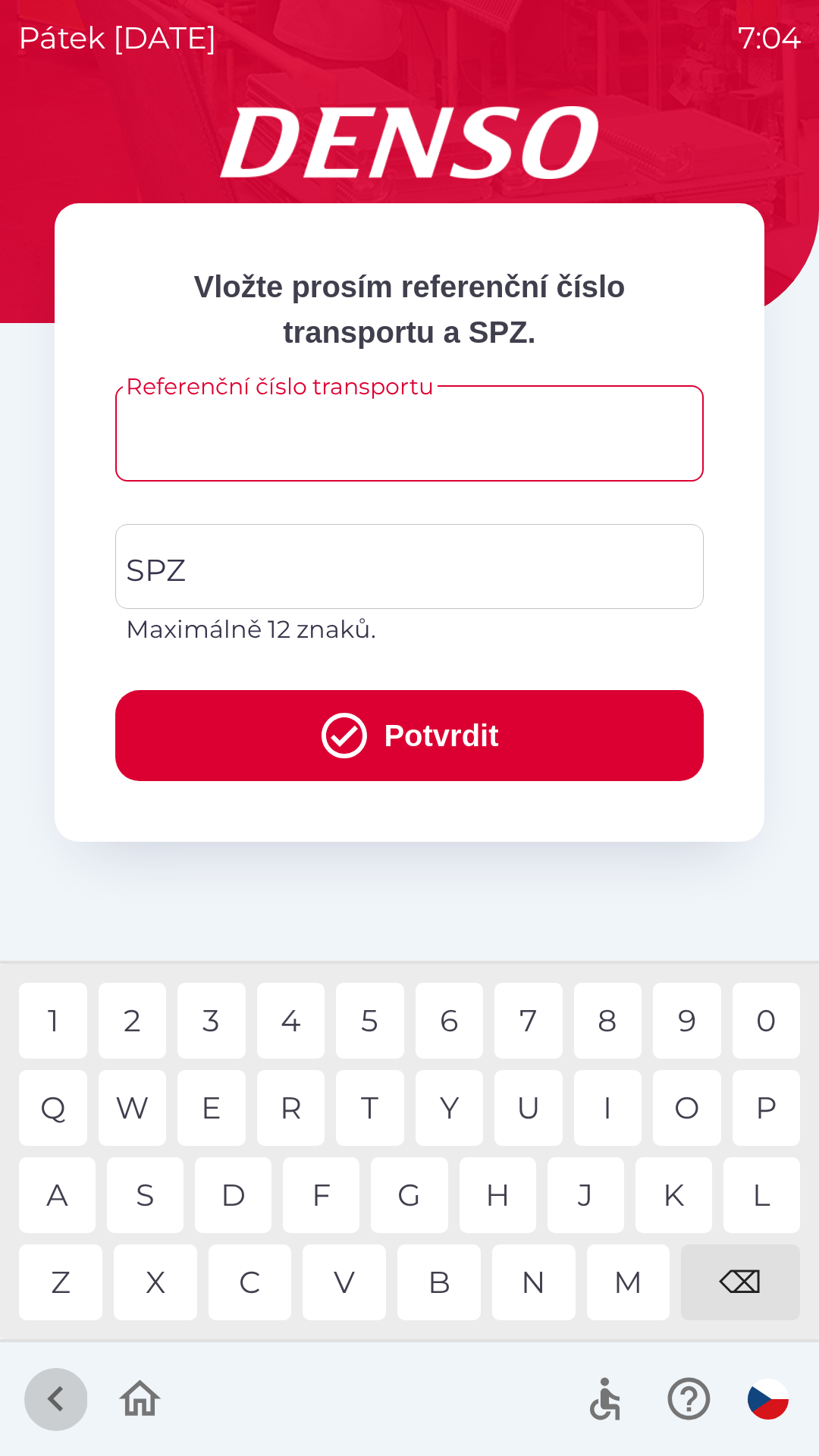
click at [42, 1398] on icon "button" at bounding box center [55, 1398] width 51 height 51
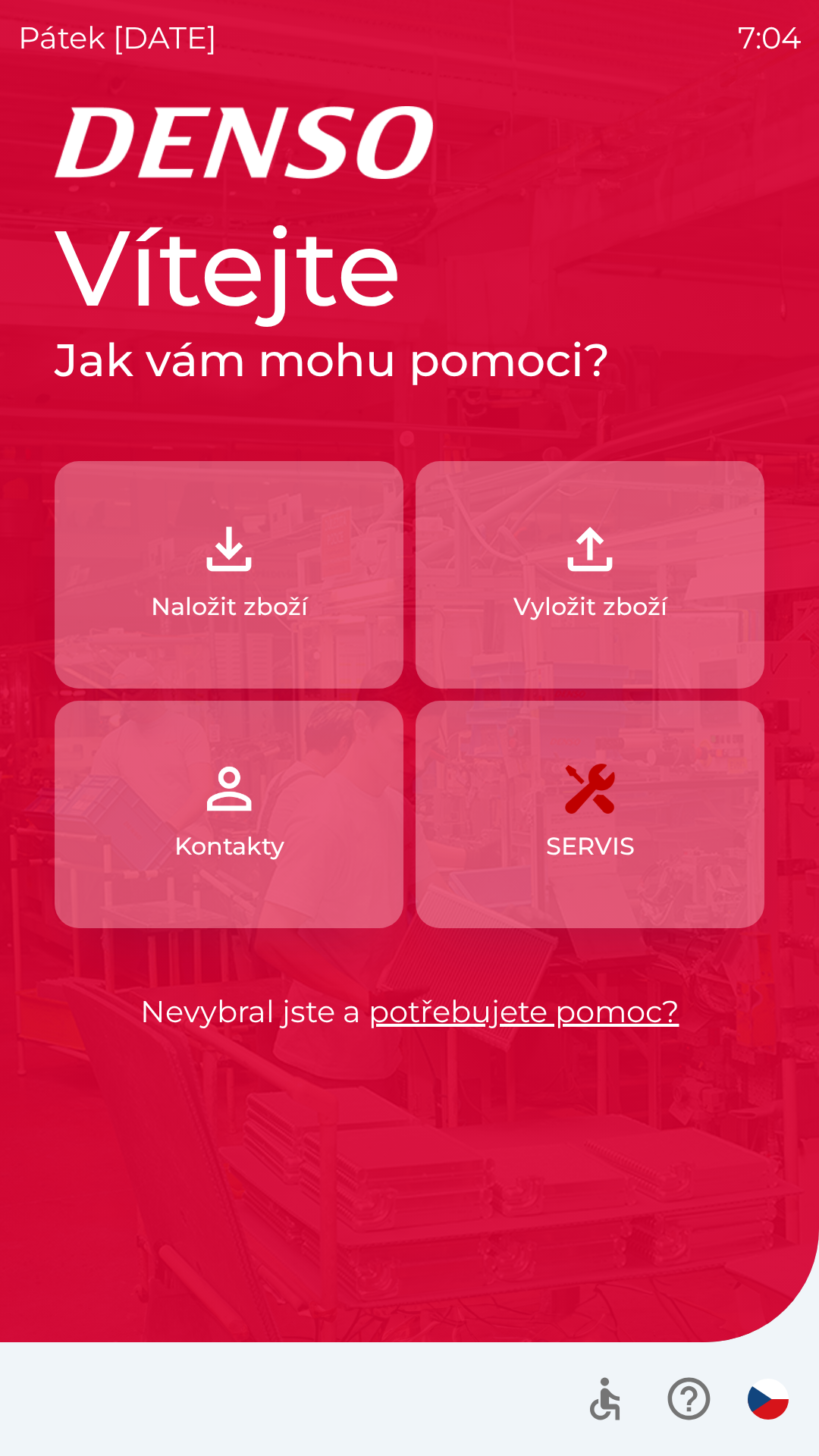
click at [54, 1393] on div at bounding box center [409, 1399] width 819 height 114
click at [197, 585] on button "Naložit zboží" at bounding box center [229, 575] width 349 height 228
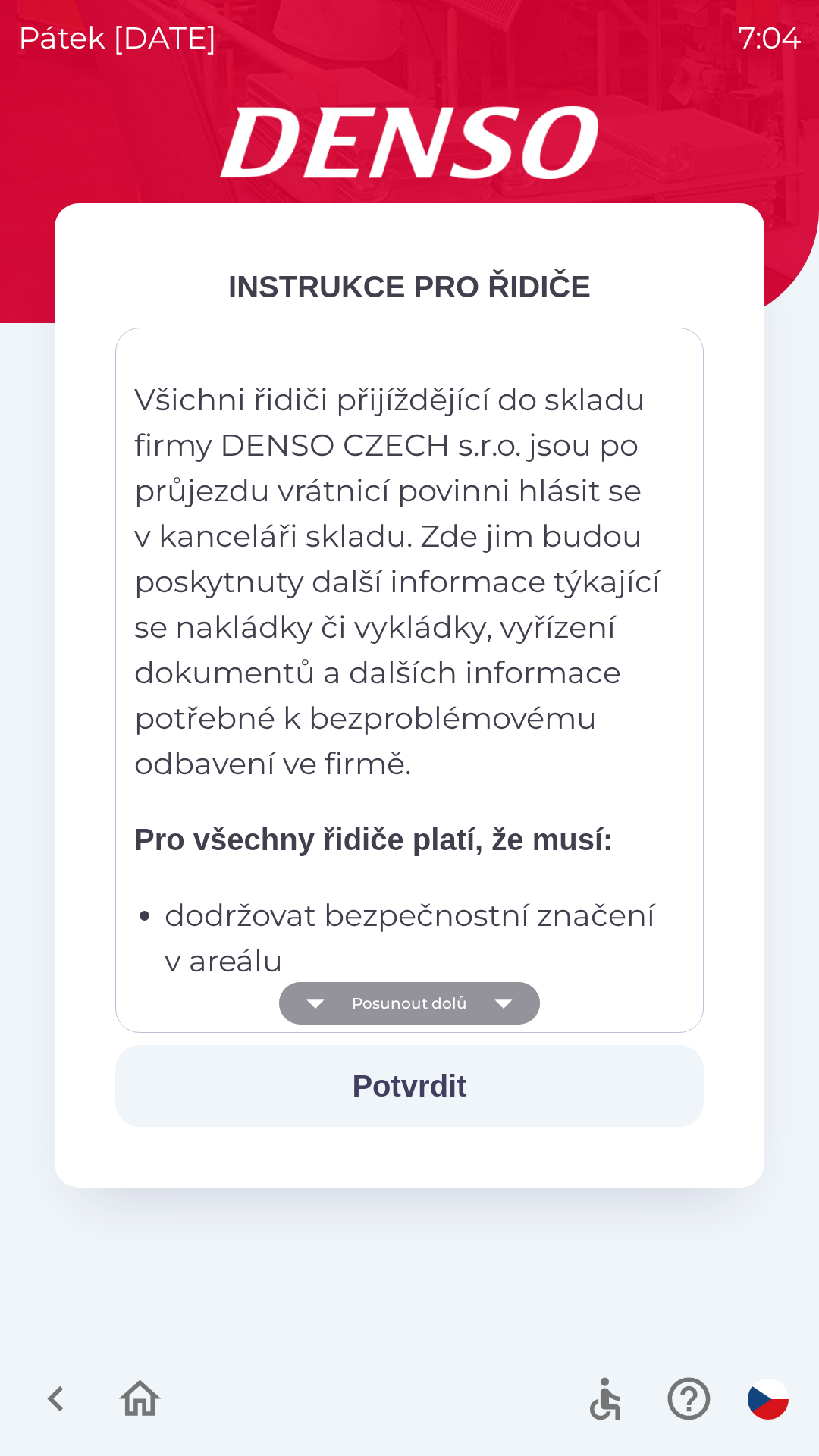
click at [351, 1000] on button "Posunout dolů" at bounding box center [409, 1004] width 261 height 43
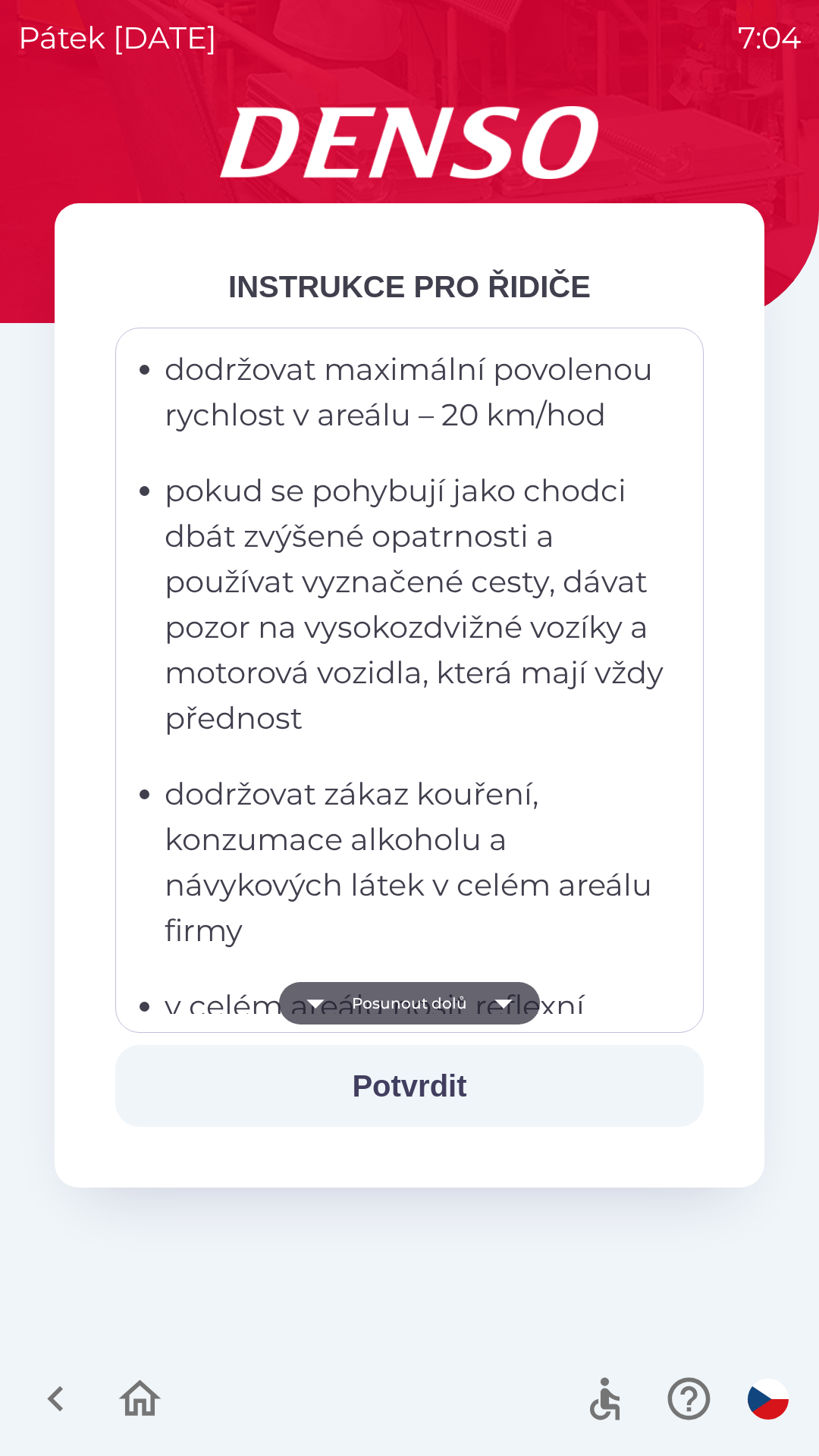
click at [361, 1018] on button "Posunout dolů" at bounding box center [409, 1004] width 261 height 43
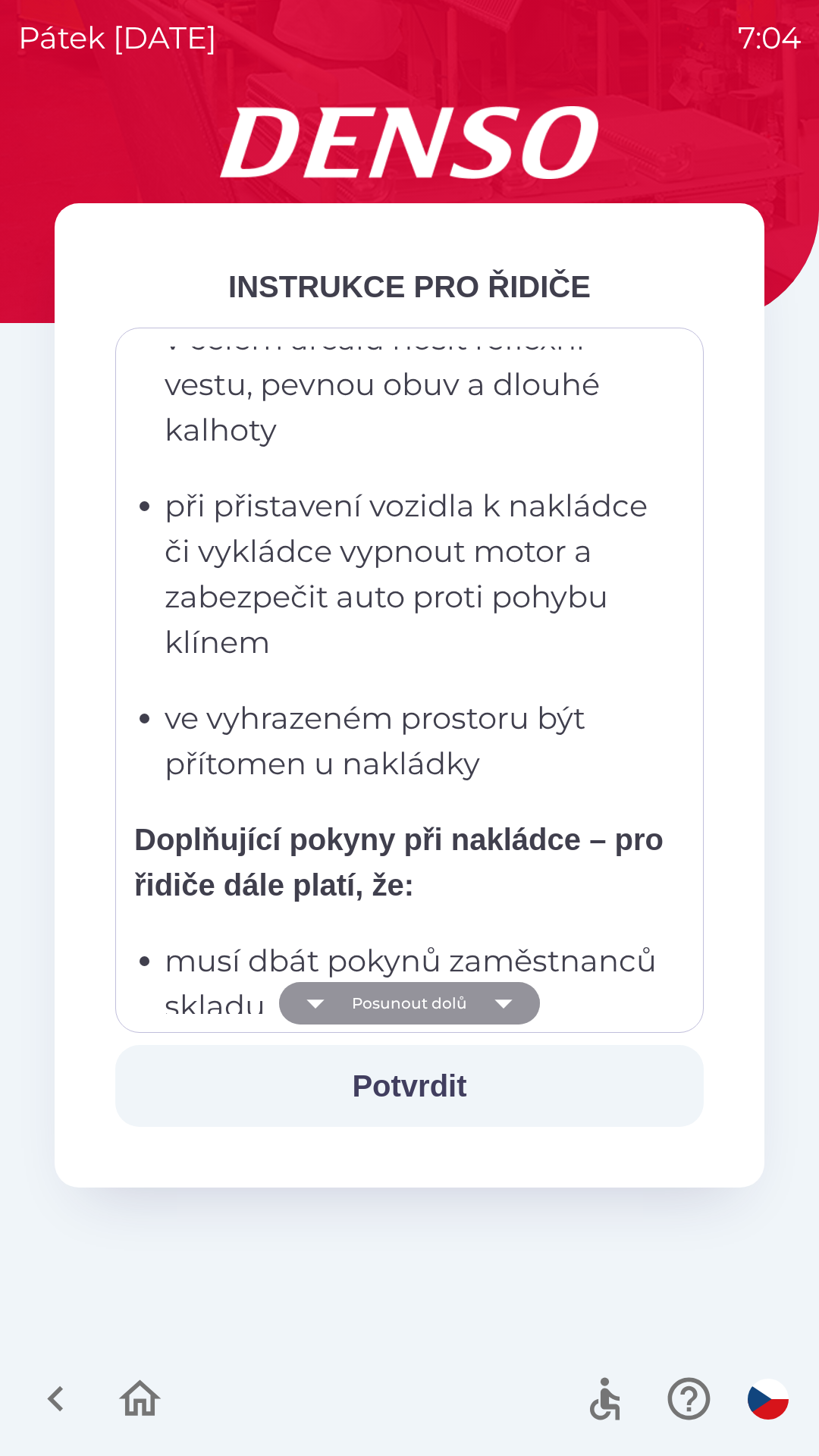
click at [358, 1003] on button "Posunout dolů" at bounding box center [409, 1004] width 261 height 43
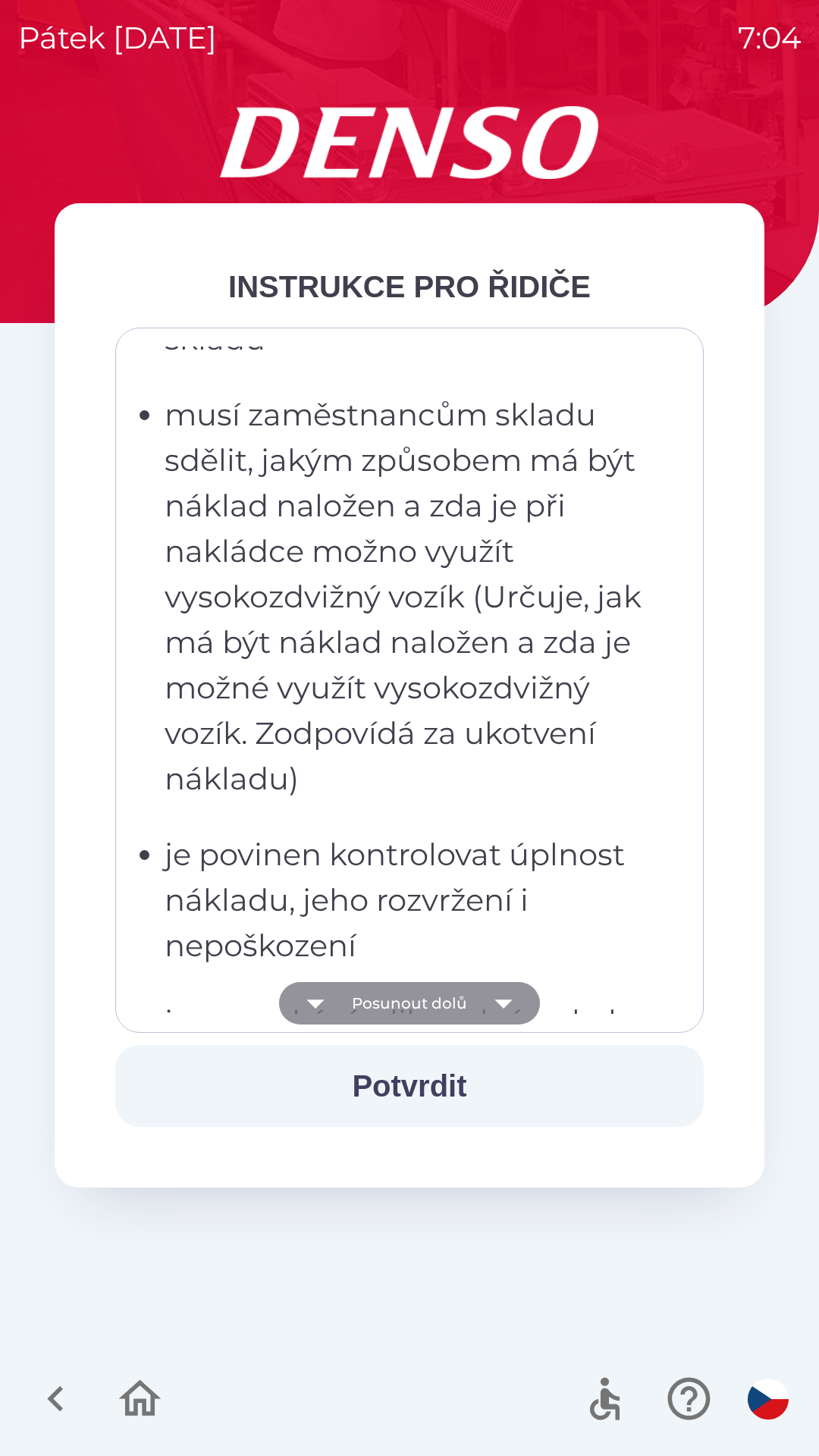
click at [364, 1014] on button "Posunout dolů" at bounding box center [409, 1004] width 261 height 43
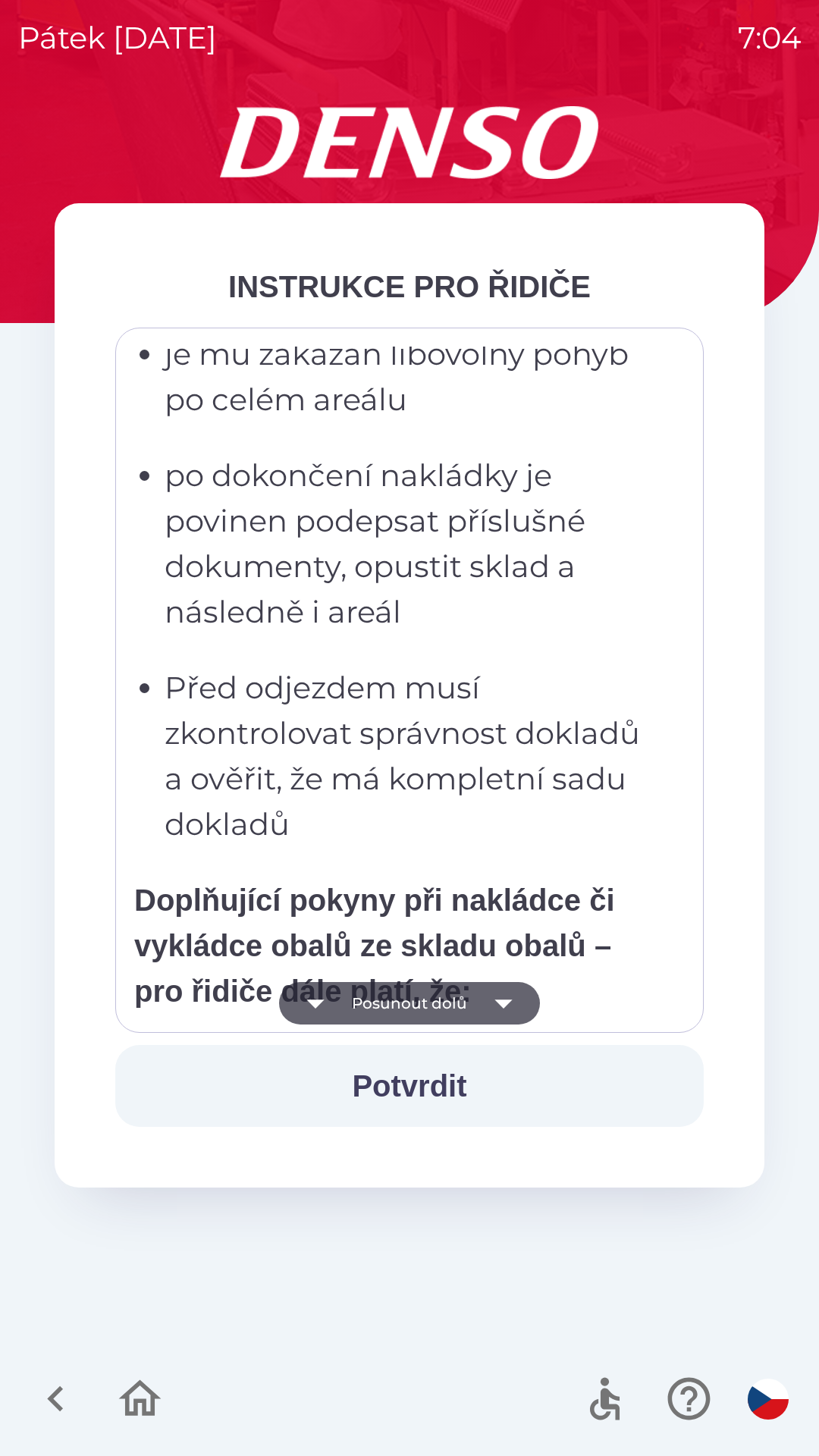
click at [367, 1010] on button "Posunout dolů" at bounding box center [409, 1004] width 261 height 43
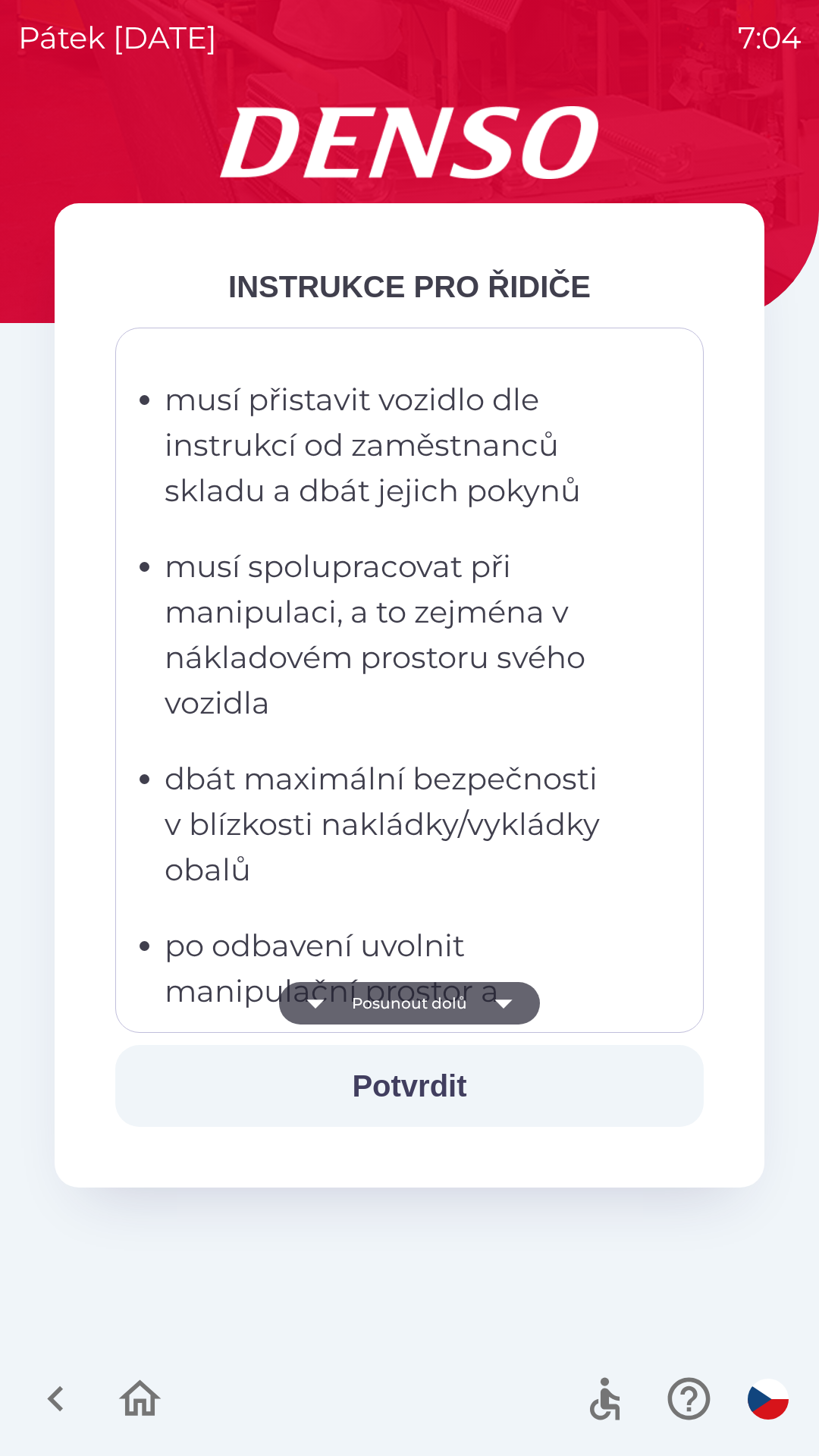
click at [373, 1013] on button "Posunout dolů" at bounding box center [409, 1004] width 261 height 43
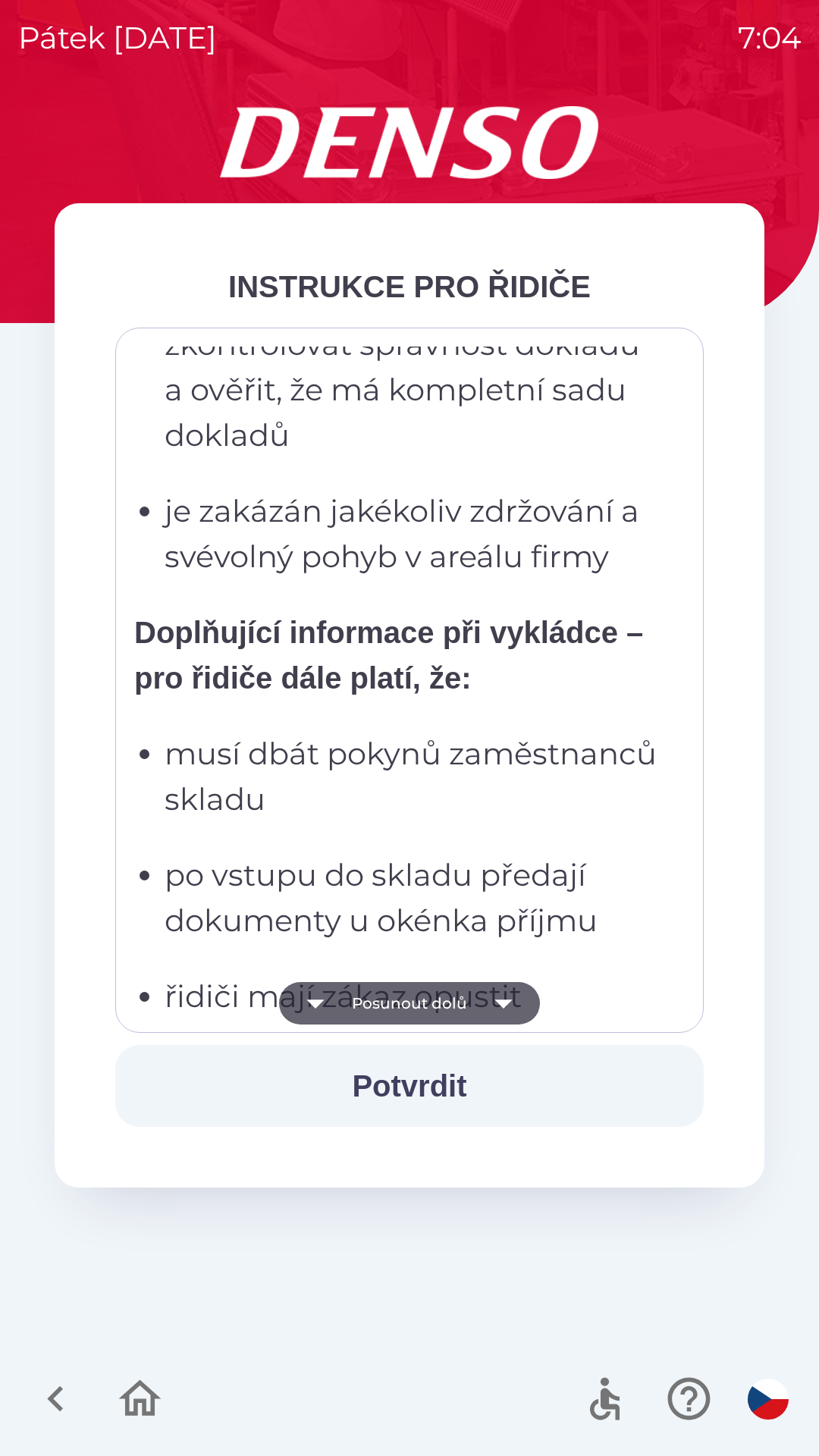
click at [372, 1012] on button "Posunout dolů" at bounding box center [409, 1004] width 261 height 43
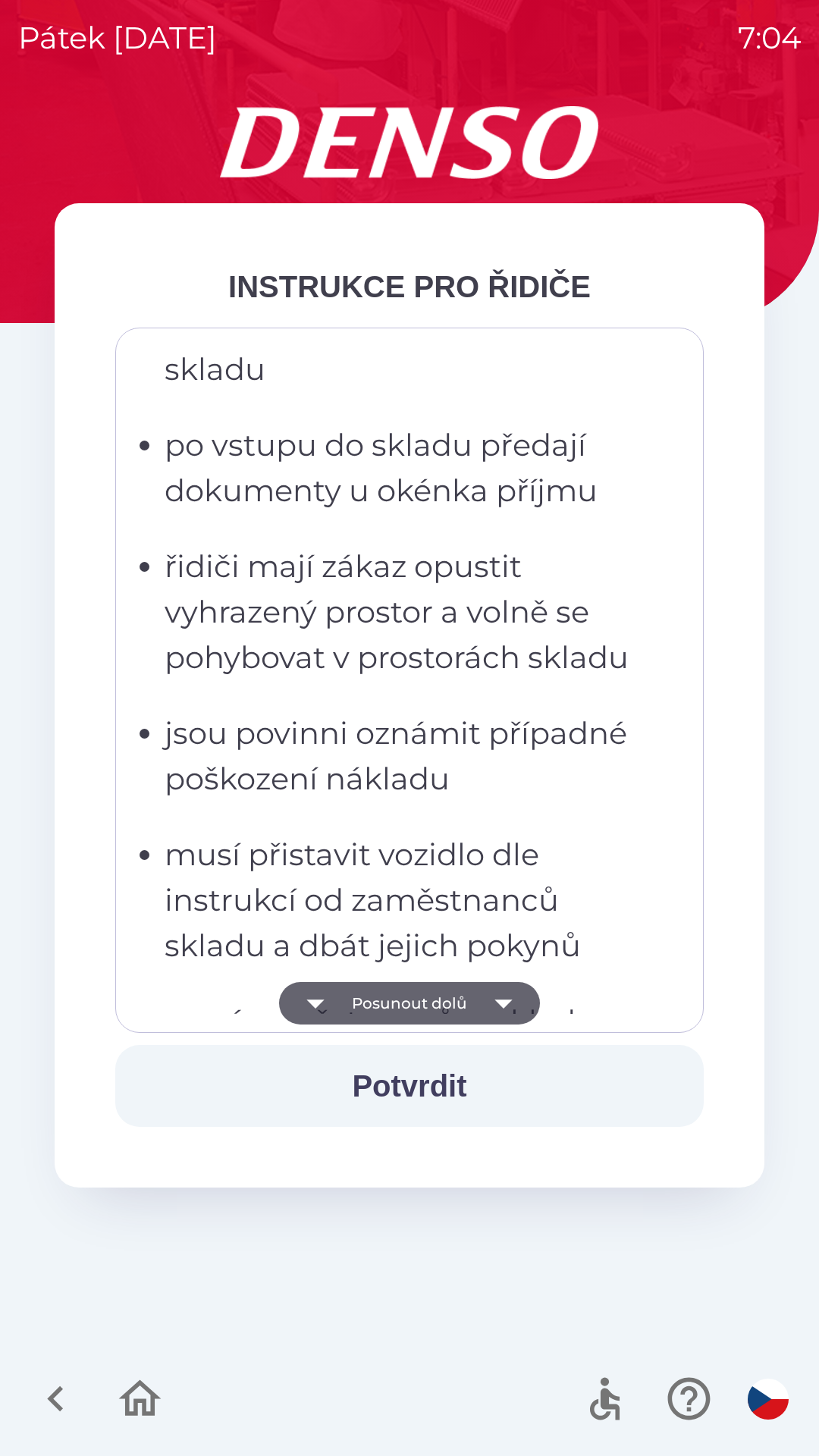
click at [374, 1009] on button "Posunout dolů" at bounding box center [409, 1004] width 261 height 43
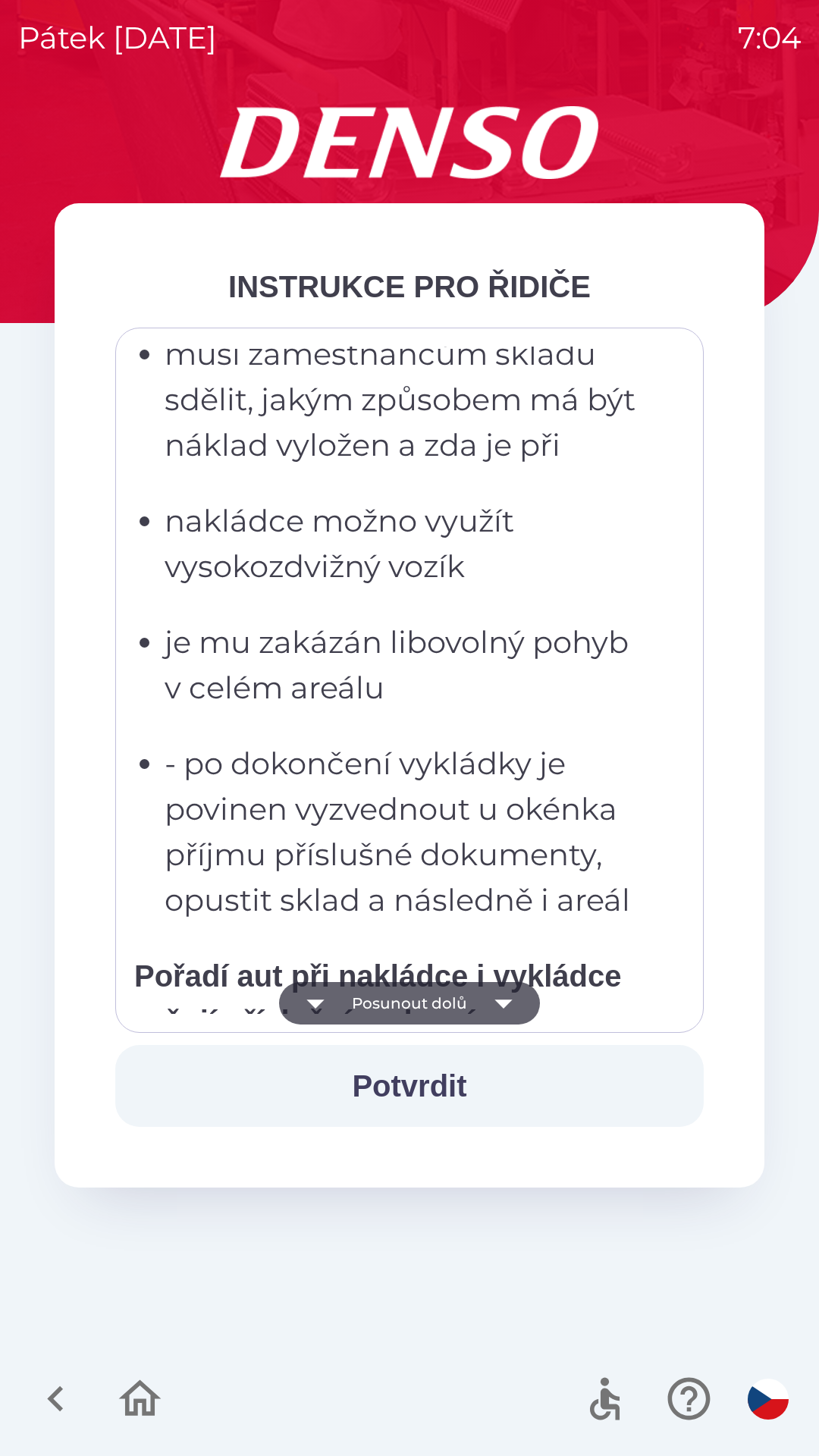
click at [369, 1008] on button "Posunout dolů" at bounding box center [409, 1004] width 261 height 43
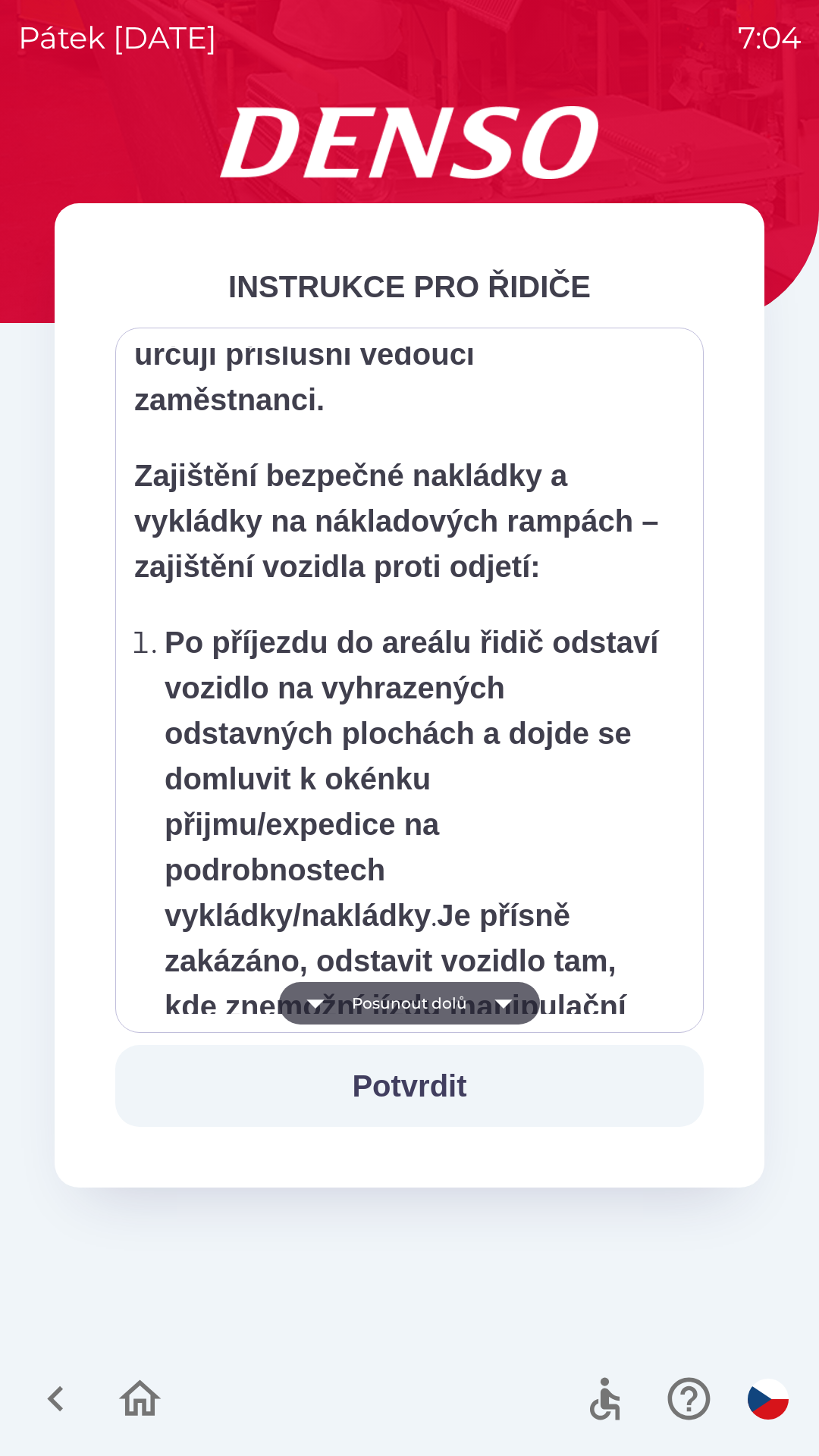
click at [366, 1003] on button "Posunout dolů" at bounding box center [409, 1004] width 261 height 43
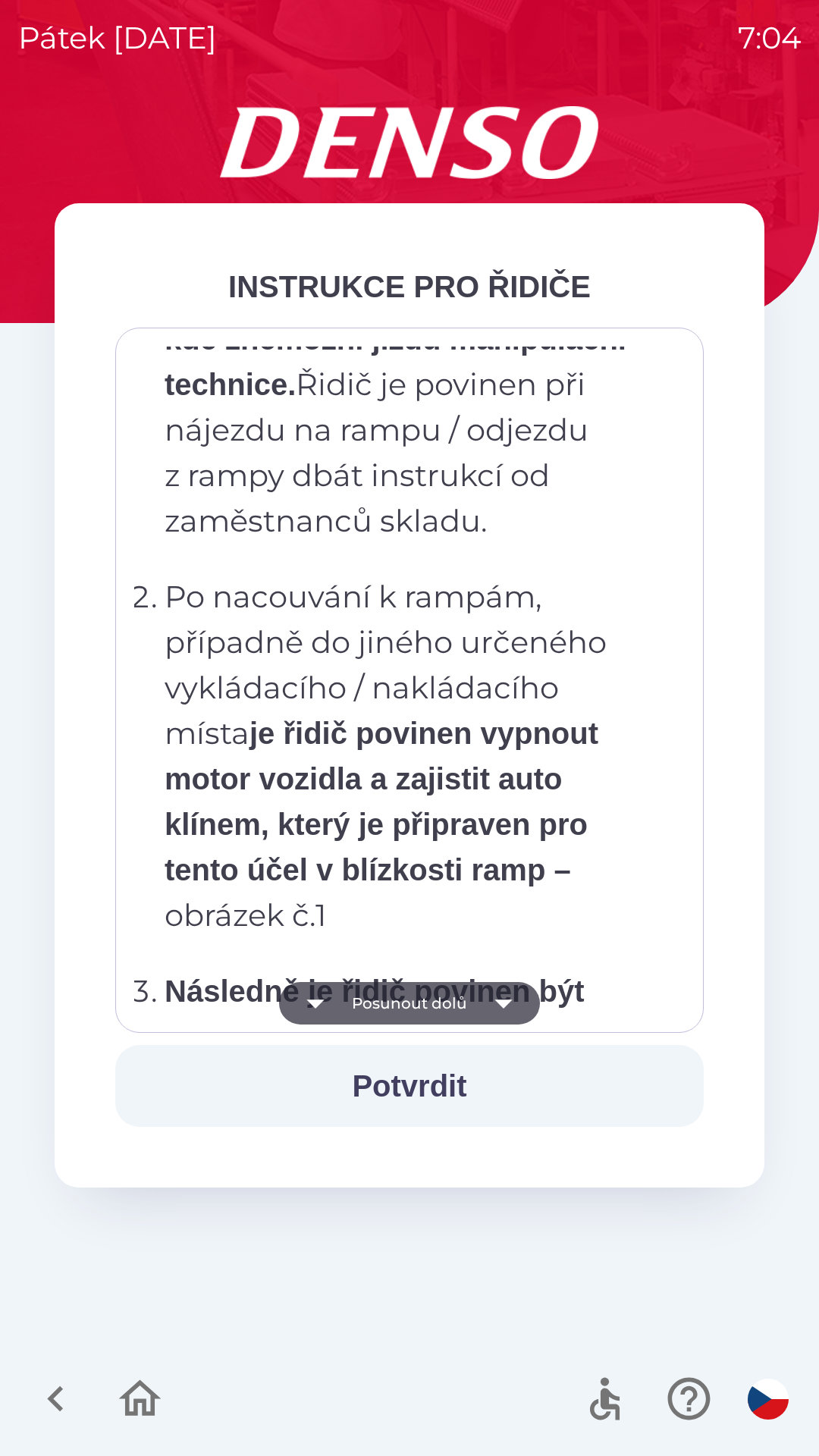
click at [374, 1008] on button "Posunout dolů" at bounding box center [409, 1004] width 261 height 43
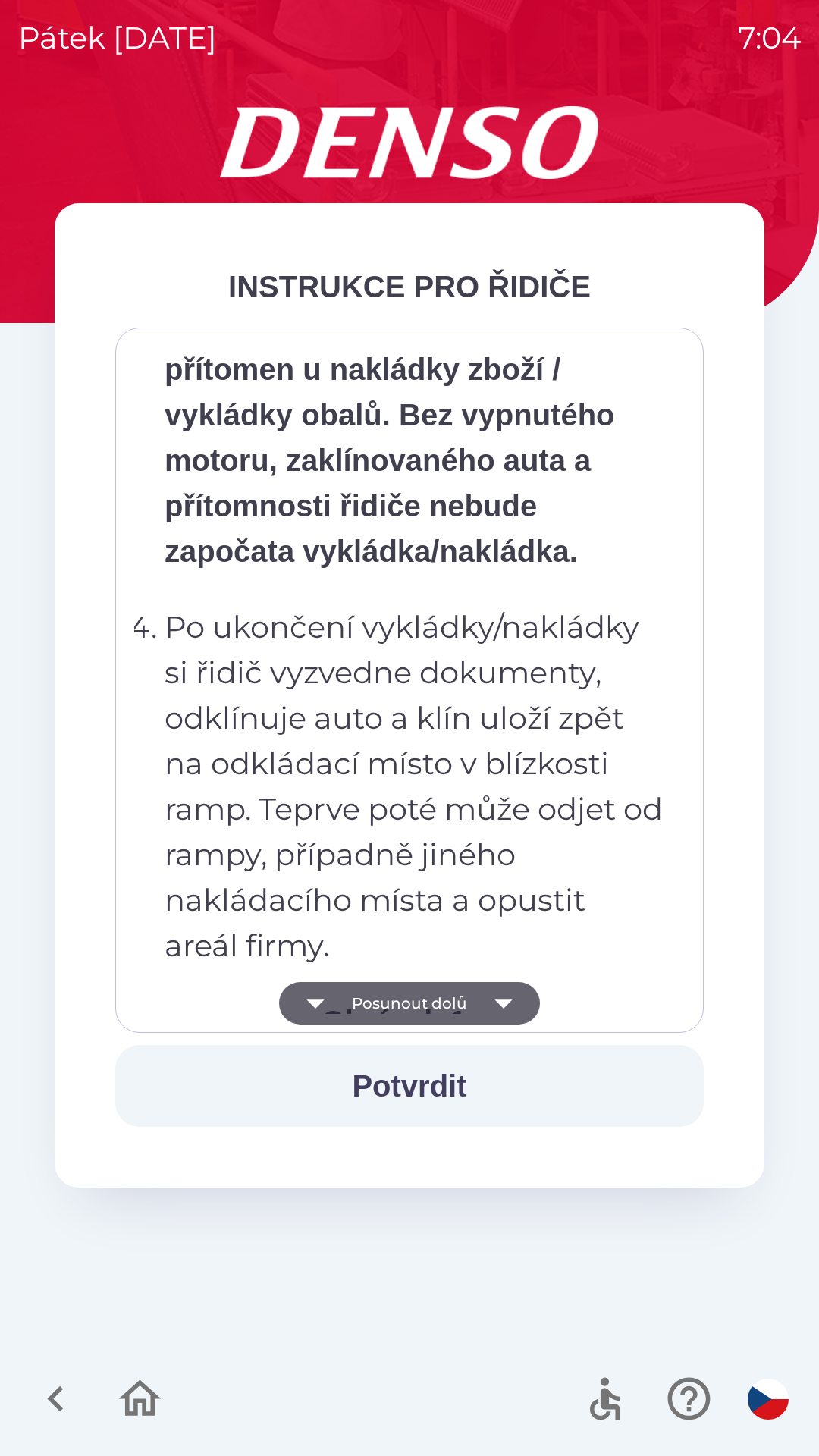
click at [378, 1008] on button "Posunout dolů" at bounding box center [409, 1004] width 261 height 43
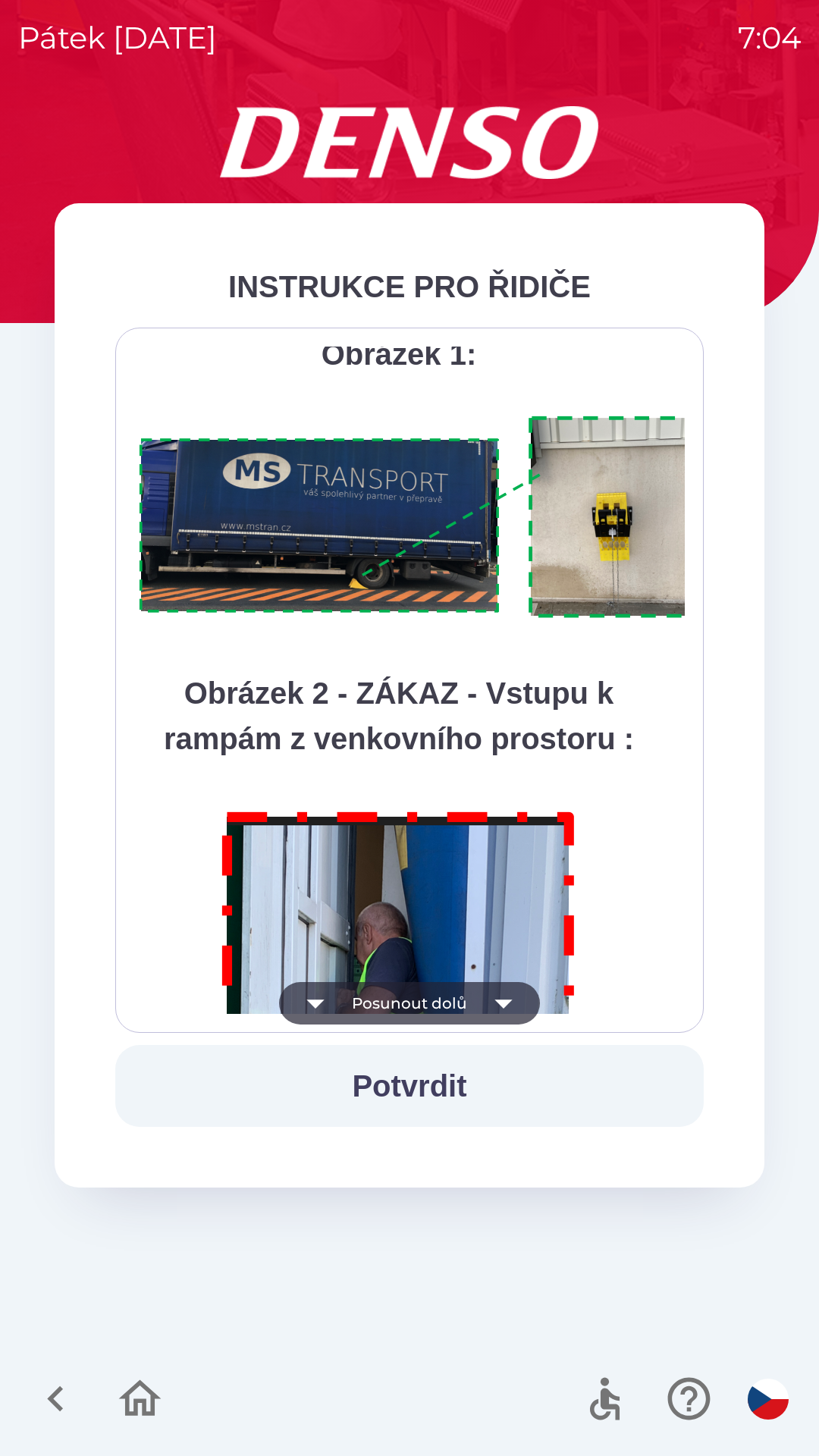
click at [375, 1005] on button "Posunout dolů" at bounding box center [409, 1004] width 261 height 43
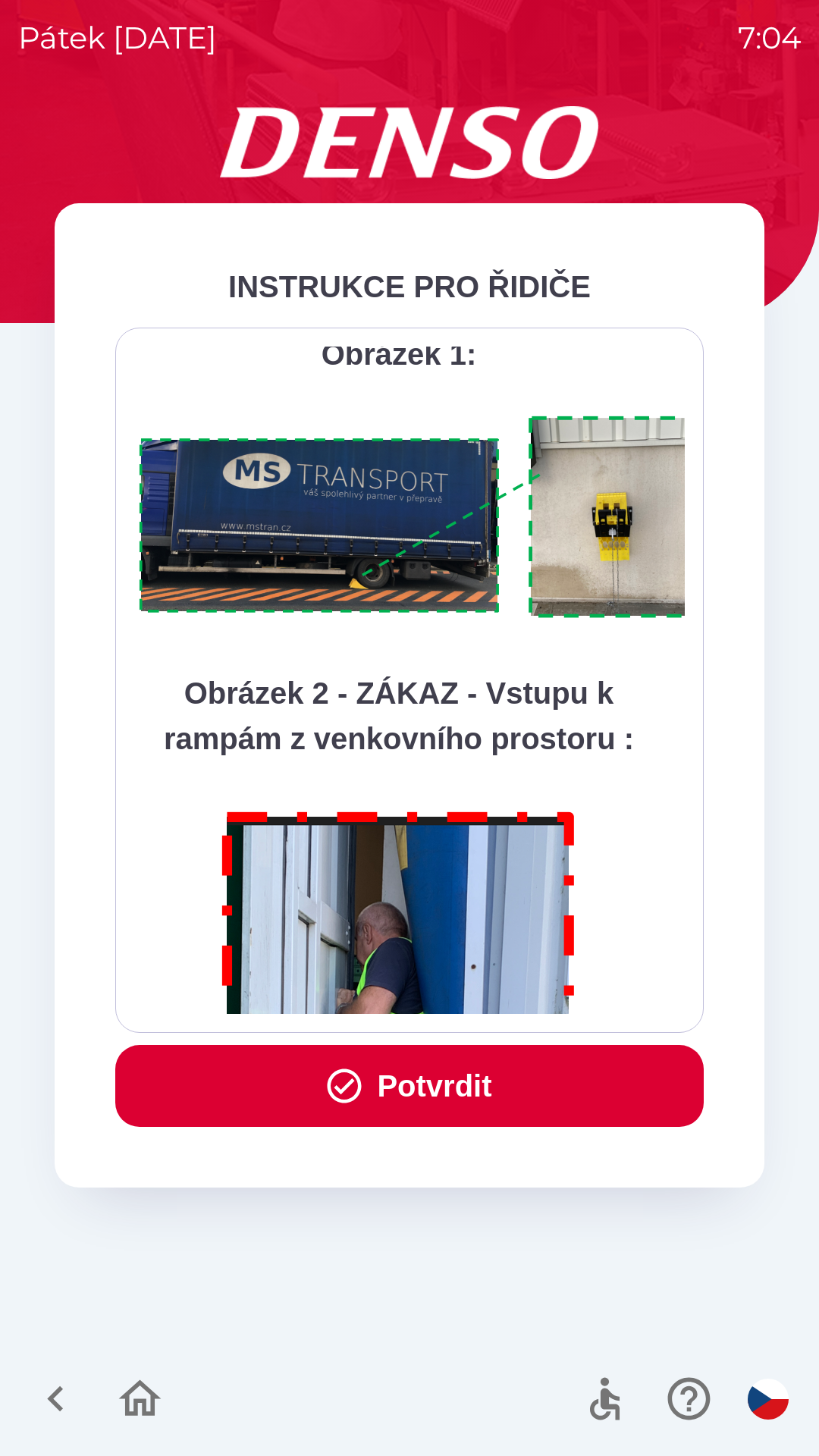
scroll to position [8521, 0]
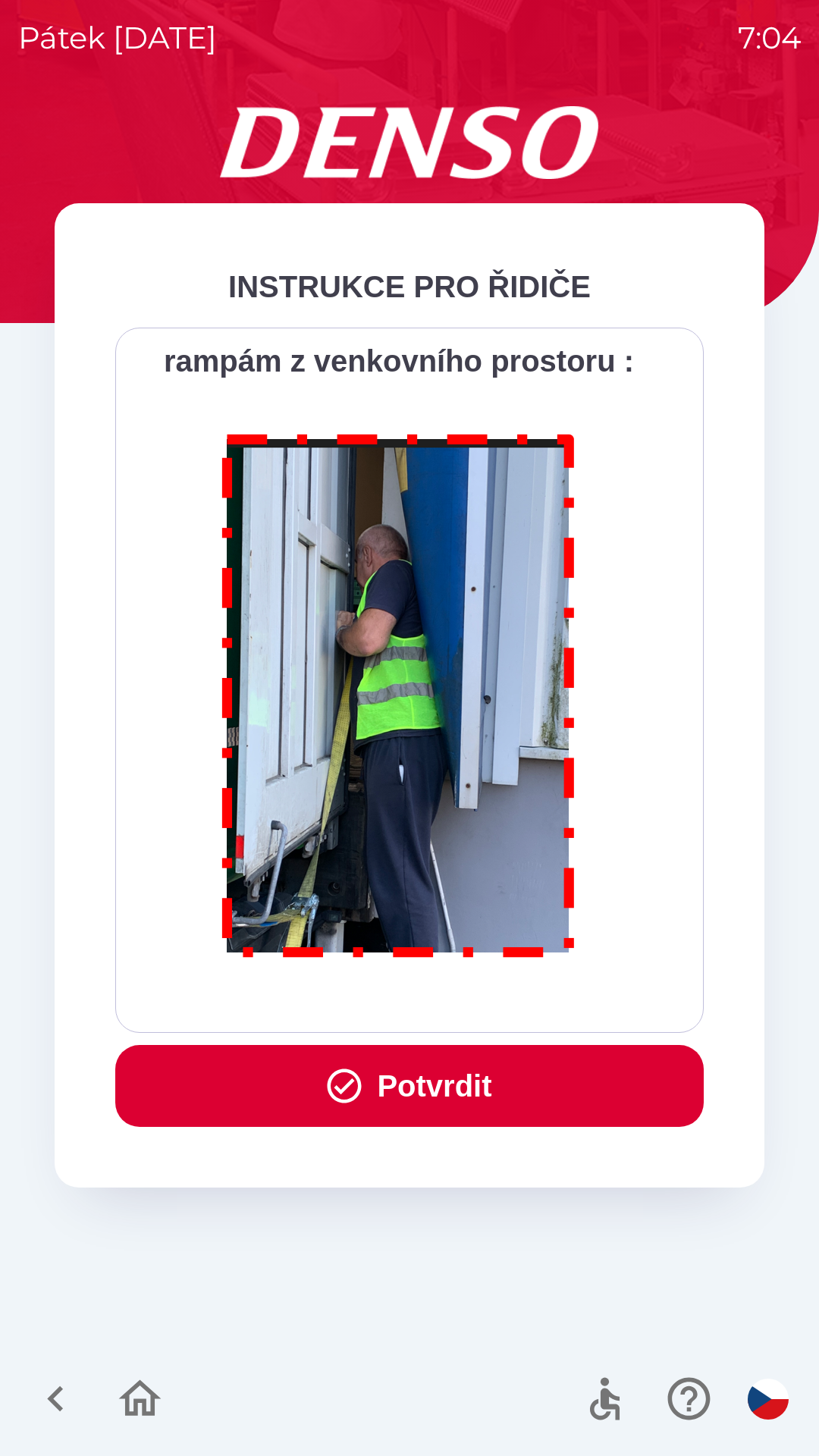
click at [381, 1017] on div "Všichni řidiči přijíždějící do skladu firmy DENSO CZECH s.r.o. jsou po průjezdu…" at bounding box center [410, 679] width 589 height 705
click at [381, 1077] on button "Potvrdit" at bounding box center [410, 1085] width 589 height 82
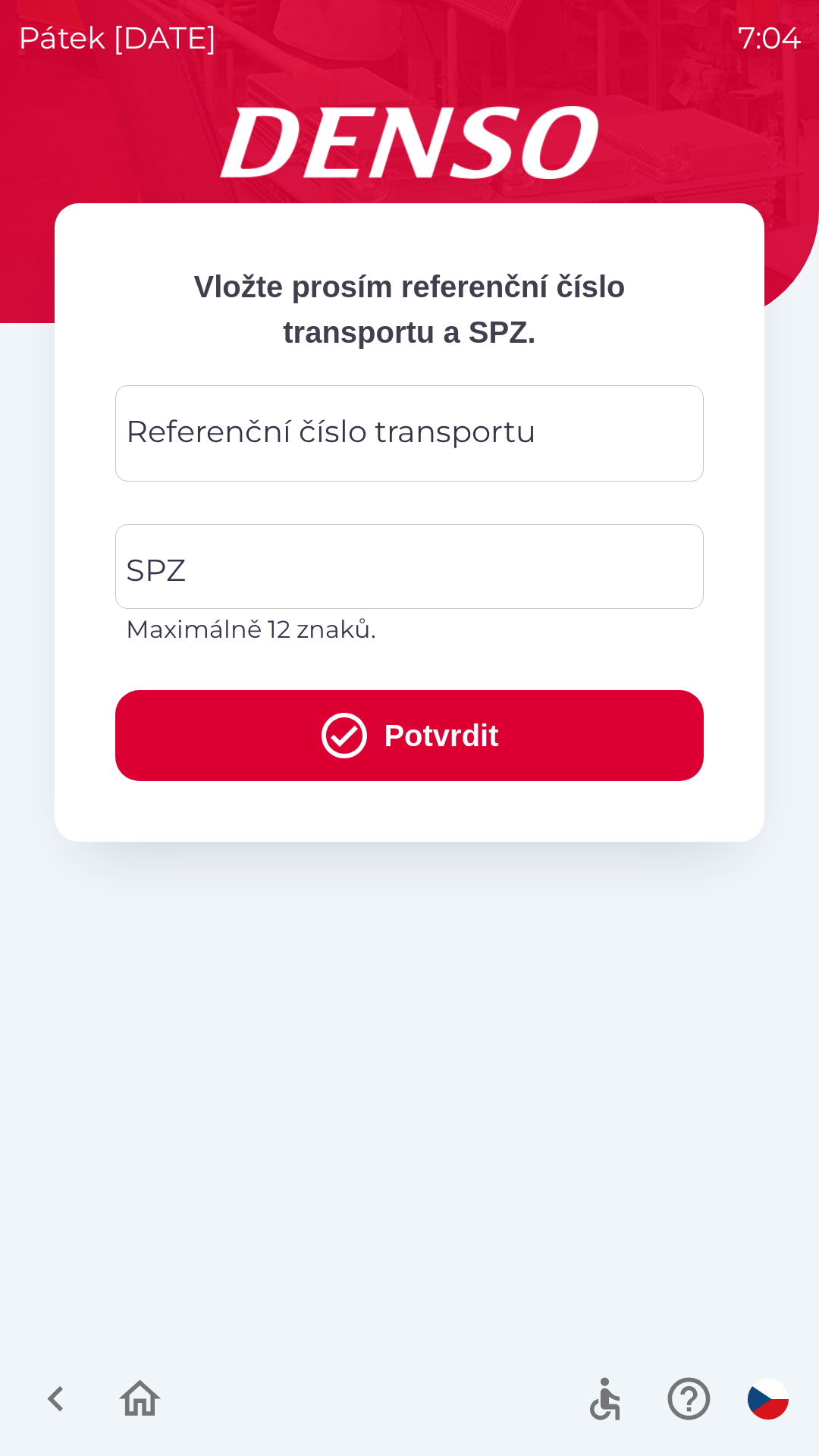
click at [154, 441] on div "Referenční číslo transportu Referenční číslo transportu" at bounding box center [410, 433] width 589 height 96
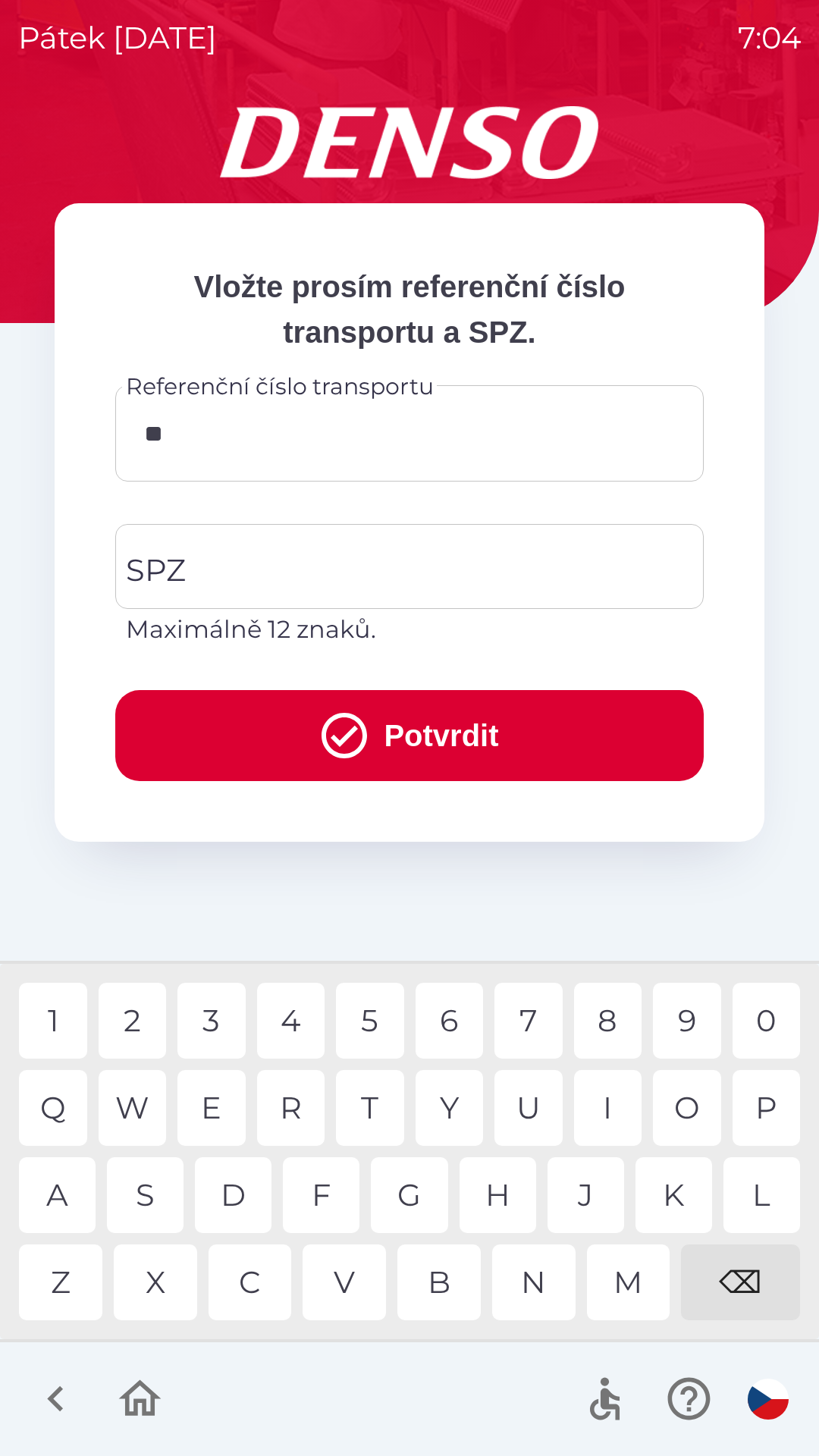
click at [528, 1027] on div "7" at bounding box center [528, 1020] width 68 height 76
click at [287, 1023] on div "4" at bounding box center [291, 1020] width 68 height 76
click at [681, 1019] on div "9" at bounding box center [687, 1020] width 68 height 76
click at [210, 1027] on div "3" at bounding box center [212, 1020] width 68 height 76
click at [201, 1021] on div "3" at bounding box center [212, 1020] width 68 height 76
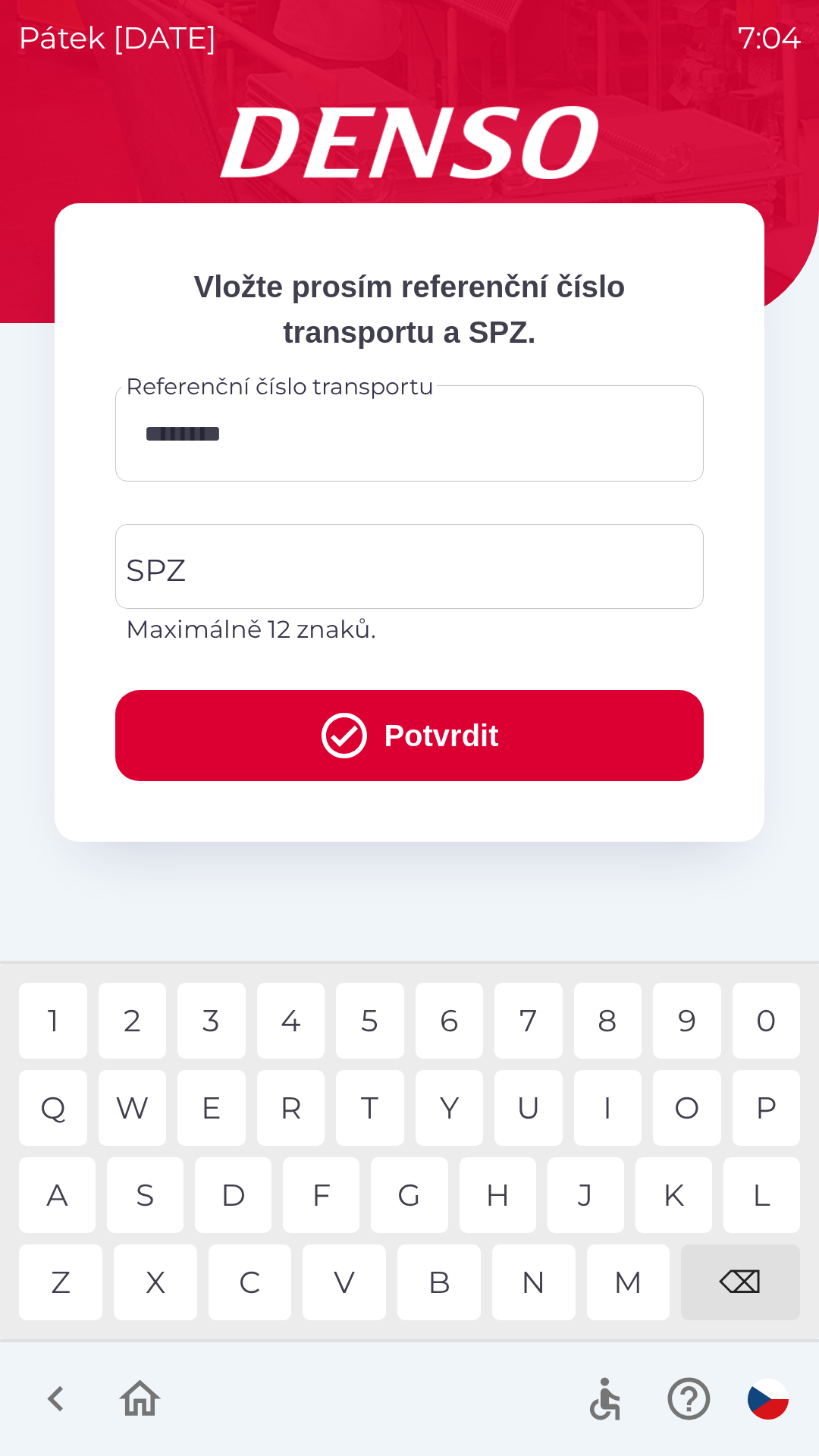
type input "*********"
click at [156, 570] on div "SPZ SPZ Maximálně 12 znaků." at bounding box center [410, 585] width 589 height 124
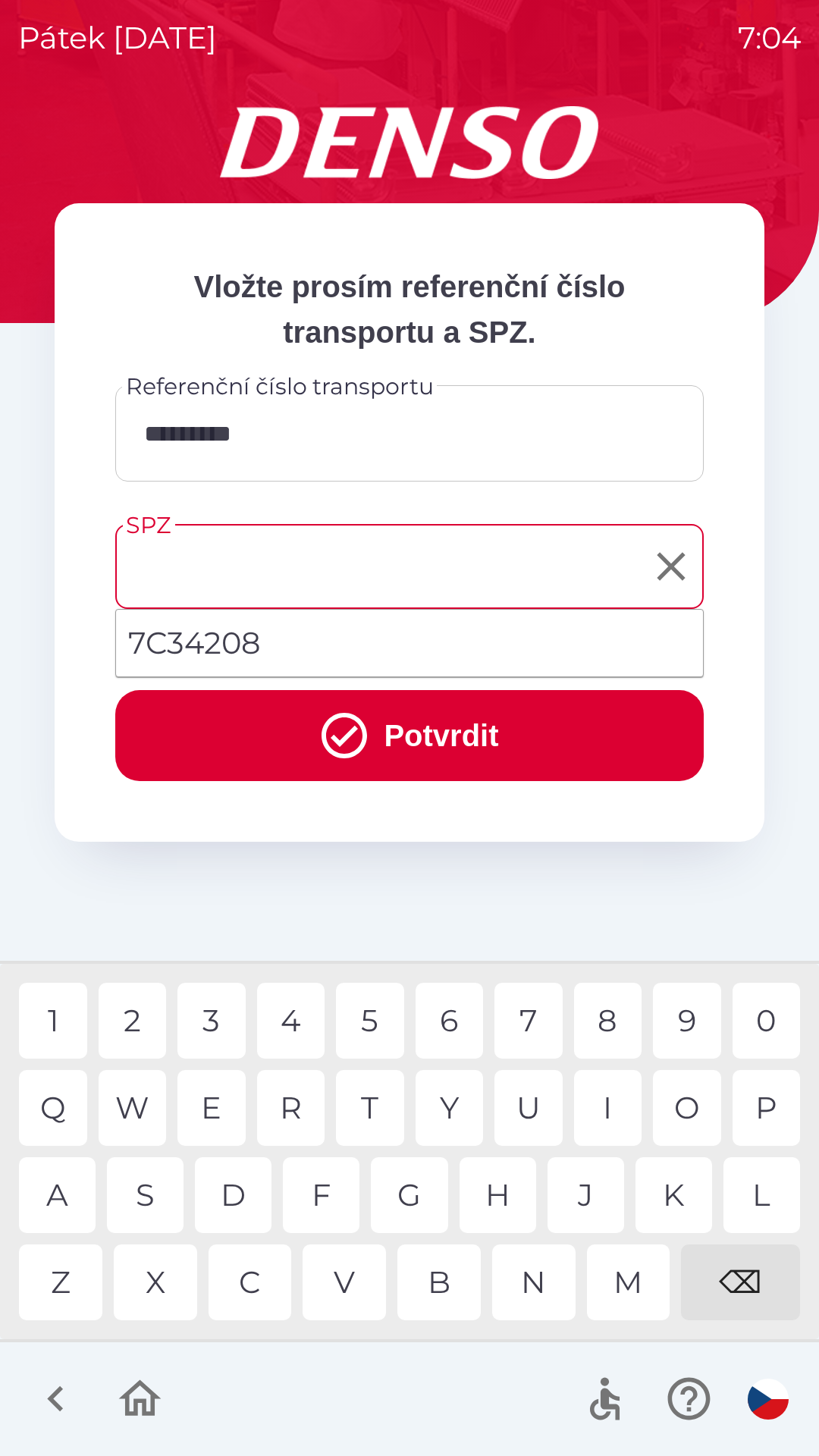
click at [152, 636] on li "7C34208" at bounding box center [410, 643] width 587 height 54
type input "*******"
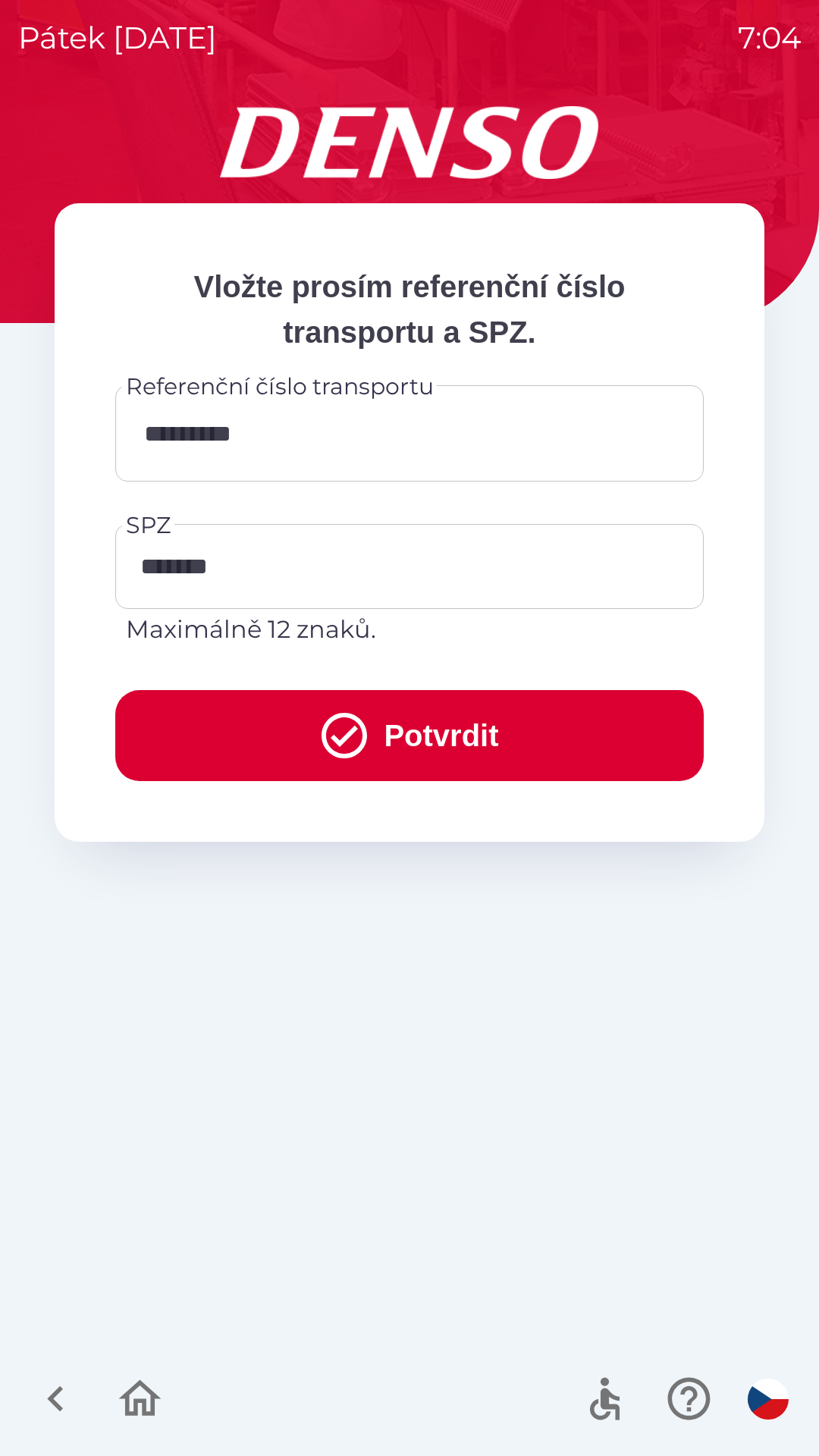
click at [228, 750] on button "Potvrdit" at bounding box center [410, 735] width 589 height 91
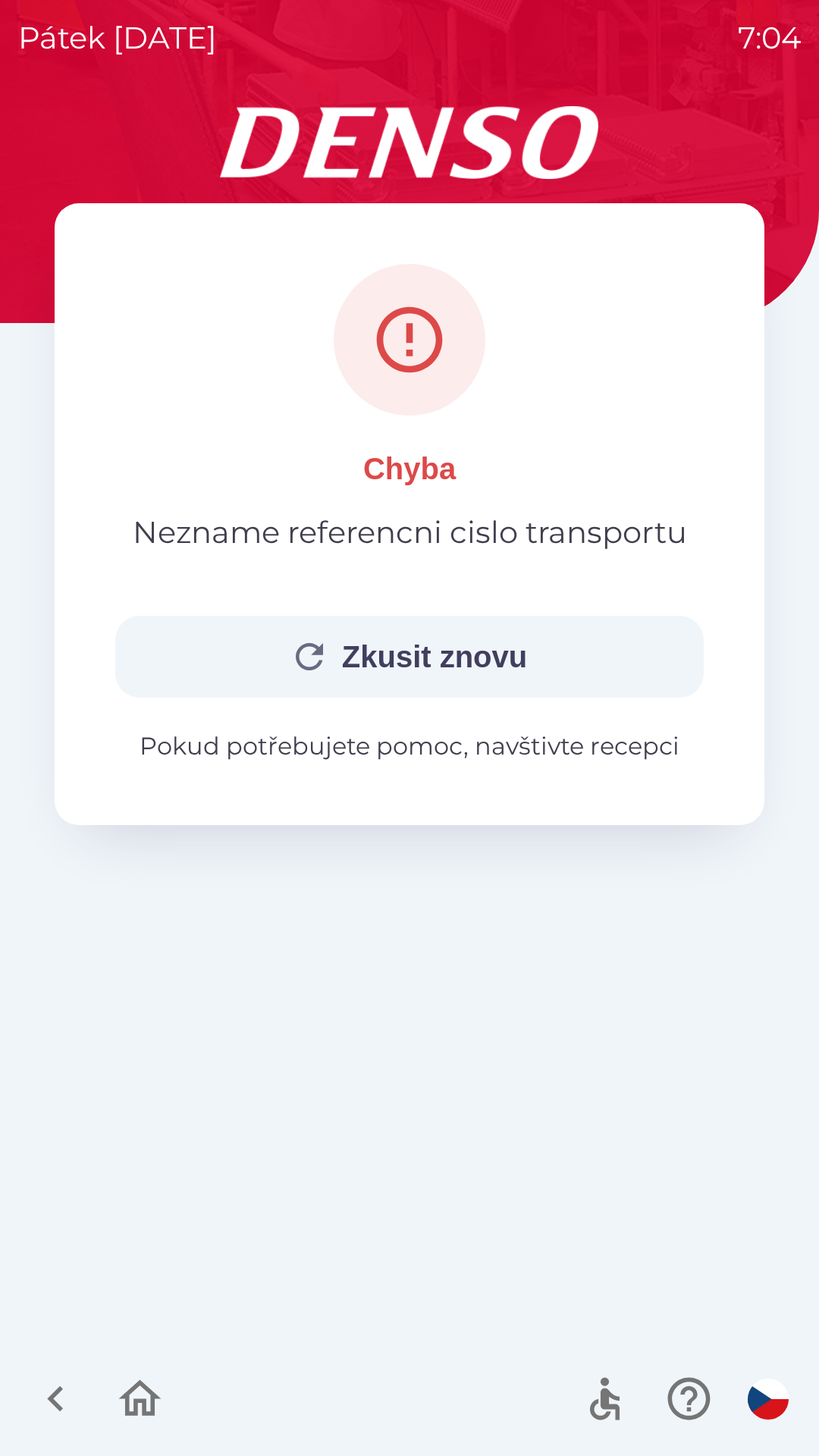
click at [47, 1398] on icon "button" at bounding box center [55, 1398] width 51 height 51
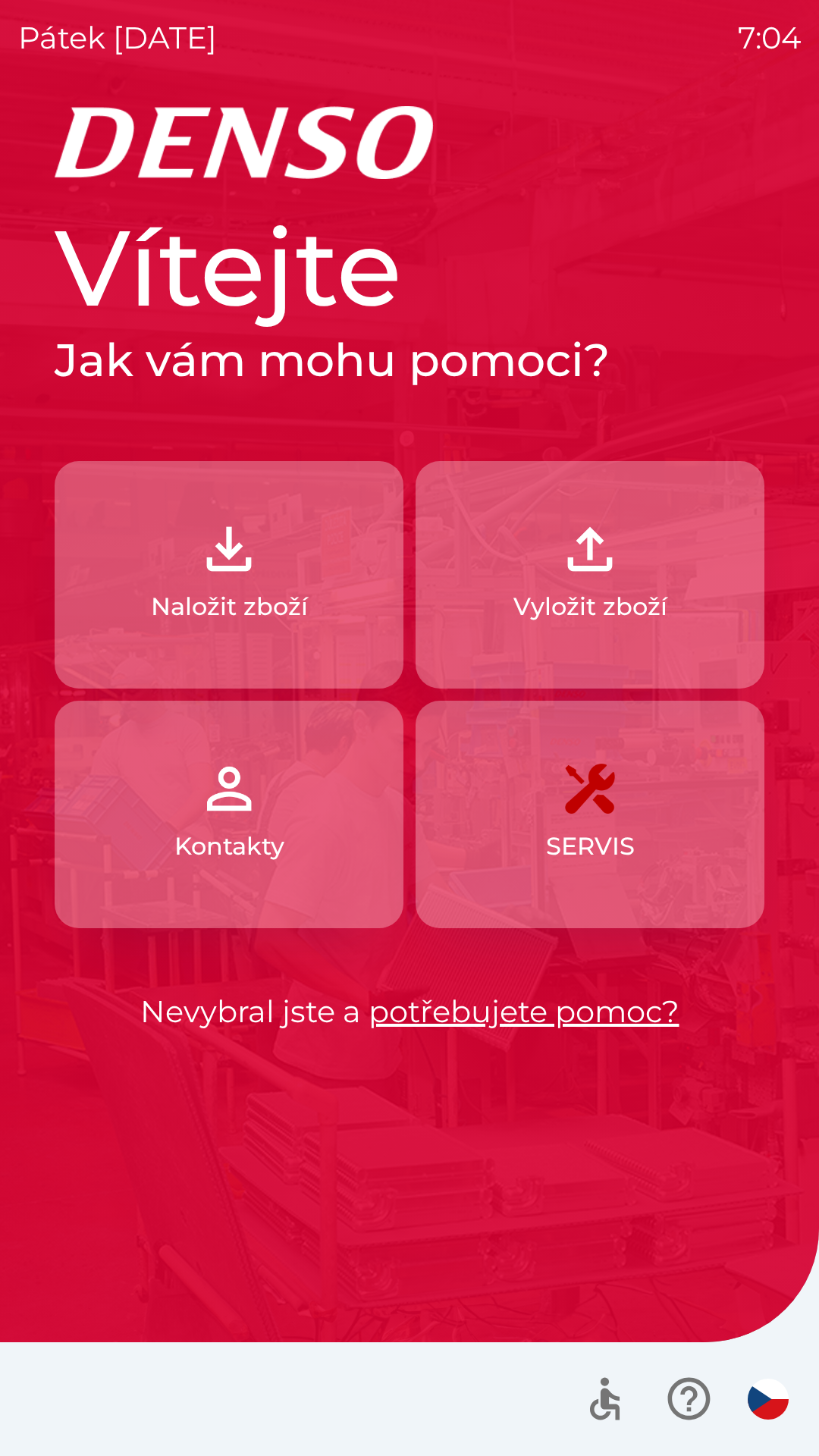
click at [57, 1404] on div at bounding box center [409, 1399] width 819 height 114
click at [58, 1404] on div at bounding box center [409, 1399] width 819 height 114
click at [262, 540] on button "Naložit zboží" at bounding box center [229, 575] width 349 height 228
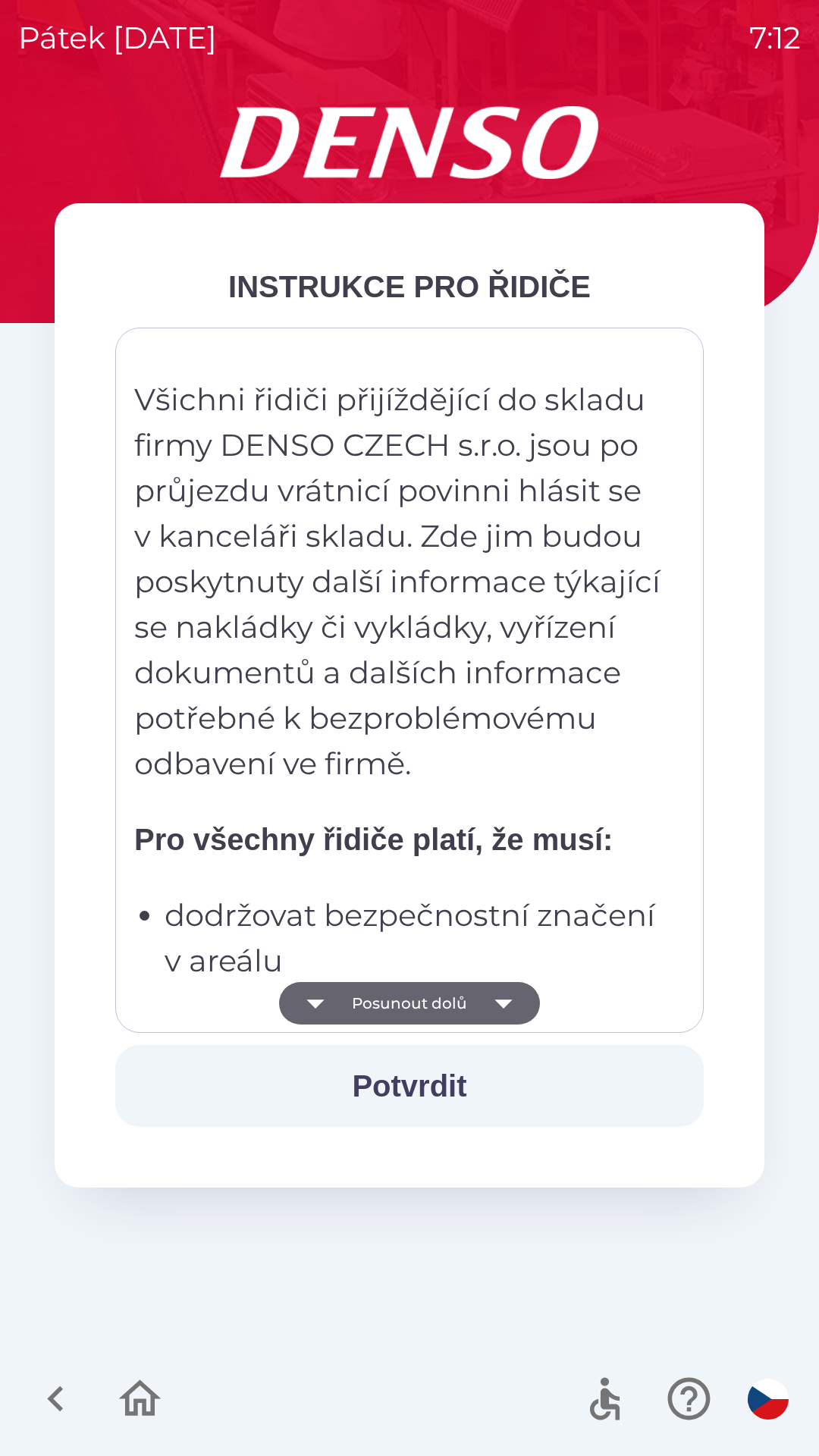
click at [503, 993] on icon "button" at bounding box center [503, 1004] width 43 height 43
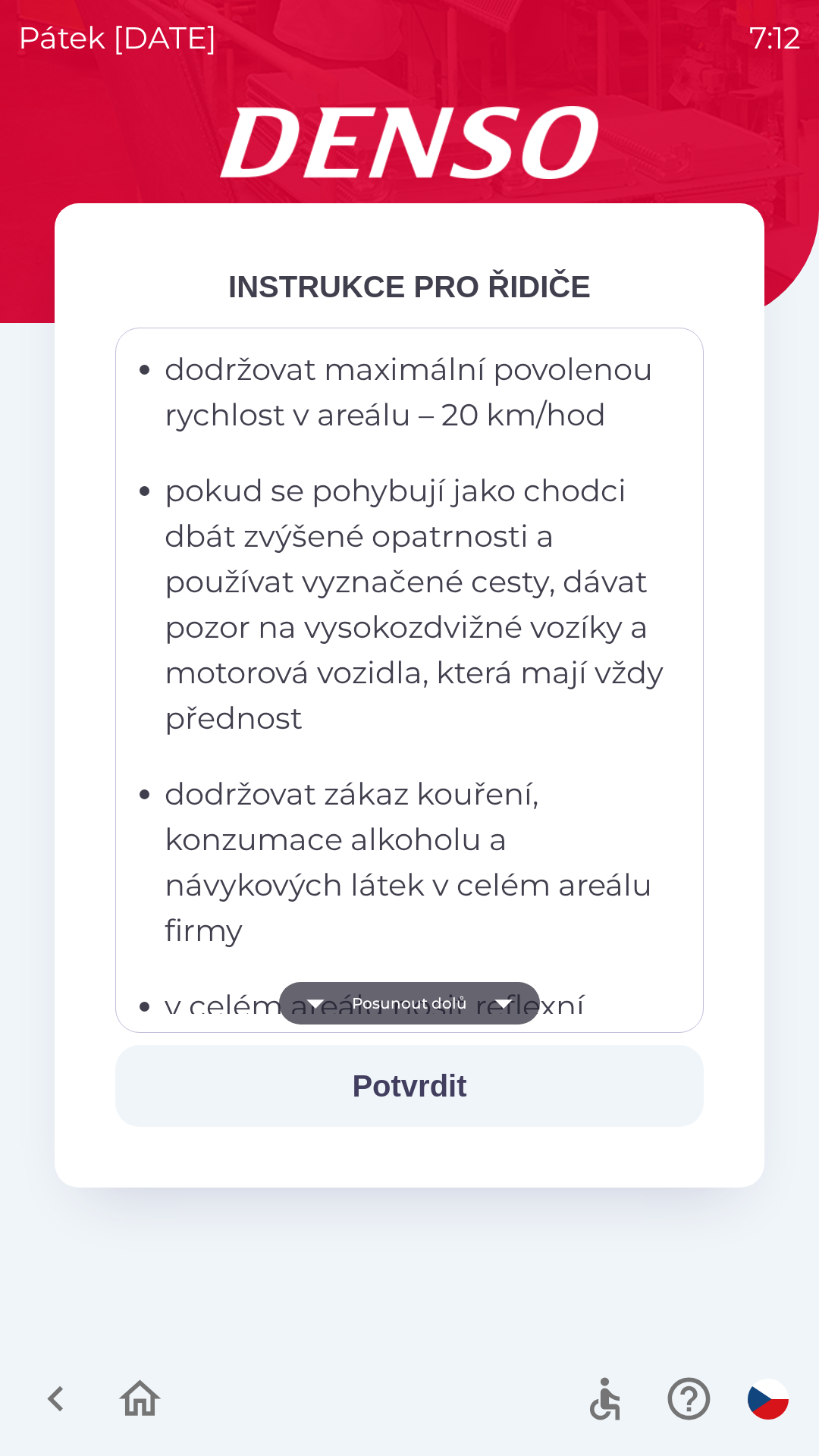
click at [503, 984] on icon "button" at bounding box center [503, 1004] width 43 height 43
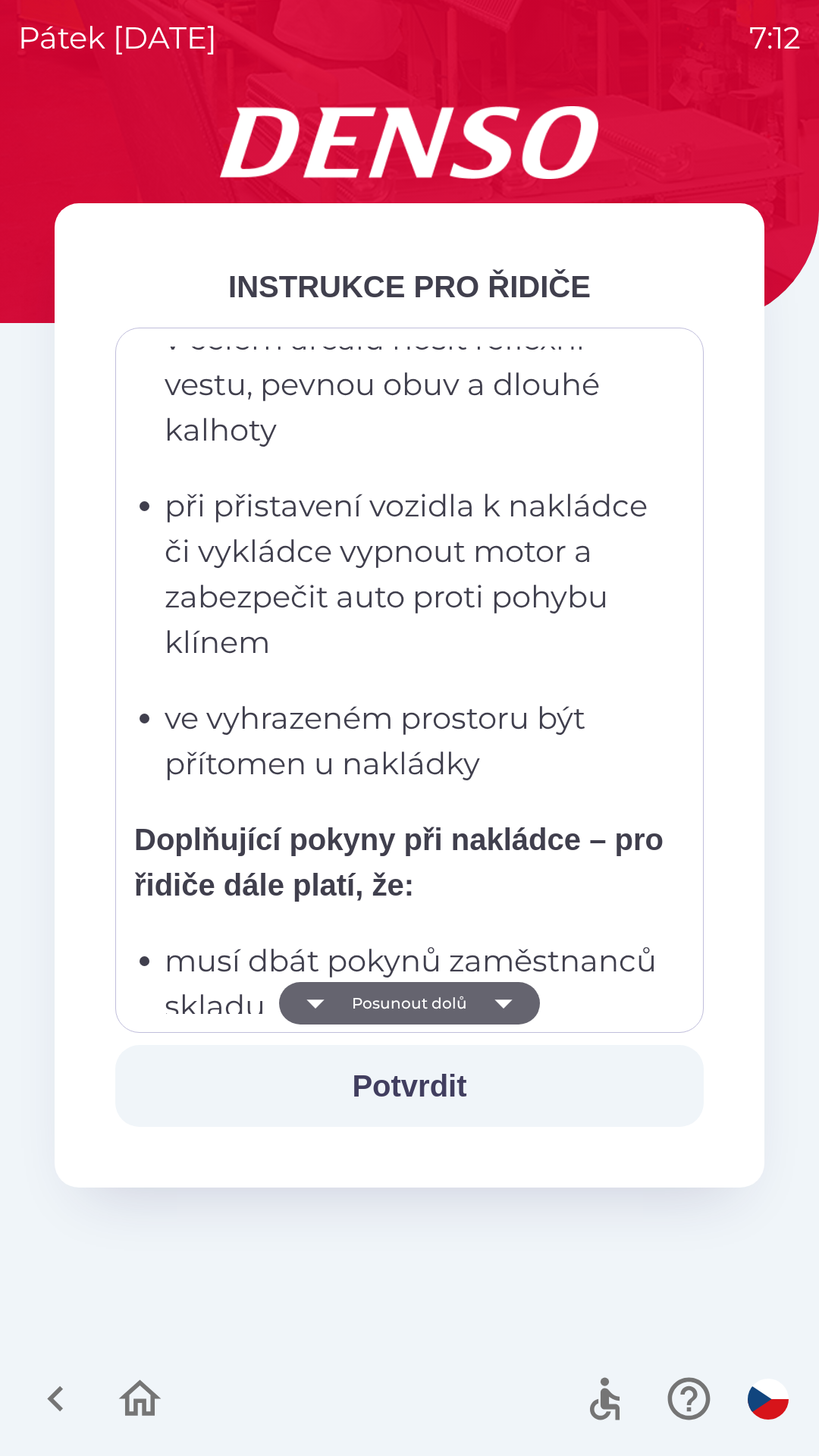
click at [500, 993] on icon "button" at bounding box center [503, 1004] width 43 height 43
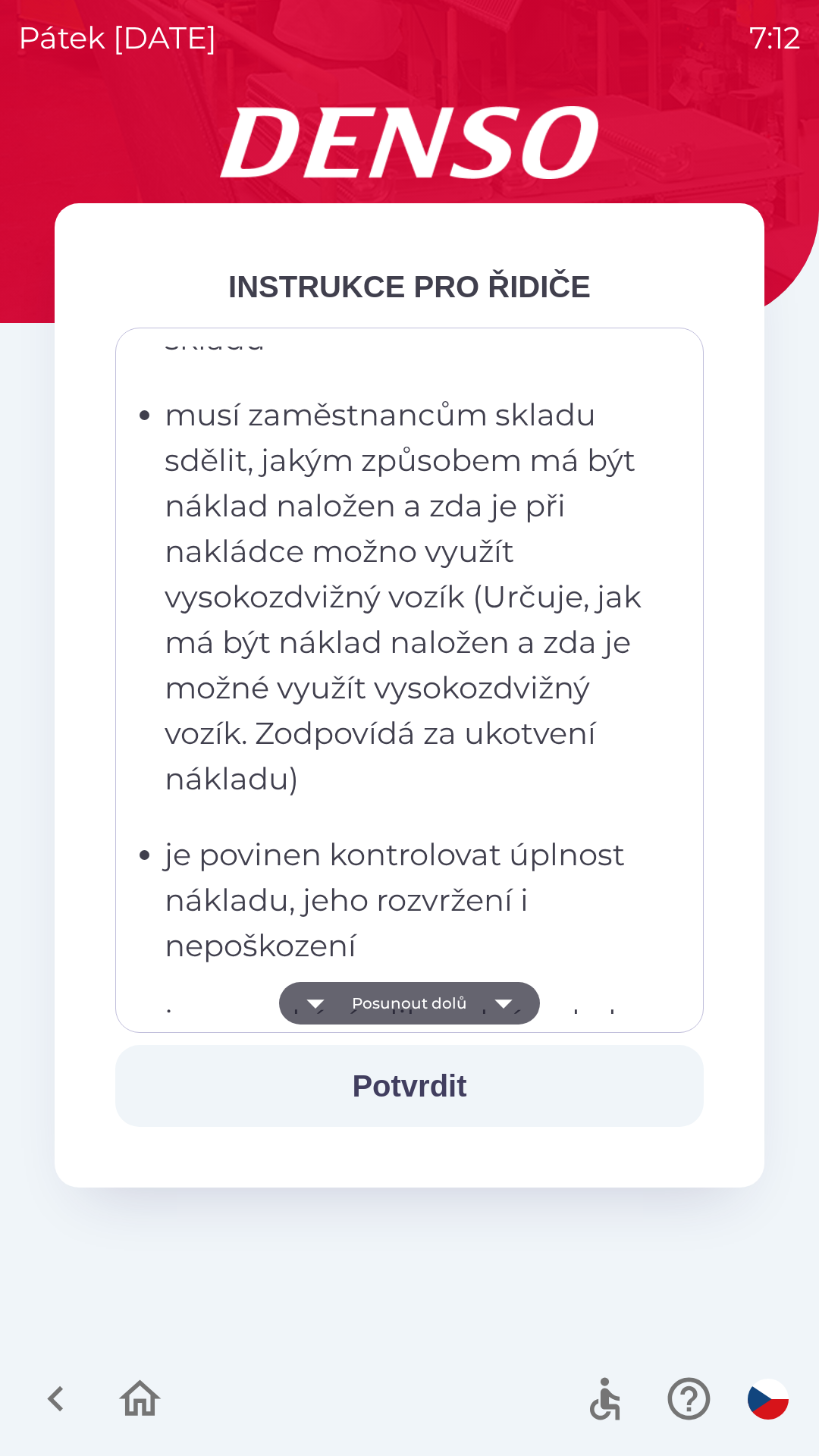
click at [503, 1001] on icon "button" at bounding box center [503, 1004] width 18 height 9
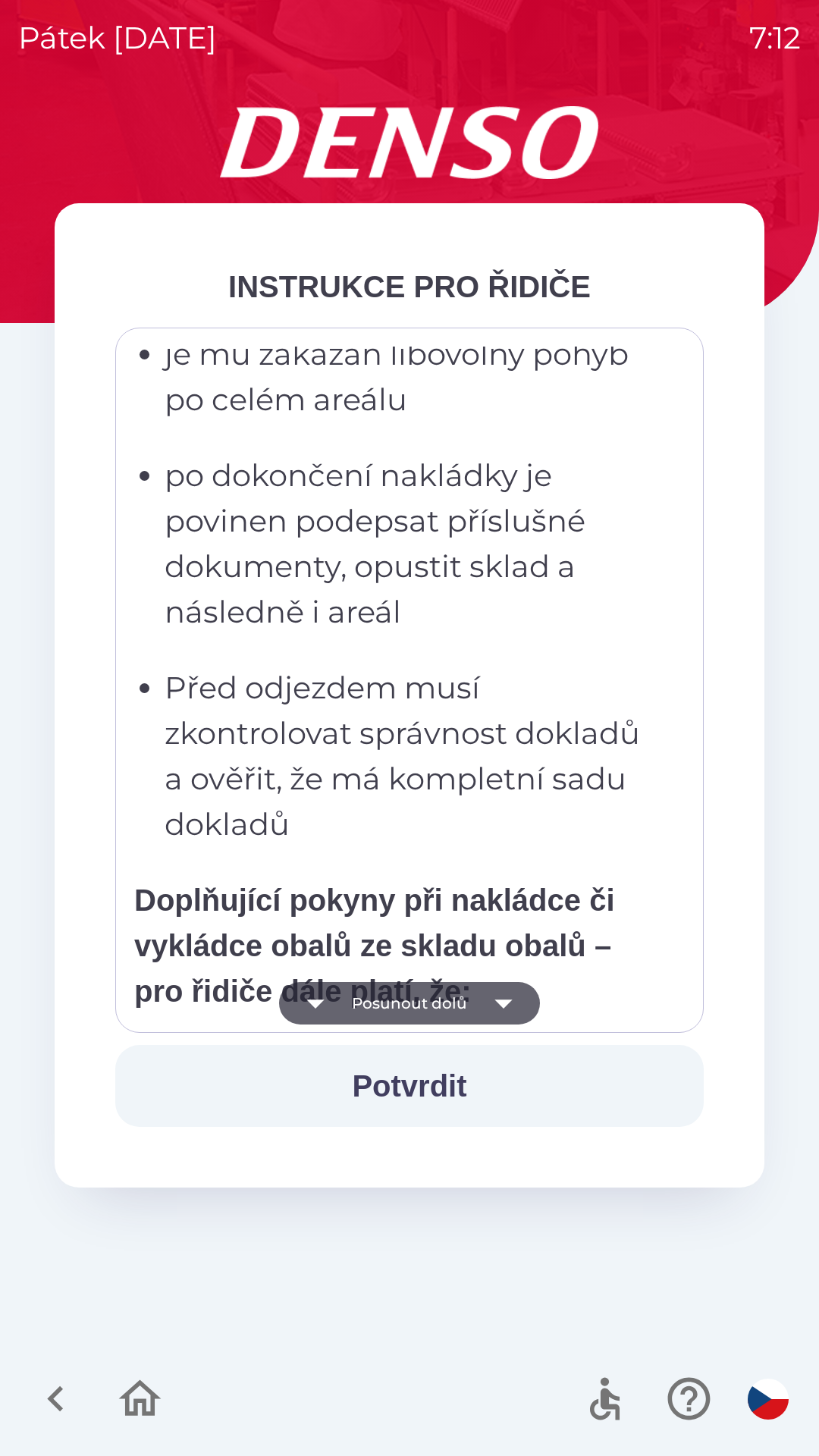
click at [509, 998] on icon "button" at bounding box center [503, 1004] width 43 height 43
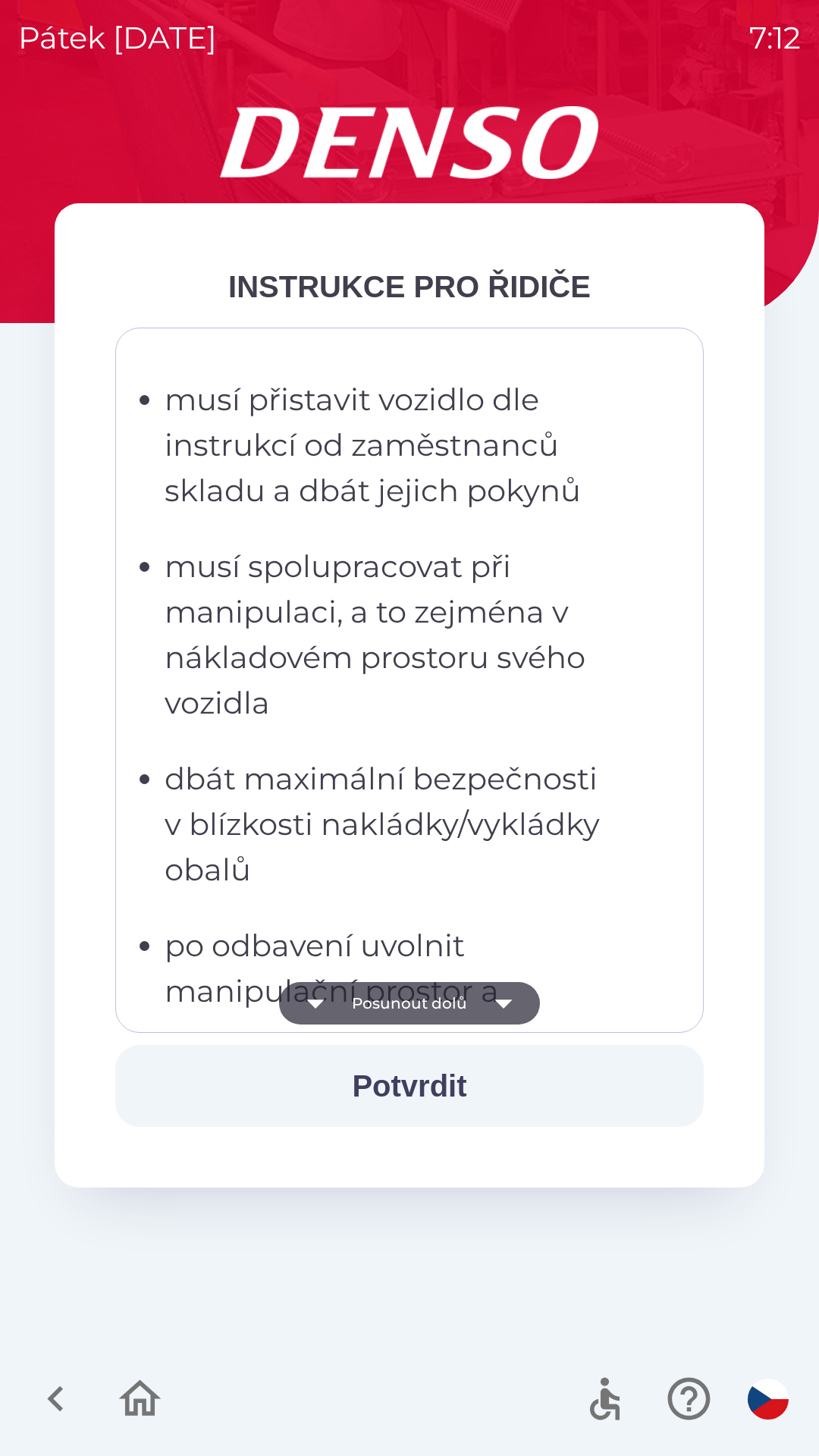
click at [507, 1002] on icon "button" at bounding box center [503, 1004] width 18 height 9
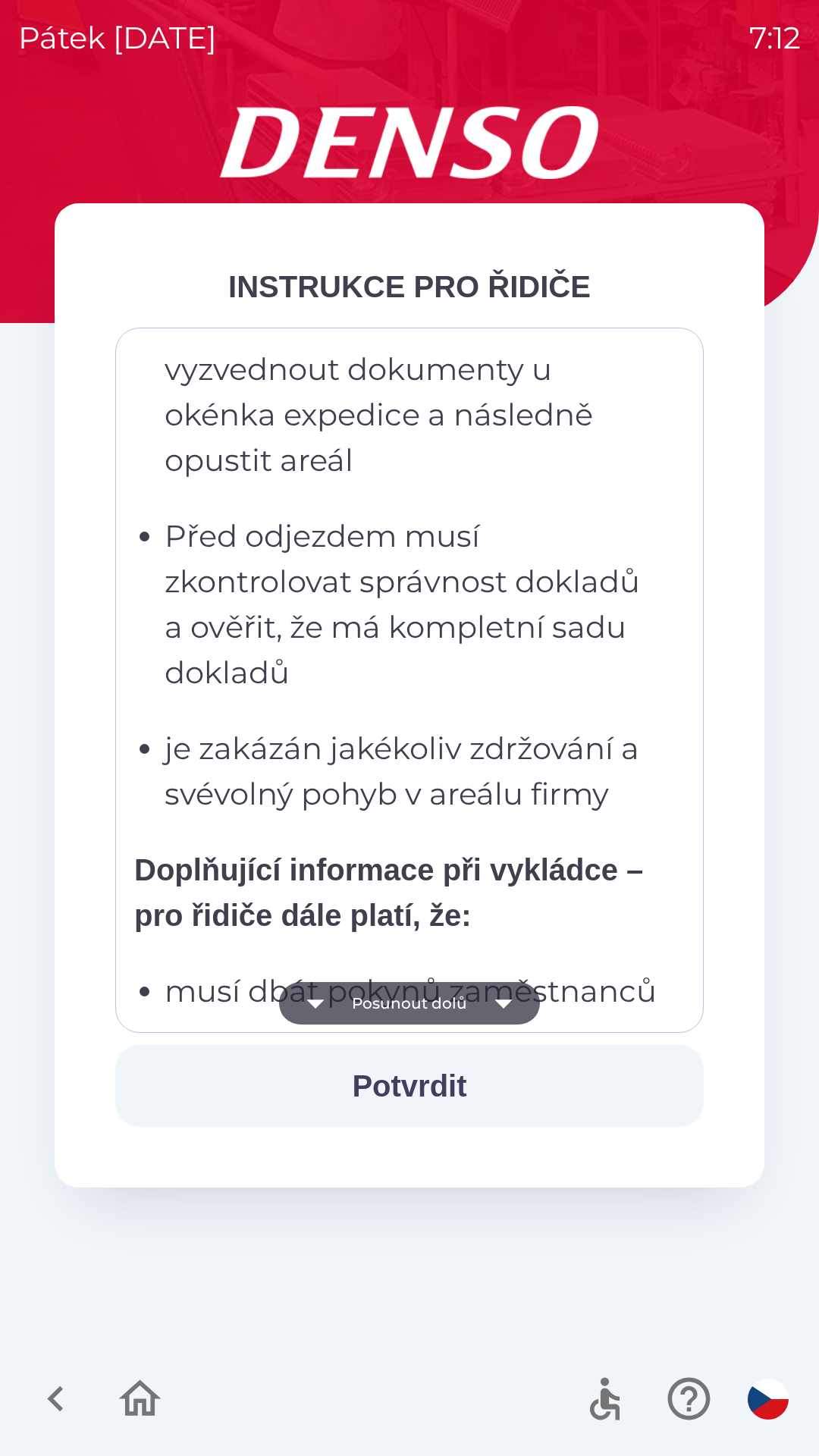
click at [501, 1006] on icon "button" at bounding box center [503, 1004] width 18 height 9
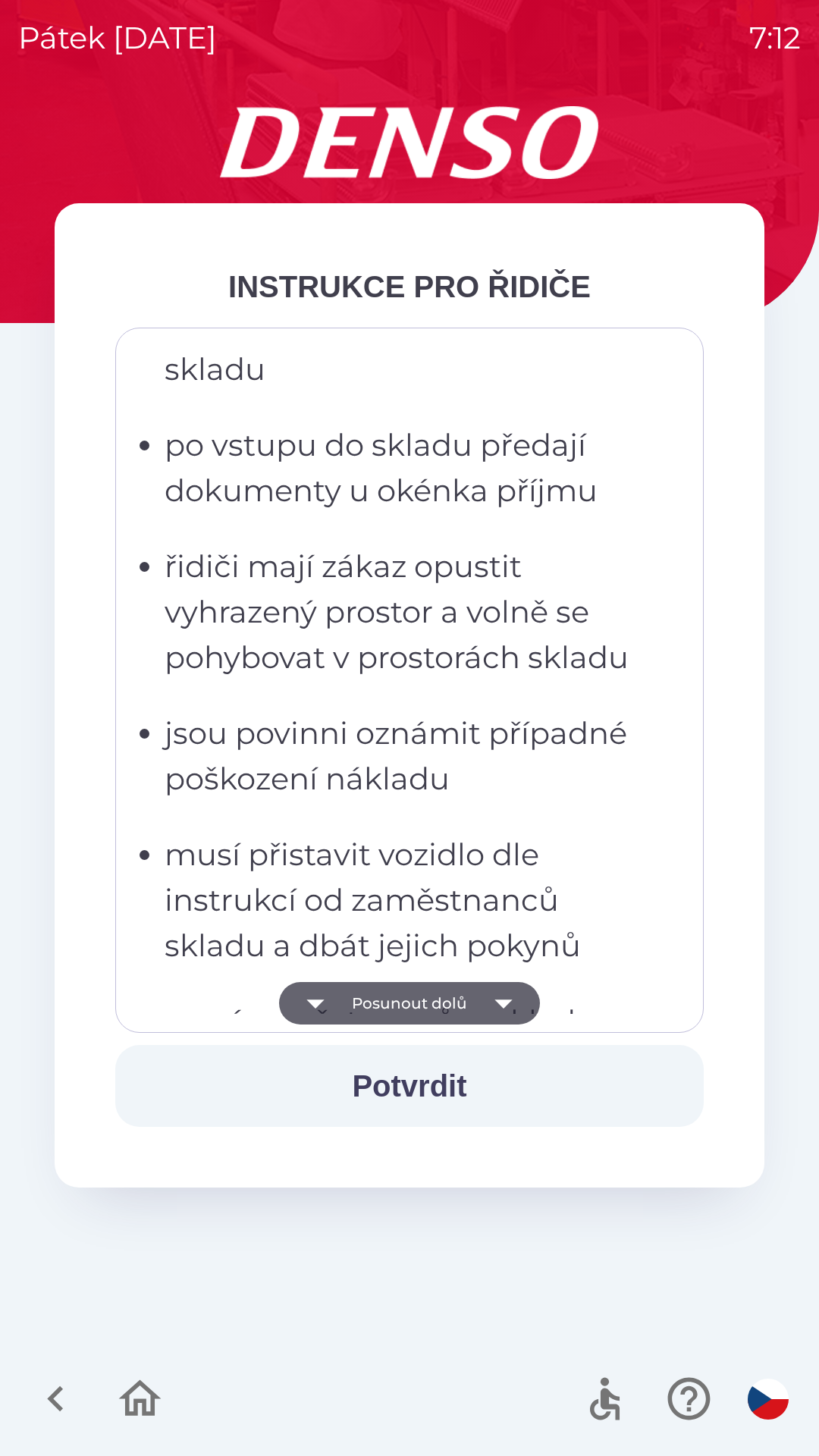
click at [511, 986] on icon "button" at bounding box center [503, 1004] width 43 height 43
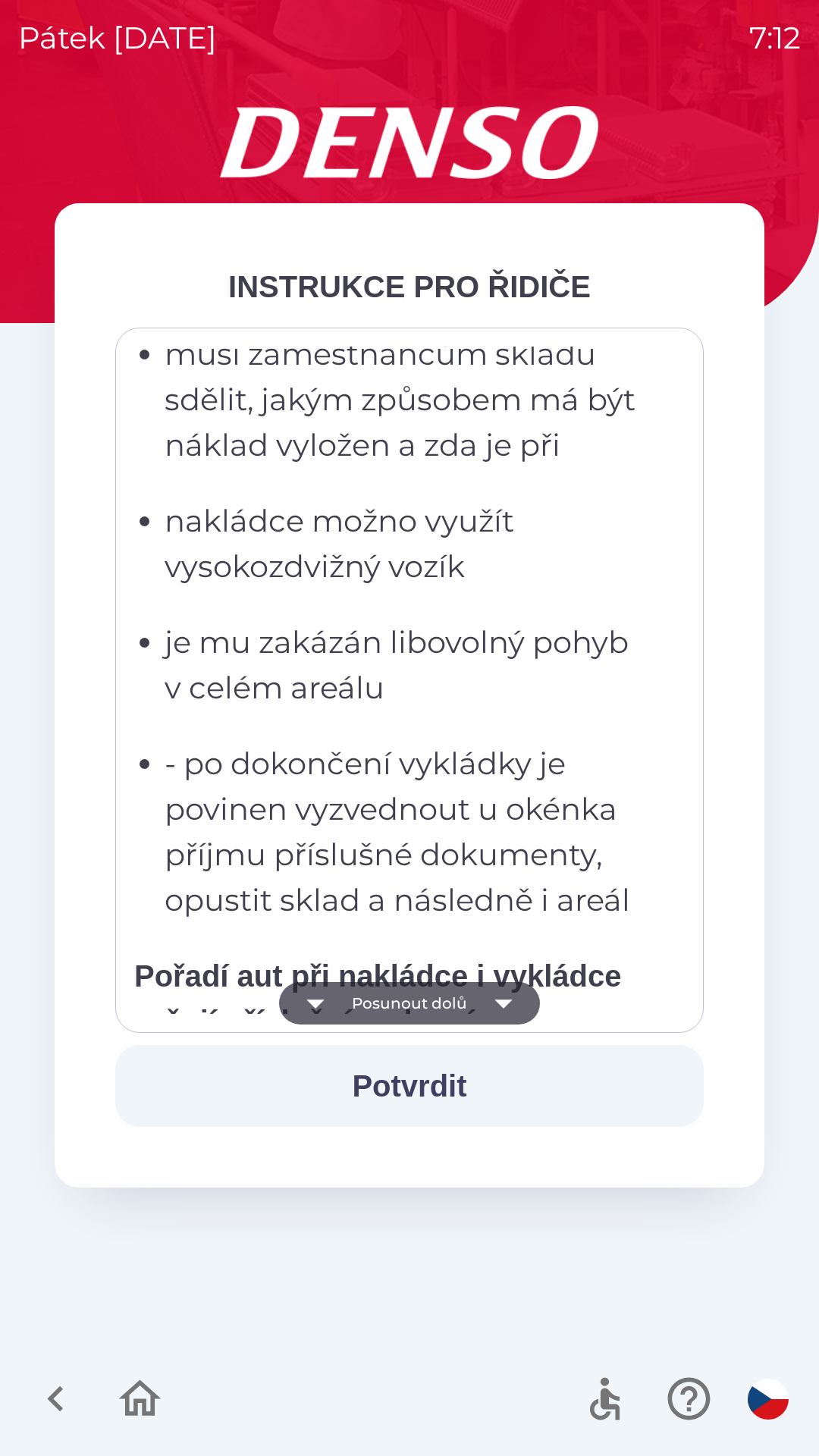
click at [511, 991] on icon "button" at bounding box center [503, 1004] width 43 height 43
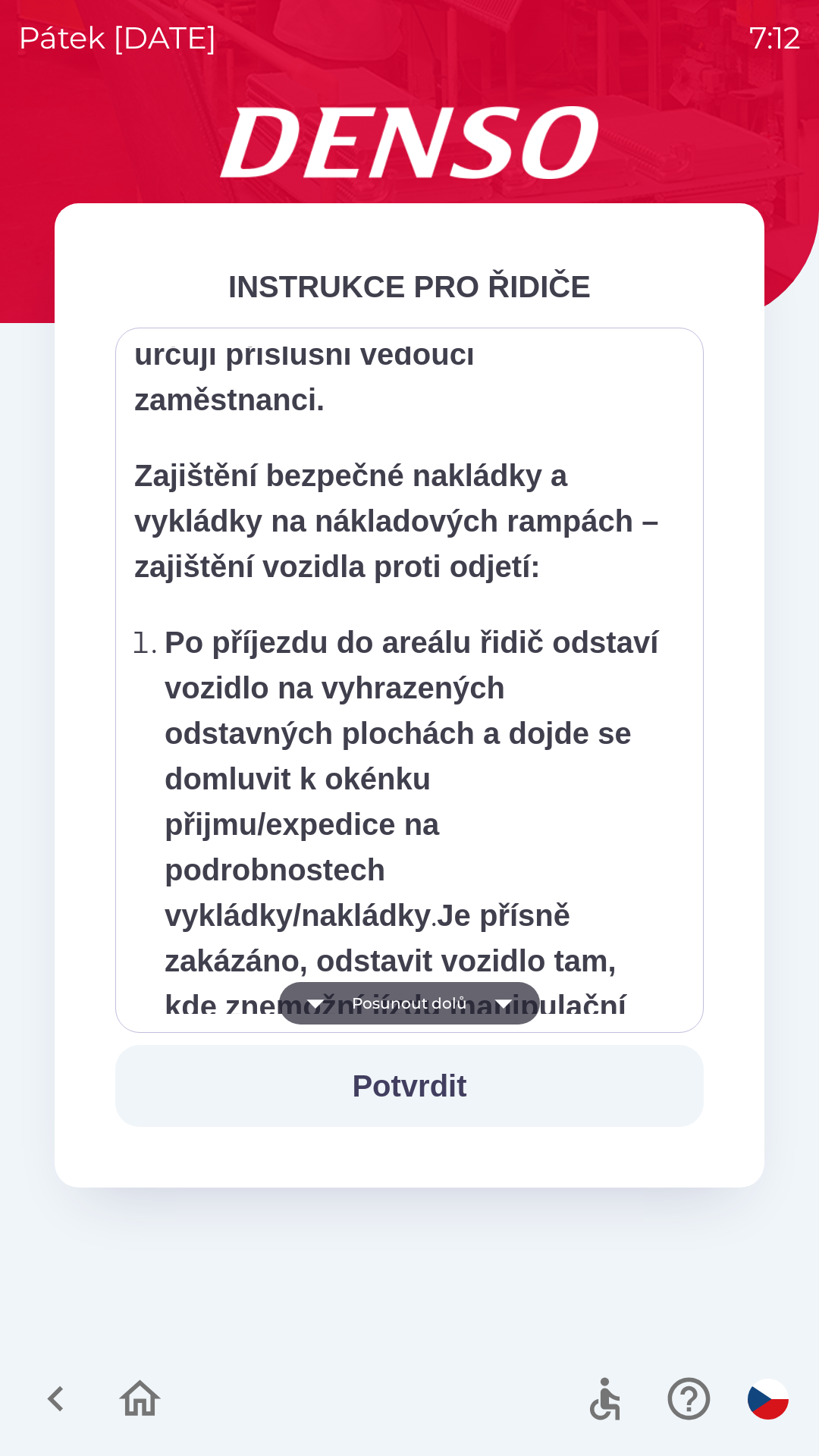
click at [514, 991] on icon "button" at bounding box center [503, 1004] width 43 height 43
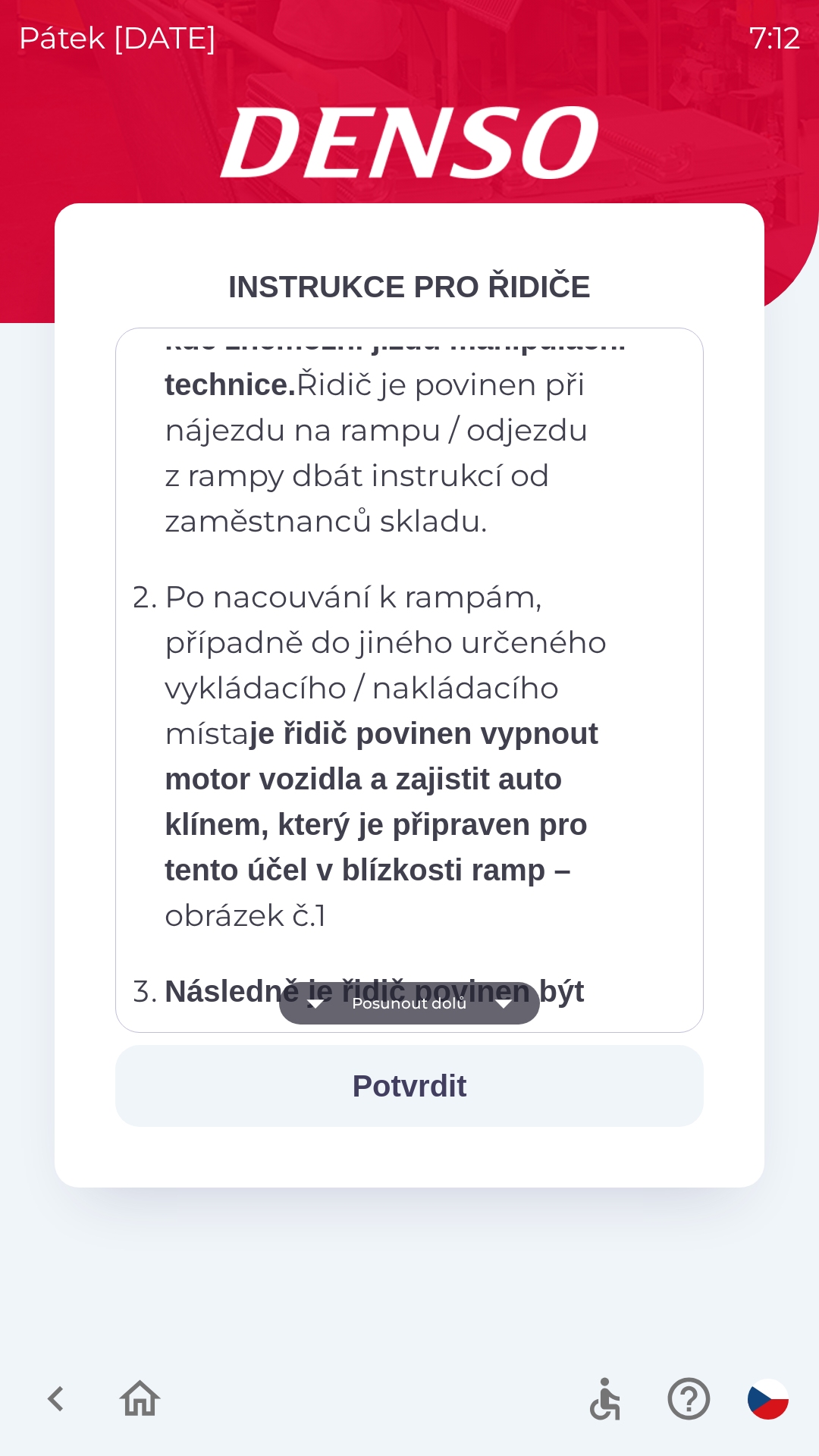
click at [495, 1007] on icon "button" at bounding box center [503, 1004] width 43 height 43
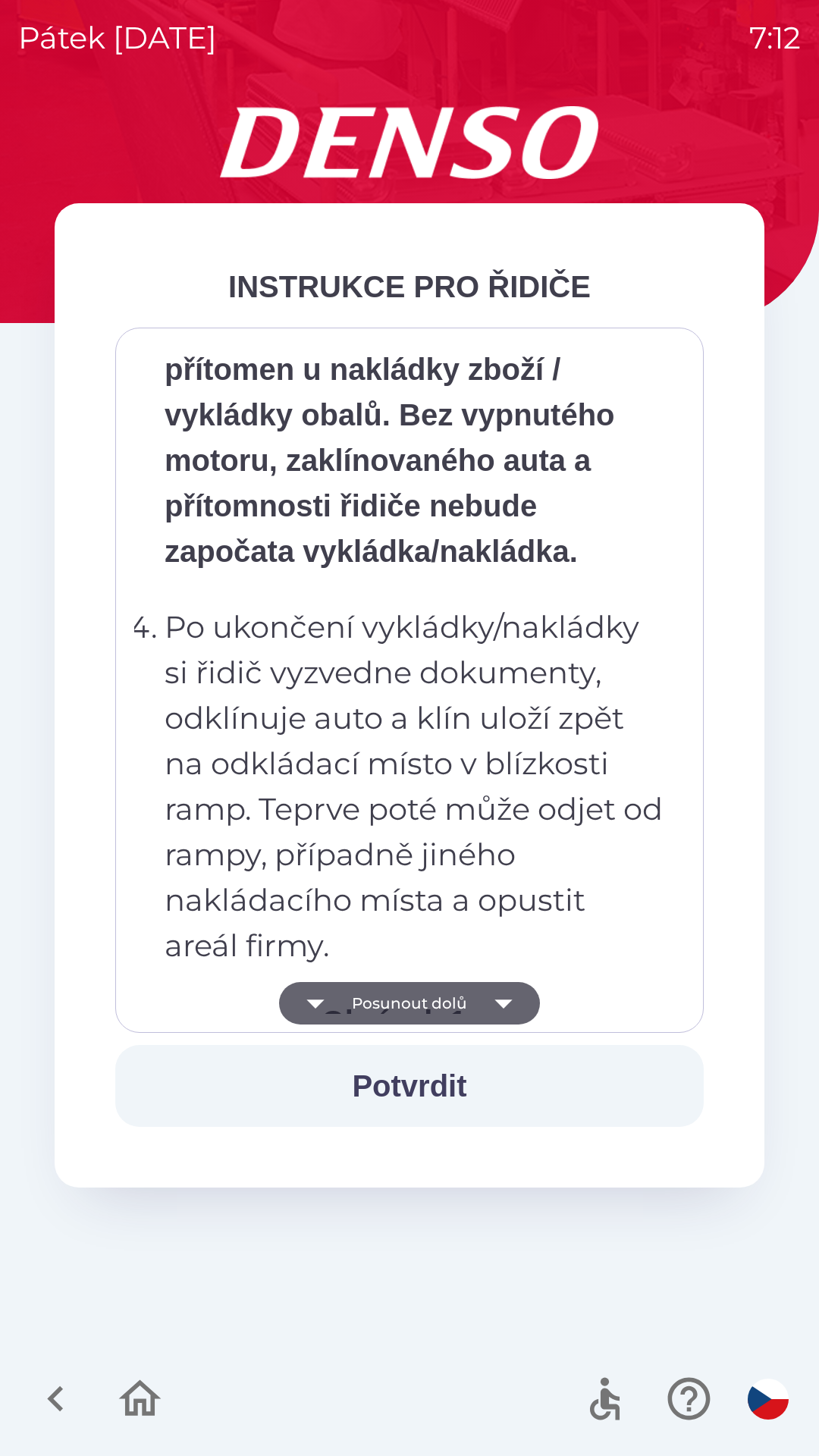
click at [502, 989] on icon "button" at bounding box center [503, 1004] width 43 height 43
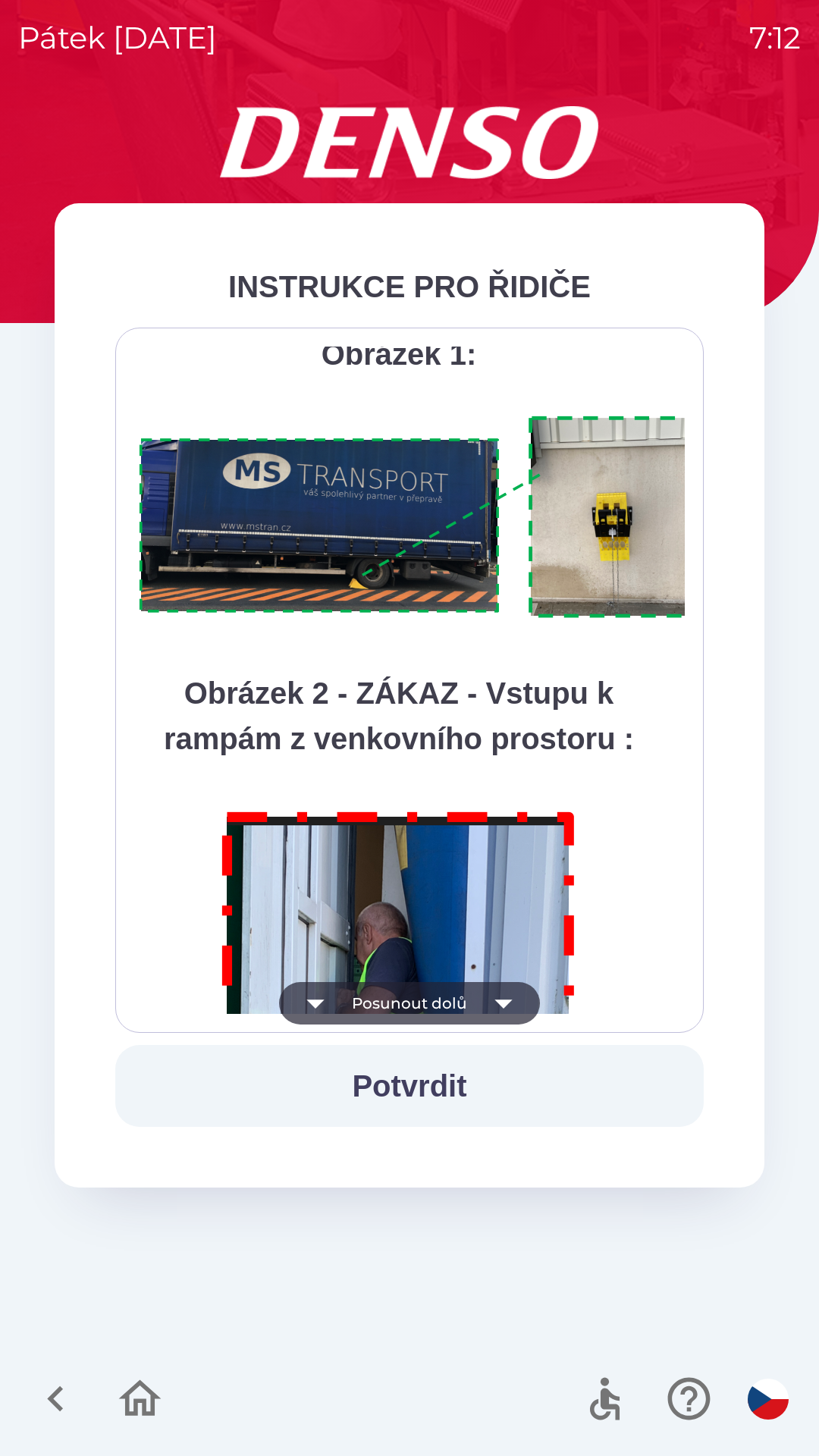
click at [504, 999] on icon "button" at bounding box center [503, 1004] width 43 height 43
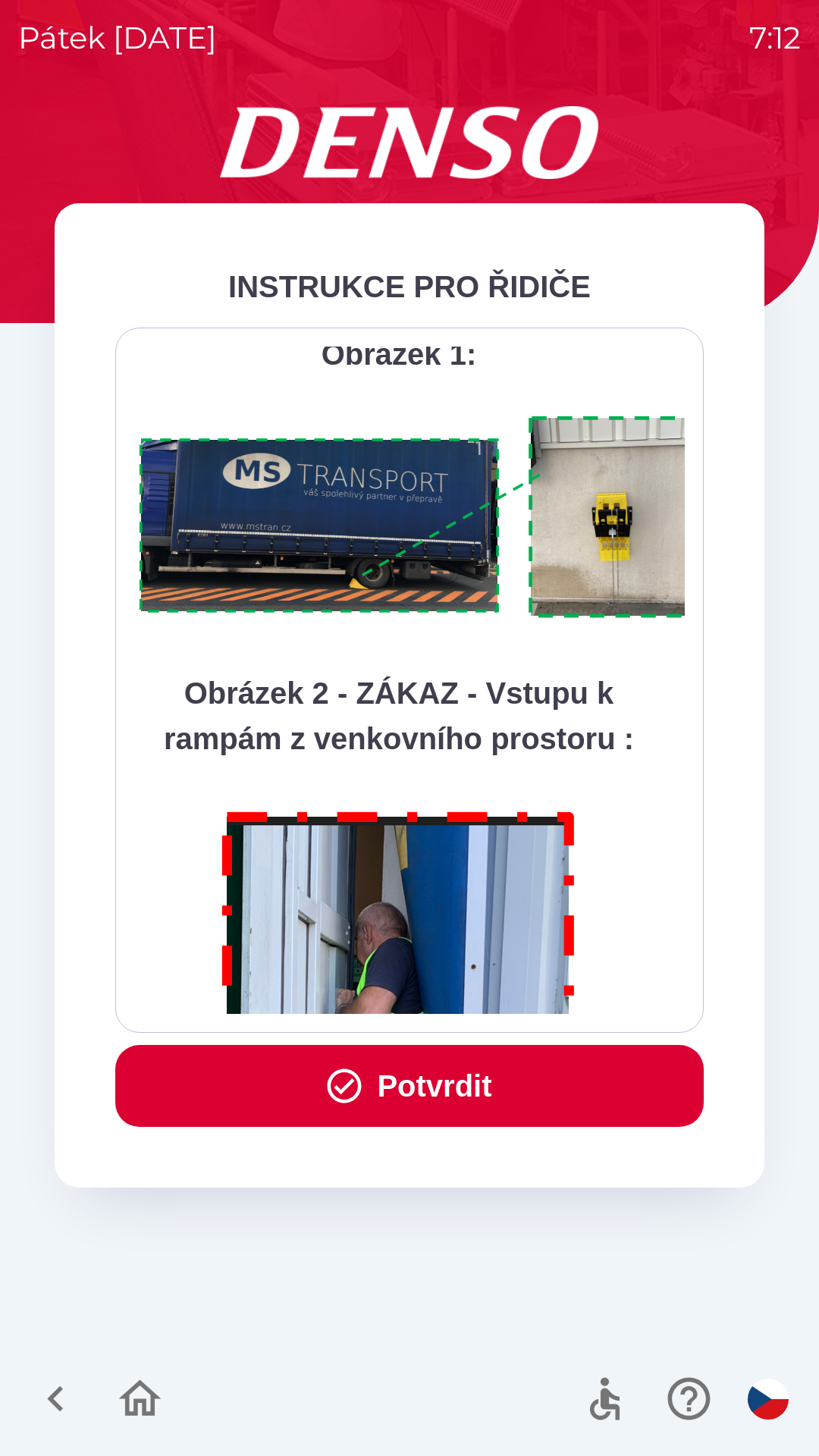
scroll to position [8521, 0]
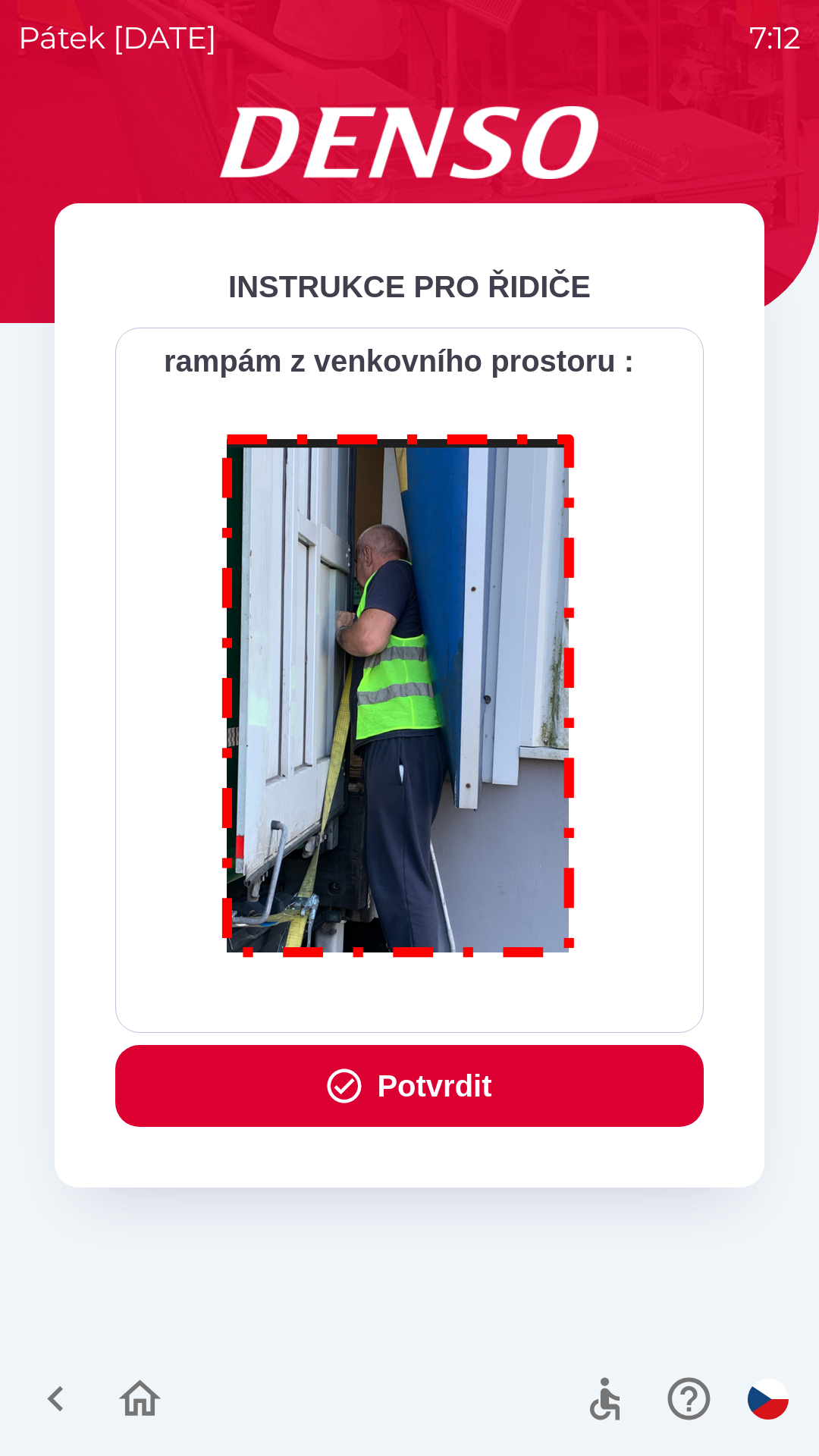
click at [477, 1096] on button "Potvrdit" at bounding box center [410, 1085] width 589 height 82
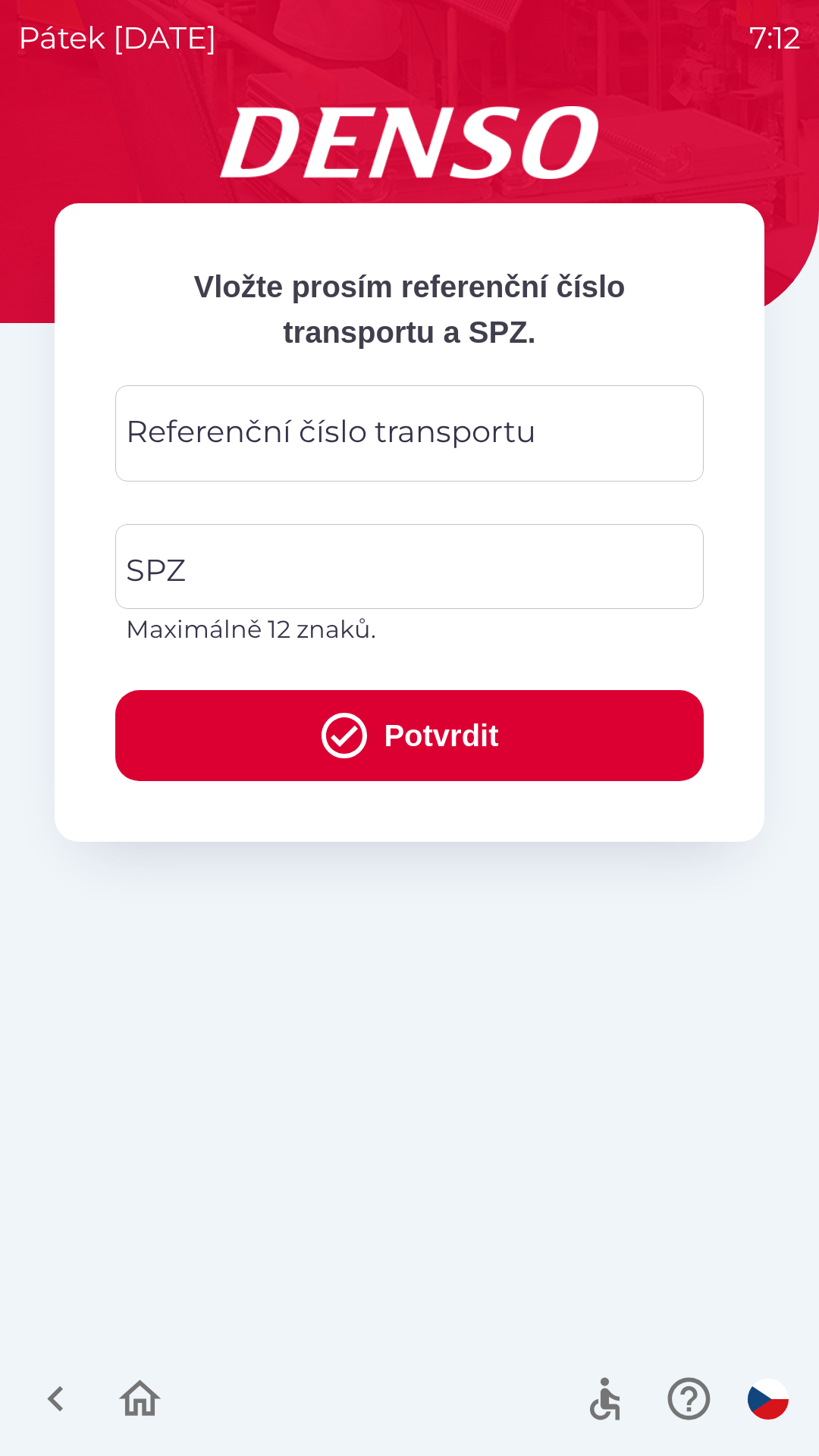
click at [347, 434] on div "Referenční číslo transportu Referenční číslo transportu" at bounding box center [410, 433] width 589 height 96
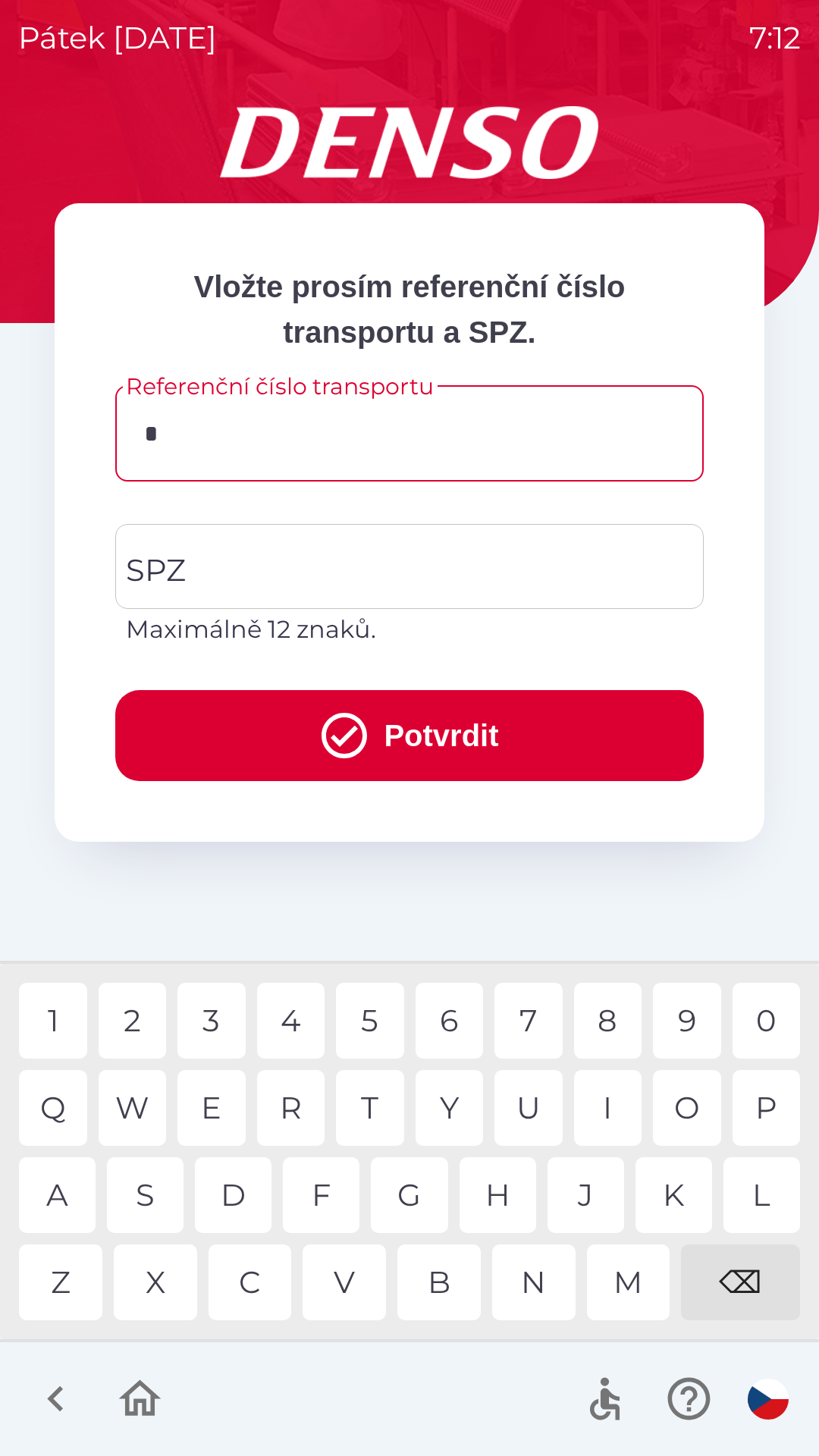
click at [250, 1269] on div "C" at bounding box center [251, 1282] width 84 height 76
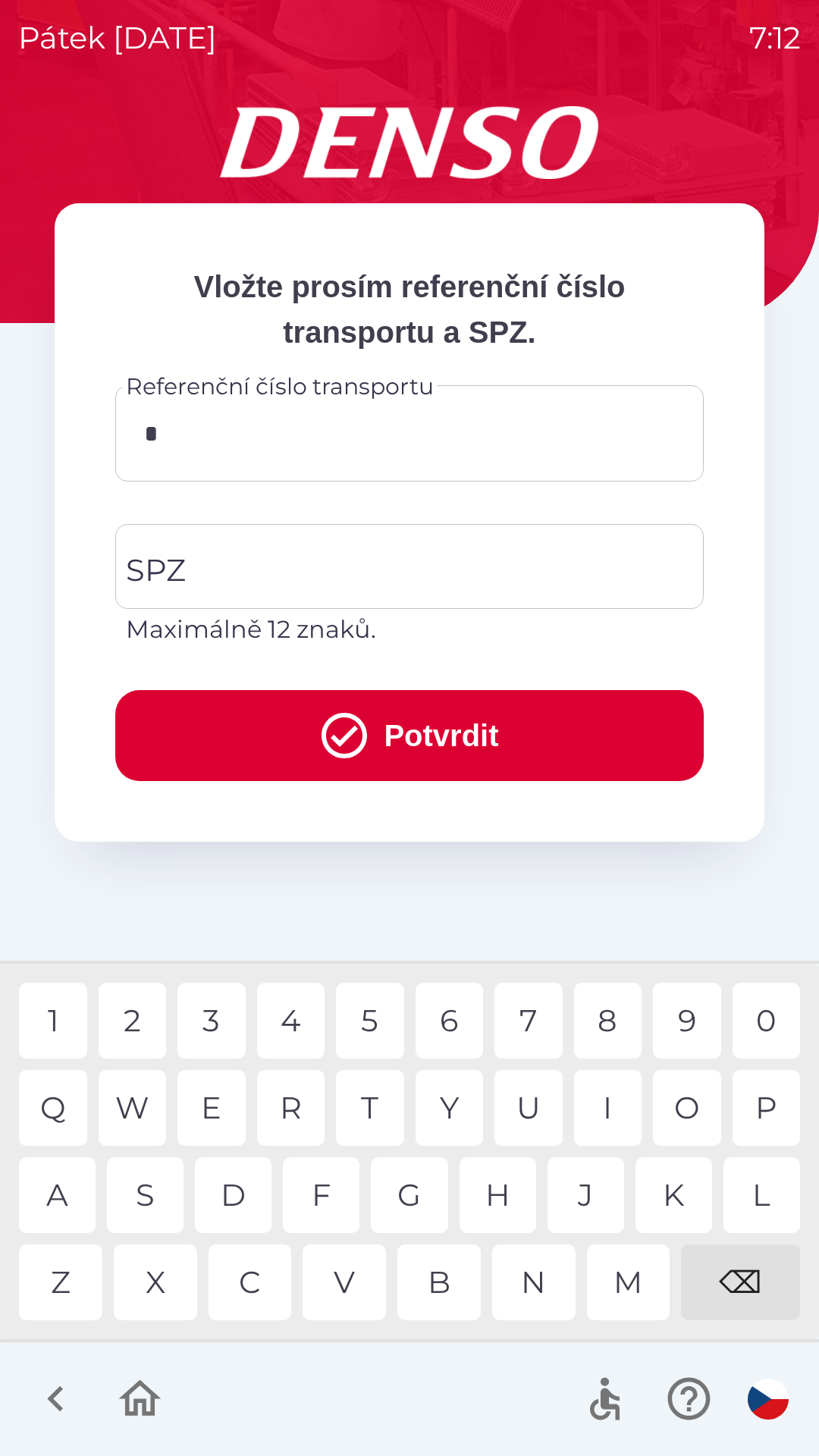
click at [73, 1063] on div "1 2 3 4 5 6 7 8 9 0 Q W E R T Y U I O P A S D F G H J K L Z X C V B N M ⌫" at bounding box center [409, 1151] width 812 height 368
click at [52, 1102] on div "Q" at bounding box center [52, 1108] width 68 height 76
click at [425, 1282] on div "B" at bounding box center [439, 1282] width 84 height 76
click at [213, 1020] on div "3" at bounding box center [212, 1020] width 68 height 76
click at [773, 1017] on div "0" at bounding box center [767, 1020] width 68 height 76
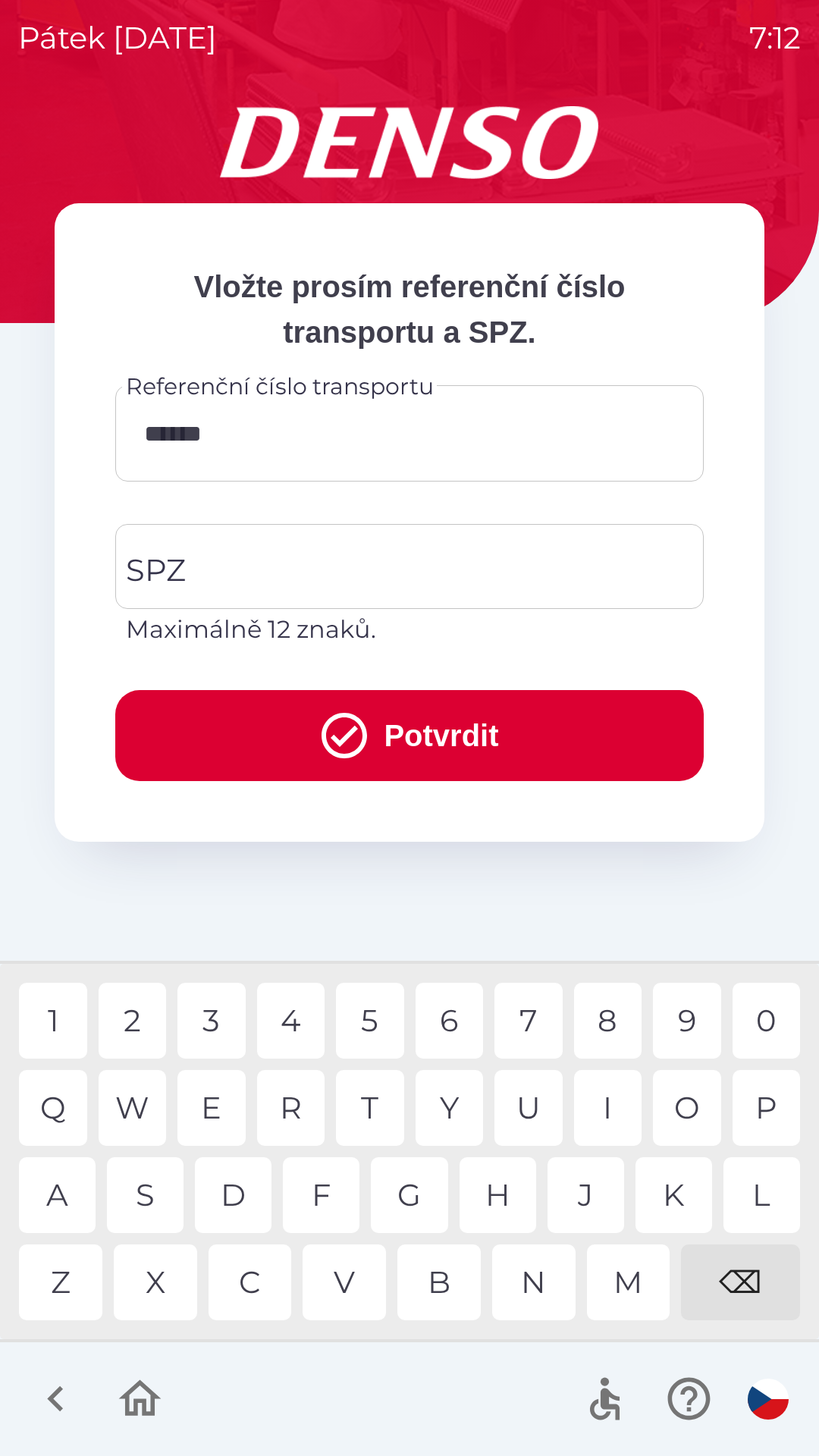
click at [67, 1016] on div "1" at bounding box center [52, 1020] width 68 height 76
click at [212, 1013] on div "3" at bounding box center [212, 1020] width 68 height 76
type input "*********"
click at [366, 550] on input "SPZ" at bounding box center [397, 566] width 552 height 71
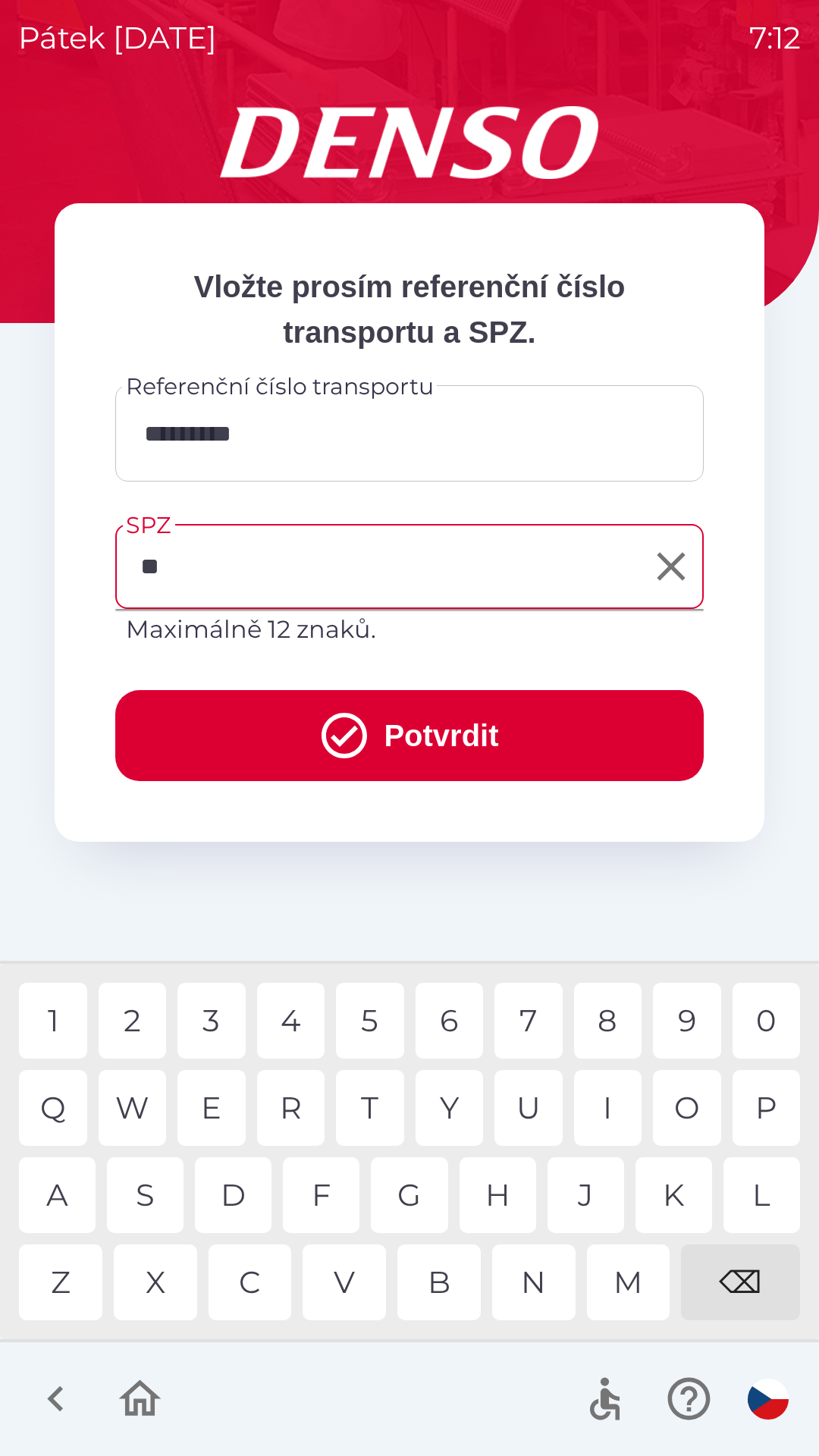
click at [168, 1183] on div "S" at bounding box center [145, 1195] width 76 height 76
click at [681, 1013] on div "9" at bounding box center [687, 1020] width 68 height 76
click at [51, 1015] on div "1" at bounding box center [52, 1020] width 68 height 76
type input "*******"
click at [139, 1005] on div "2" at bounding box center [132, 1020] width 68 height 76
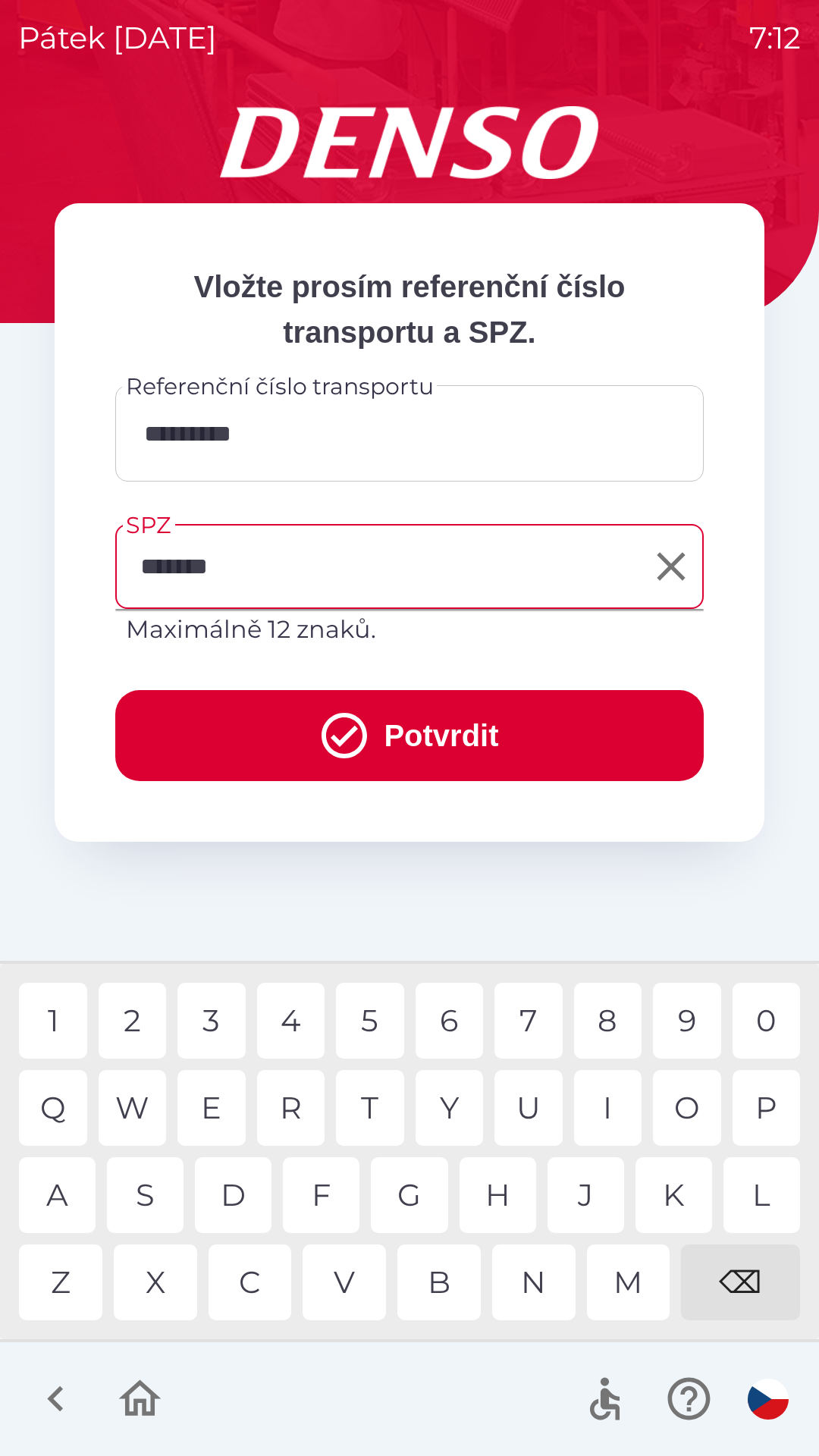
click at [408, 735] on button "Potvrdit" at bounding box center [410, 735] width 589 height 91
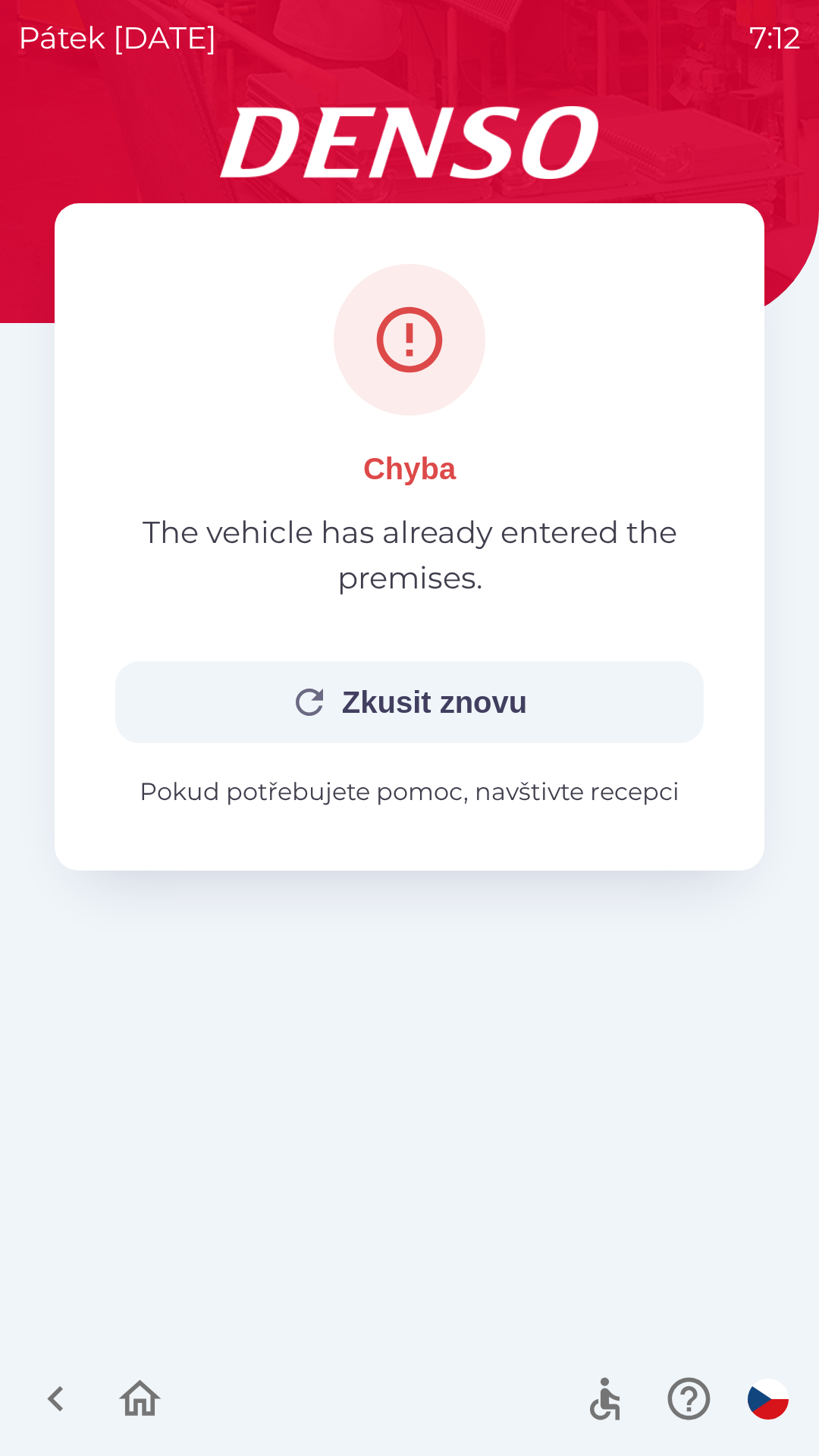
click at [565, 584] on p "The vehicle has already entered the premises." at bounding box center [410, 555] width 589 height 91
click at [570, 707] on button "Zkusit znovu" at bounding box center [410, 702] width 589 height 82
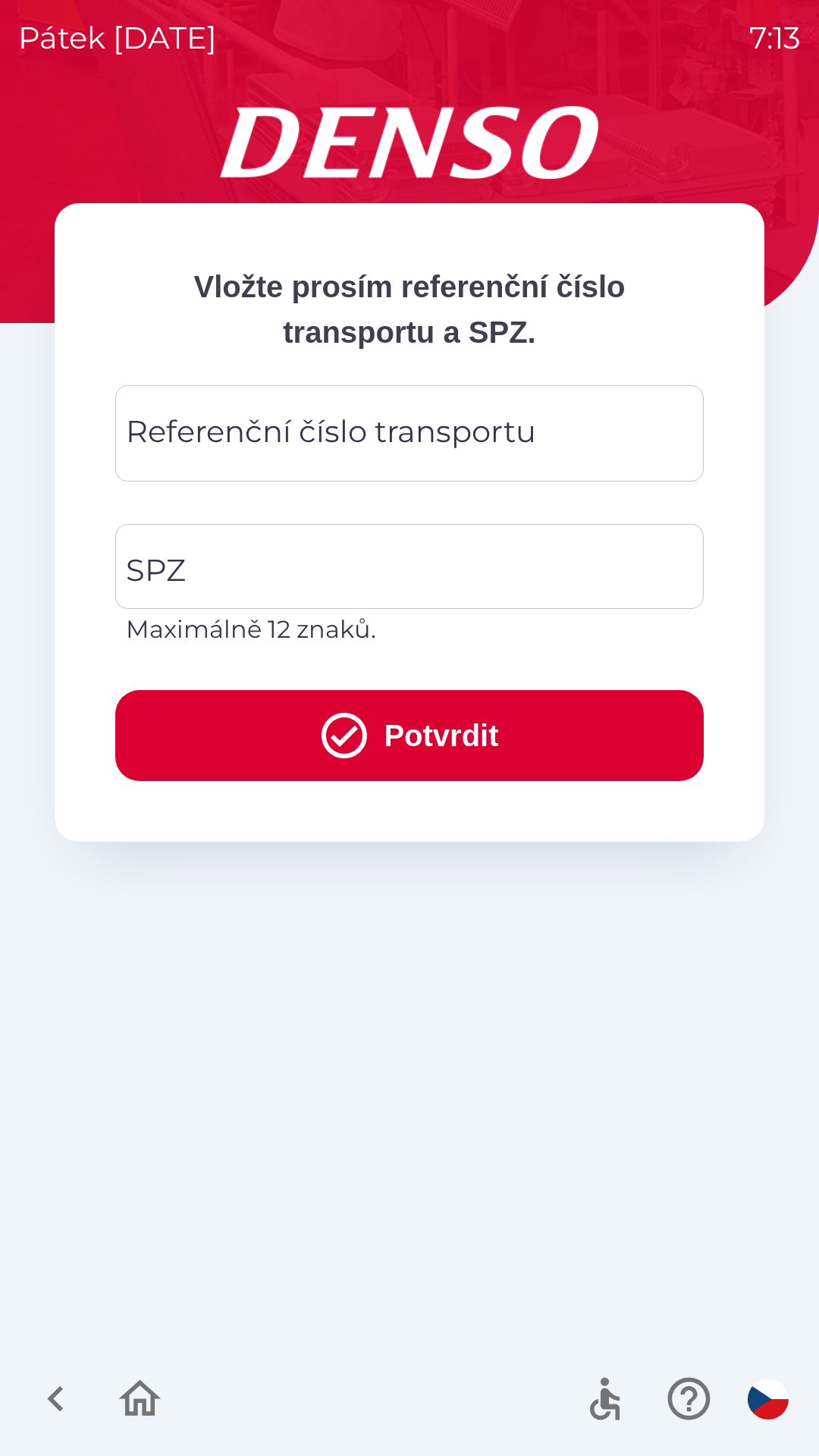
click at [376, 416] on div "Referenční číslo transportu Referenční číslo transportu" at bounding box center [410, 433] width 589 height 96
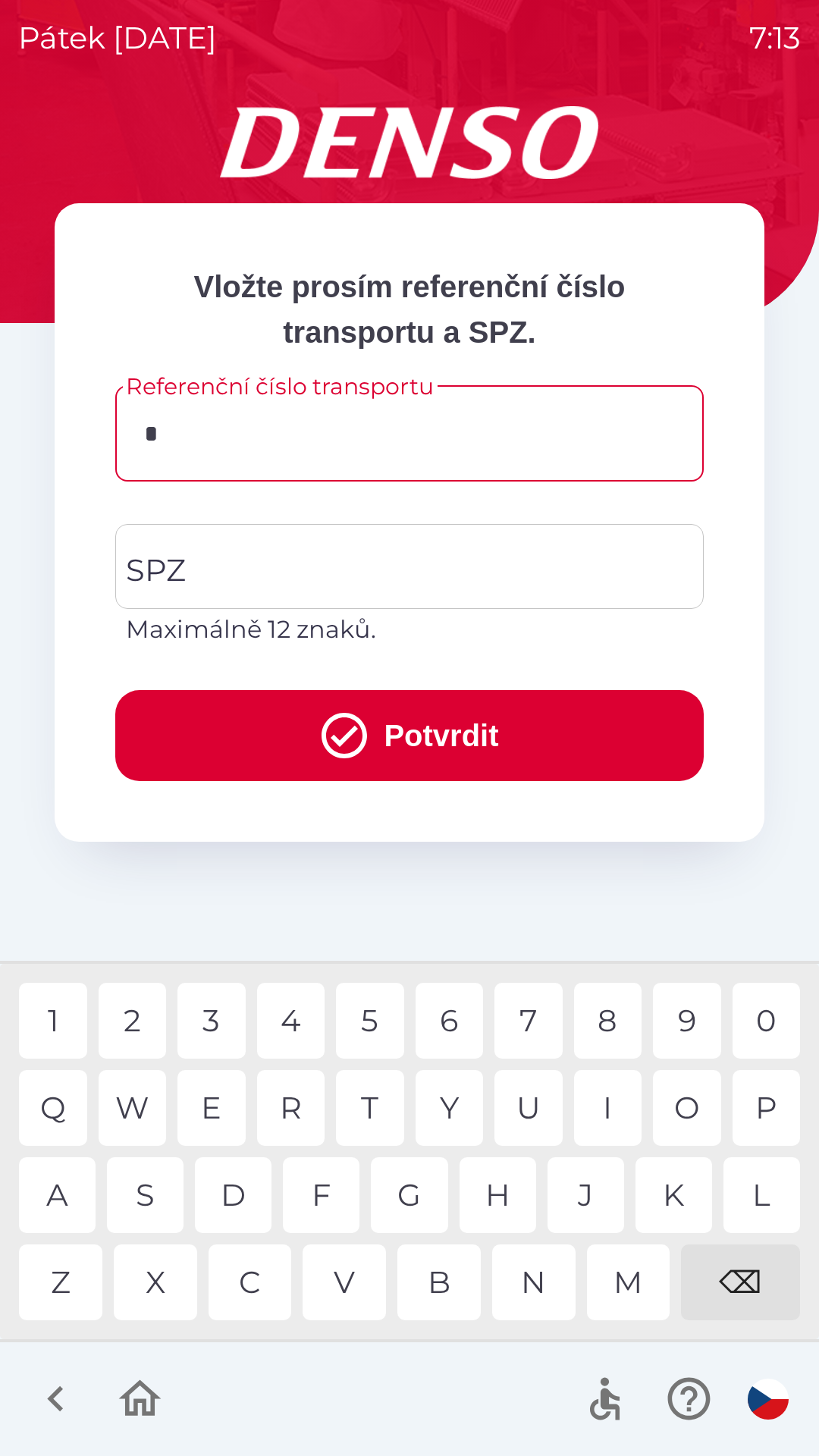
click at [248, 1283] on div "C" at bounding box center [251, 1282] width 84 height 76
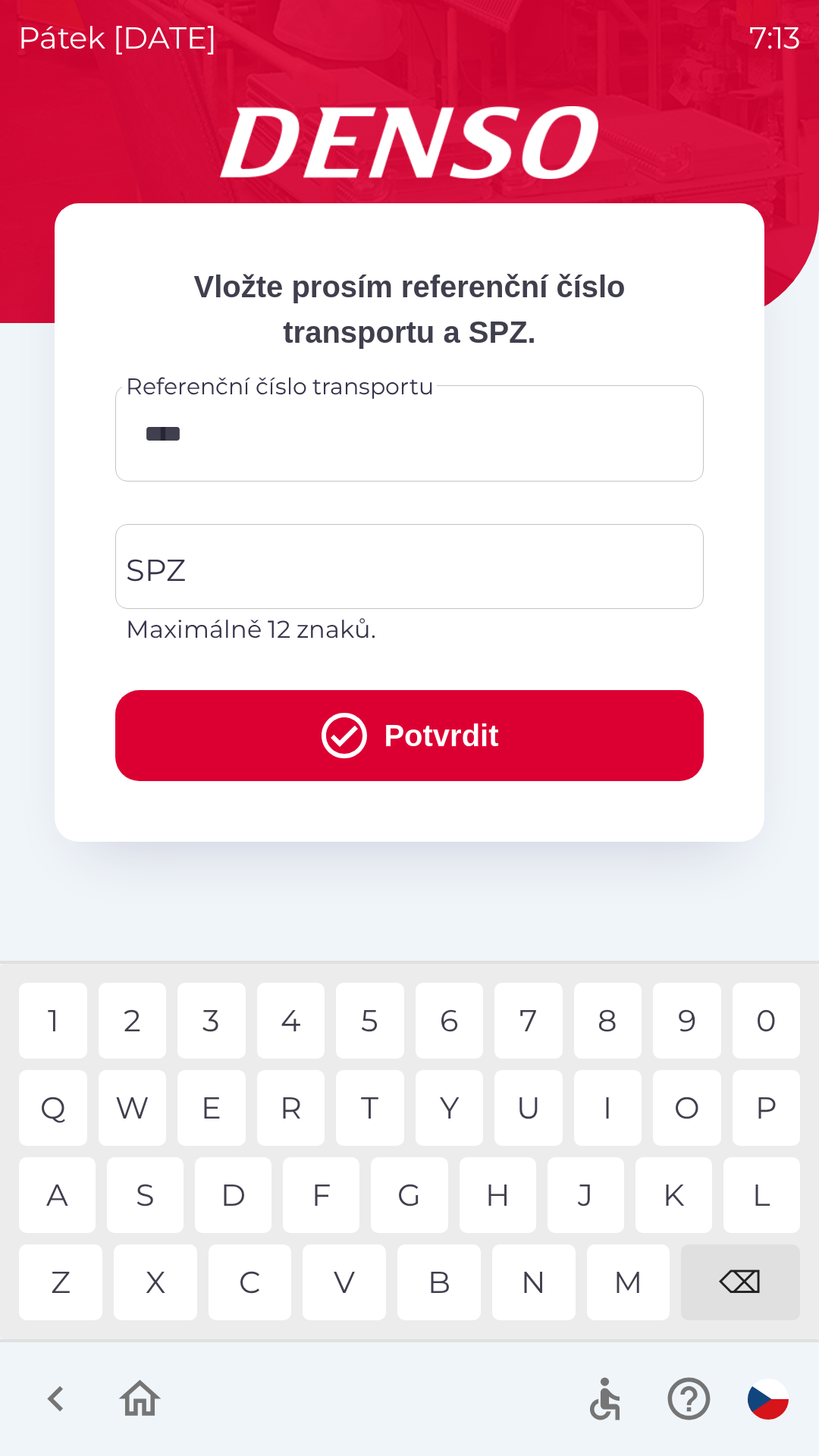
click at [208, 1022] on div "3" at bounding box center [212, 1020] width 68 height 76
click at [779, 1020] on div "0" at bounding box center [767, 1020] width 68 height 76
type input "*********"
click at [363, 556] on input "SPZ" at bounding box center [397, 566] width 552 height 71
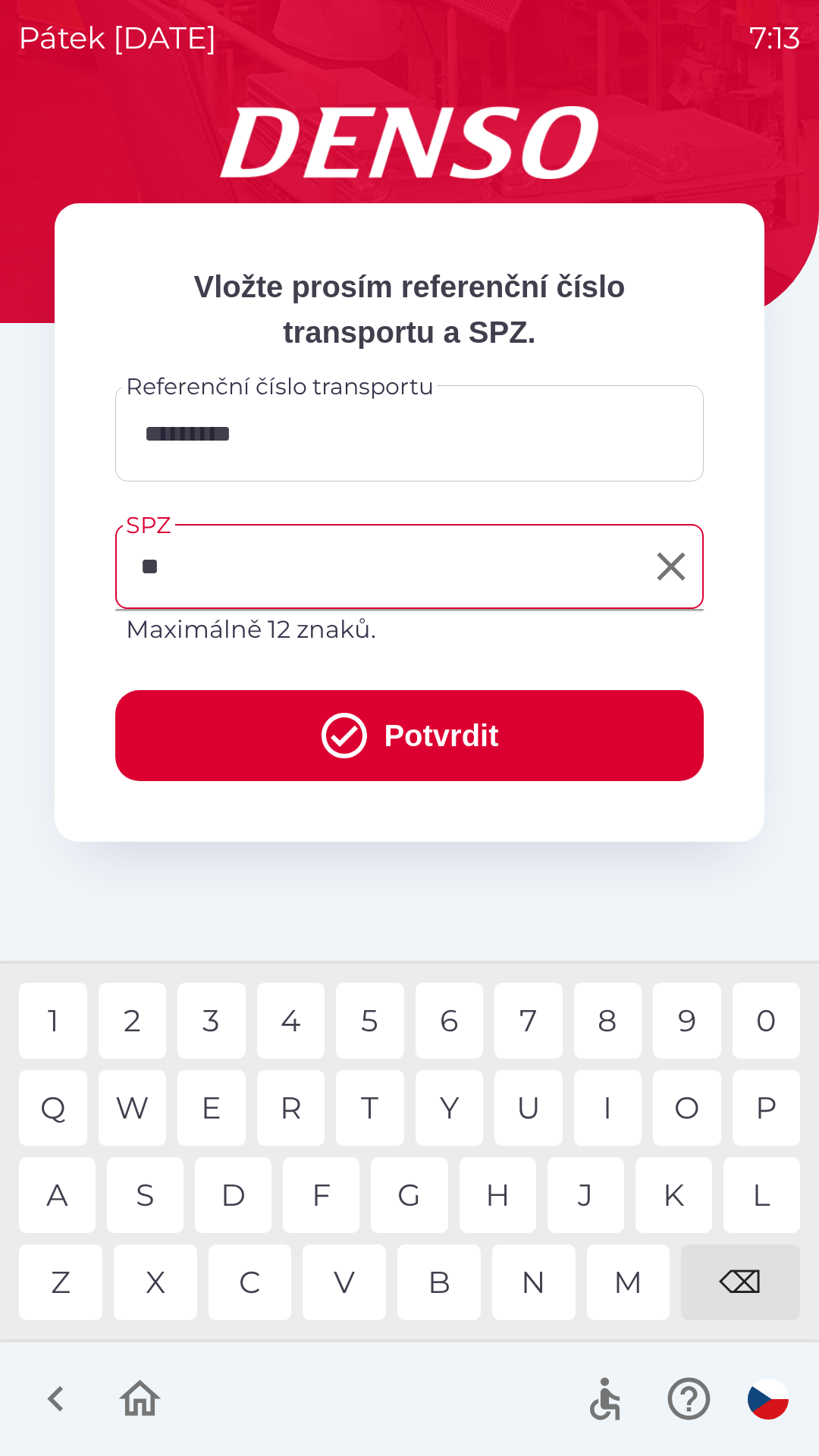
click at [157, 1185] on div "S" at bounding box center [145, 1195] width 76 height 76
type input "*******"
click at [521, 717] on button "Potvrdit" at bounding box center [410, 735] width 589 height 91
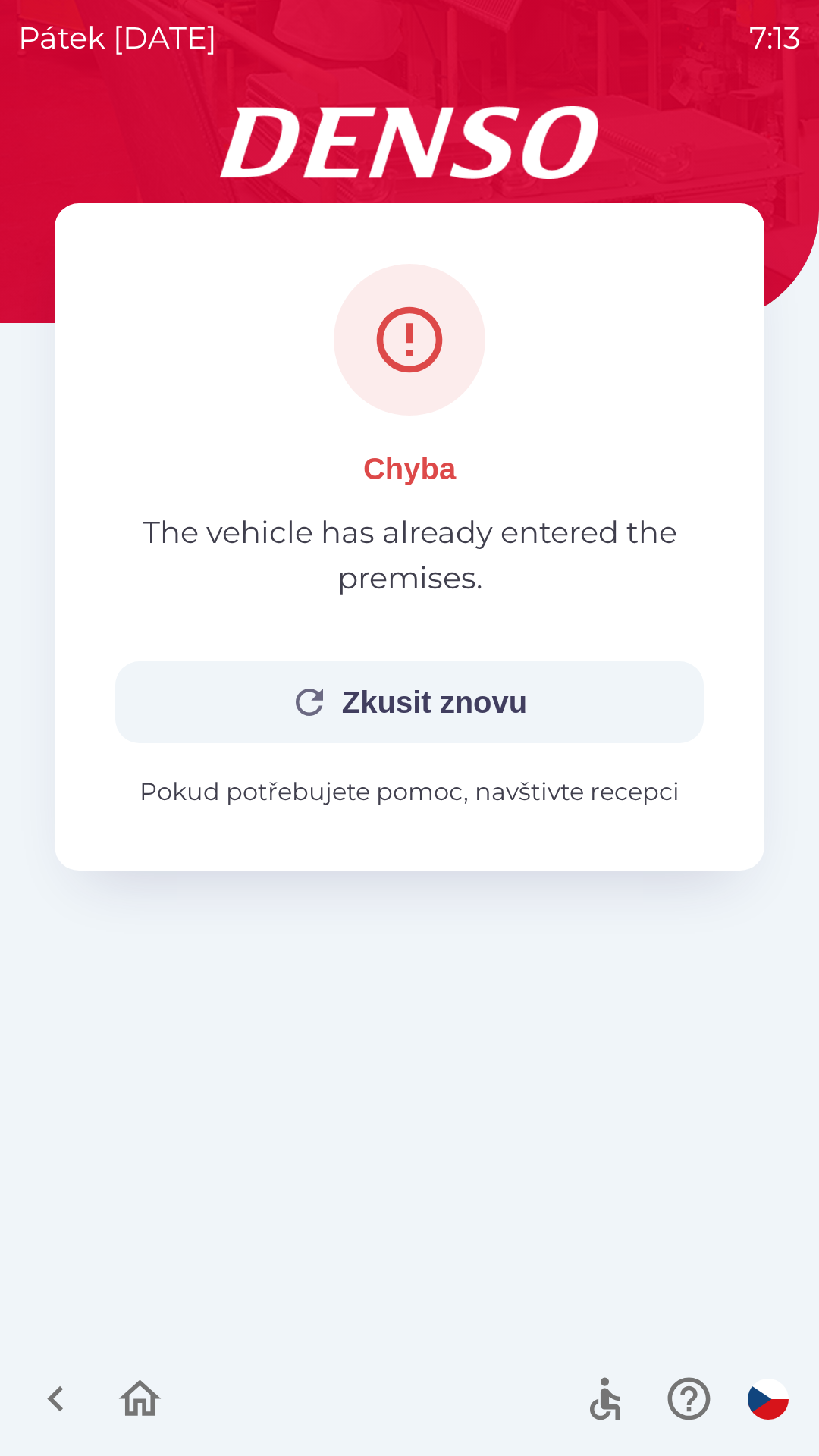
click at [502, 687] on button "Zkusit znovu" at bounding box center [410, 702] width 589 height 82
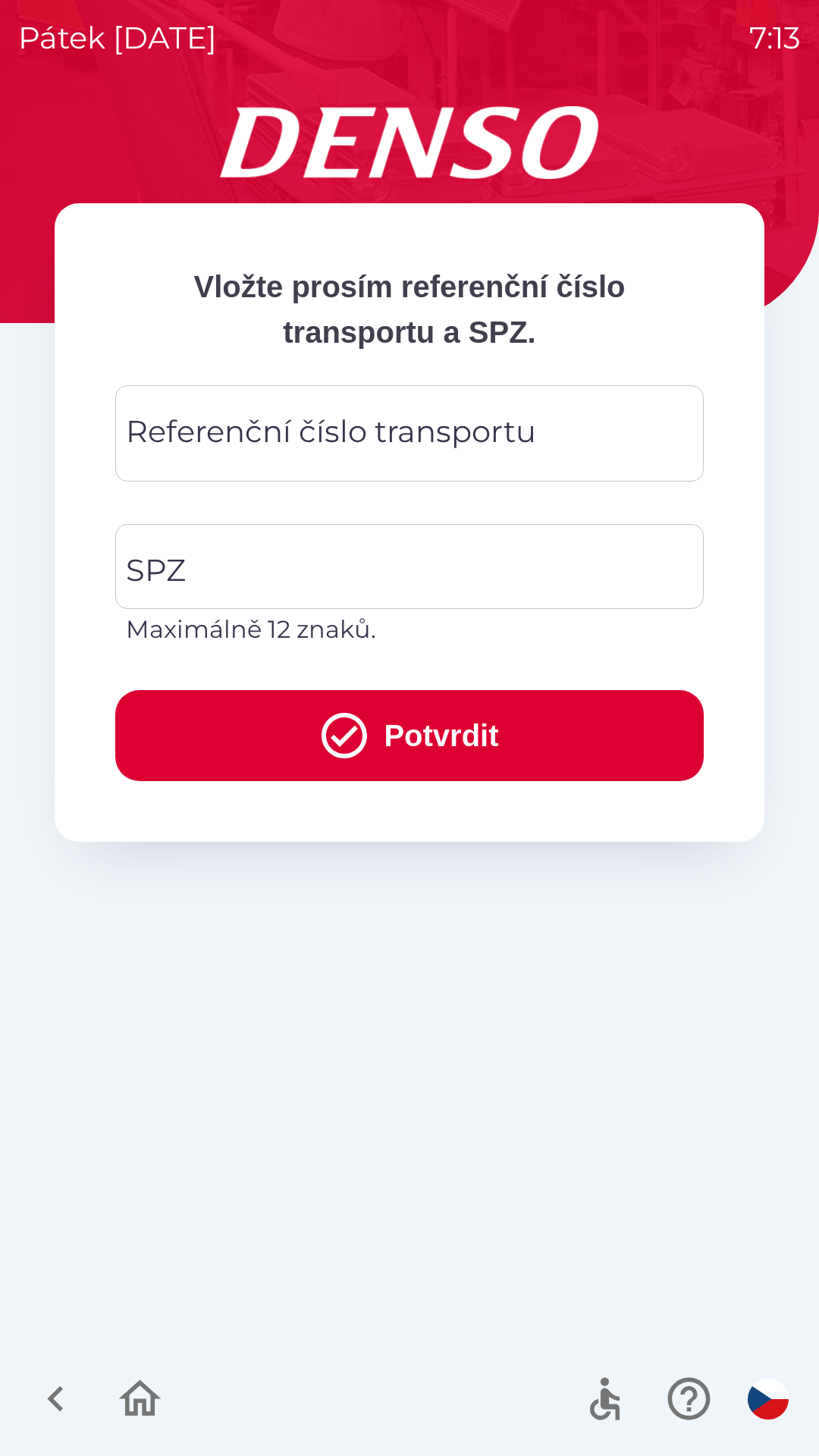
click at [487, 436] on div "Referenční číslo transportu Referenční číslo transportu" at bounding box center [410, 433] width 589 height 96
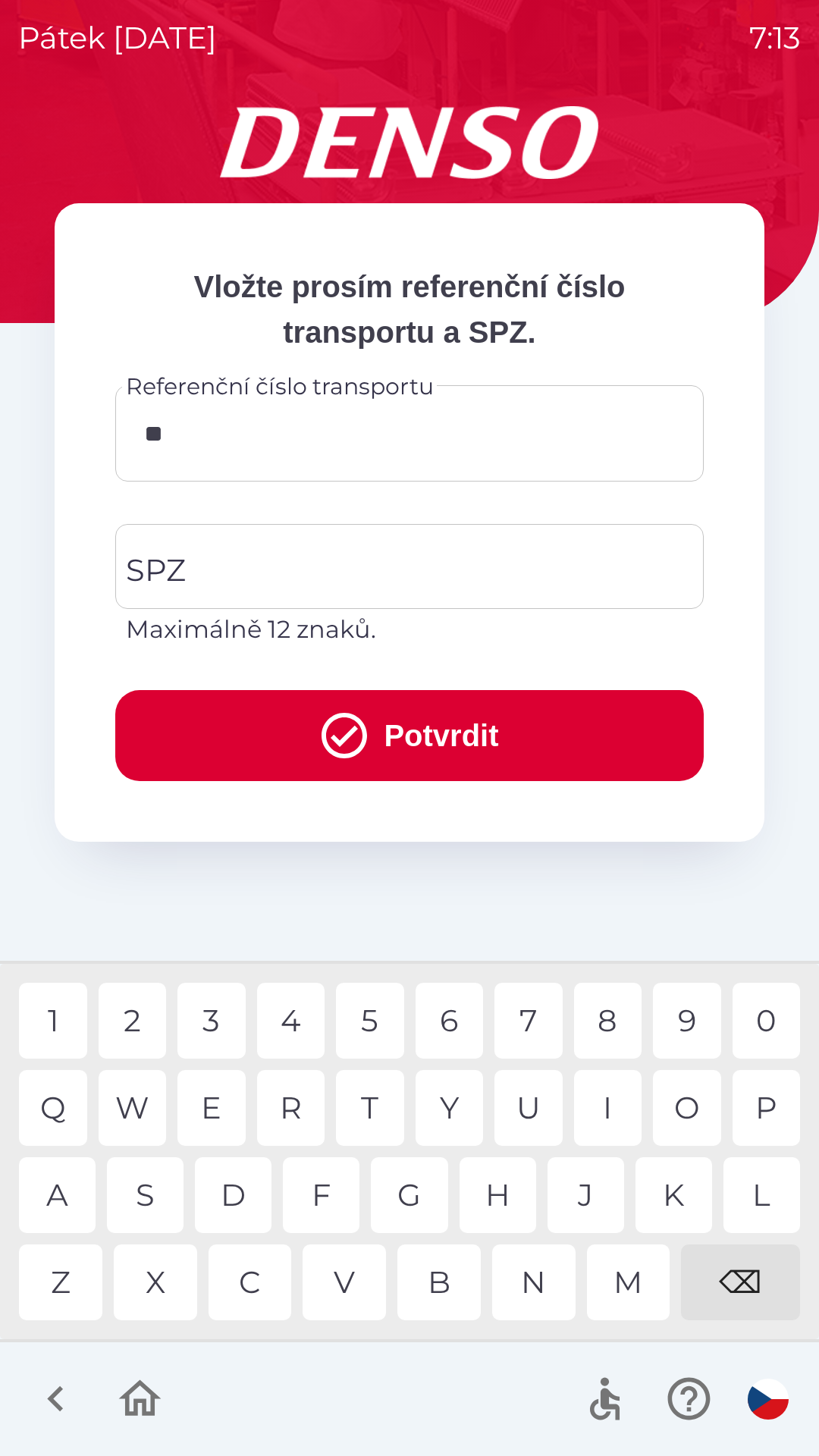
click at [60, 1103] on div "Q" at bounding box center [52, 1108] width 68 height 76
click at [216, 1017] on div "3" at bounding box center [212, 1020] width 68 height 76
click at [745, 1020] on div "0" at bounding box center [767, 1020] width 68 height 76
type input "*********"
click at [399, 553] on input "SPZ" at bounding box center [397, 566] width 552 height 71
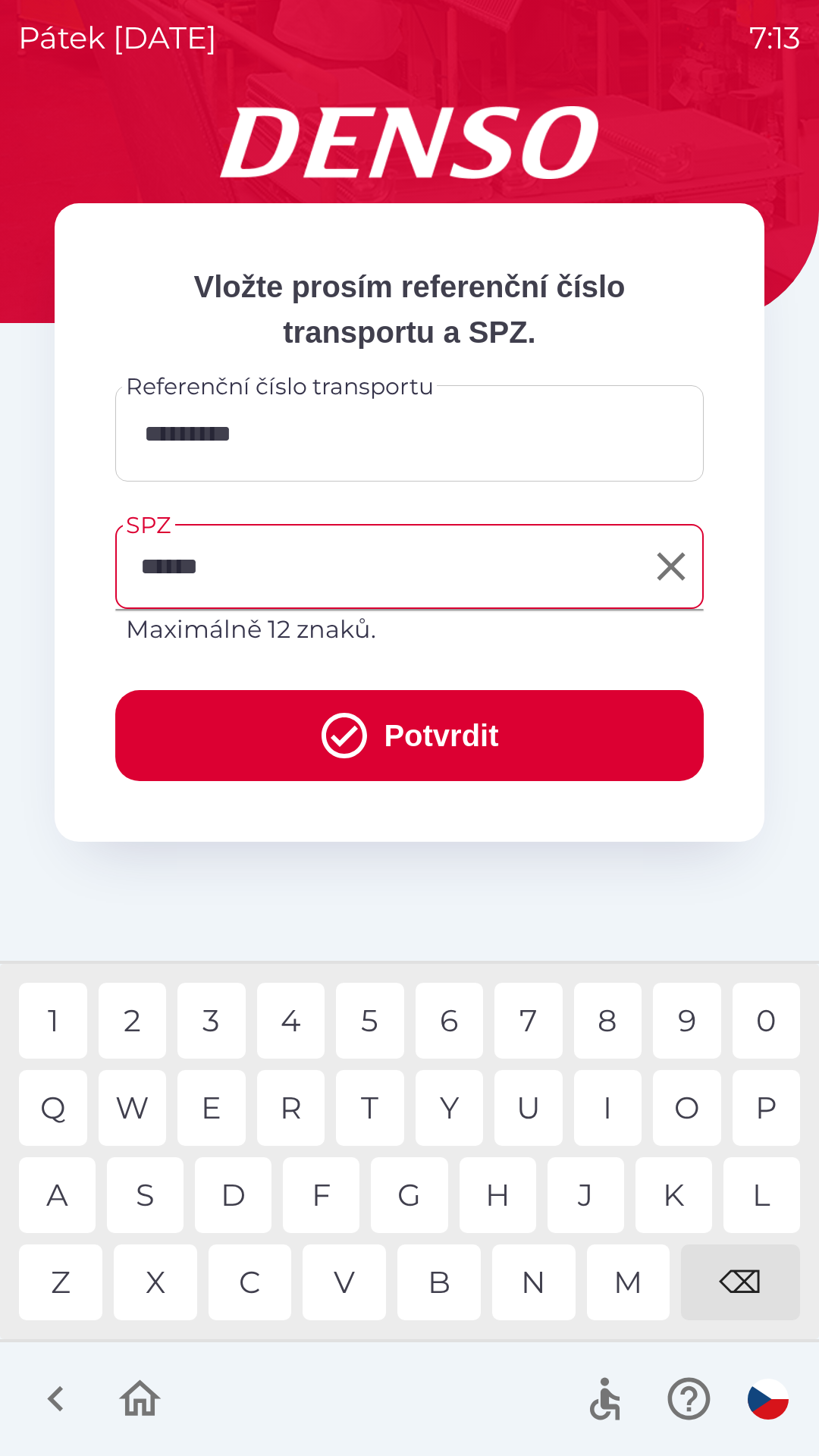
click at [465, 1028] on div "6" at bounding box center [449, 1020] width 68 height 76
type input "*******"
click at [429, 724] on button "Potvrdit" at bounding box center [410, 735] width 589 height 91
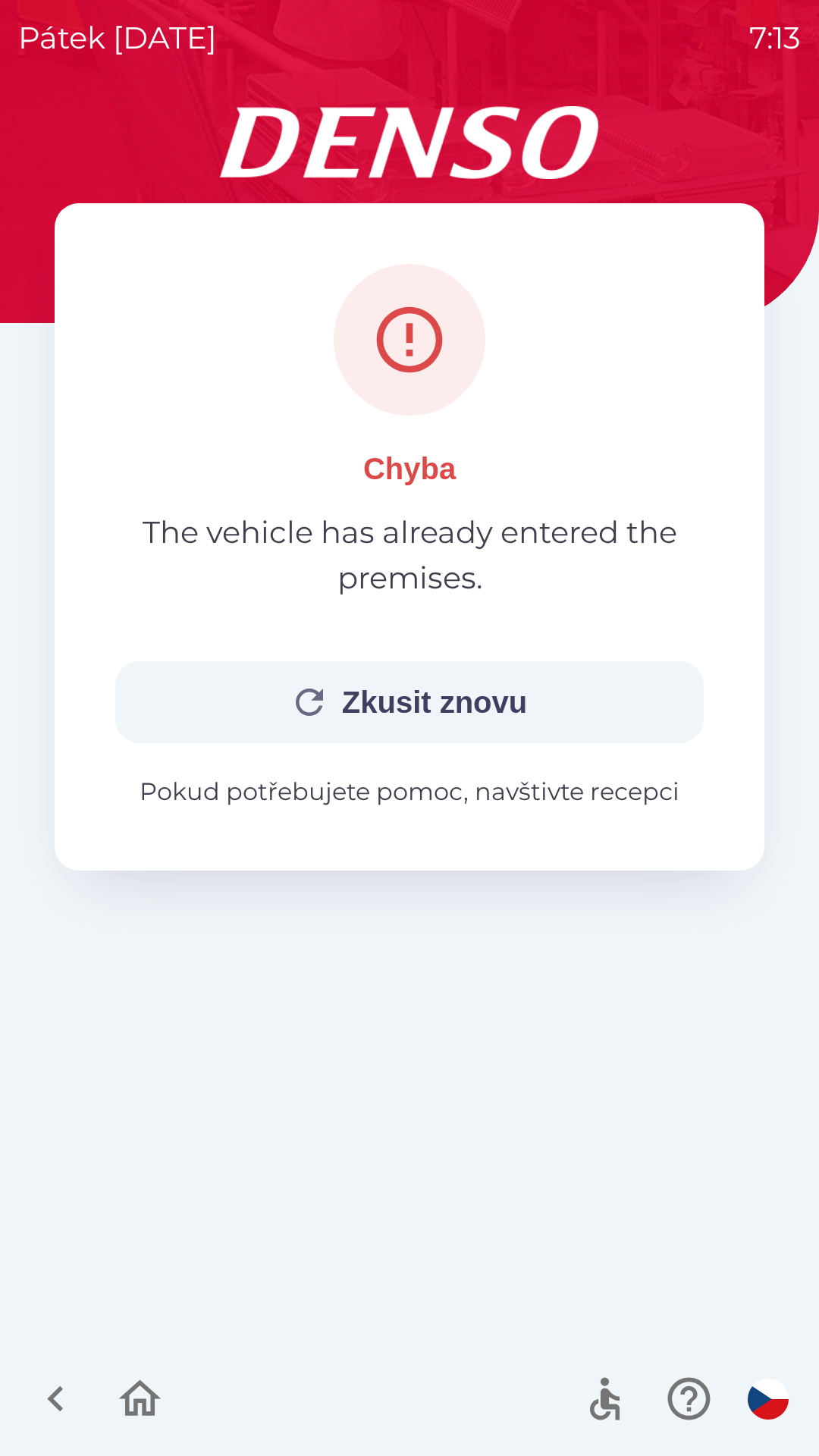
click at [477, 699] on button "Zkusit znovu" at bounding box center [410, 702] width 589 height 82
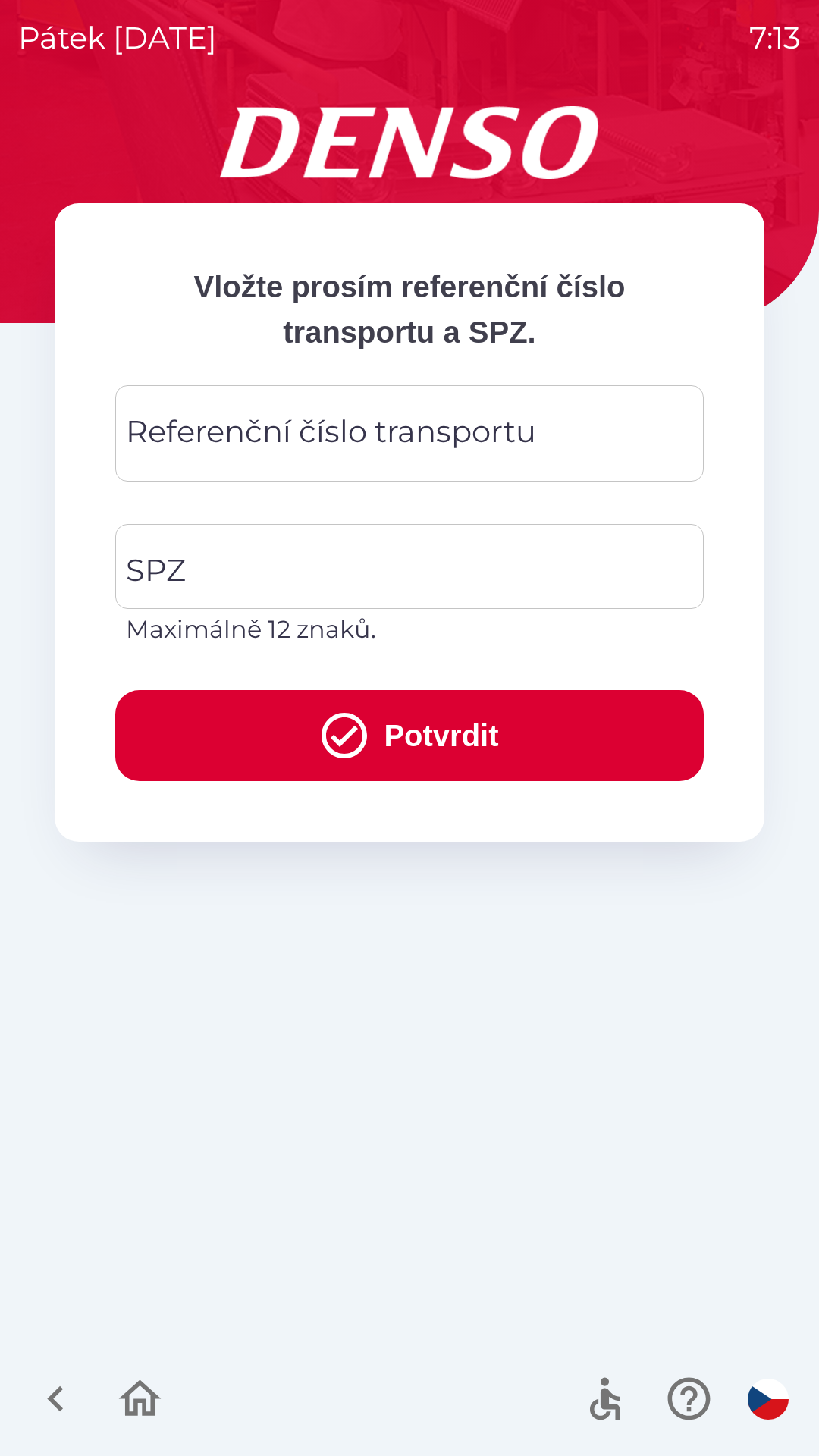
click at [348, 431] on div "Referenční číslo transportu Referenční číslo transportu" at bounding box center [410, 433] width 589 height 96
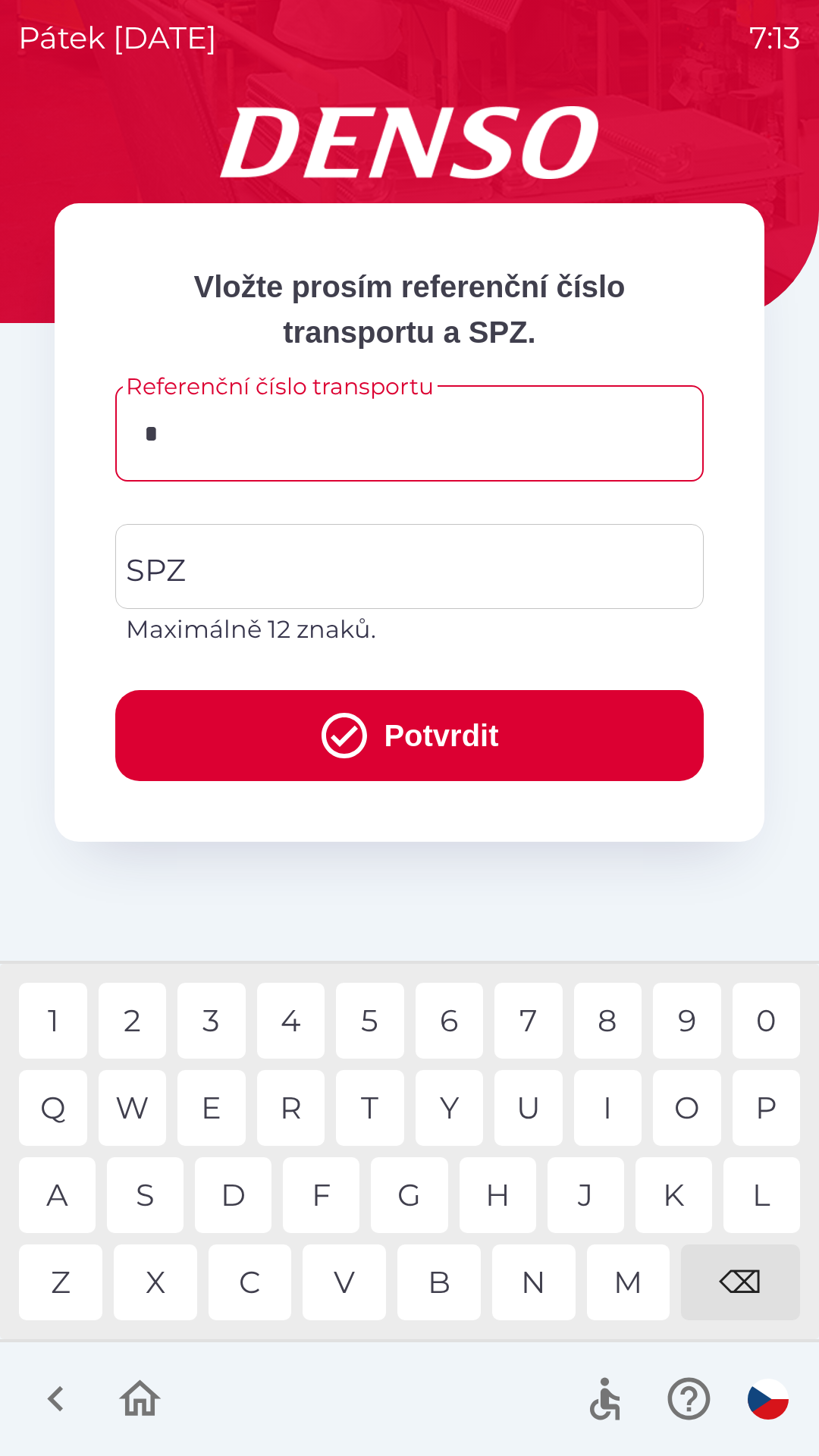
click at [265, 1292] on div "C" at bounding box center [251, 1282] width 84 height 76
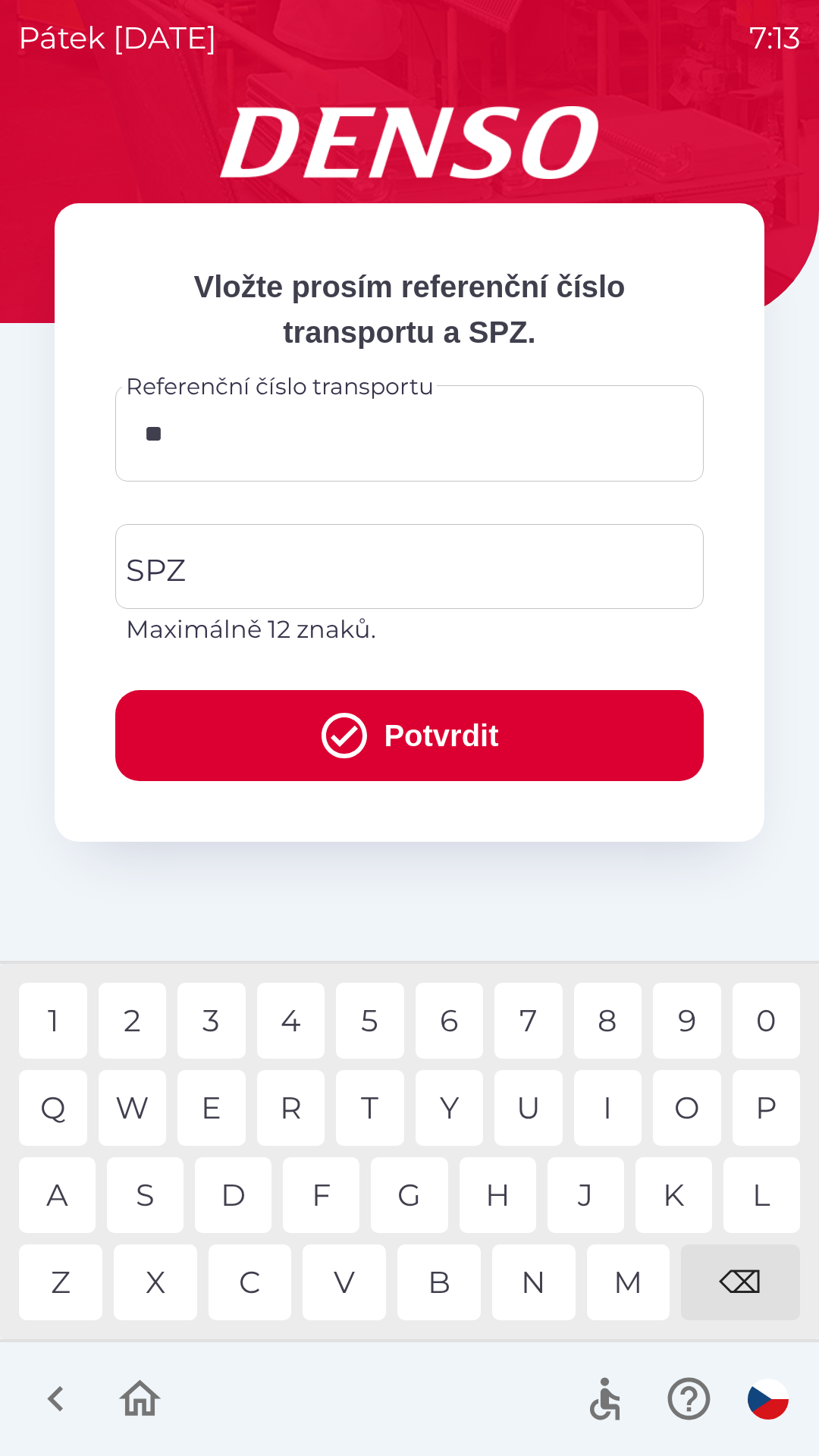
click at [67, 1082] on div "Q" at bounding box center [52, 1108] width 68 height 76
click at [451, 1274] on div "B" at bounding box center [439, 1282] width 84 height 76
click at [771, 1004] on div "0" at bounding box center [767, 1020] width 68 height 76
click at [221, 1019] on div "3" at bounding box center [212, 1020] width 68 height 76
type input "*********"
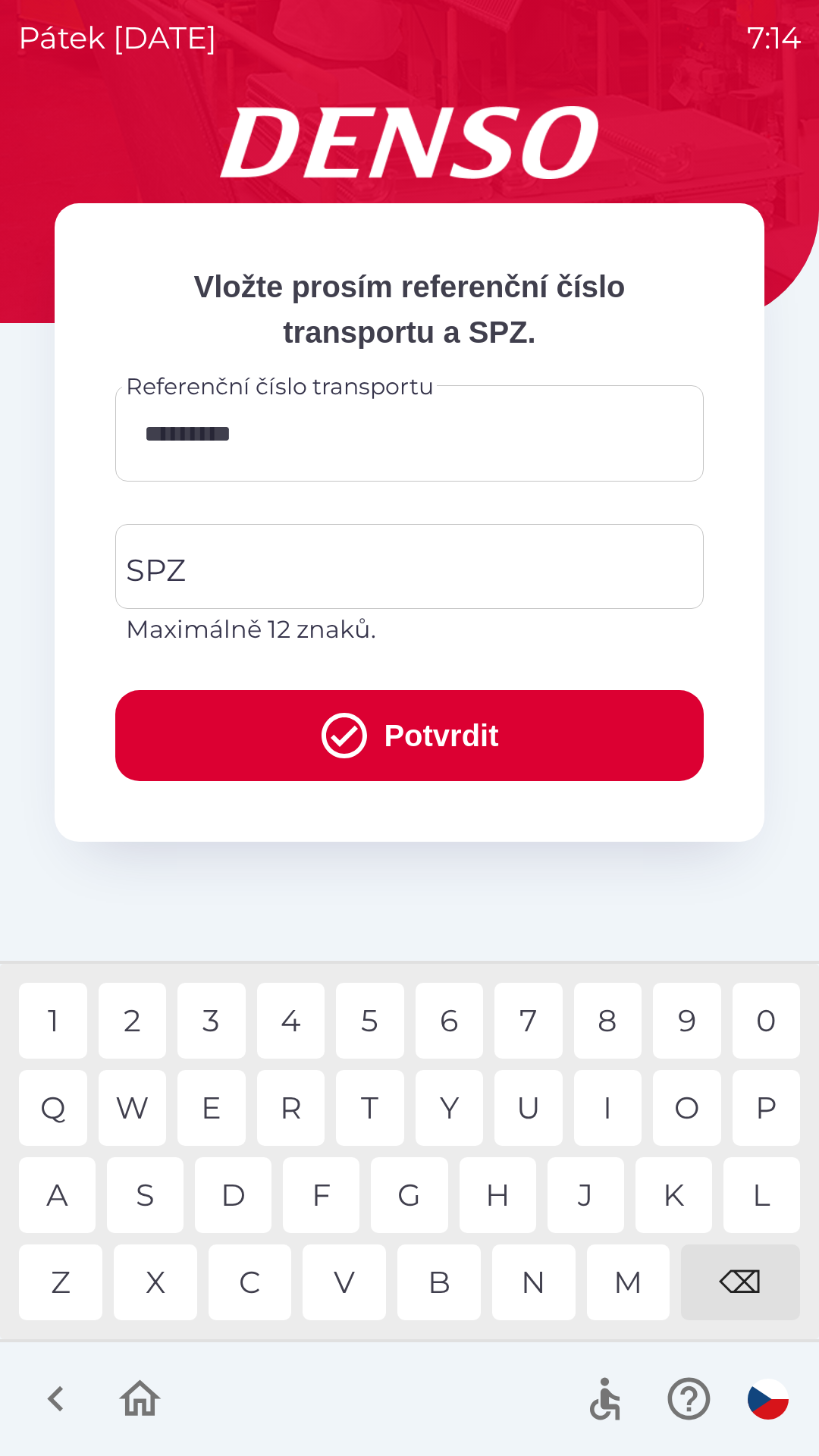
click at [319, 1013] on div "4" at bounding box center [291, 1020] width 68 height 76
click at [340, 570] on input "SPZ" at bounding box center [397, 566] width 552 height 71
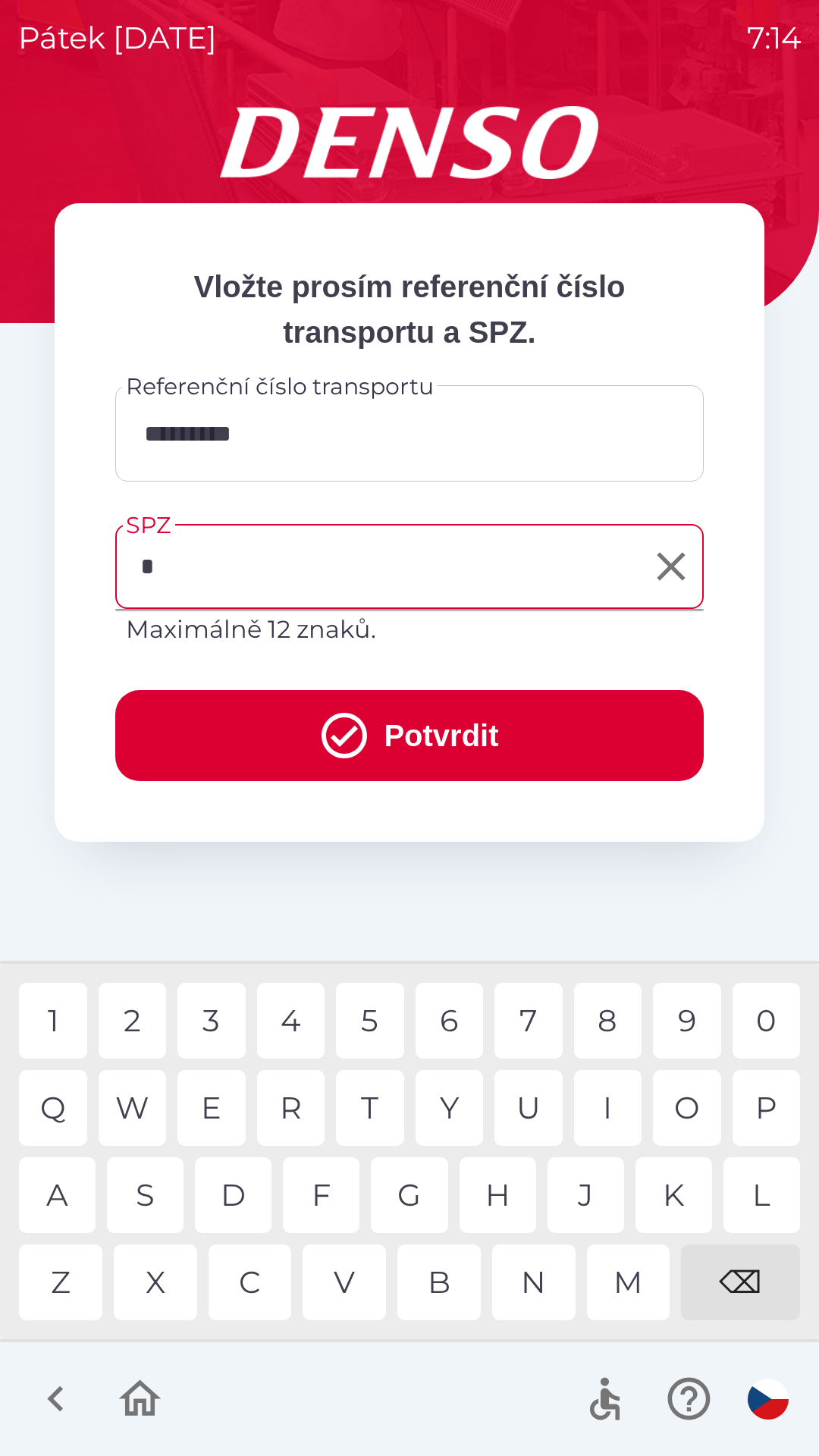
click at [381, 1012] on div "5" at bounding box center [370, 1020] width 68 height 76
click at [684, 1019] on div "9" at bounding box center [687, 1020] width 68 height 76
click at [450, 1018] on div "6" at bounding box center [449, 1020] width 68 height 76
type input "*******"
click at [426, 737] on button "Potvrdit" at bounding box center [410, 735] width 589 height 91
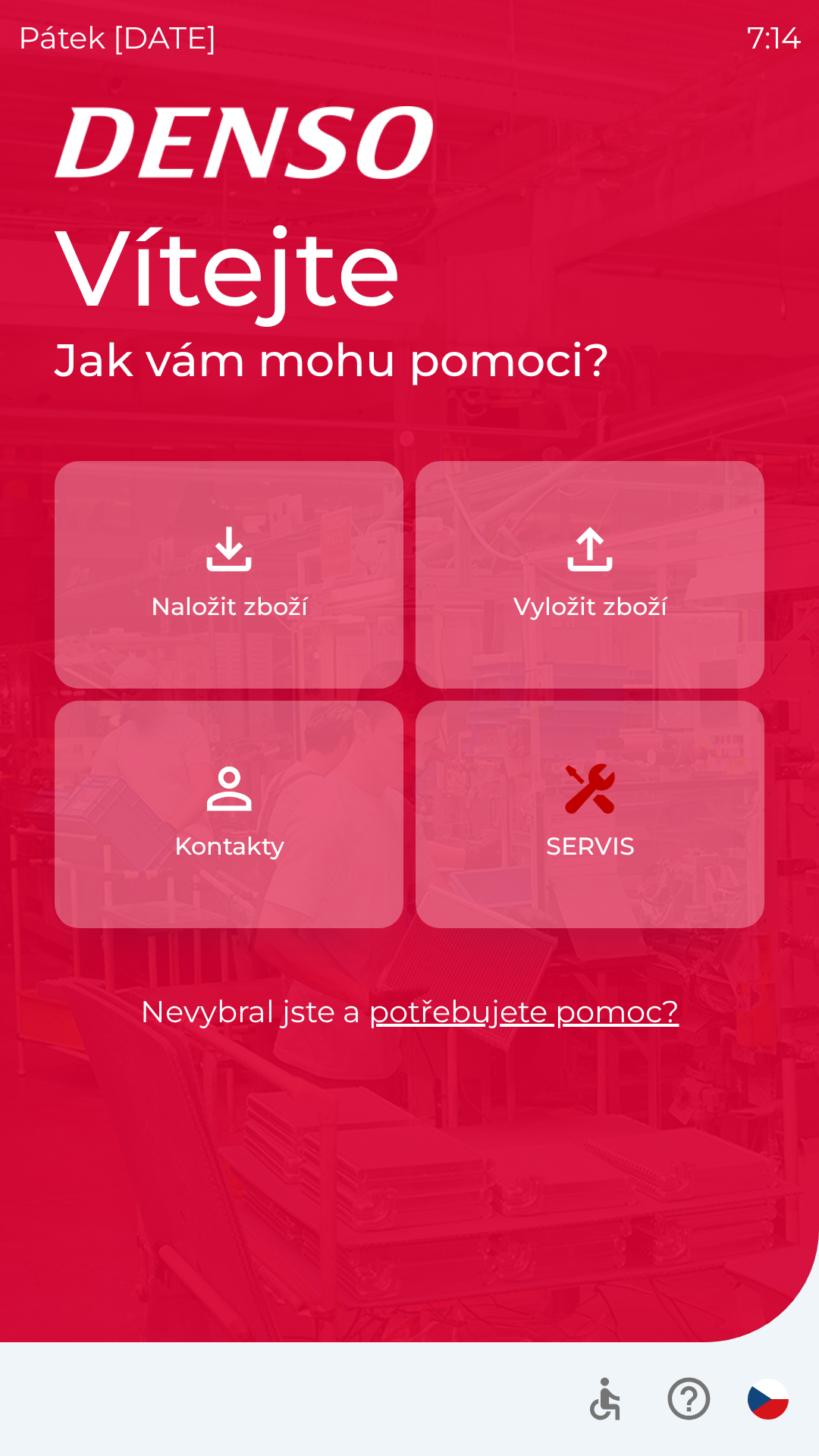
click at [253, 579] on img "button" at bounding box center [229, 548] width 67 height 67
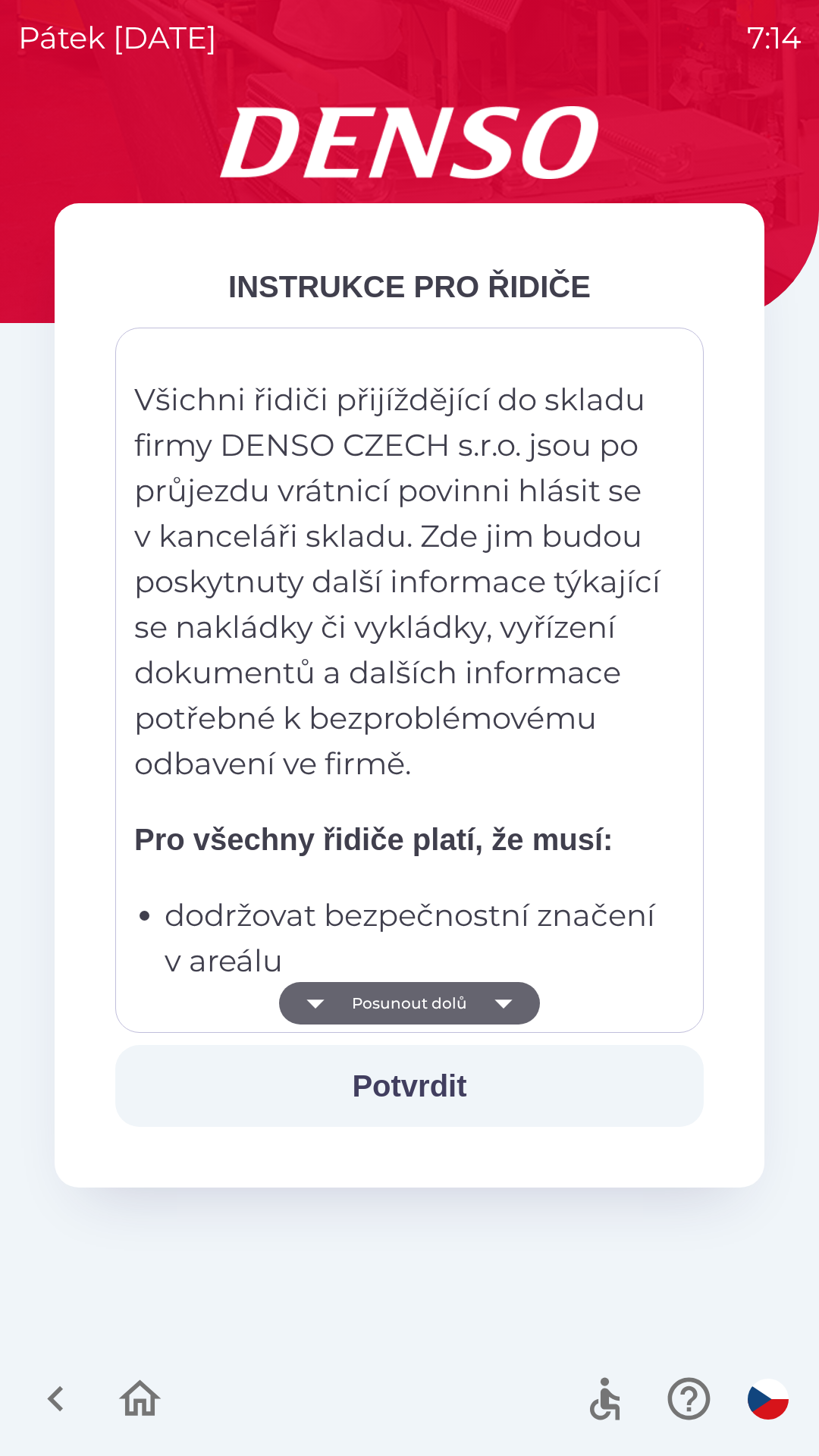
click at [450, 1011] on button "Posunout dolů" at bounding box center [409, 1004] width 261 height 43
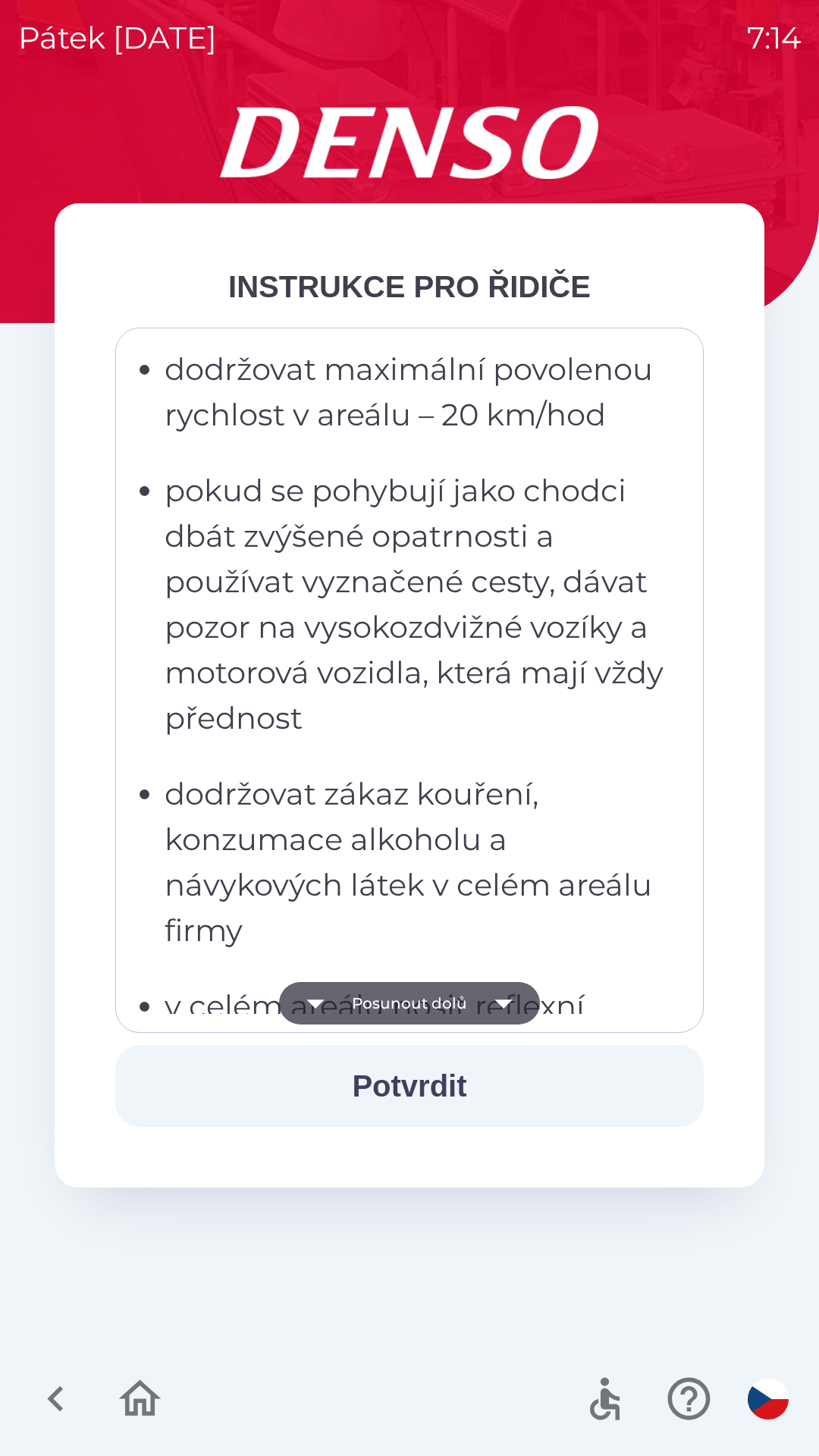
click at [464, 1012] on button "Posunout dolů" at bounding box center [409, 1004] width 261 height 43
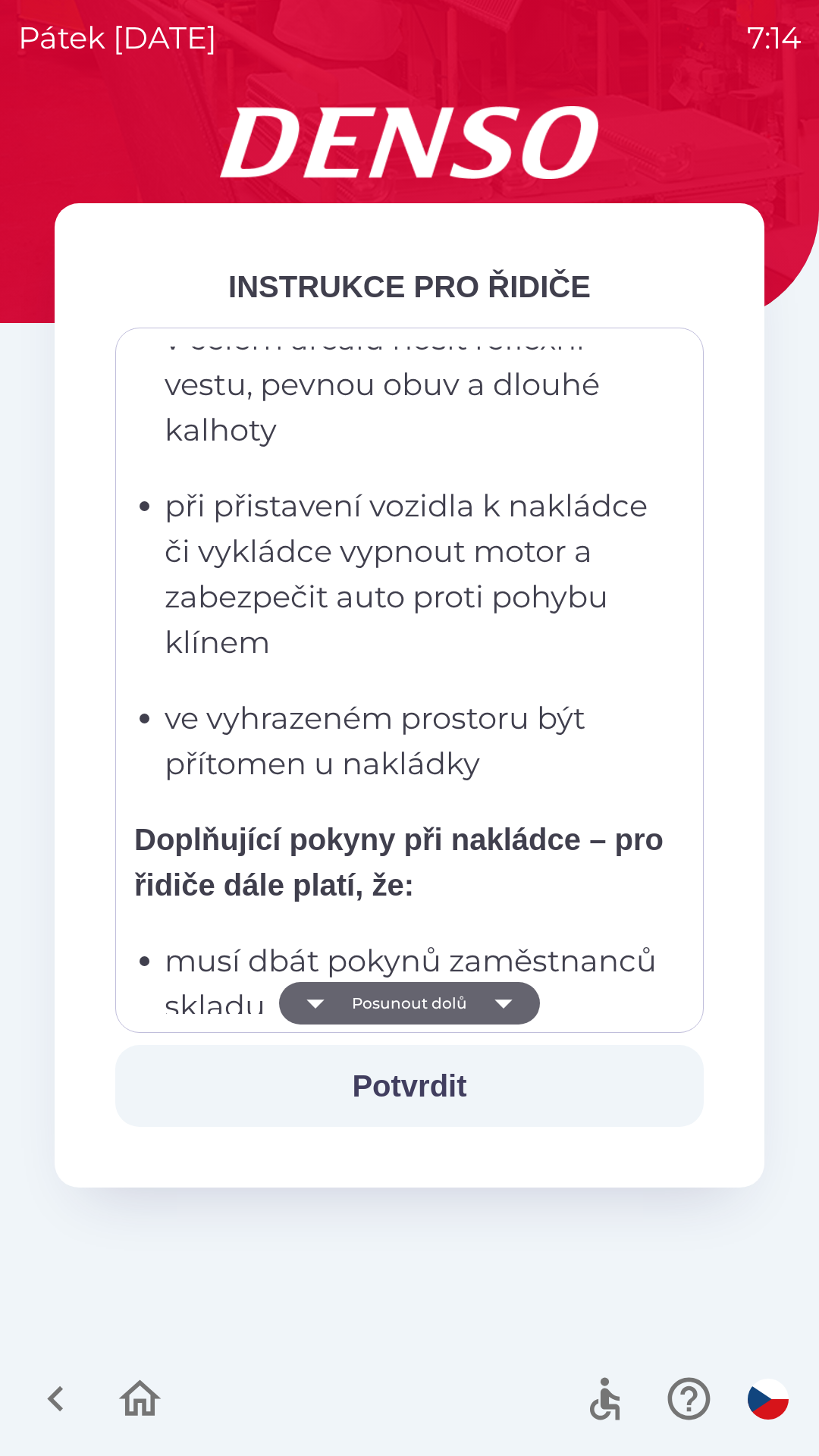
click at [468, 1002] on button "Posunout dolů" at bounding box center [409, 1004] width 261 height 43
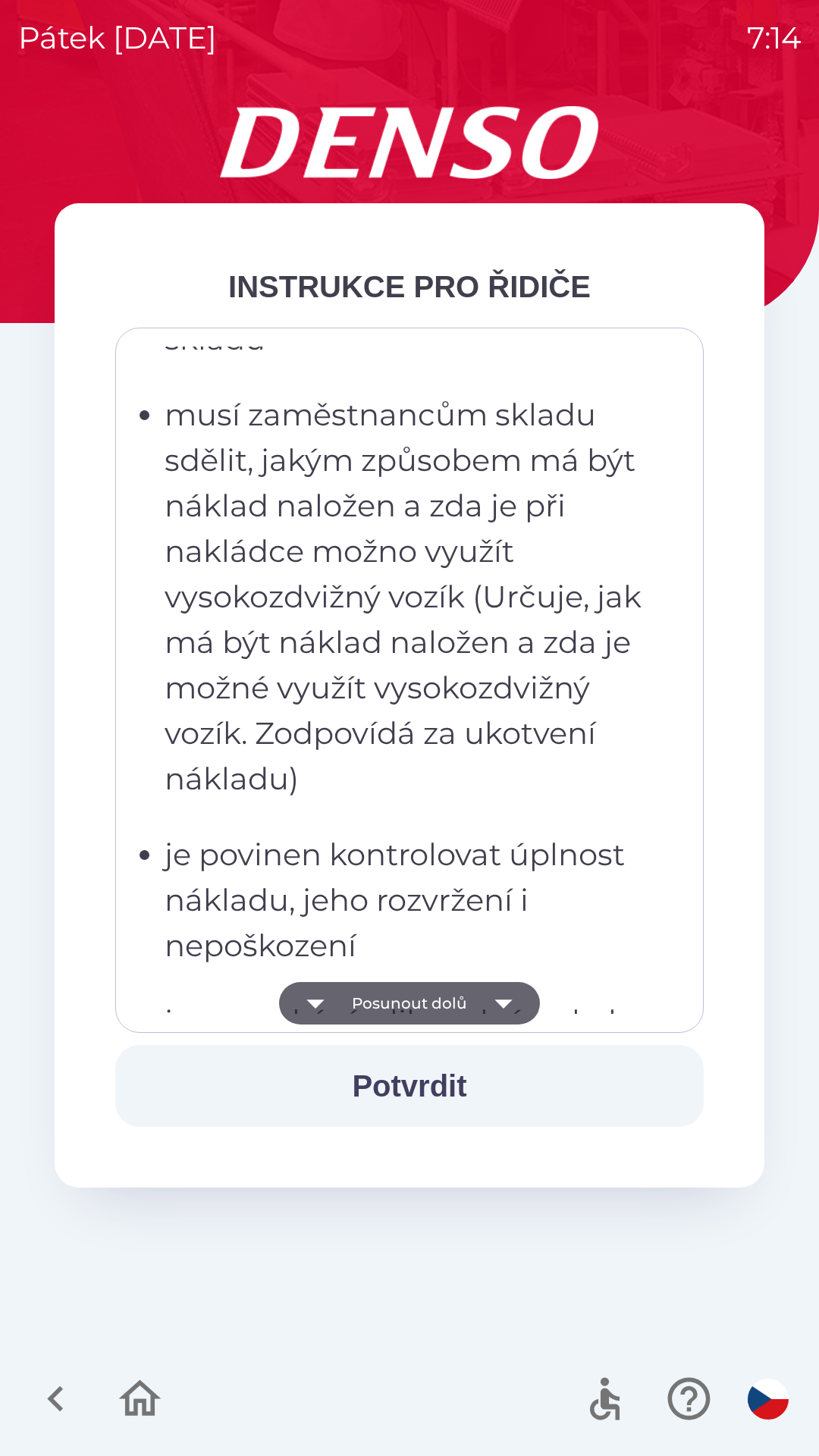
click at [467, 1000] on button "Posunout dolů" at bounding box center [409, 1004] width 261 height 43
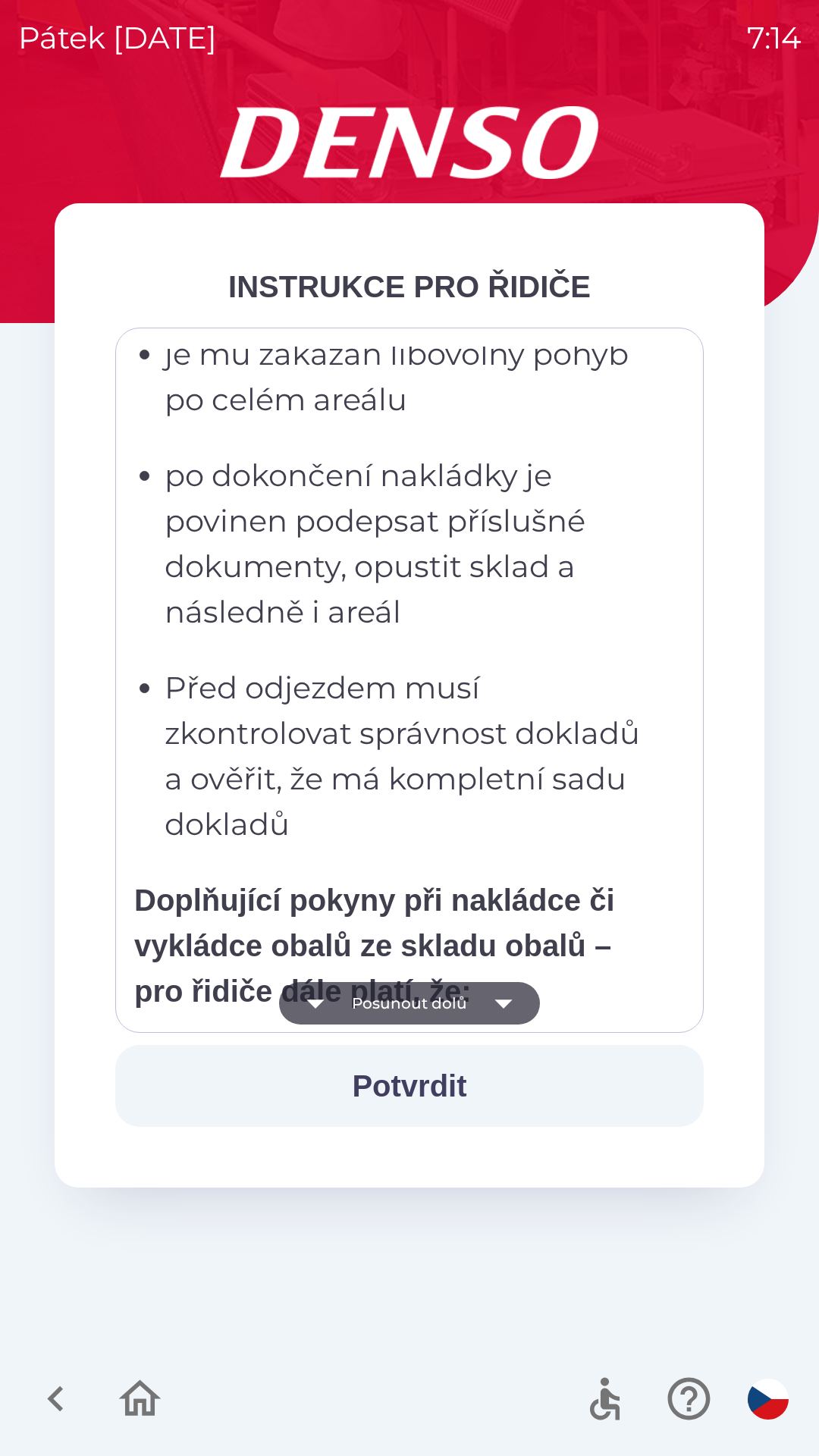
click at [467, 1000] on button "Posunout dolů" at bounding box center [409, 1004] width 261 height 43
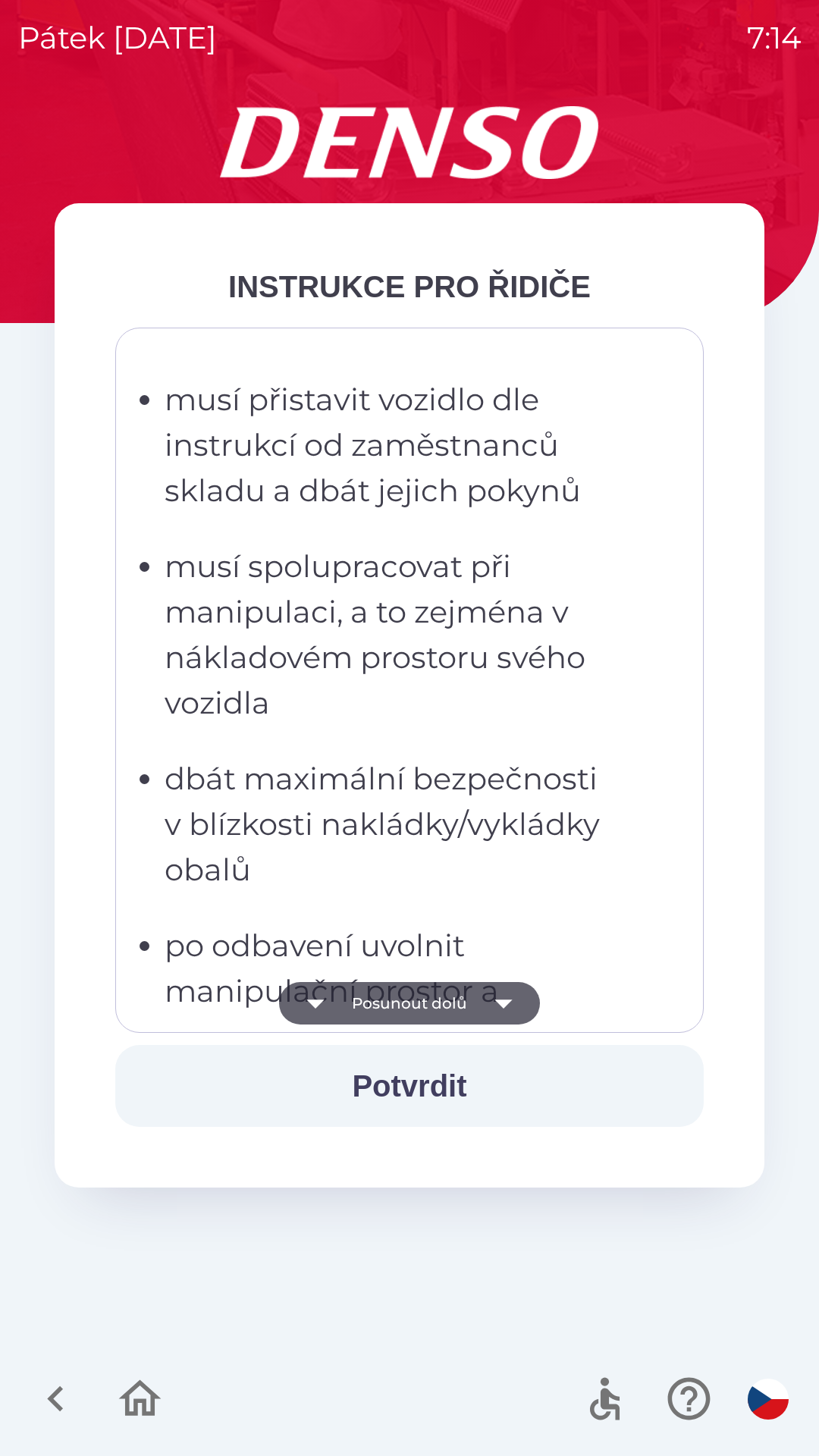
click at [469, 1001] on button "Posunout dolů" at bounding box center [409, 1004] width 261 height 43
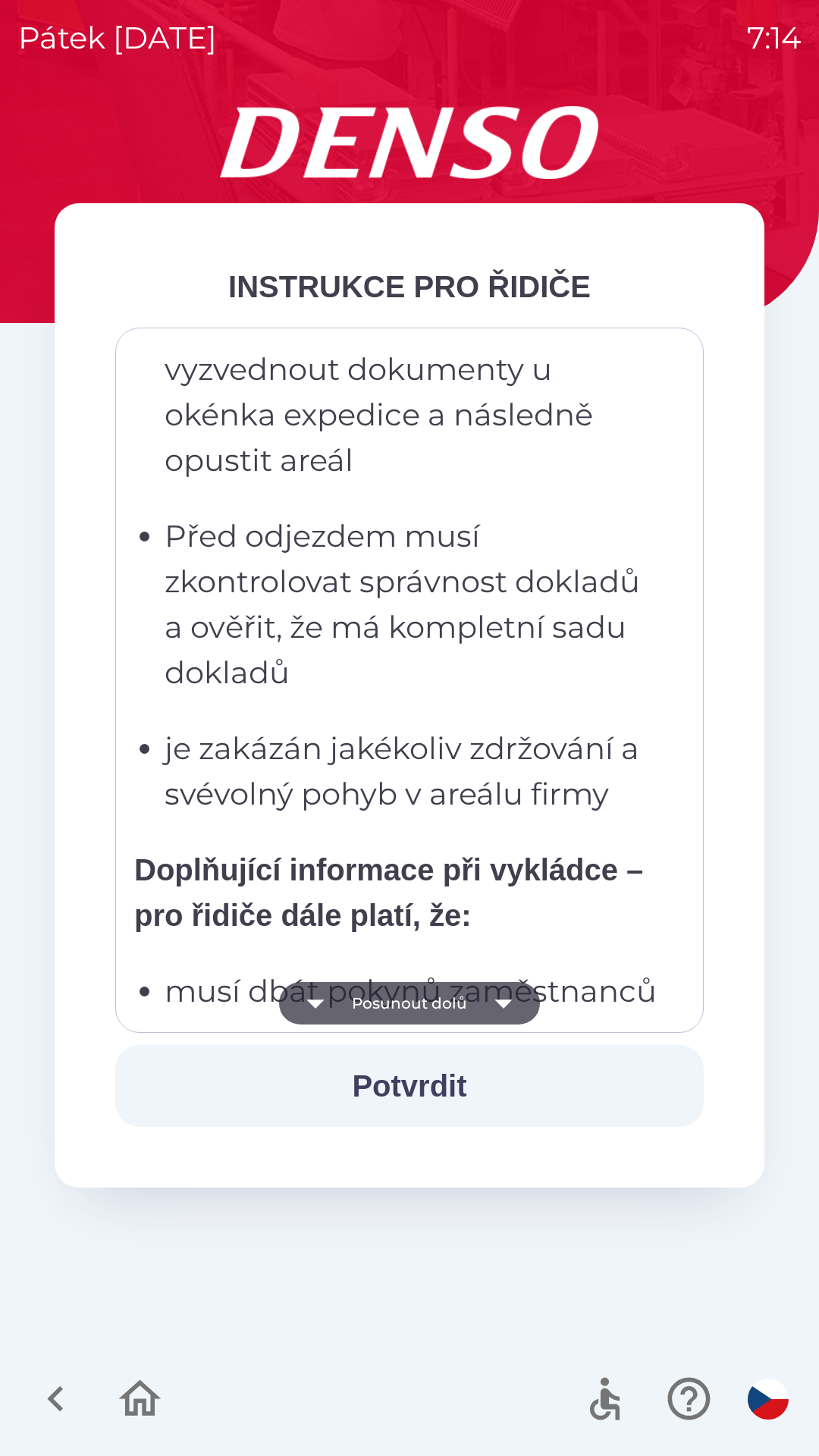
click at [467, 1005] on button "Posunout dolů" at bounding box center [409, 1004] width 261 height 43
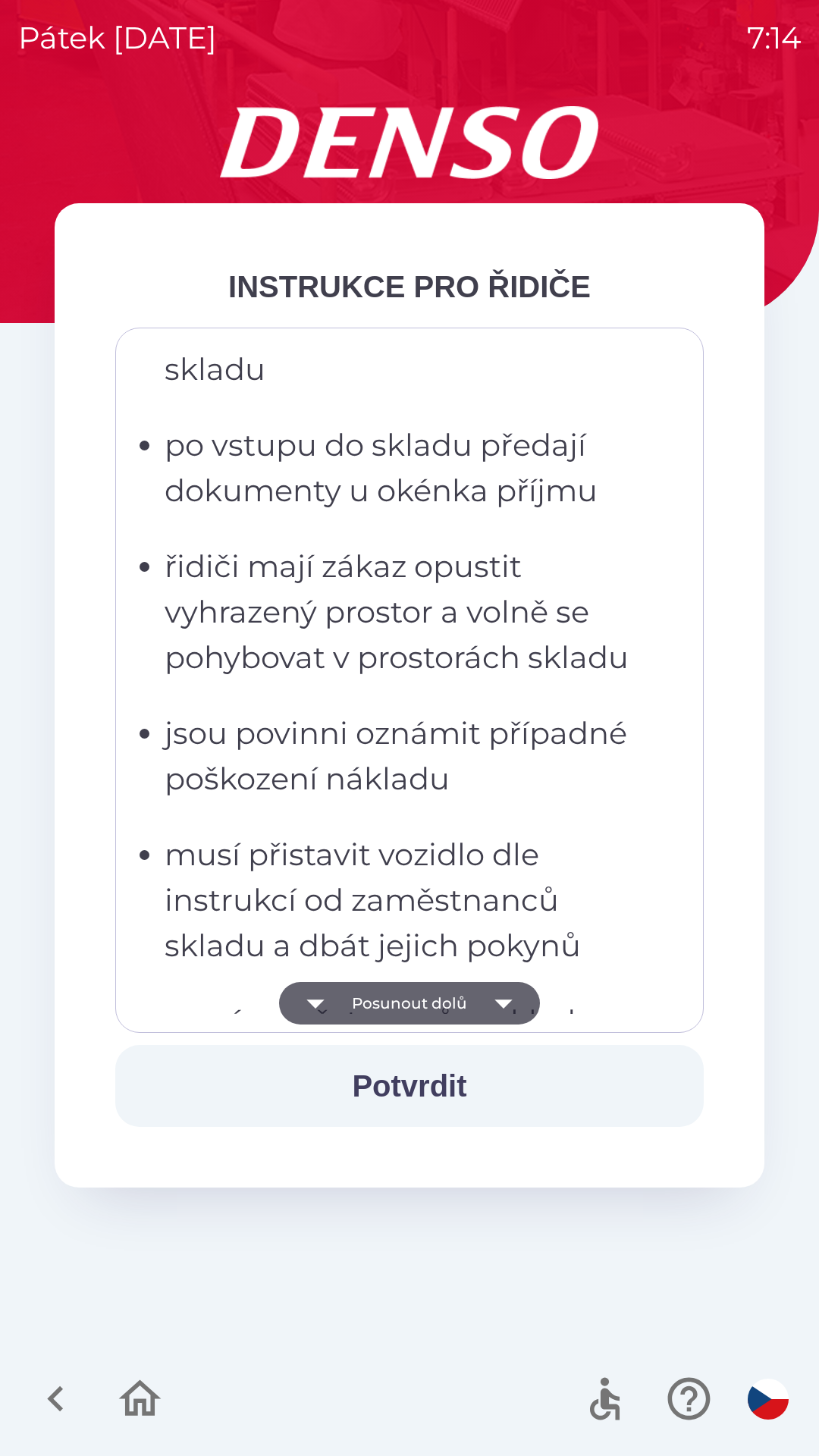
click at [489, 991] on icon "button" at bounding box center [503, 1004] width 43 height 43
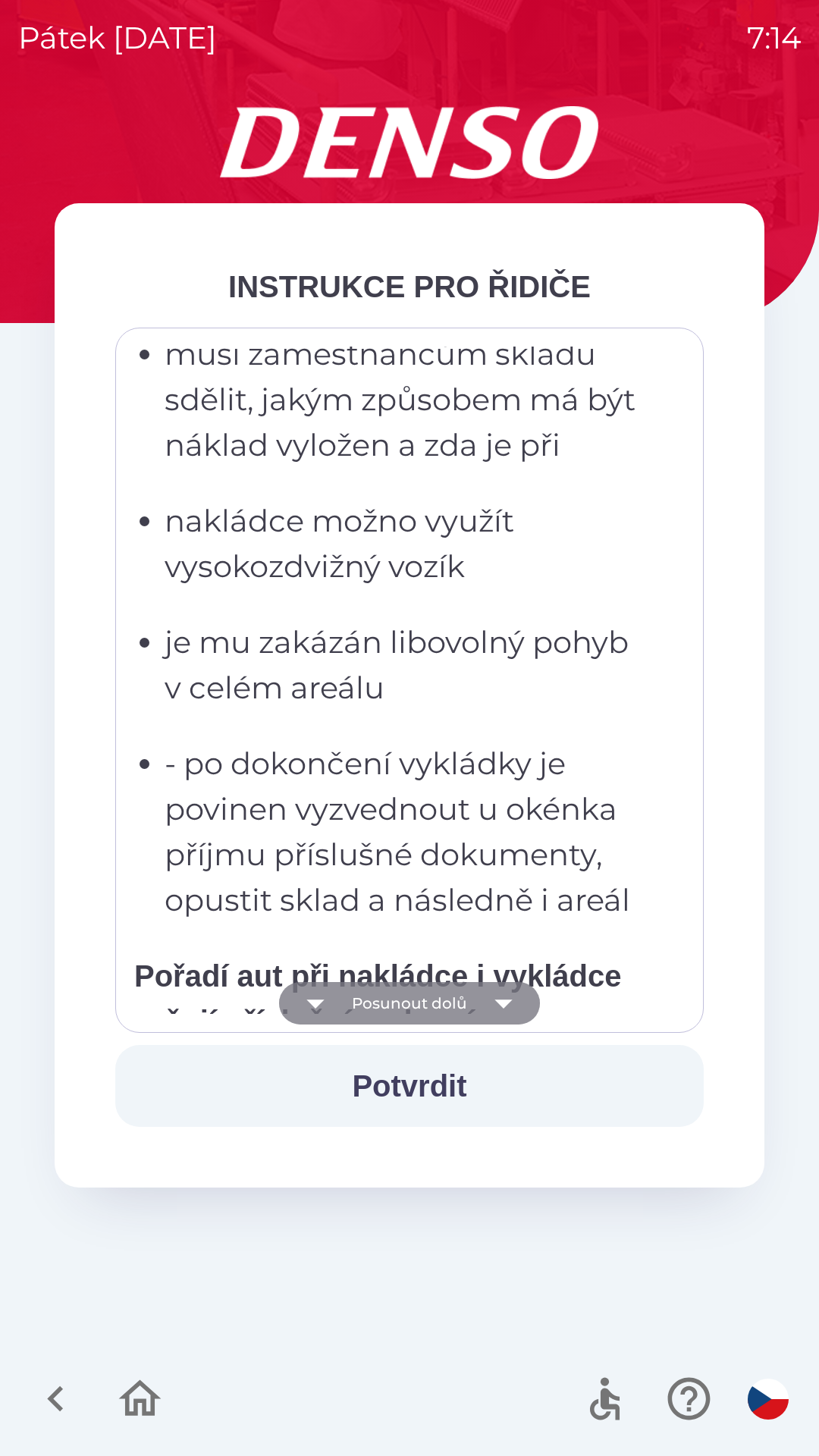
click at [483, 1000] on icon "button" at bounding box center [503, 1004] width 43 height 43
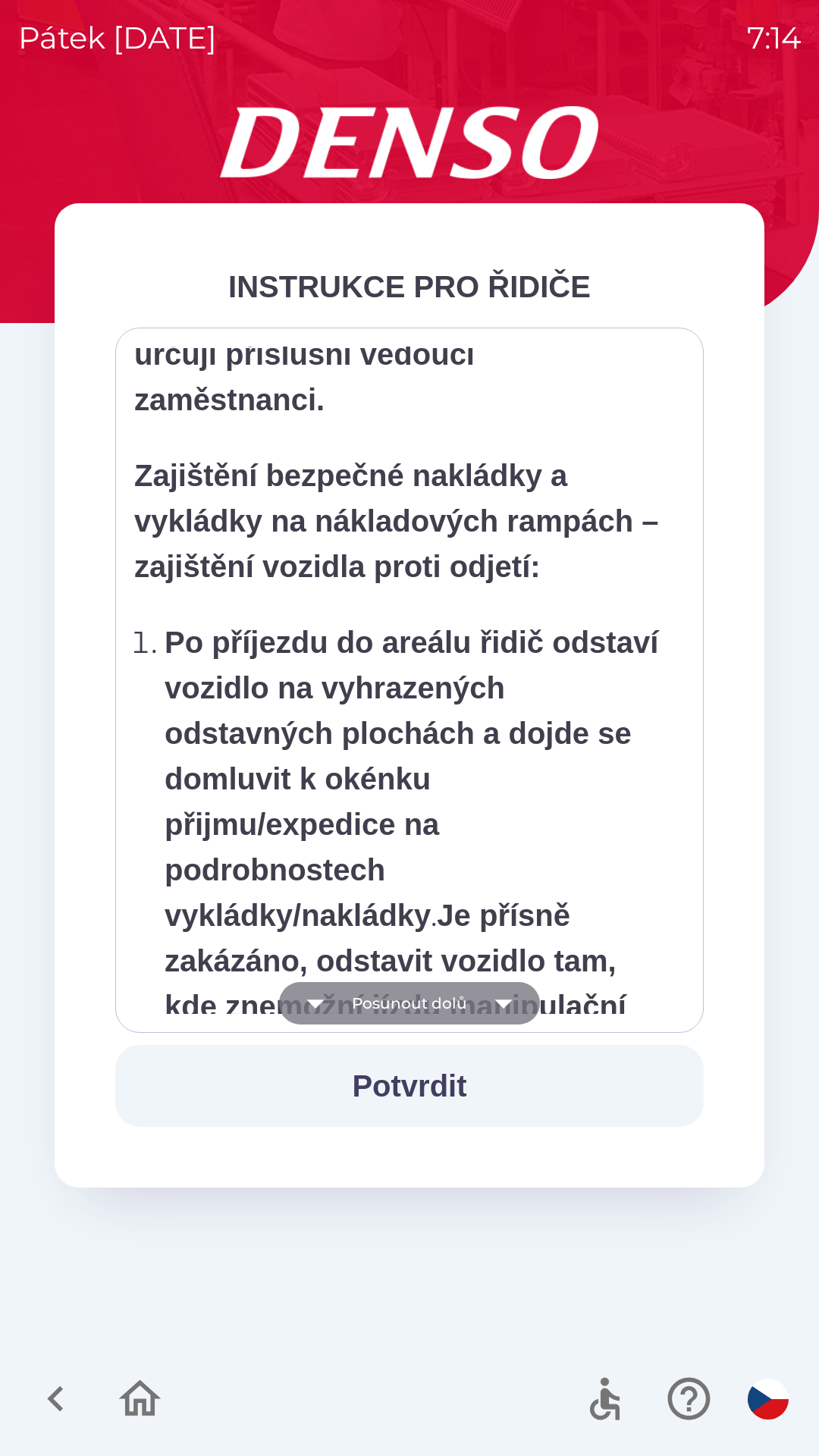
click at [488, 993] on icon "button" at bounding box center [503, 1004] width 43 height 43
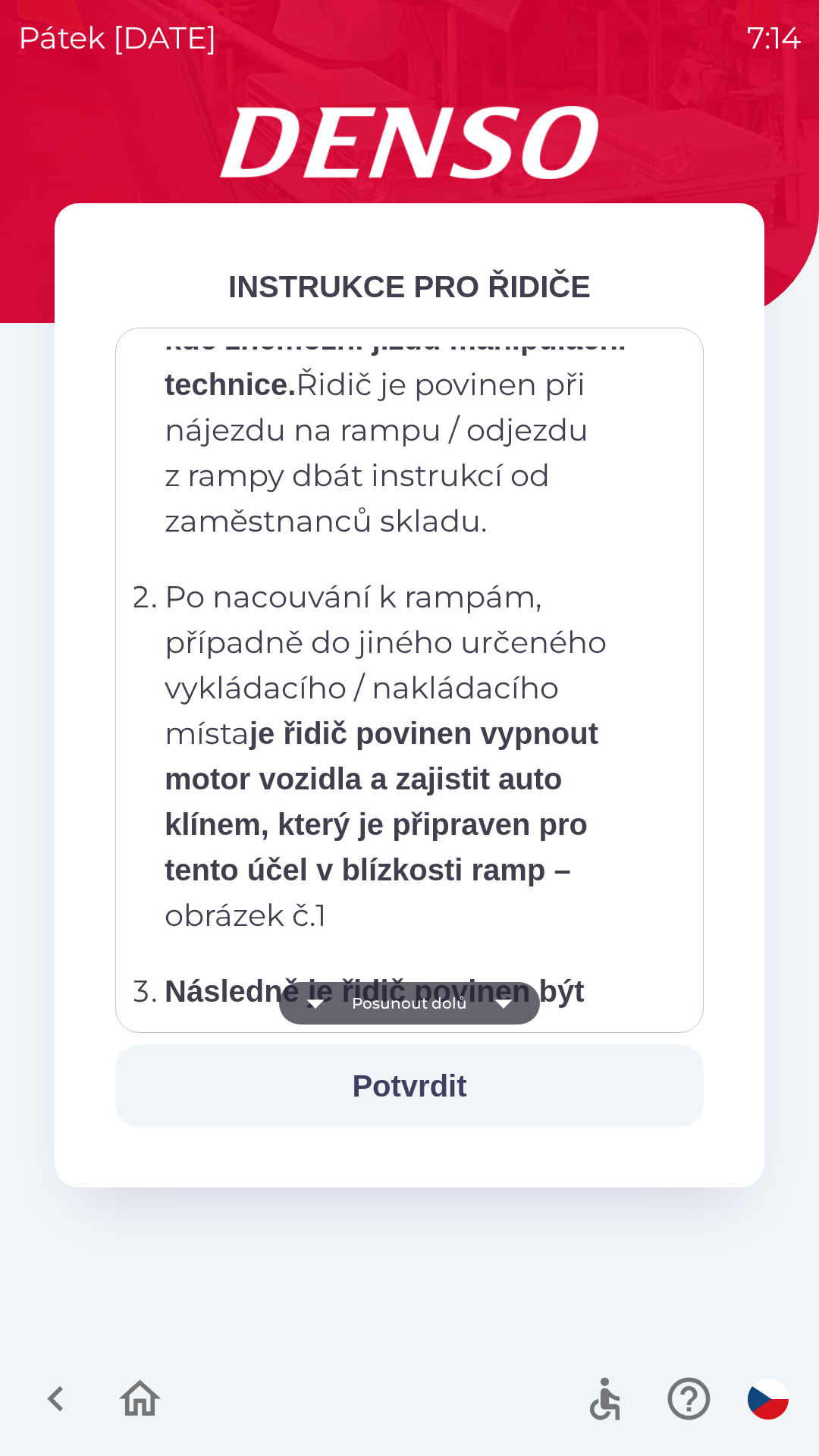
click at [486, 997] on icon "button" at bounding box center [503, 1004] width 43 height 43
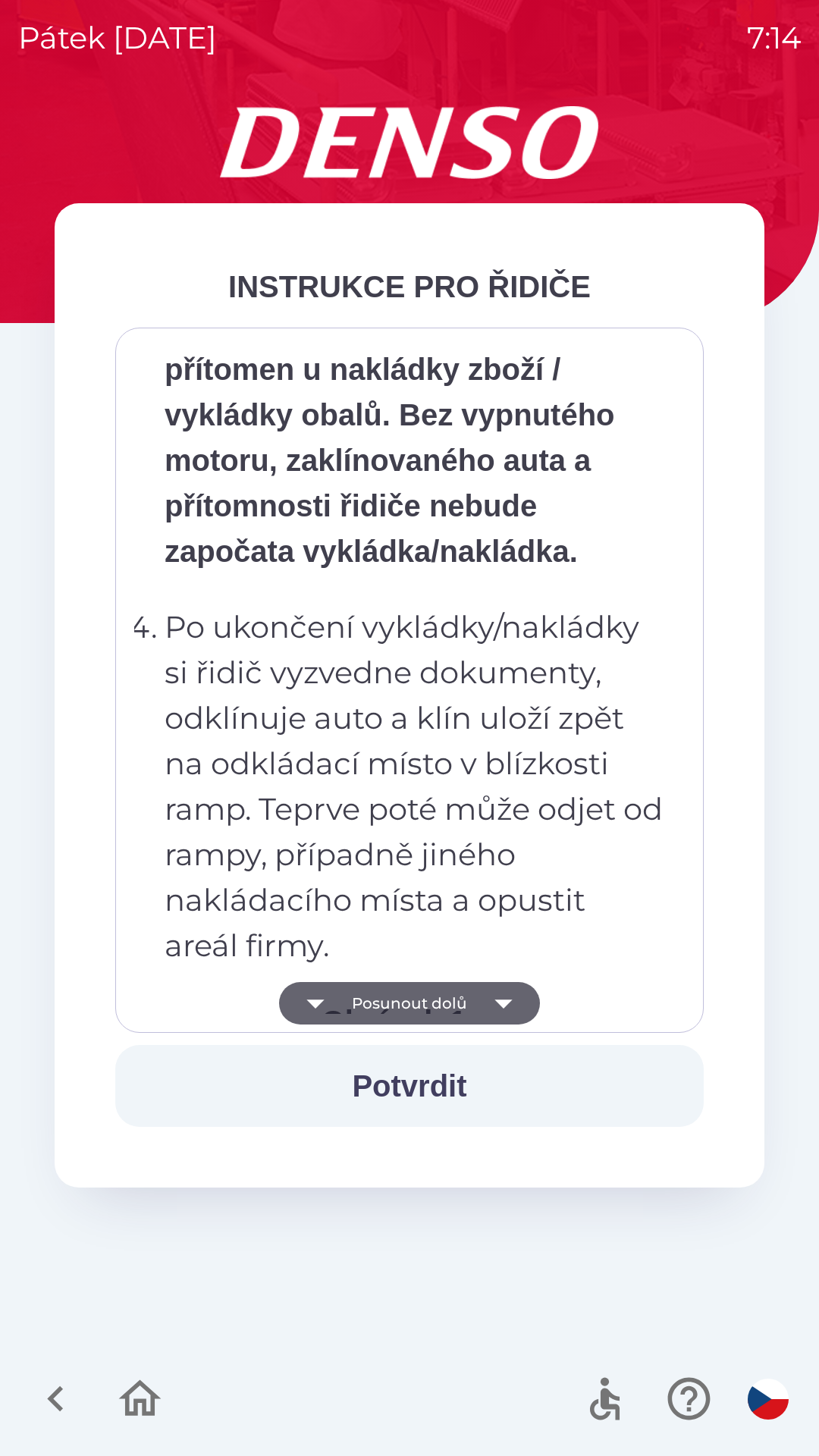
click at [488, 1000] on icon "button" at bounding box center [503, 1004] width 43 height 43
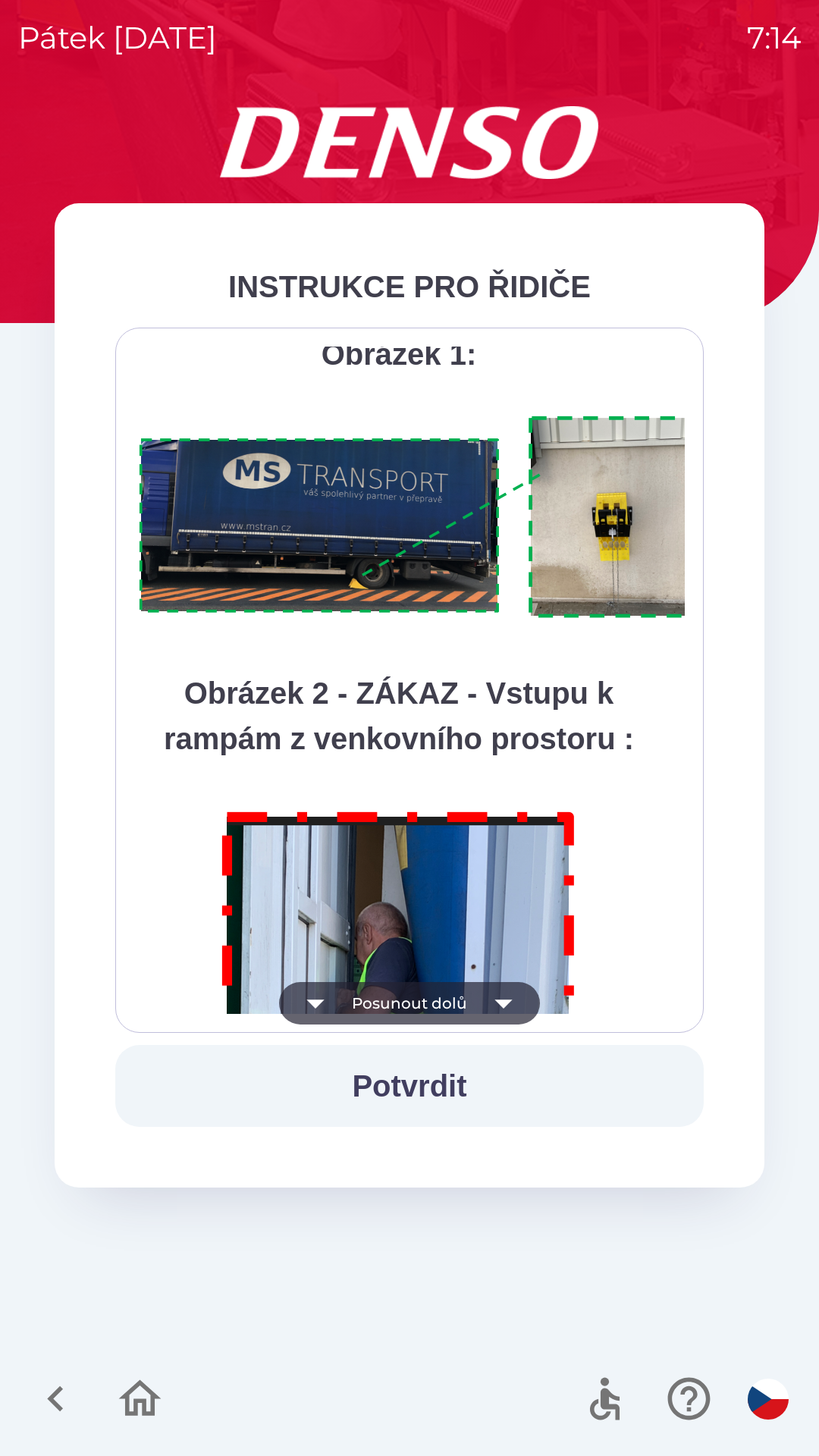
click at [488, 1003] on icon "button" at bounding box center [503, 1004] width 43 height 43
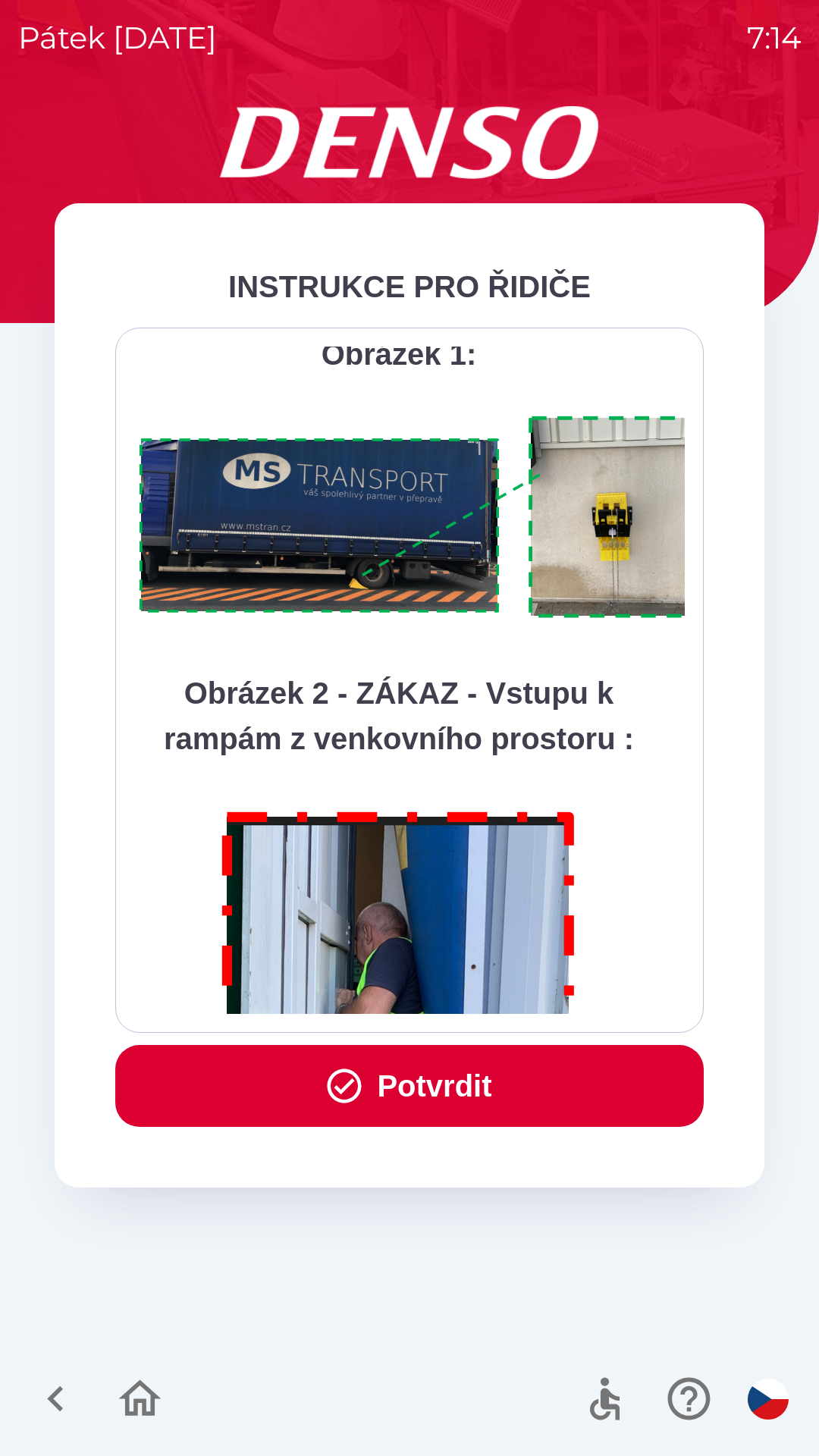
scroll to position [8521, 0]
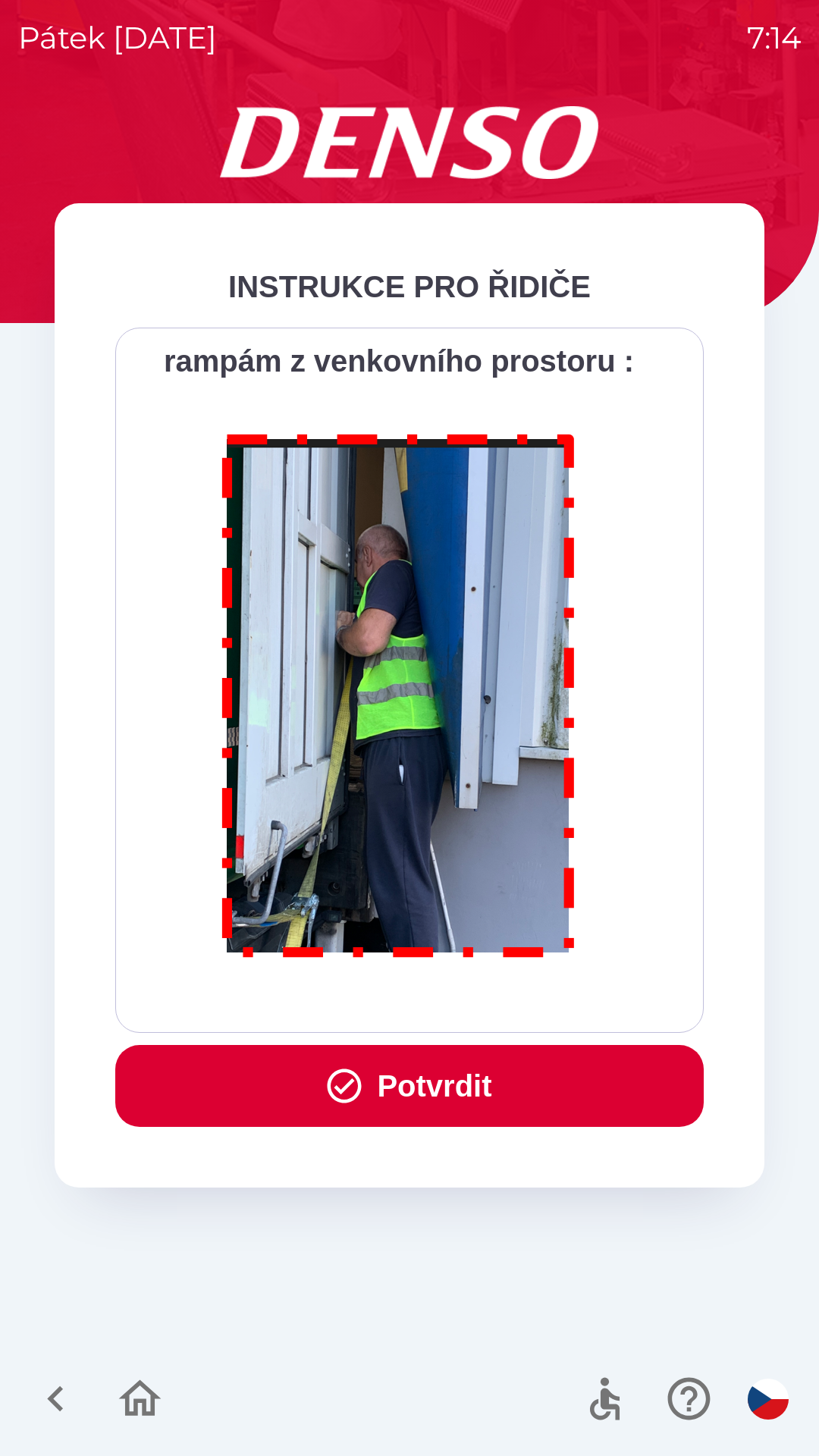
click at [487, 1000] on div "Všichni řidiči přijíždějící do skladu firmy DENSO CZECH s.r.o. jsou po průjezdu…" at bounding box center [409, 680] width 550 height 668
click at [459, 1083] on button "Potvrdit" at bounding box center [410, 1085] width 589 height 82
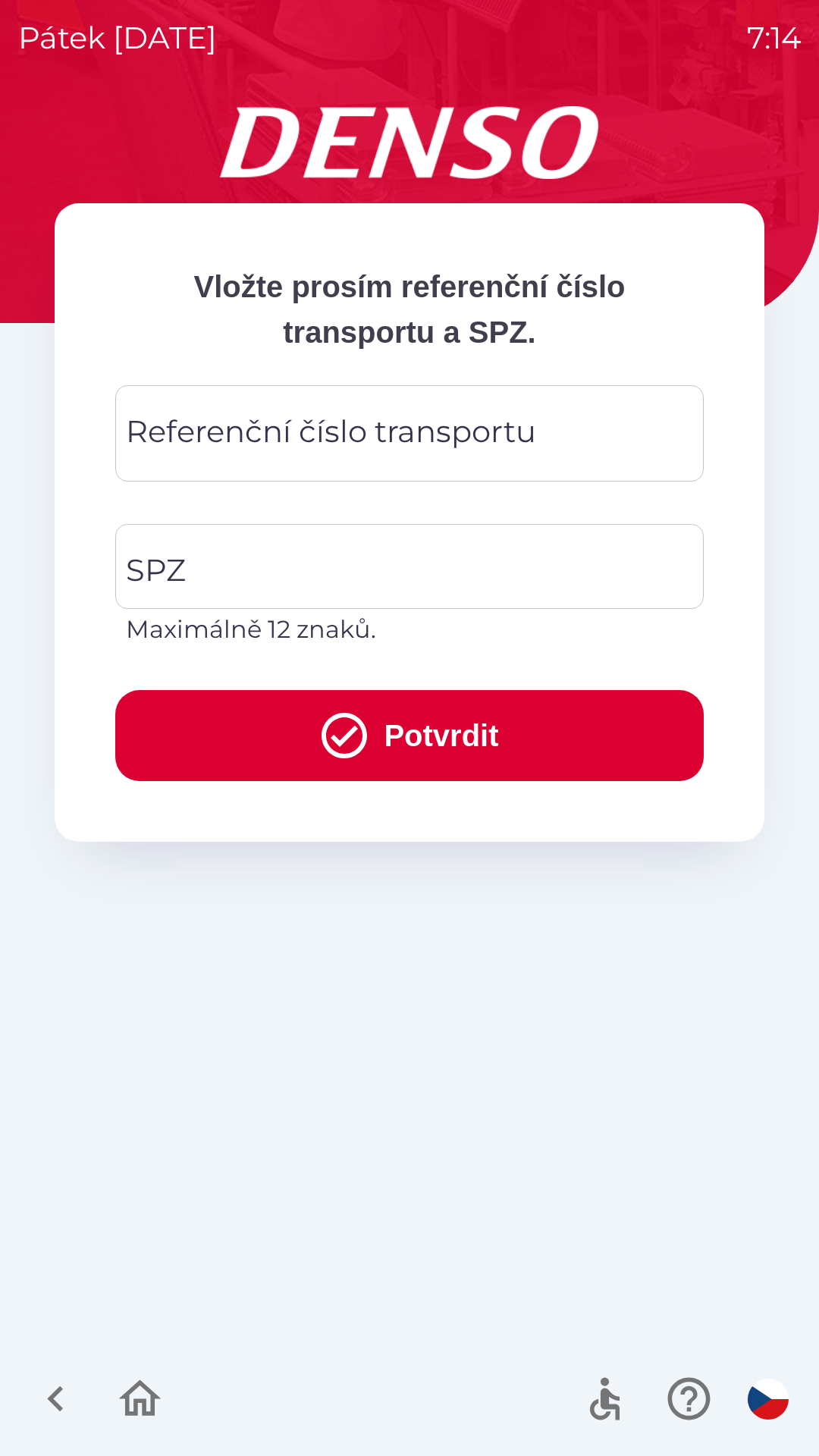
click at [350, 415] on div "Referenční číslo transportu Referenční číslo transportu" at bounding box center [410, 433] width 589 height 96
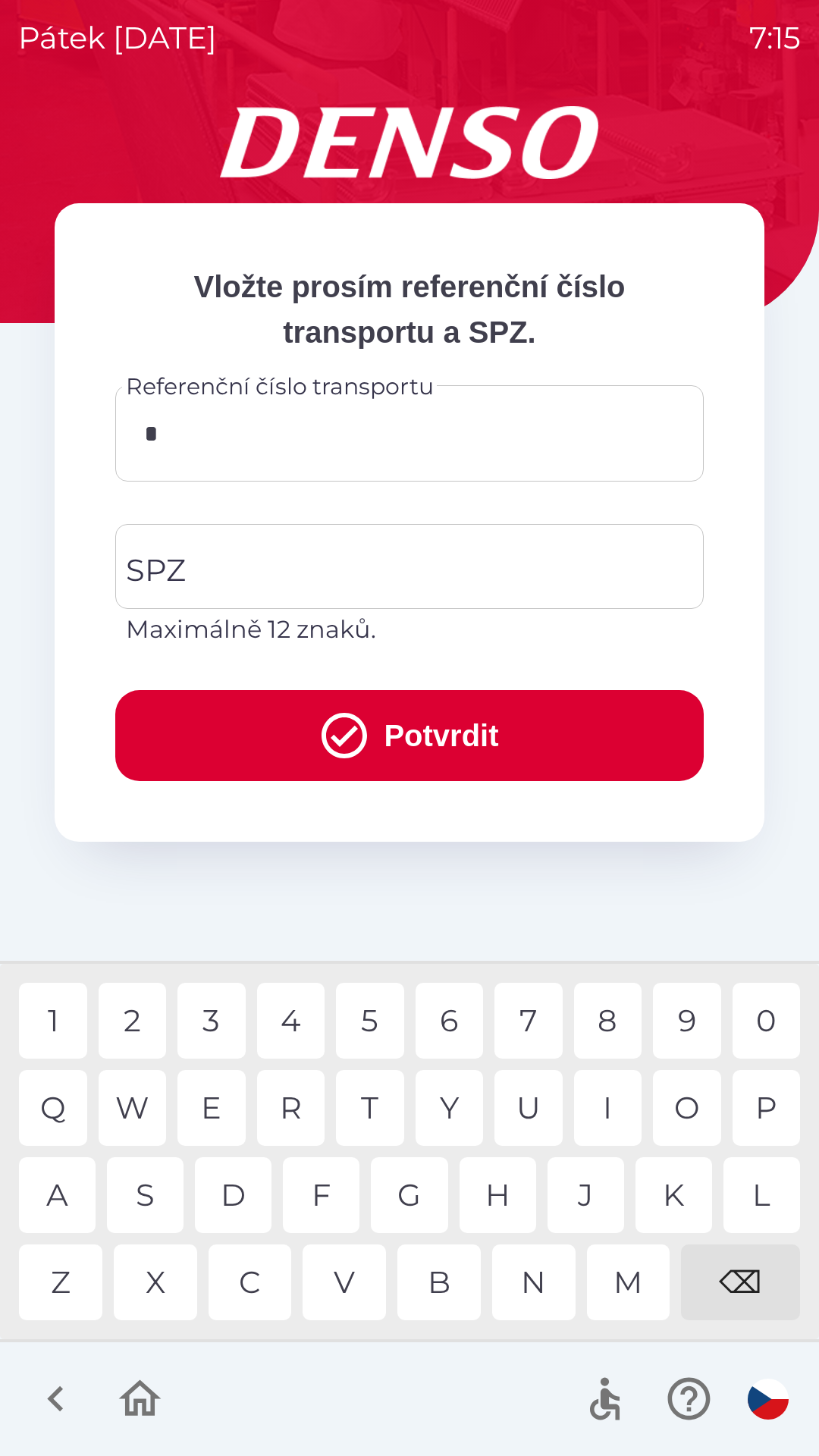
click at [791, 1287] on div "⌫" at bounding box center [741, 1282] width 119 height 76
click at [443, 1273] on div "B" at bounding box center [439, 1282] width 84 height 76
click at [778, 1017] on div "0" at bounding box center [767, 1020] width 68 height 76
click at [67, 1018] on div "1" at bounding box center [52, 1020] width 68 height 76
click at [152, 1100] on div "W" at bounding box center [132, 1108] width 68 height 76
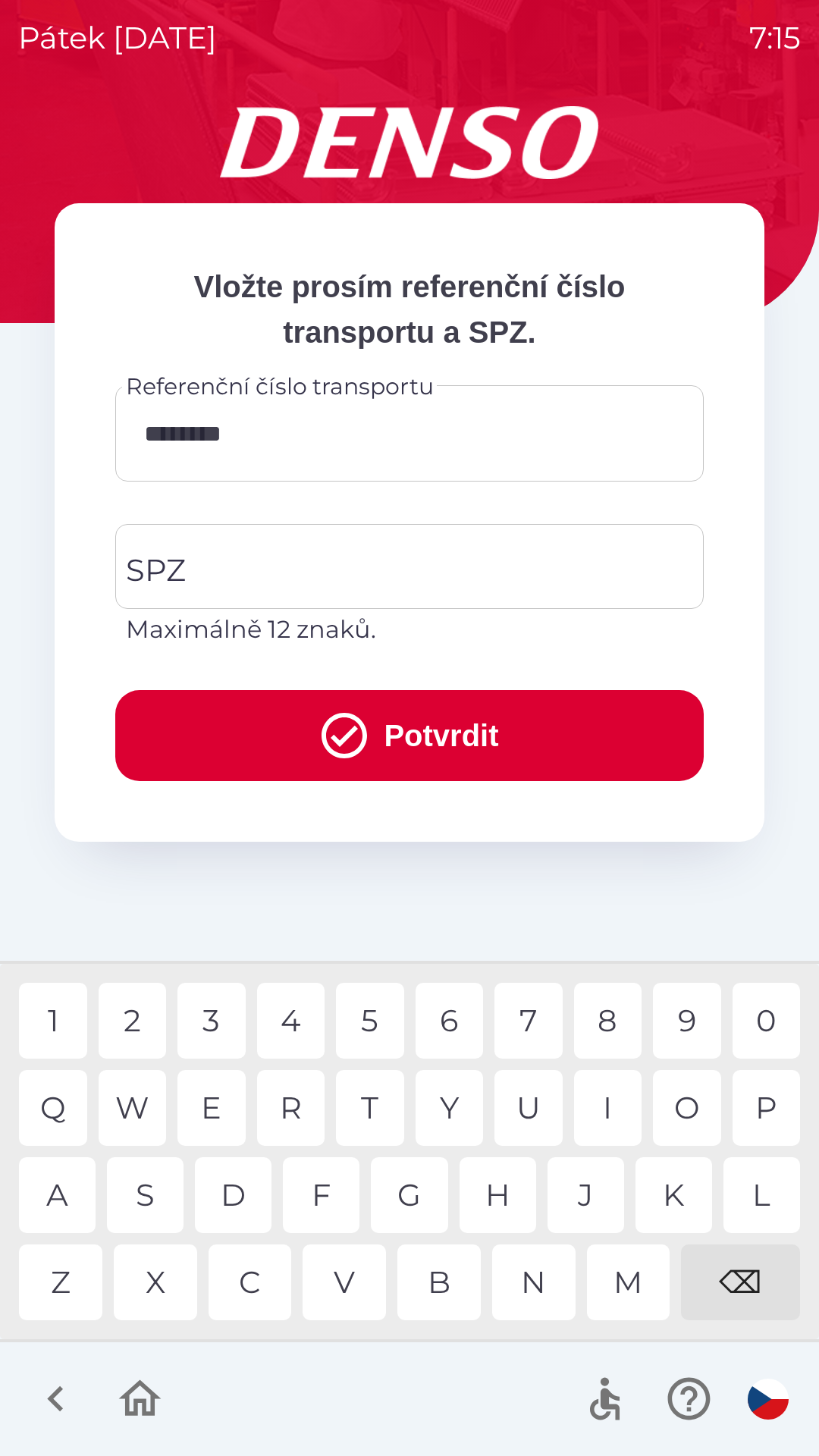
type input "*********"
click at [333, 552] on input "SPZ" at bounding box center [397, 566] width 552 height 71
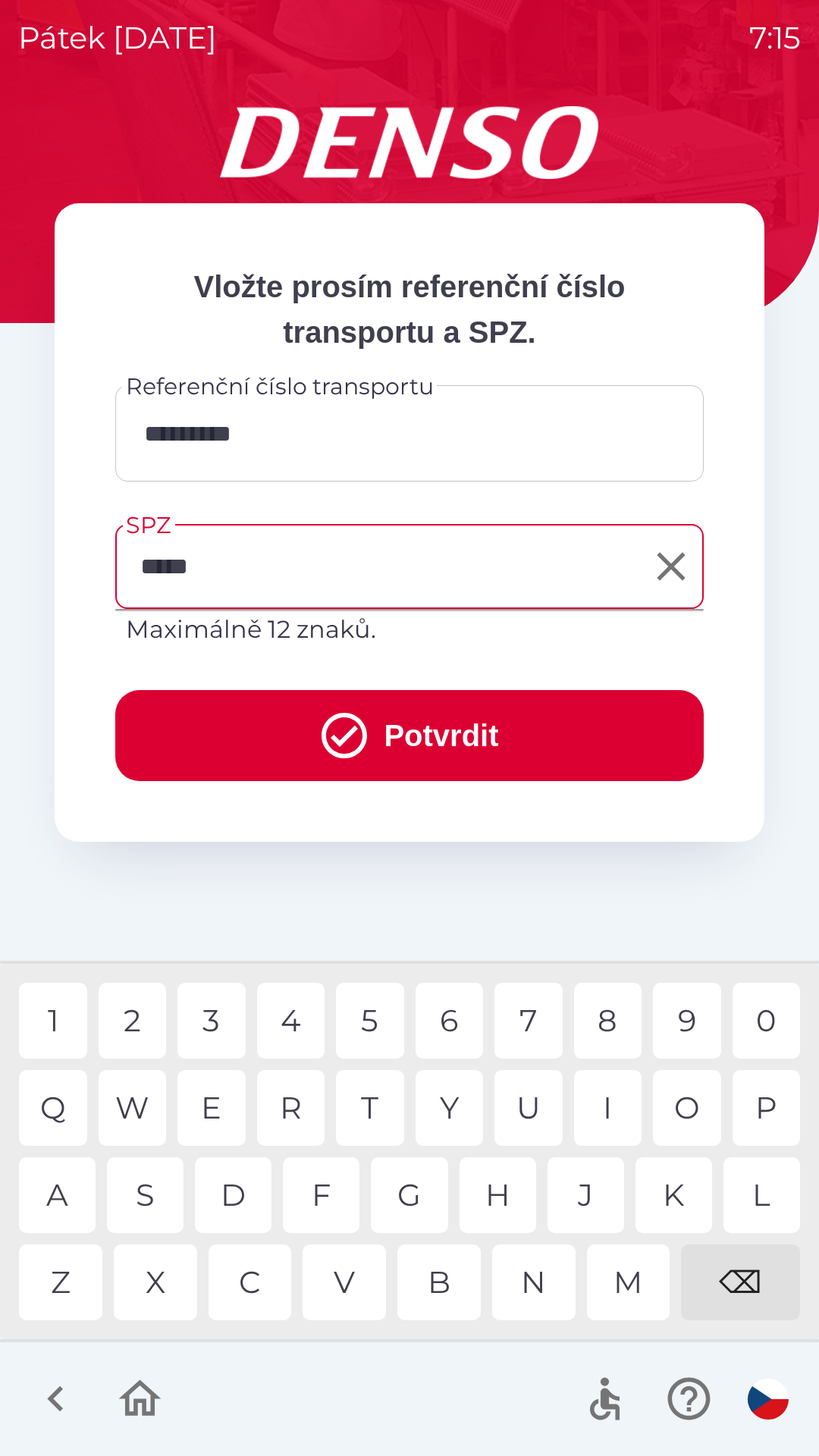
click at [65, 1020] on div "1" at bounding box center [52, 1020] width 68 height 76
type input "*******"
click at [530, 735] on button "Potvrdit" at bounding box center [410, 735] width 589 height 91
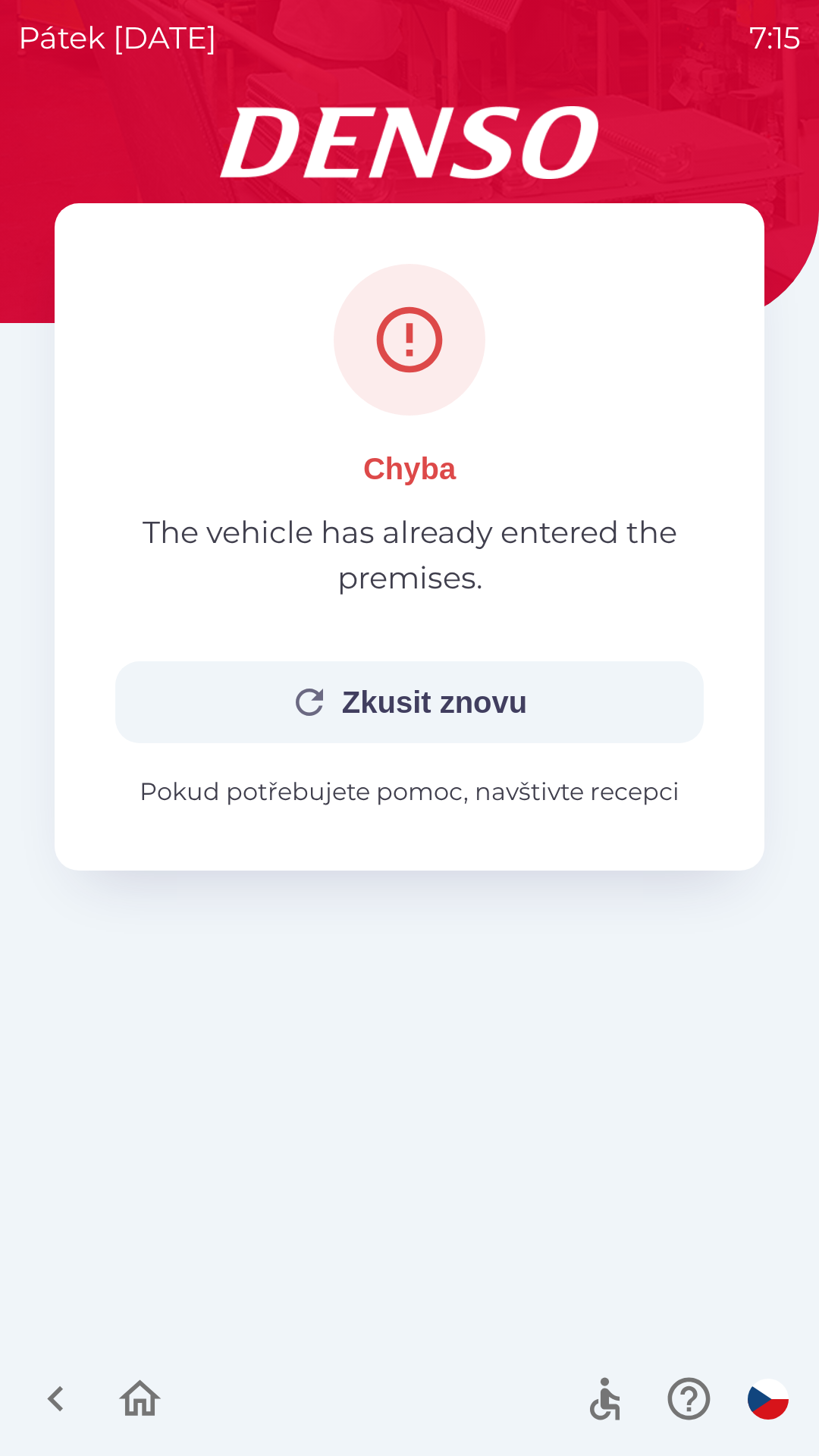
click at [441, 692] on button "Zkusit znovu" at bounding box center [410, 702] width 589 height 82
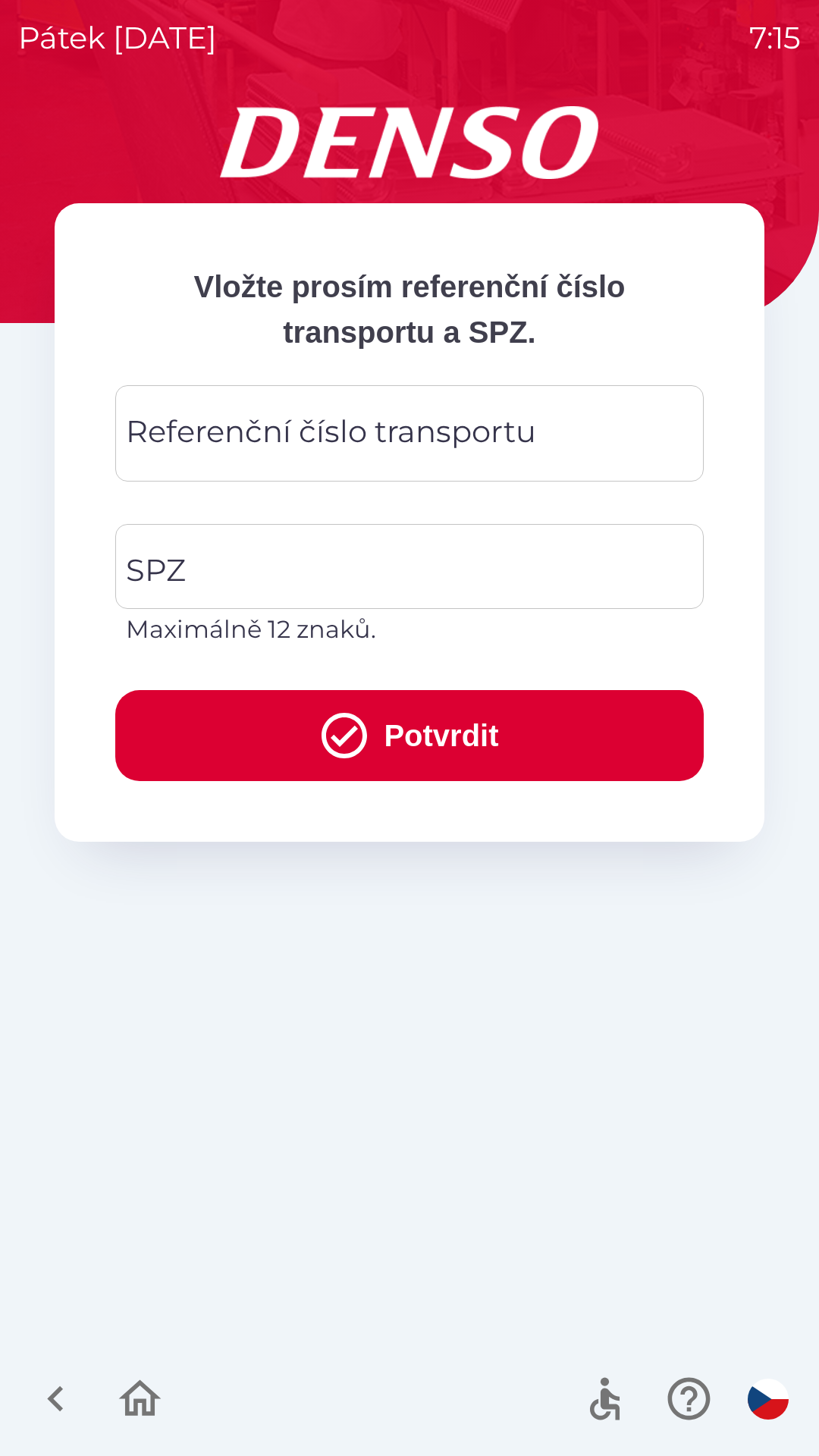
click at [377, 420] on div "Referenční číslo transportu Referenční číslo transportu" at bounding box center [410, 433] width 589 height 96
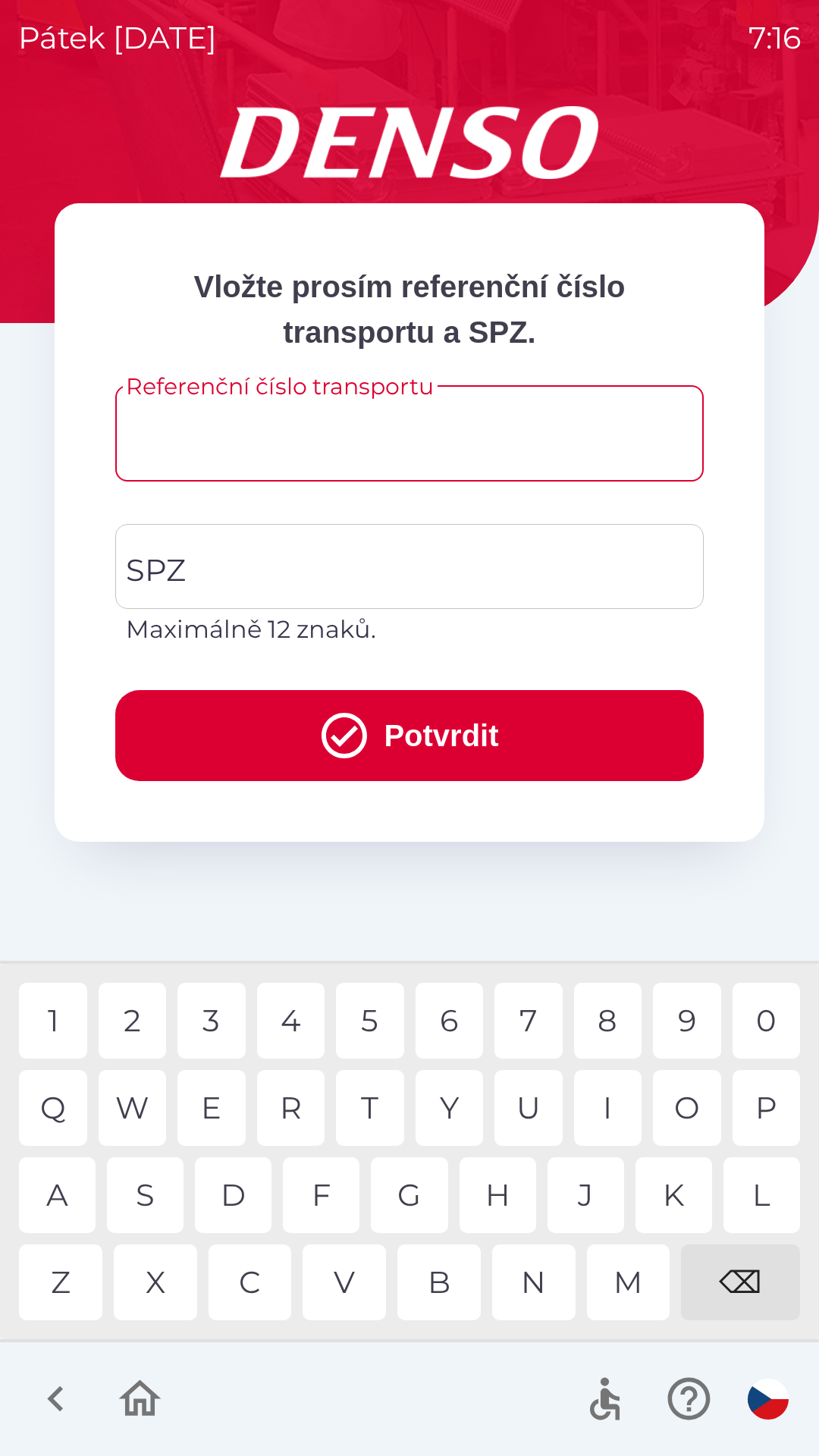
click at [294, 434] on input "Referenční číslo transportu" at bounding box center [409, 433] width 552 height 60
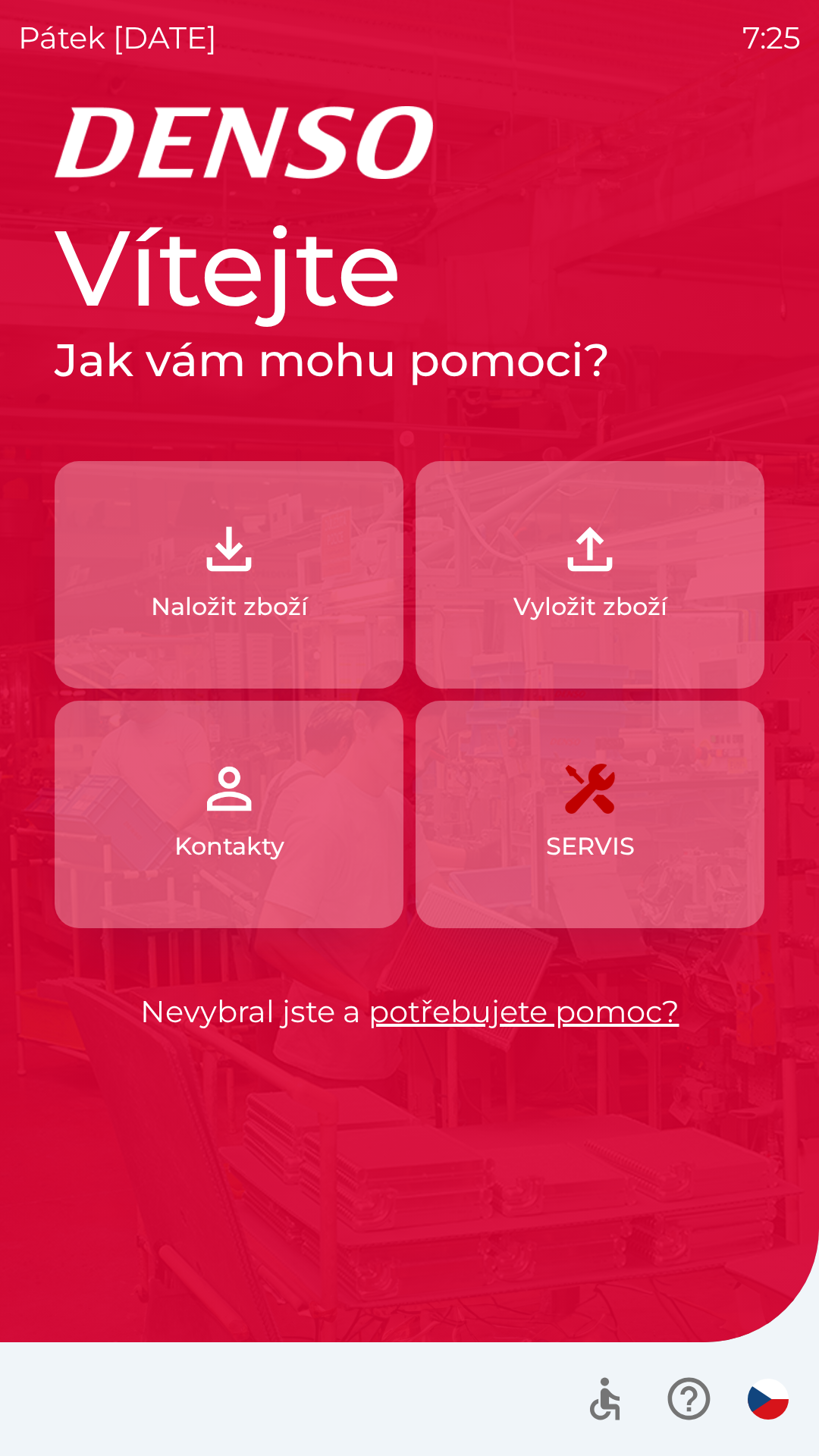
click at [246, 539] on img "button" at bounding box center [229, 548] width 67 height 67
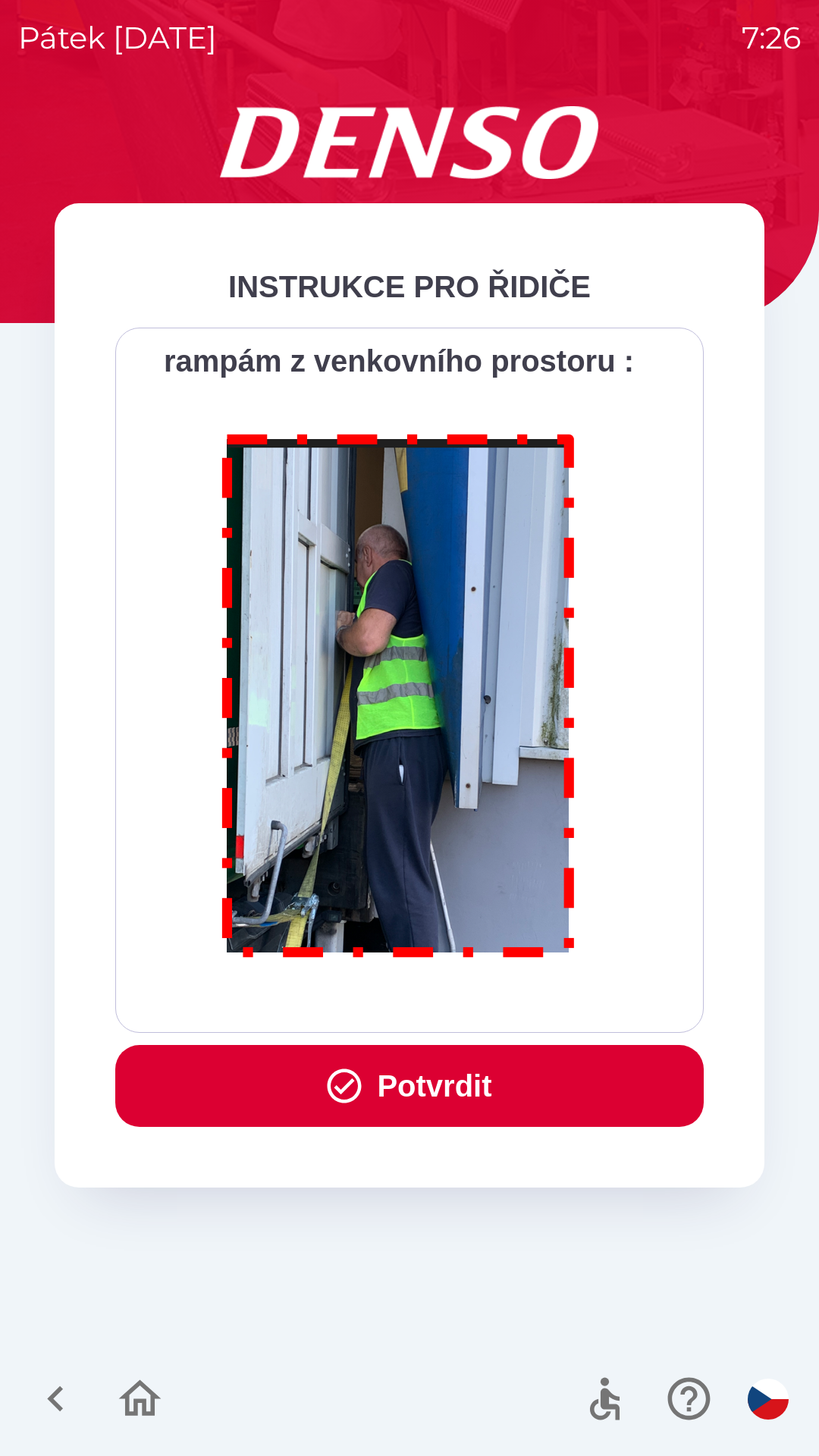
scroll to position [8521, 0]
click at [432, 1082] on button "Potvrdit" at bounding box center [410, 1085] width 589 height 82
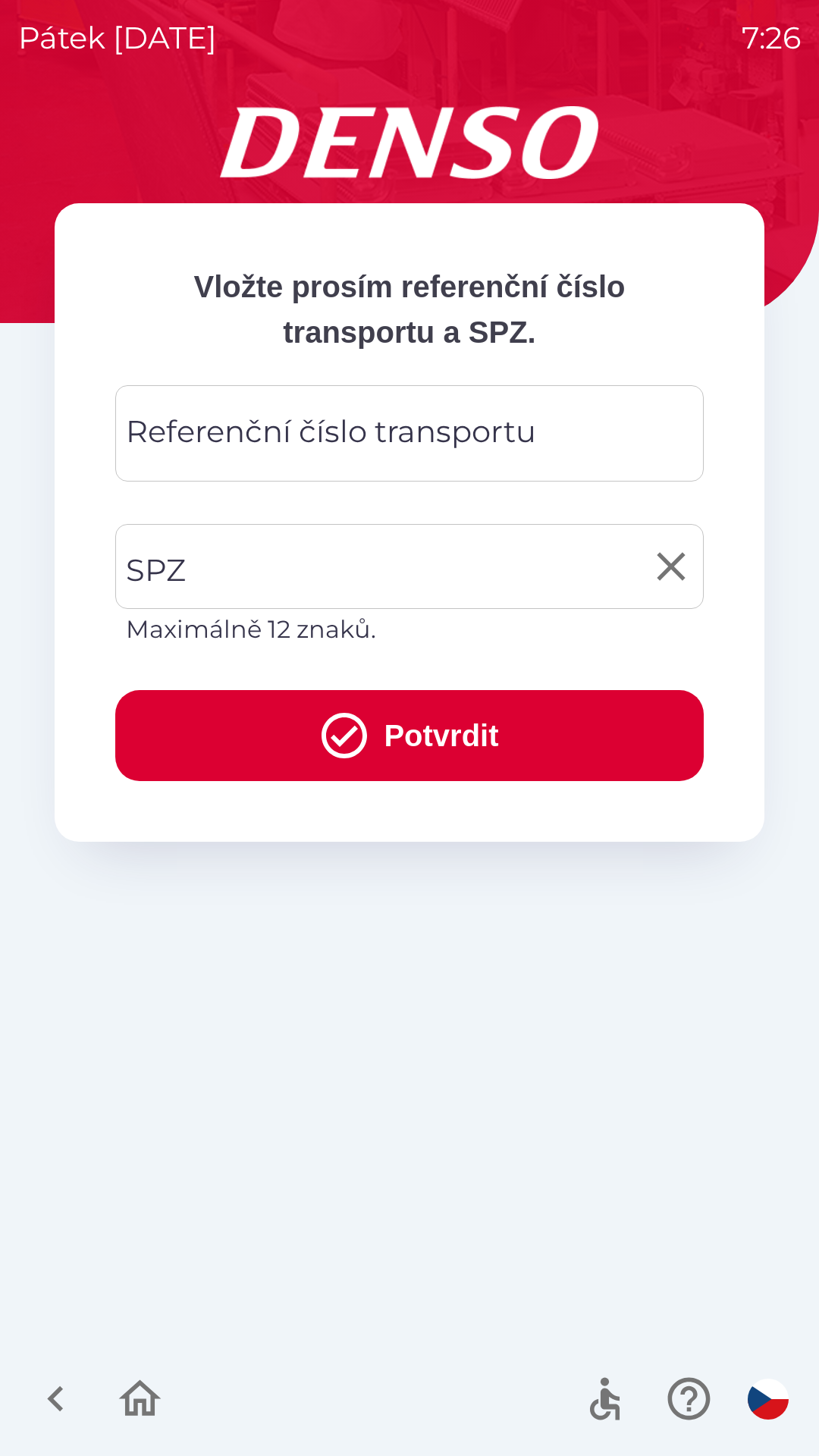
click at [220, 551] on input "SPZ" at bounding box center [397, 566] width 552 height 71
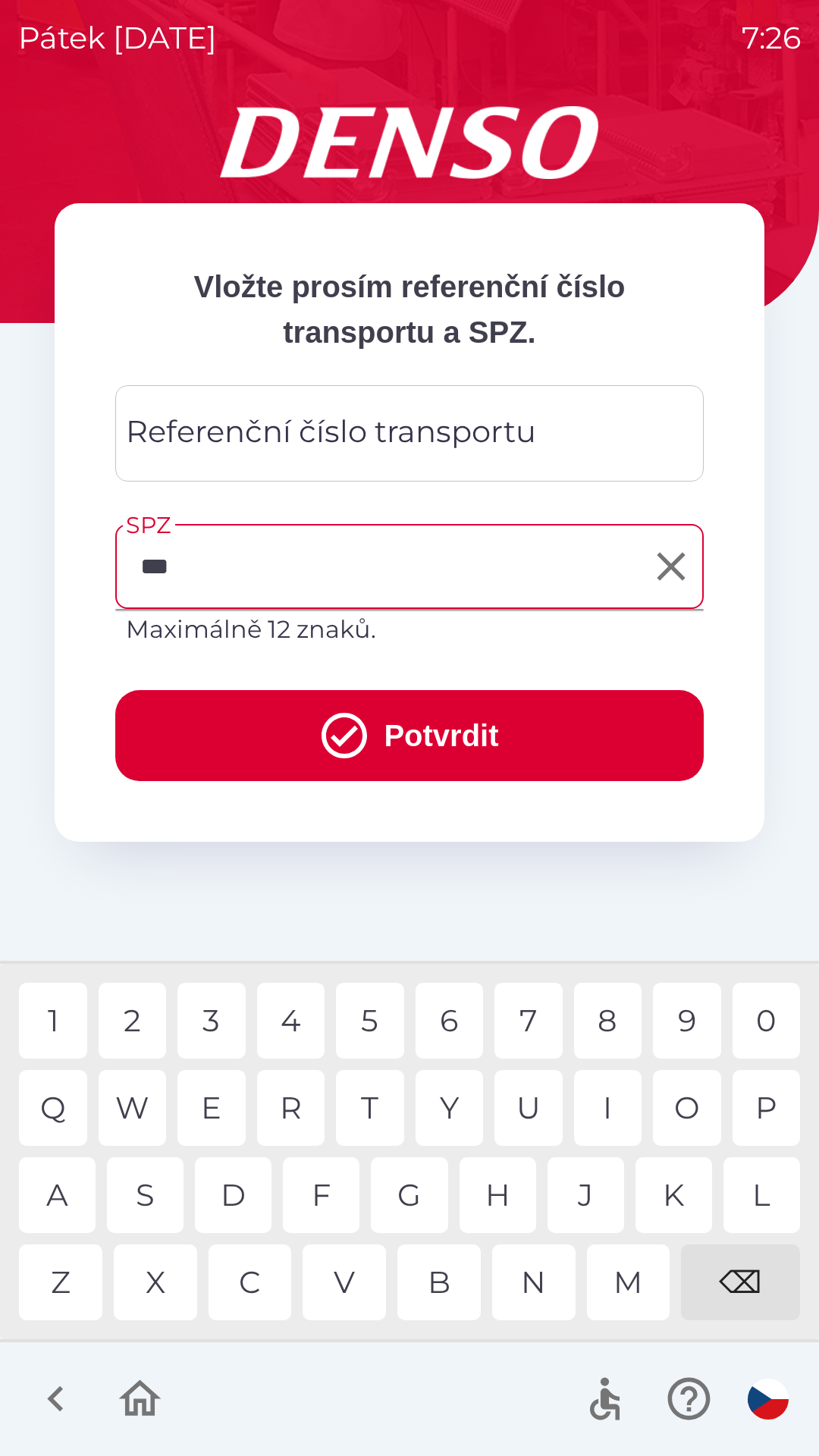
click at [624, 1276] on div "M" at bounding box center [629, 1282] width 84 height 76
type input "********"
click at [423, 739] on button "Potvrdit" at bounding box center [410, 735] width 589 height 91
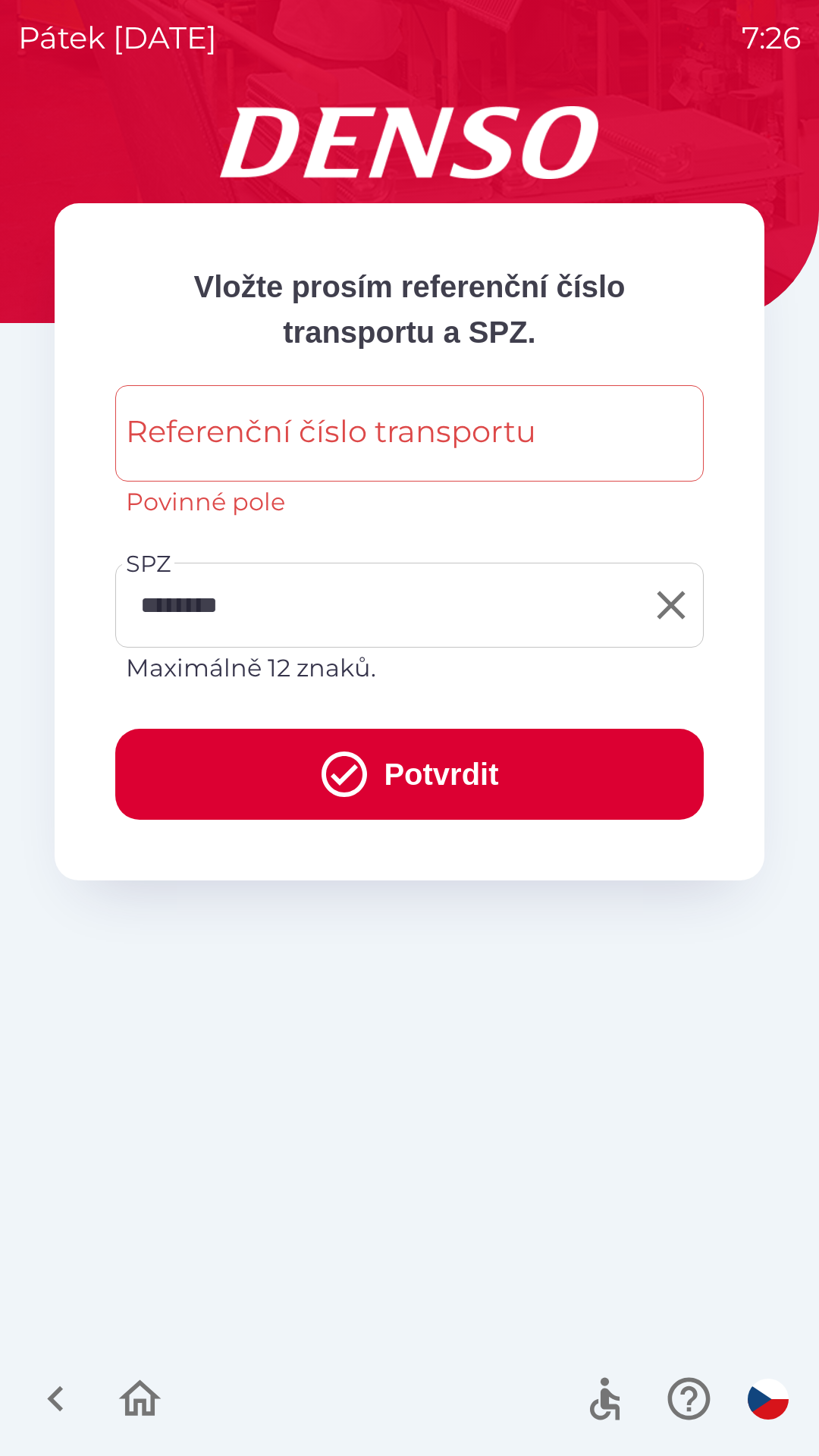
click at [268, 423] on div "Referenční číslo transportu Referenční číslo transportu Povinné pole" at bounding box center [410, 452] width 589 height 135
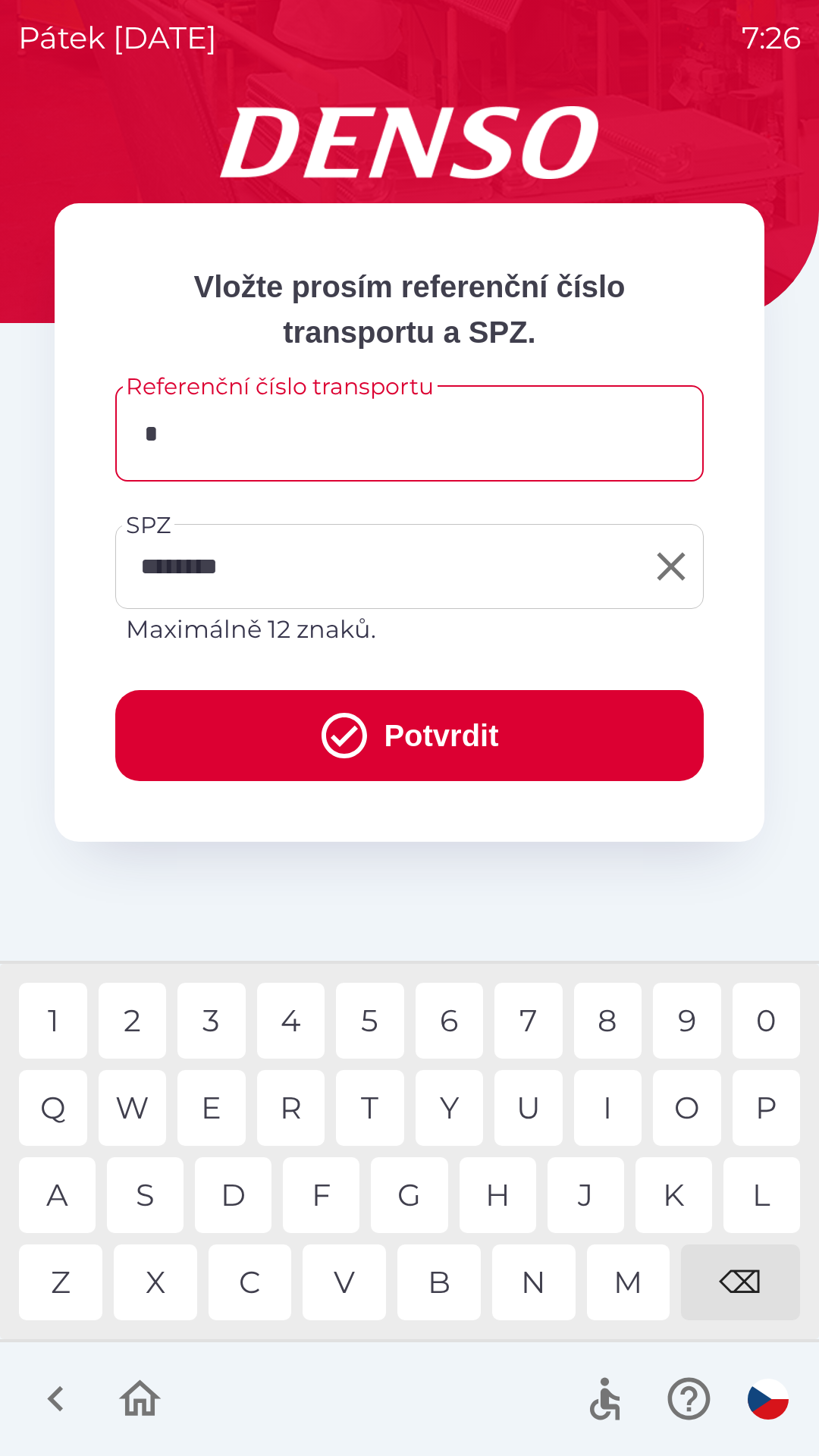
click at [218, 1019] on div "3" at bounding box center [212, 1020] width 68 height 76
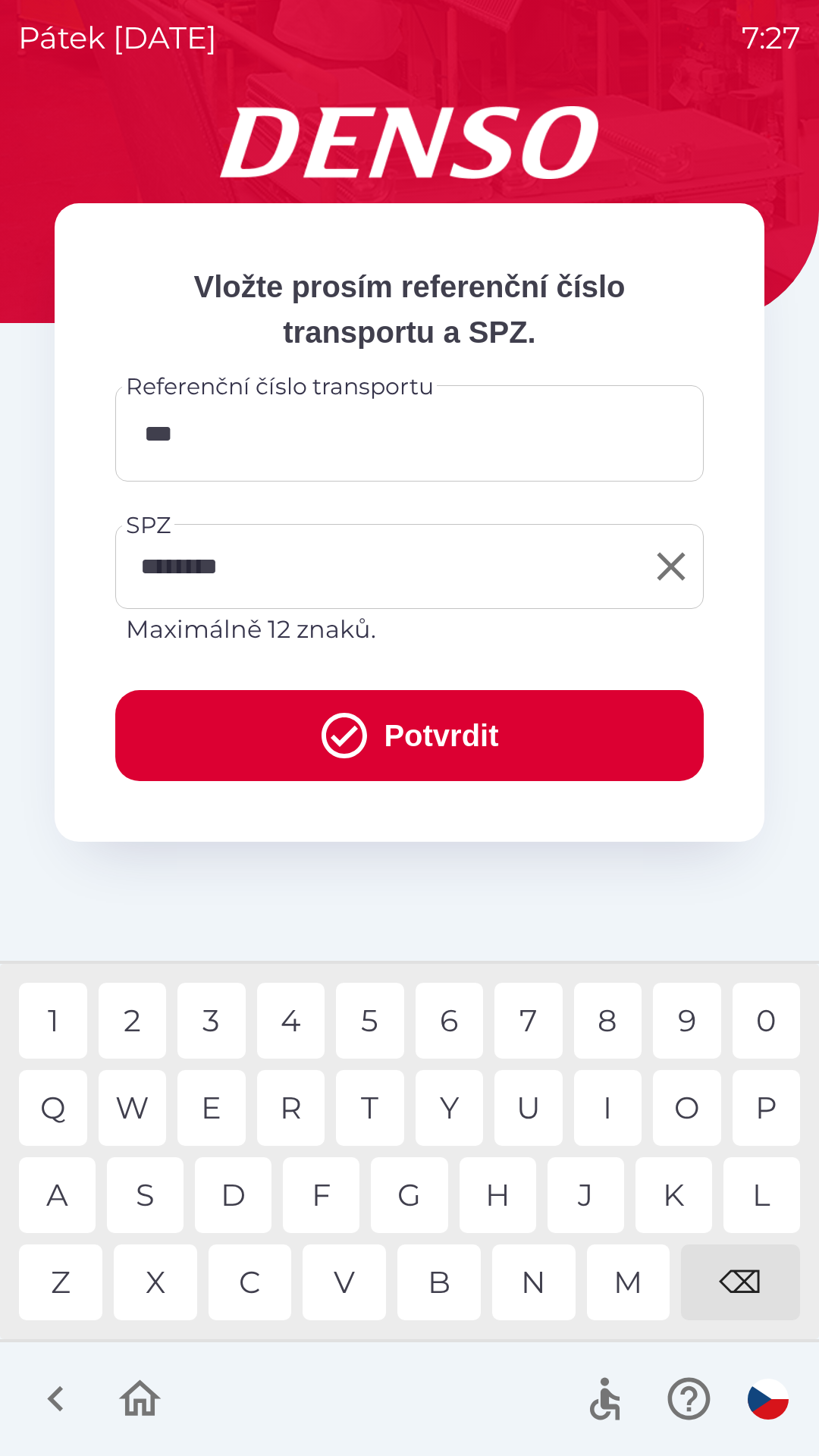
click at [301, 1020] on div "4" at bounding box center [291, 1020] width 68 height 76
click at [678, 1012] on div "9" at bounding box center [687, 1020] width 68 height 76
type input "******"
click at [397, 740] on button "Potvrdit" at bounding box center [410, 735] width 589 height 91
